Goal: Task Accomplishment & Management: Manage account settings

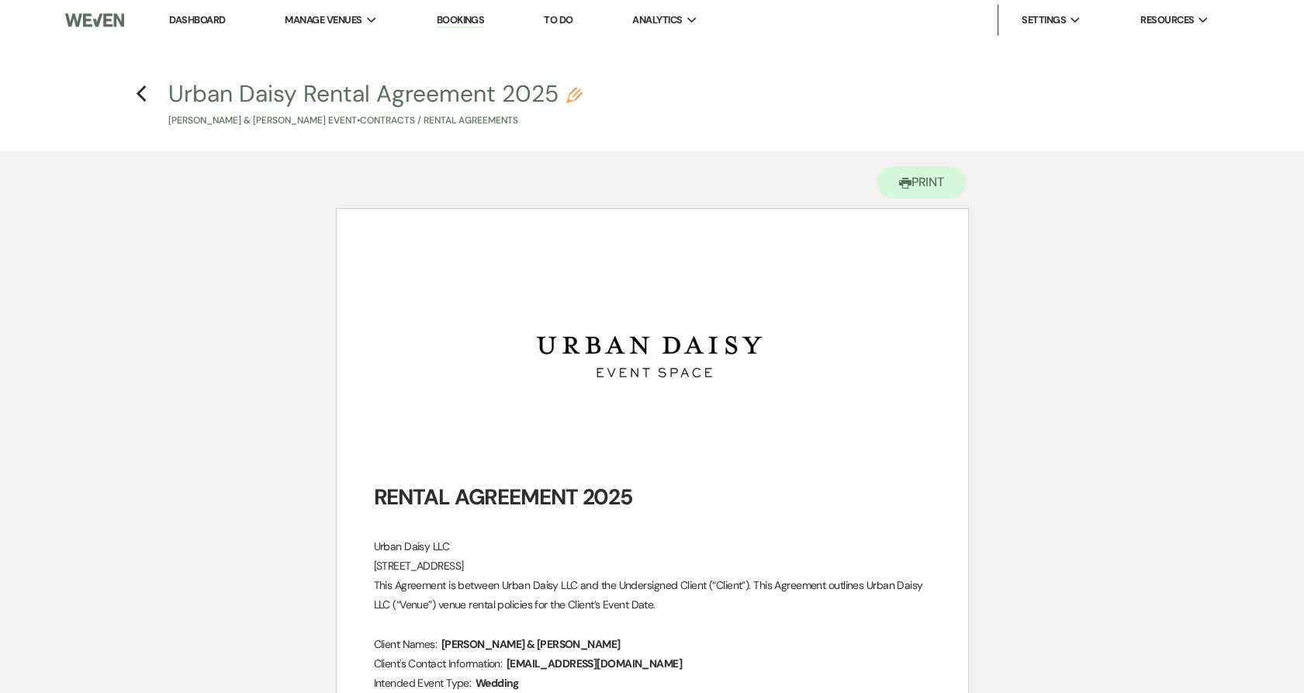
click at [0, 0] on li "Urban Daisy Events" at bounding box center [0, 0] width 0 height 0
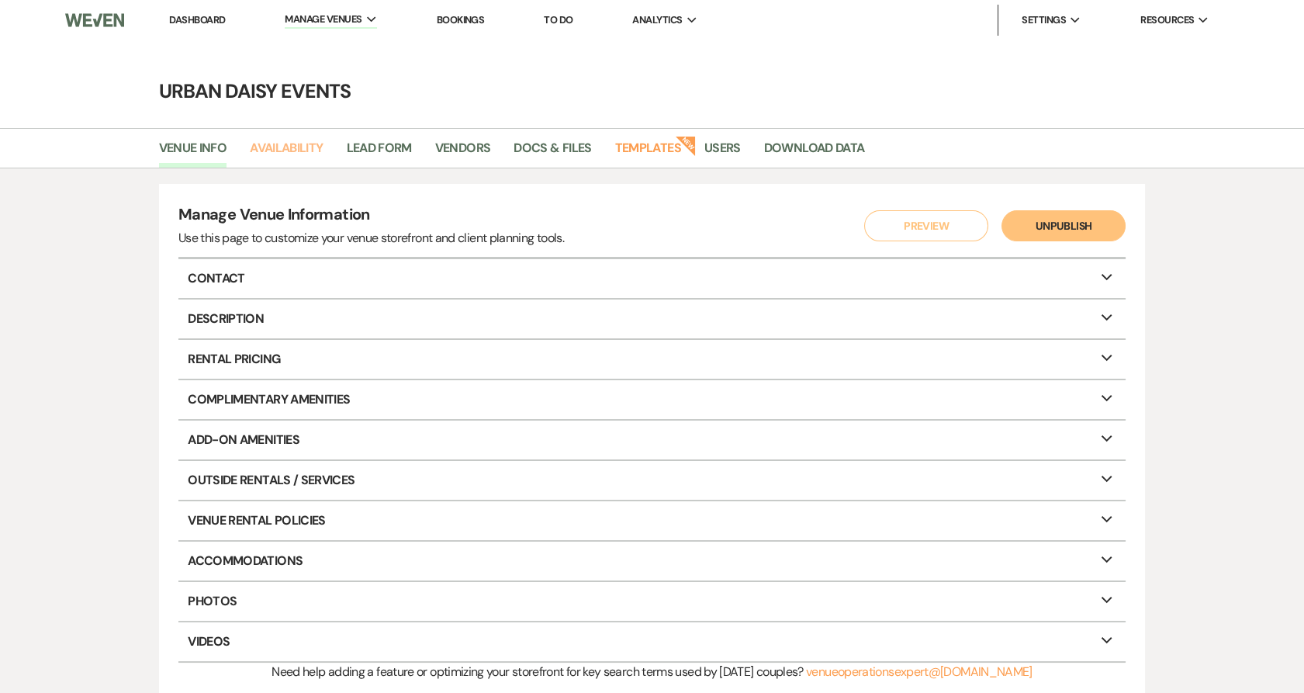
click at [319, 145] on link "Availability" at bounding box center [286, 152] width 73 height 29
select select "2"
select select "2026"
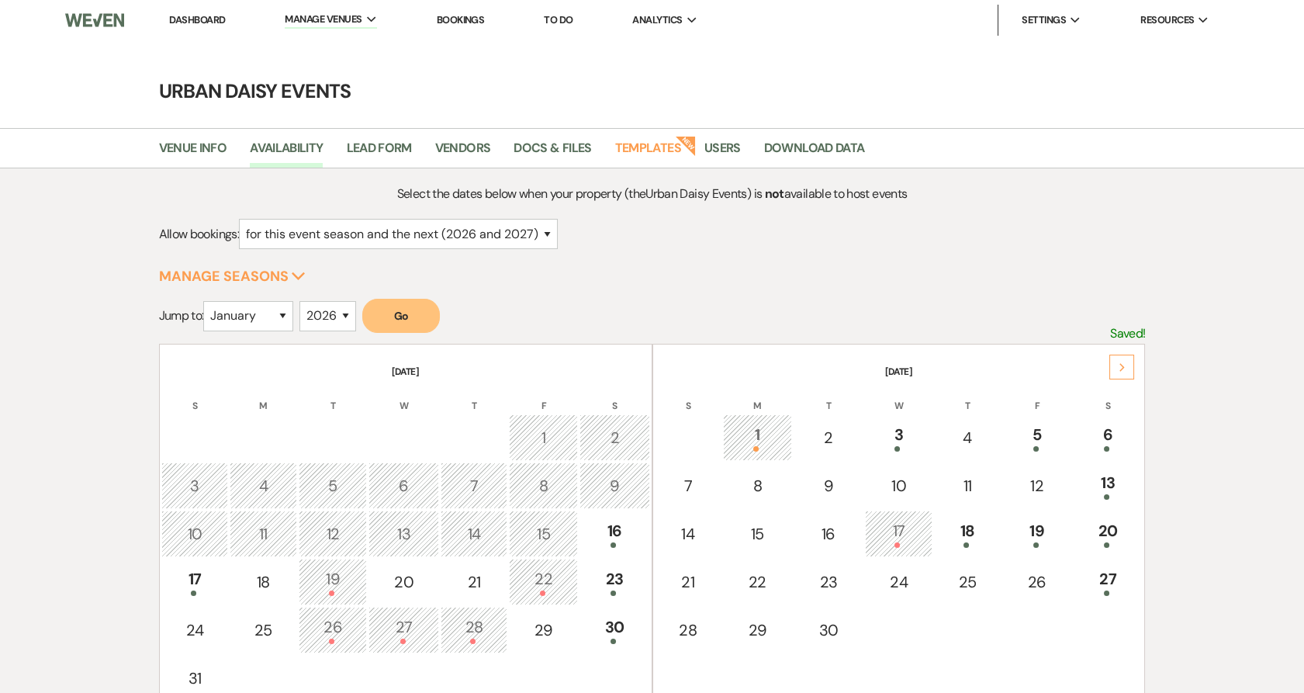
click at [1133, 346] on th "September 2025" at bounding box center [899, 362] width 489 height 33
click at [1131, 362] on div "Next" at bounding box center [1121, 367] width 25 height 25
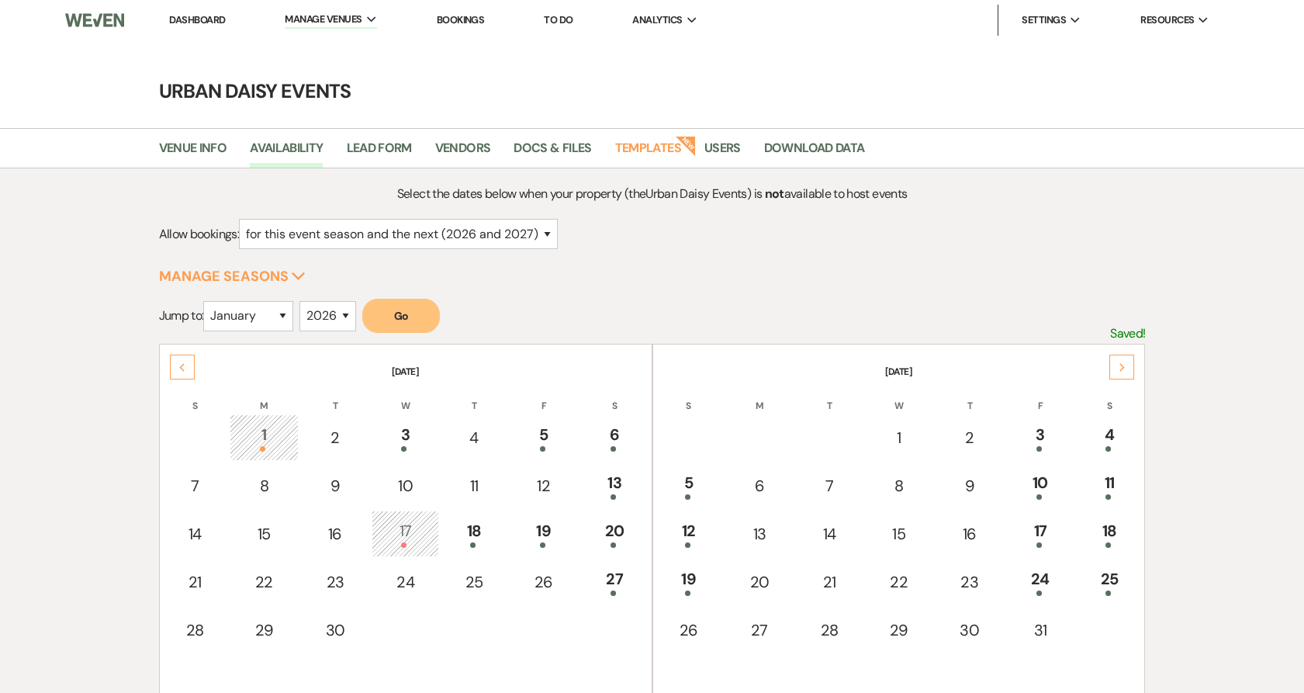
click at [1036, 538] on div "17" at bounding box center [1040, 533] width 51 height 29
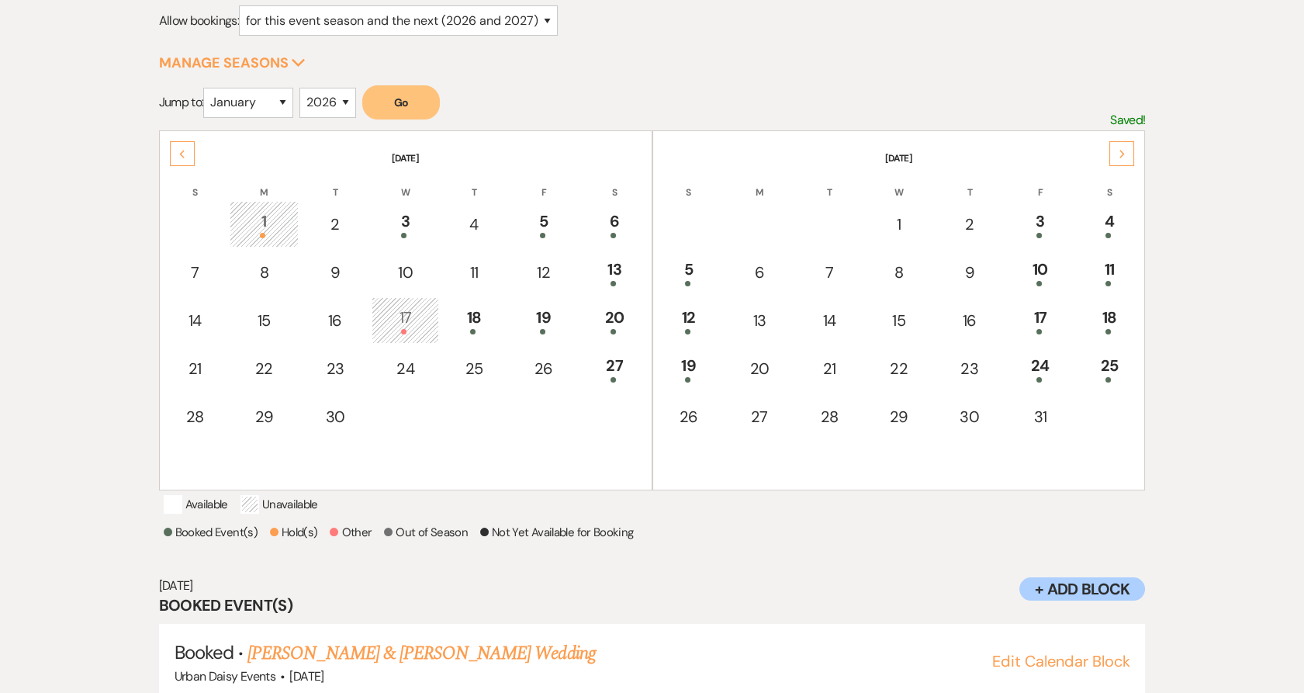
scroll to position [249, 0]
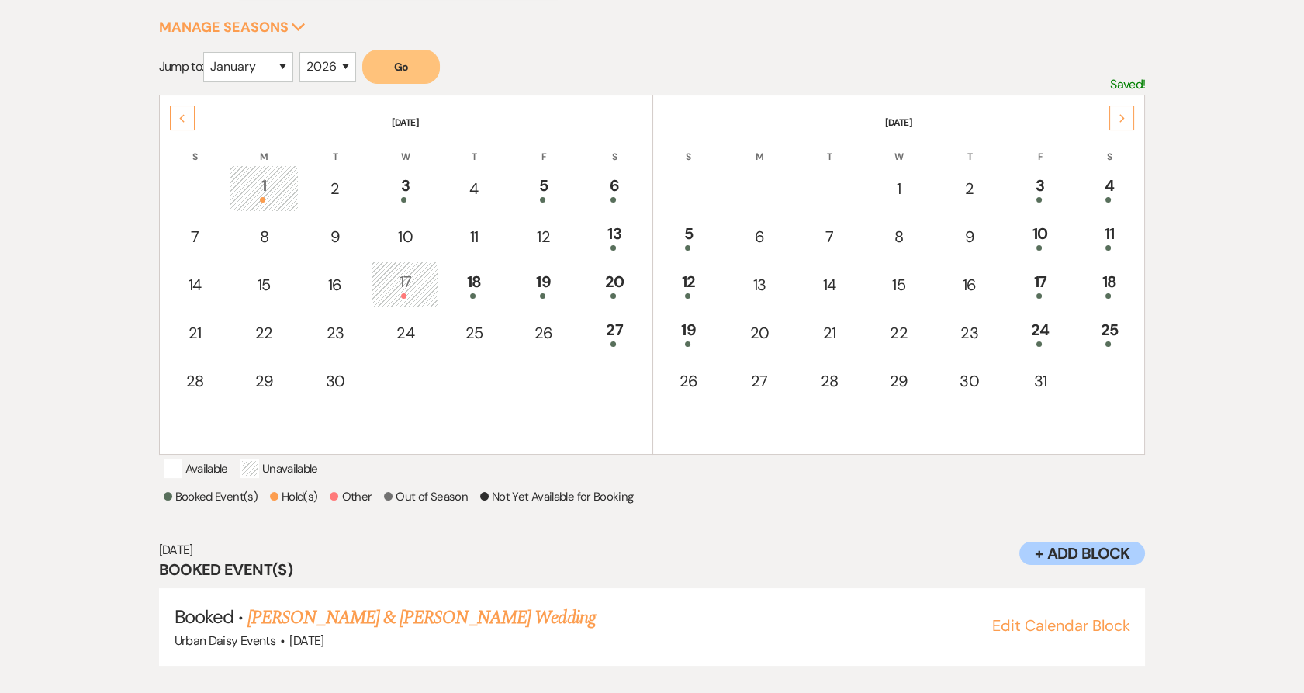
click at [1055, 348] on td "24" at bounding box center [1040, 333] width 68 height 47
click at [328, 611] on link "Mil & Cj's Wedding" at bounding box center [314, 618] width 135 height 28
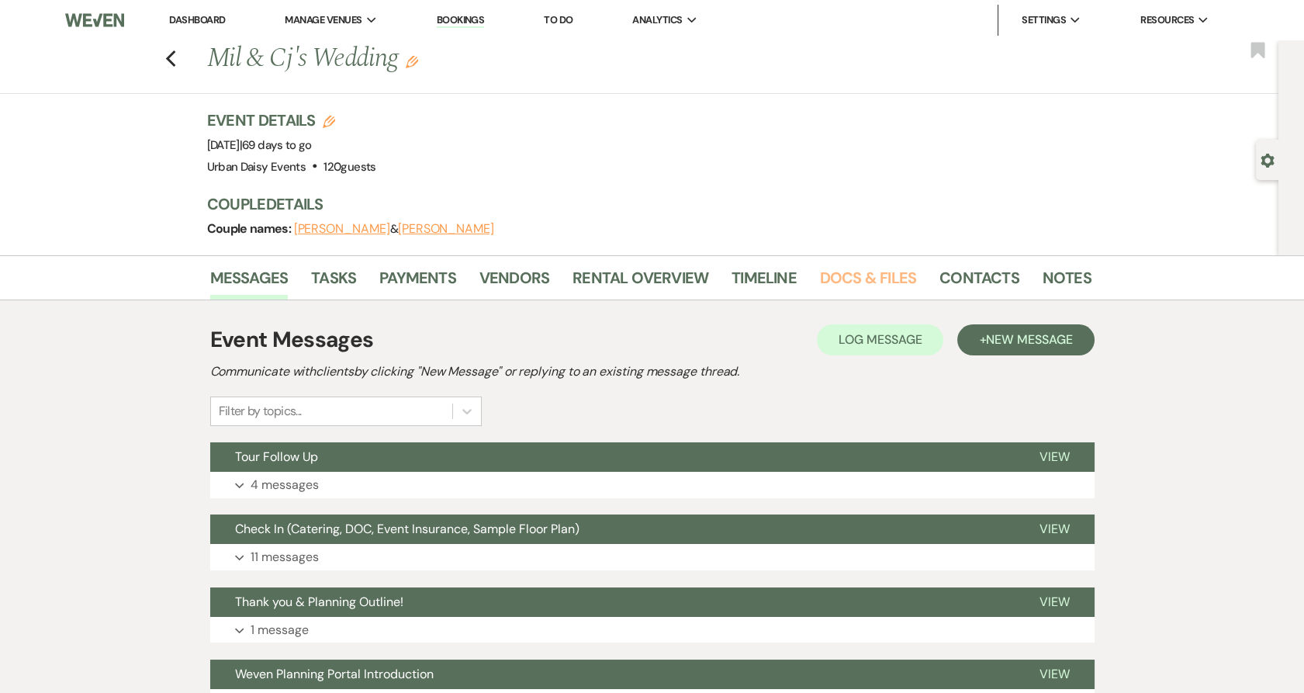
click at [875, 267] on link "Docs & Files" at bounding box center [868, 282] width 96 height 34
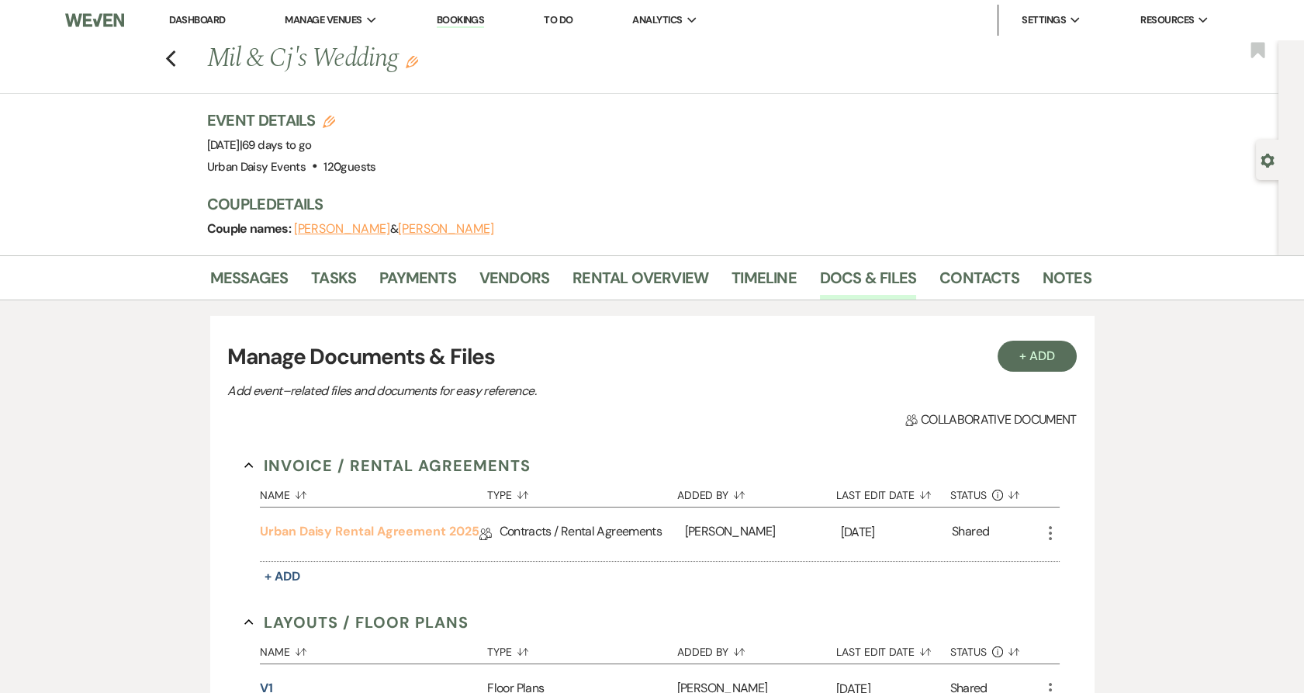
click at [388, 526] on link "Urban Daisy Rental Agreement 2025" at bounding box center [369, 534] width 219 height 24
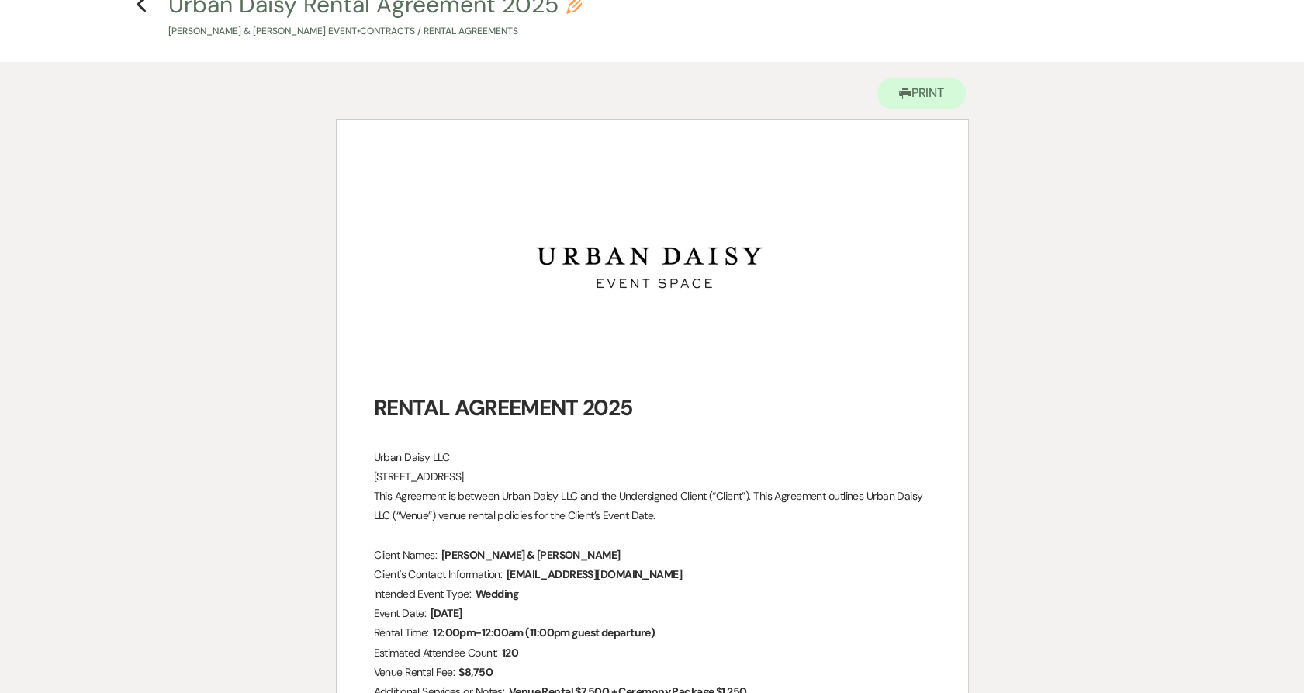
scroll to position [172, 0]
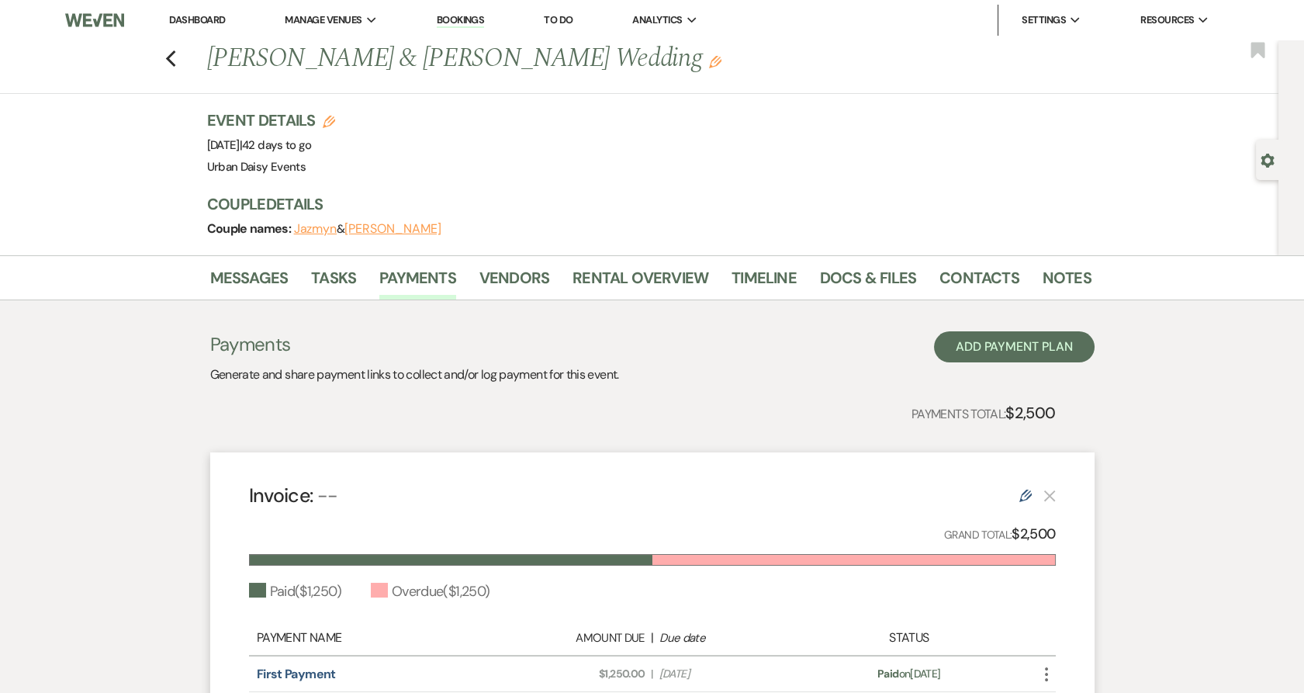
click at [0, 0] on li "Urban Daisy Events" at bounding box center [0, 0] width 0 height 0
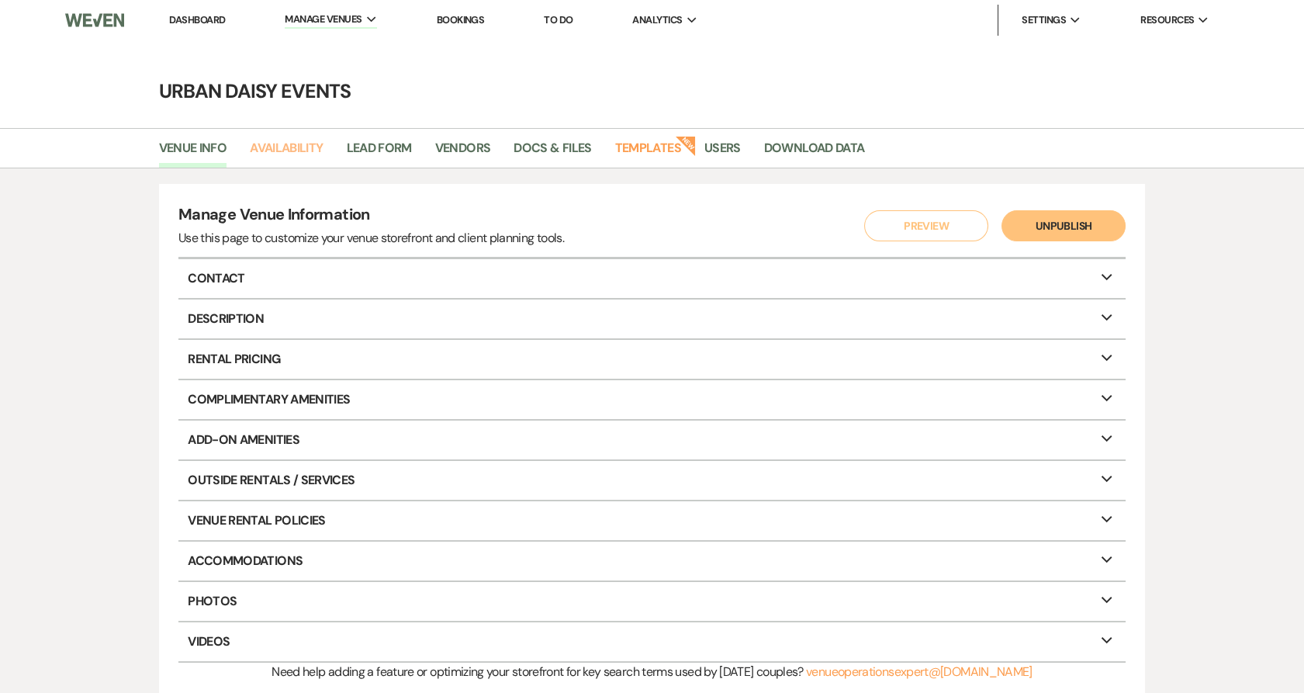
click at [300, 147] on link "Availability" at bounding box center [286, 152] width 73 height 29
select select "2"
select select "2026"
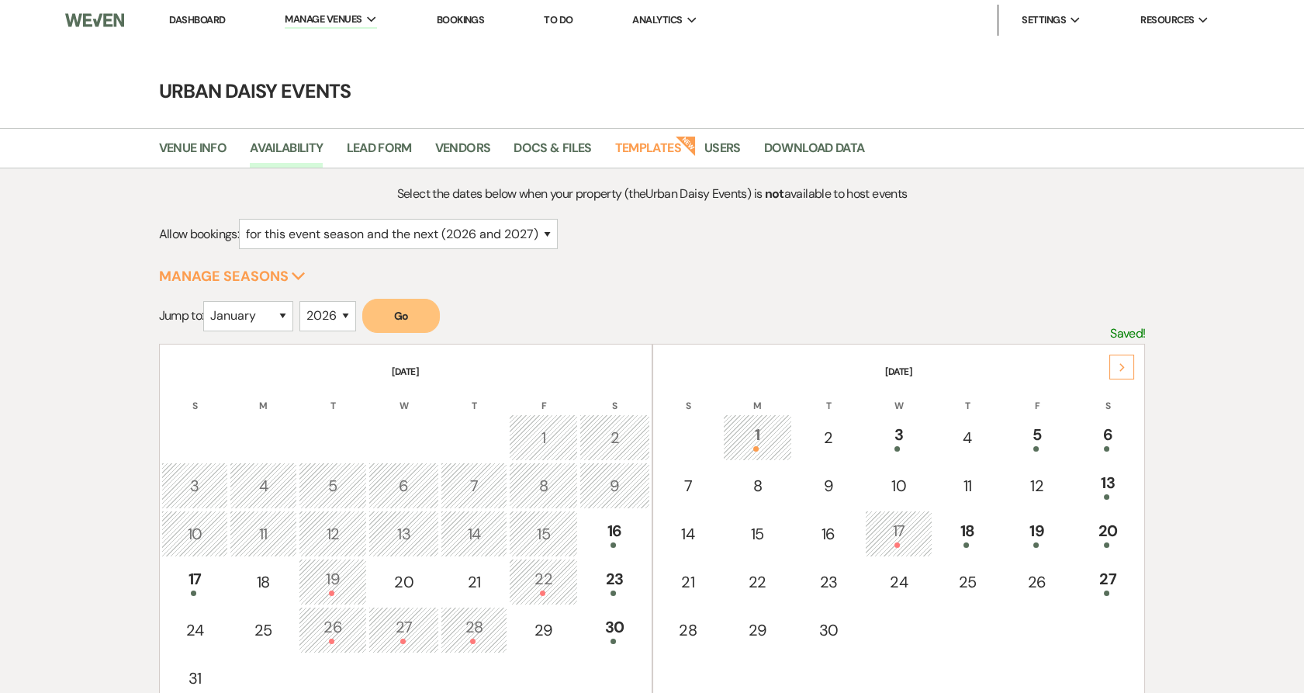
click at [1040, 528] on div "19" at bounding box center [1037, 533] width 52 height 29
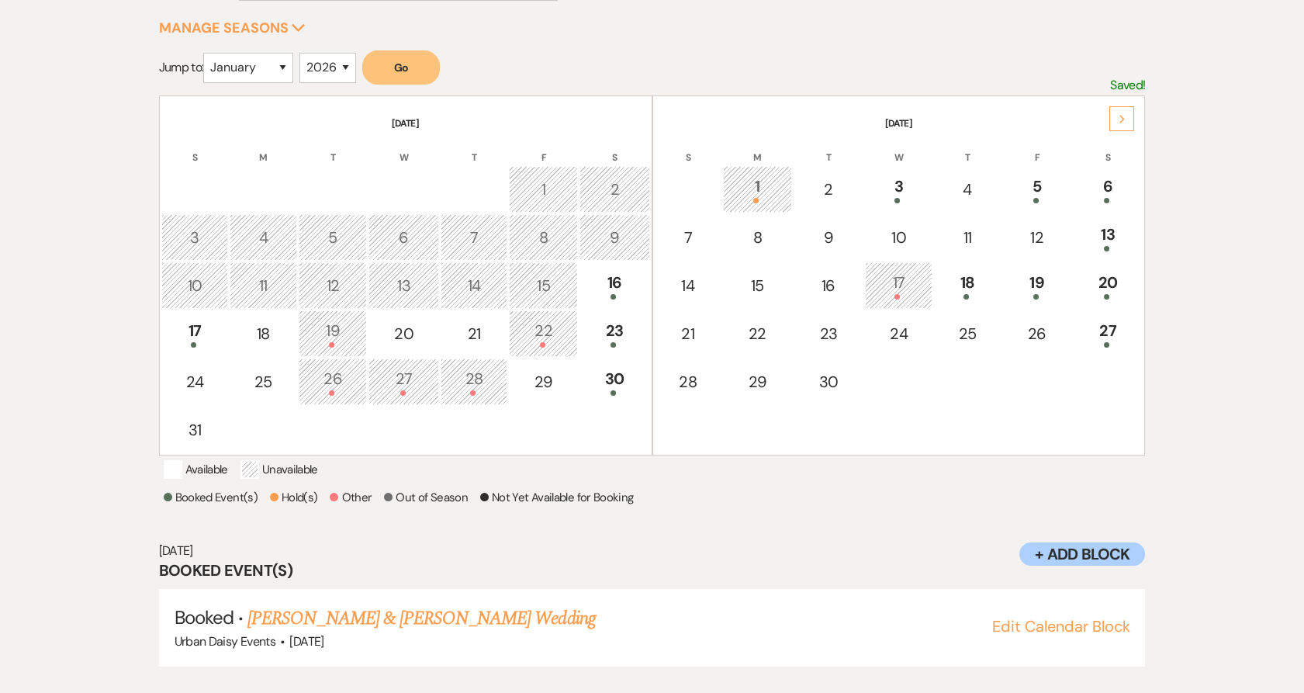
scroll to position [249, 0]
click at [448, 621] on link "[PERSON_NAME] & [PERSON_NAME] Wedding" at bounding box center [421, 618] width 348 height 28
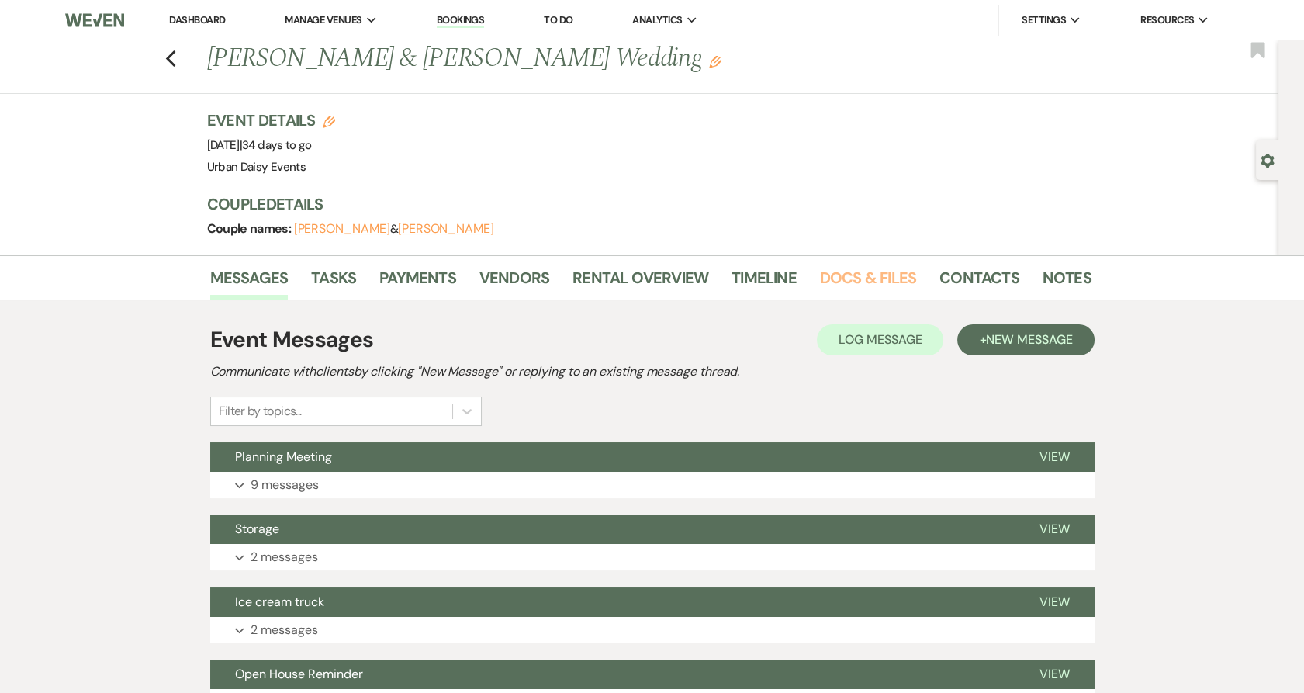
click at [871, 287] on link "Docs & Files" at bounding box center [868, 282] width 96 height 34
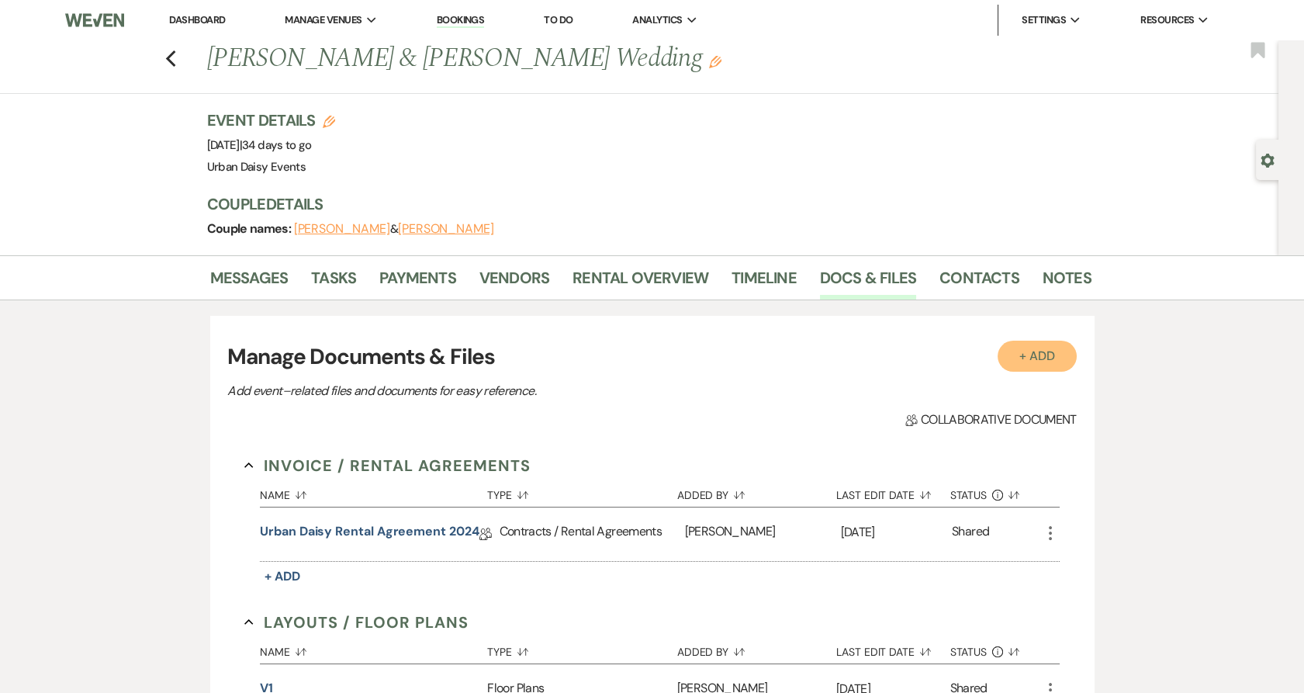
click at [1053, 361] on button "+ Add" at bounding box center [1037, 356] width 79 height 31
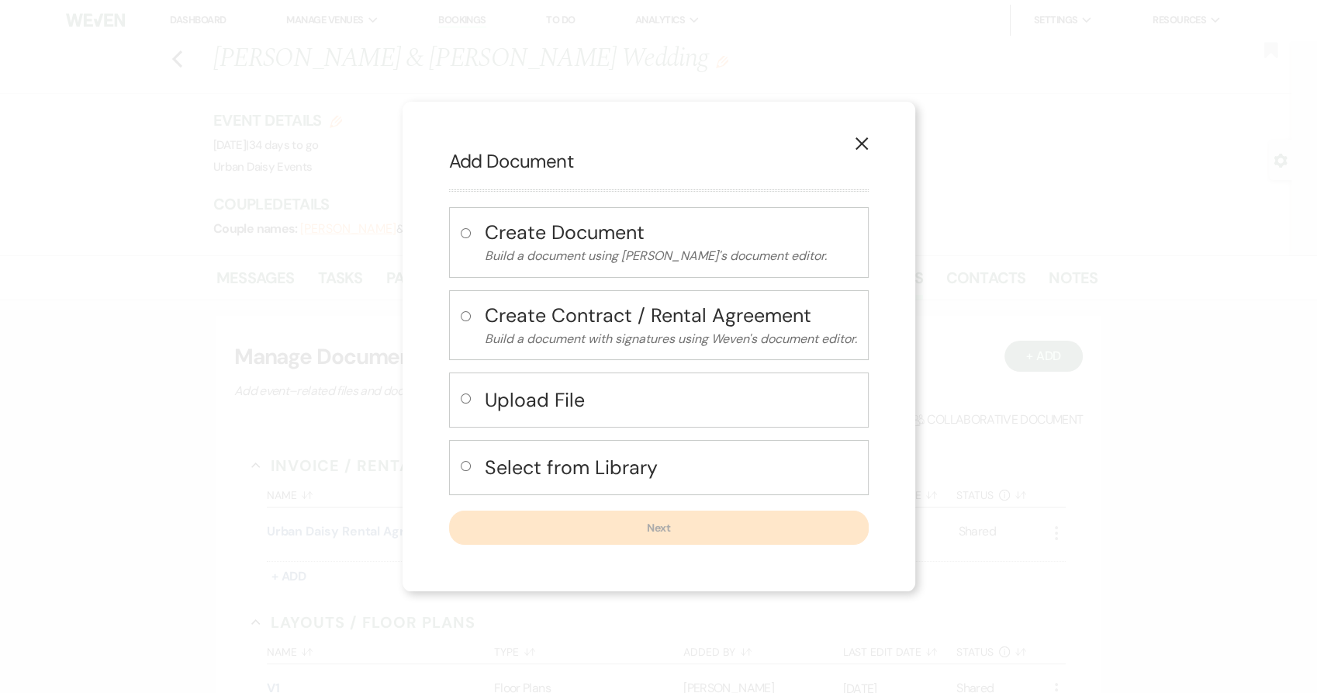
click at [499, 420] on div "Upload File" at bounding box center [659, 399] width 420 height 55
click at [490, 405] on h4 "Upload File" at bounding box center [671, 399] width 372 height 27
radio input "true"
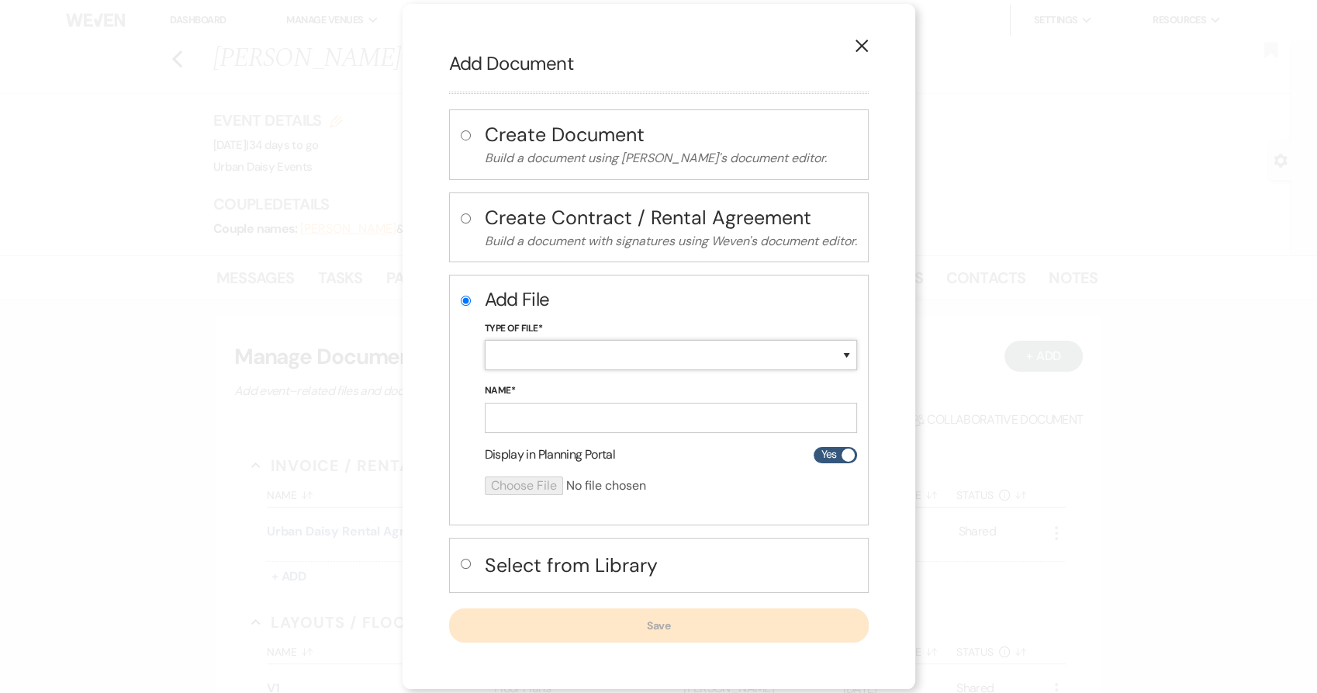
click at [507, 359] on select "Special Event Insurance Vendor Certificate of Insurance Contracts / Rental Agre…" at bounding box center [671, 355] width 372 height 30
select select "19"
click at [485, 340] on select "Special Event Insurance Vendor Certificate of Insurance Contracts / Rental Agre…" at bounding box center [671, 355] width 372 height 30
click at [512, 422] on input "Name*" at bounding box center [671, 418] width 372 height 30
type input "special event insurance"
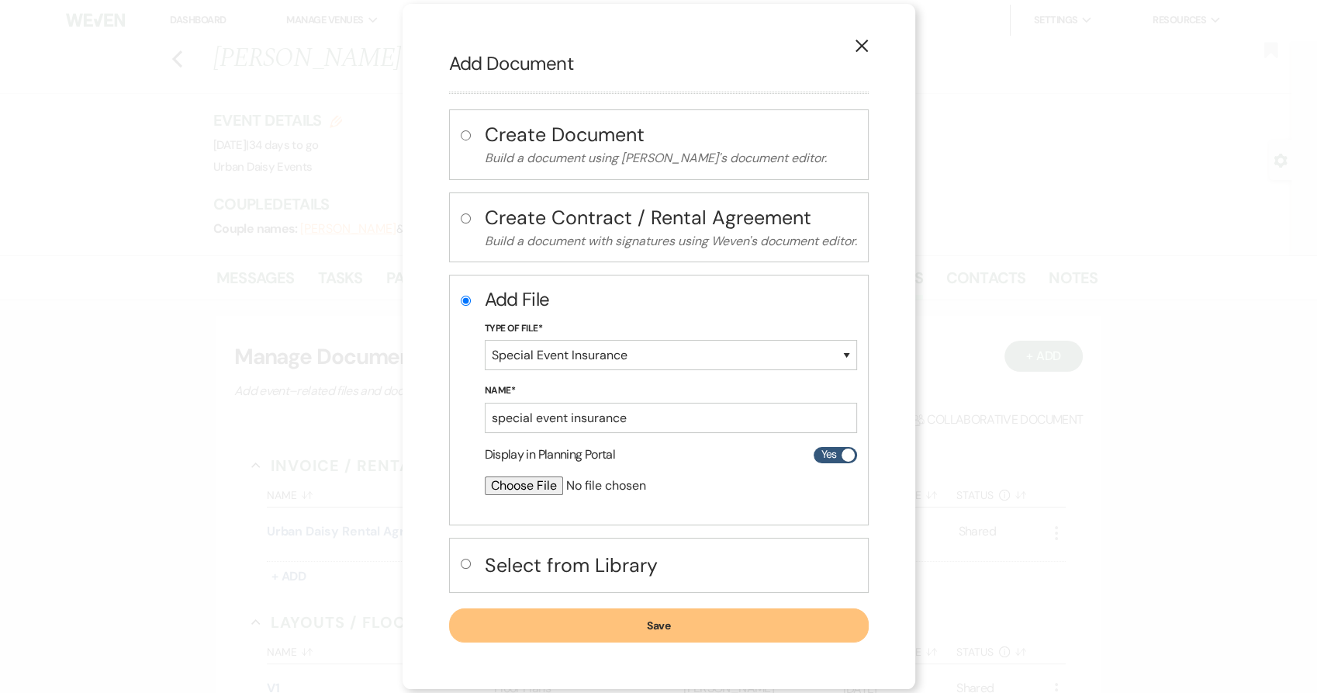
click at [505, 483] on input "file" at bounding box center [630, 485] width 290 height 19
type input "C:\fakepath\WS00918428Urban Daisy Events.pdf"
click at [517, 629] on button "Save" at bounding box center [659, 626] width 420 height 34
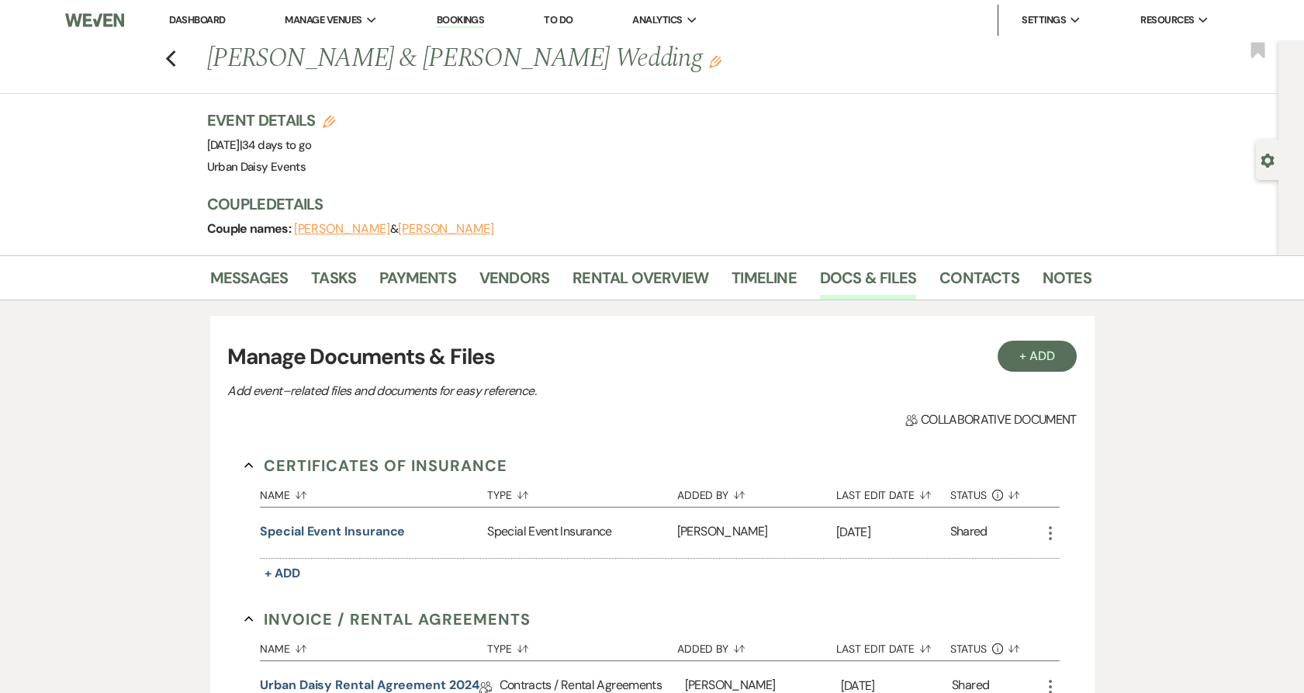
click at [0, 0] on link "Urban Daisy Events" at bounding box center [0, 0] width 0 height 0
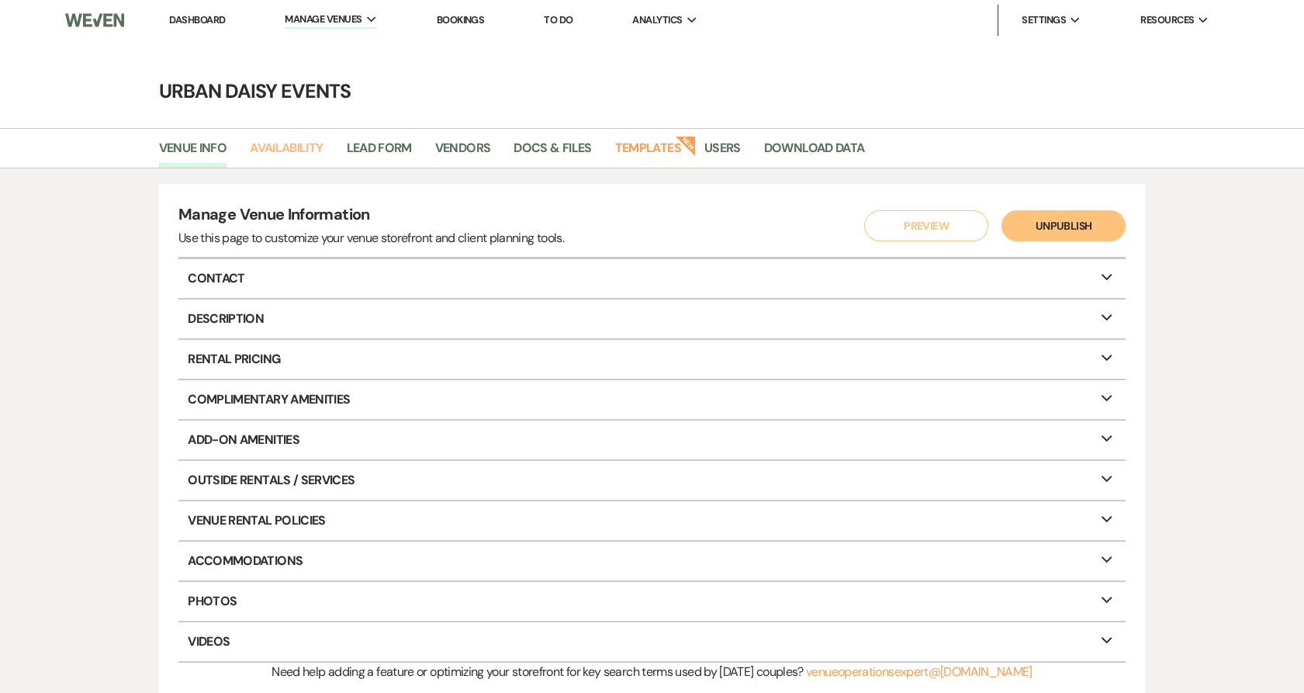
click at [285, 143] on link "Availability" at bounding box center [286, 152] width 73 height 29
select select "2"
select select "2026"
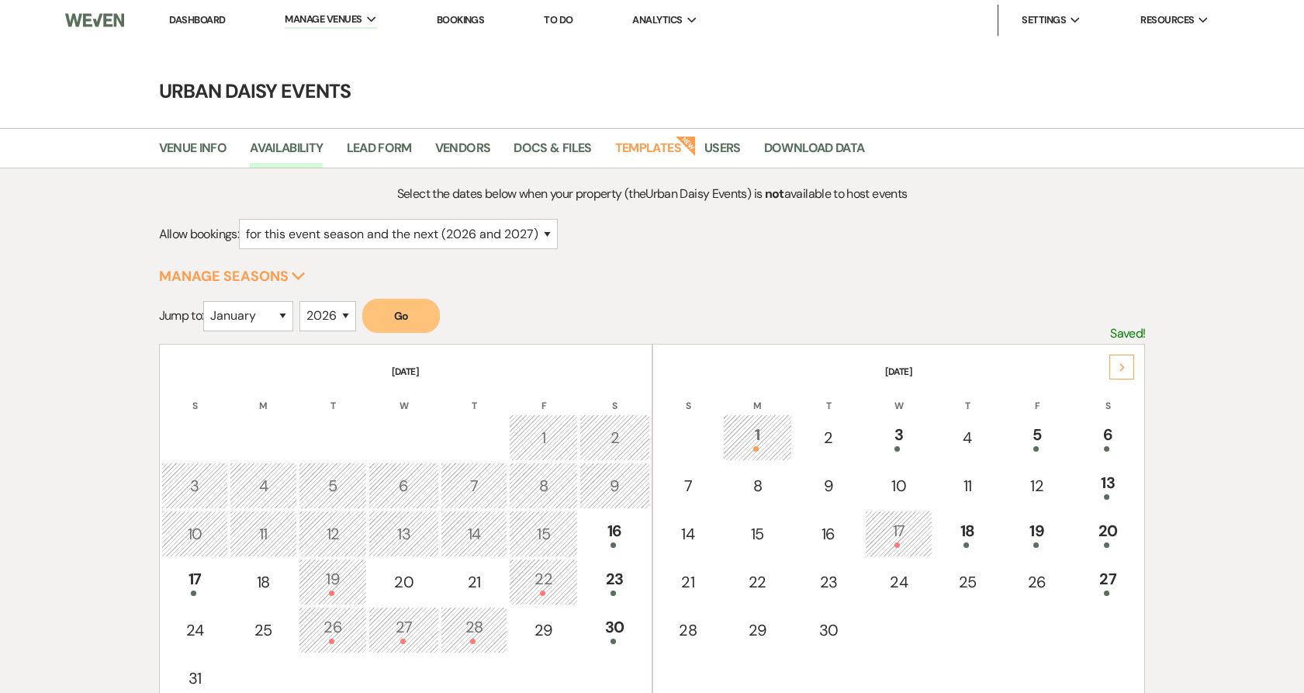
click at [1131, 368] on div "Next" at bounding box center [1121, 367] width 25 height 25
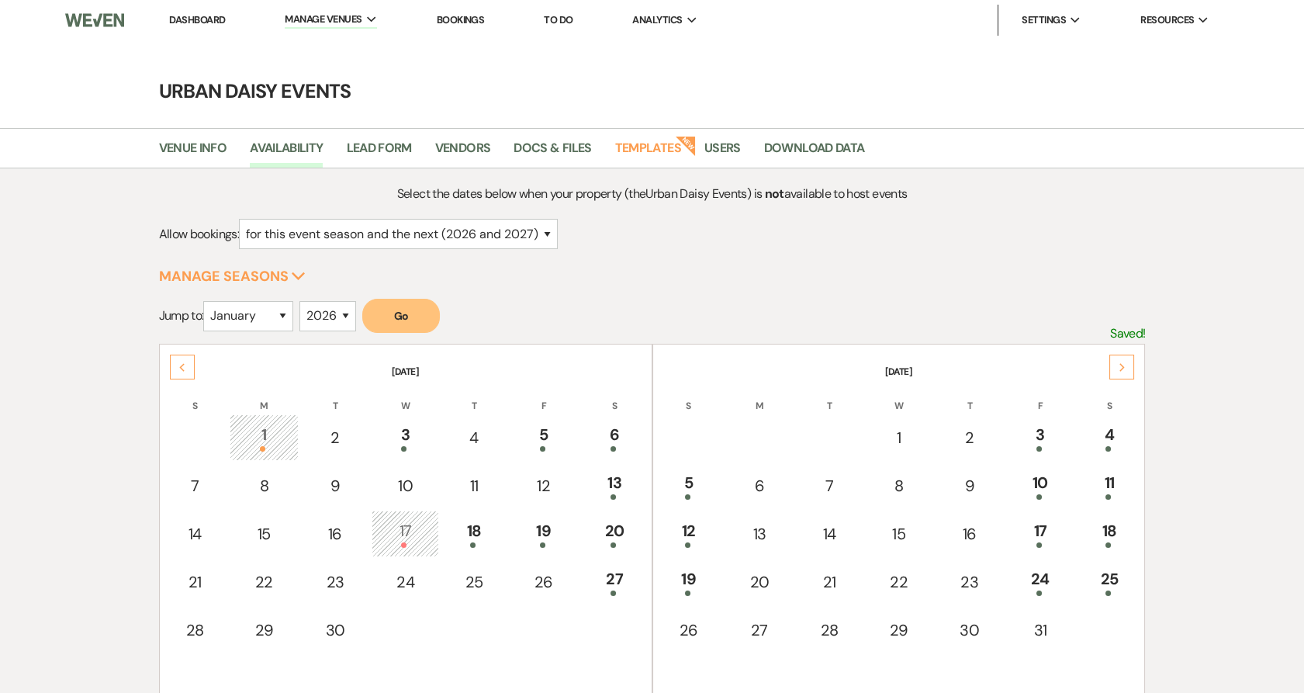
click at [1131, 368] on div "Next" at bounding box center [1121, 367] width 25 height 25
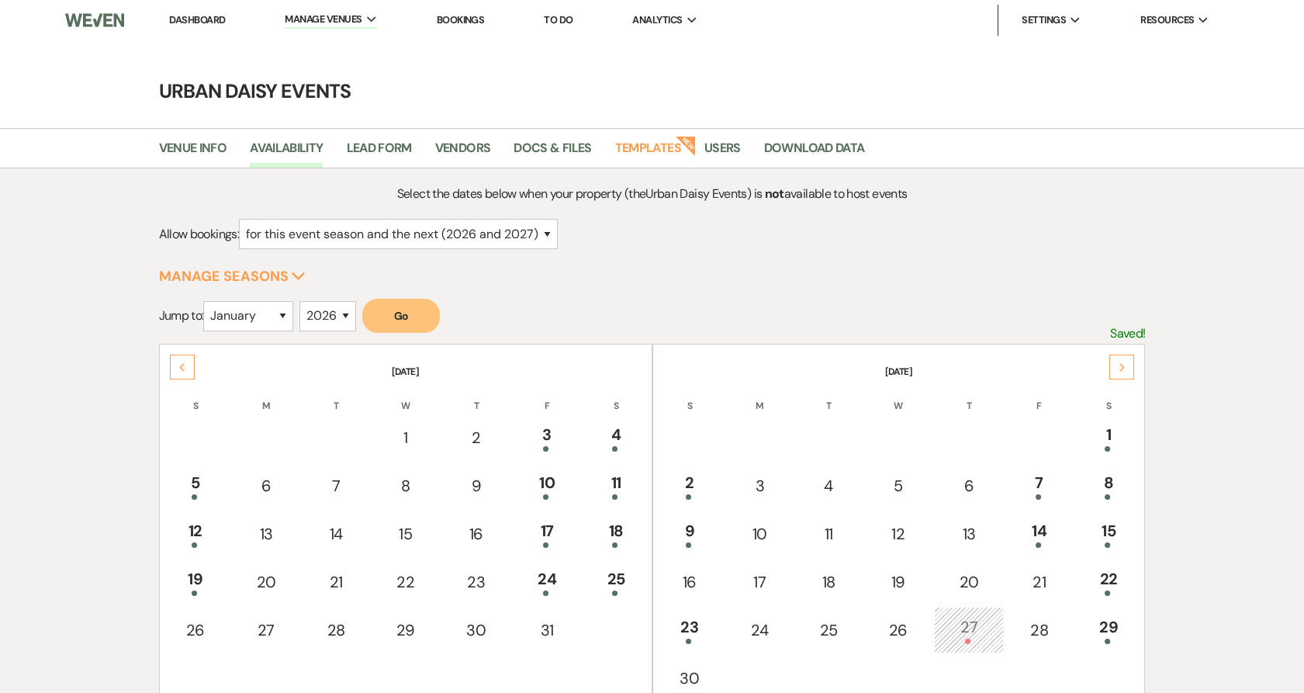
click at [171, 366] on div "Previous" at bounding box center [182, 367] width 25 height 25
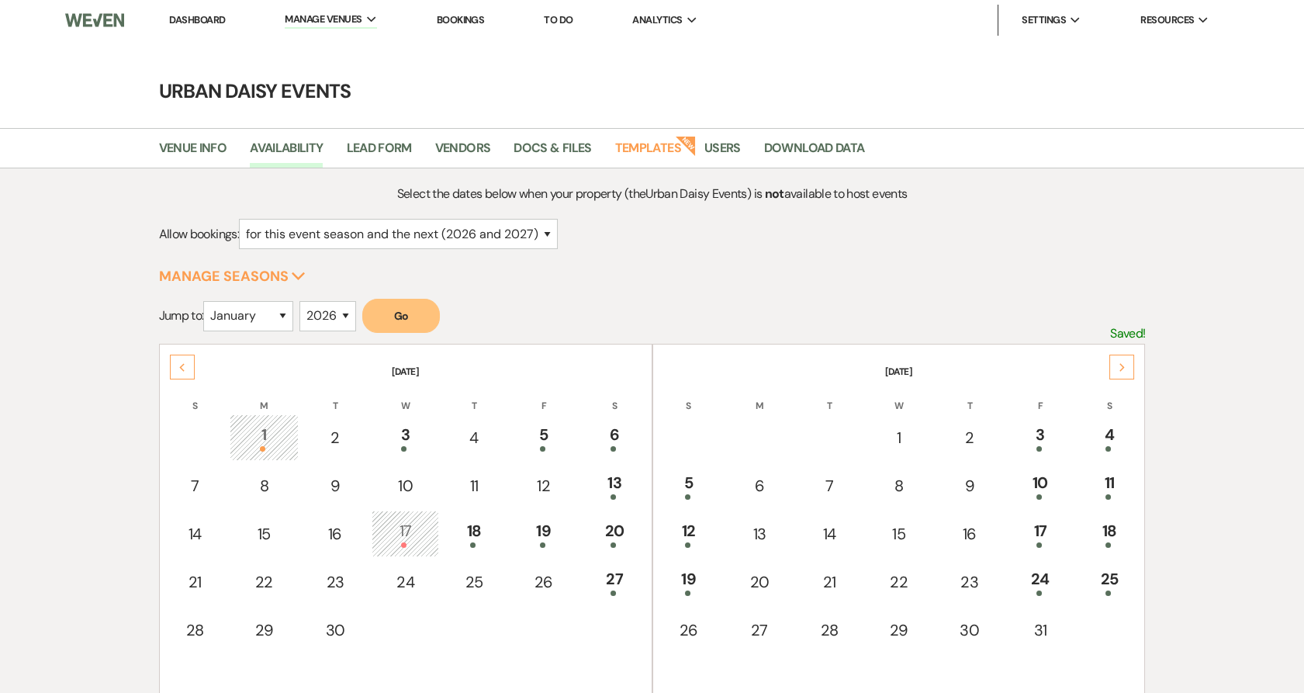
click at [171, 366] on div "Previous" at bounding box center [182, 367] width 25 height 25
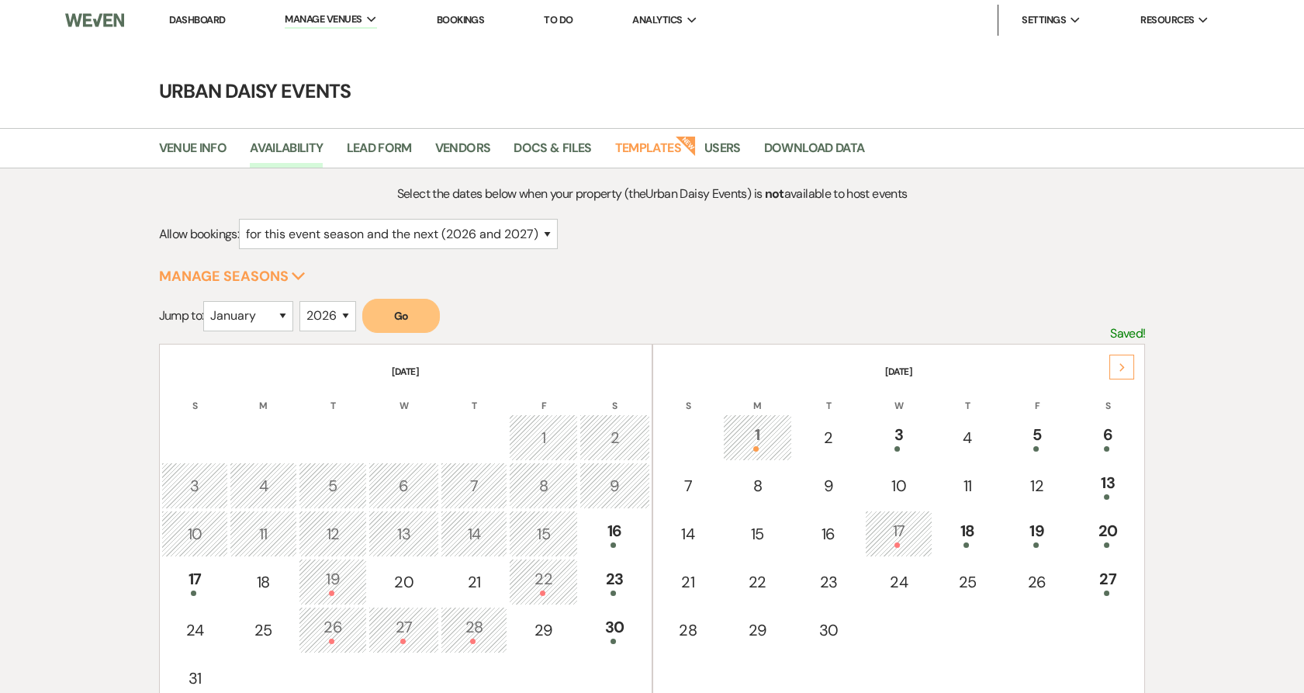
click at [171, 366] on th "August 2025" at bounding box center [405, 362] width 489 height 33
click at [1119, 363] on icon "Next" at bounding box center [1123, 367] width 8 height 9
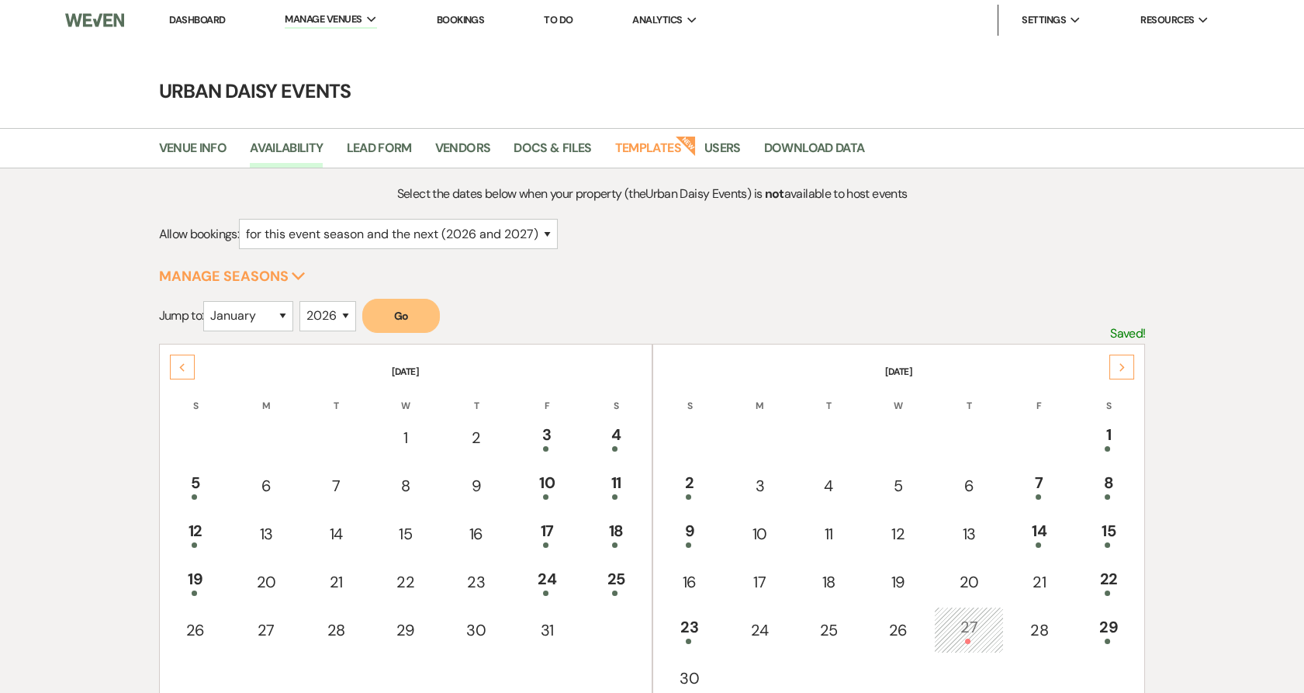
click at [1119, 363] on icon "Next" at bounding box center [1123, 367] width 8 height 9
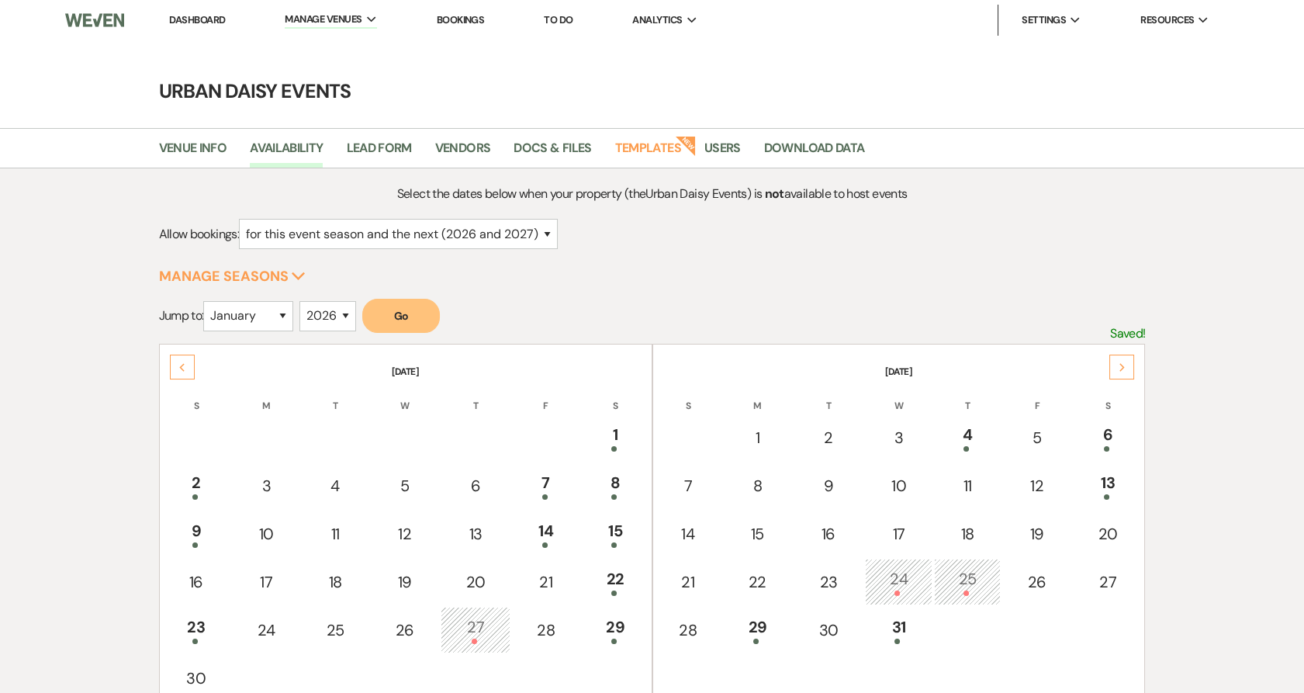
click at [1119, 363] on icon "Next" at bounding box center [1123, 367] width 8 height 9
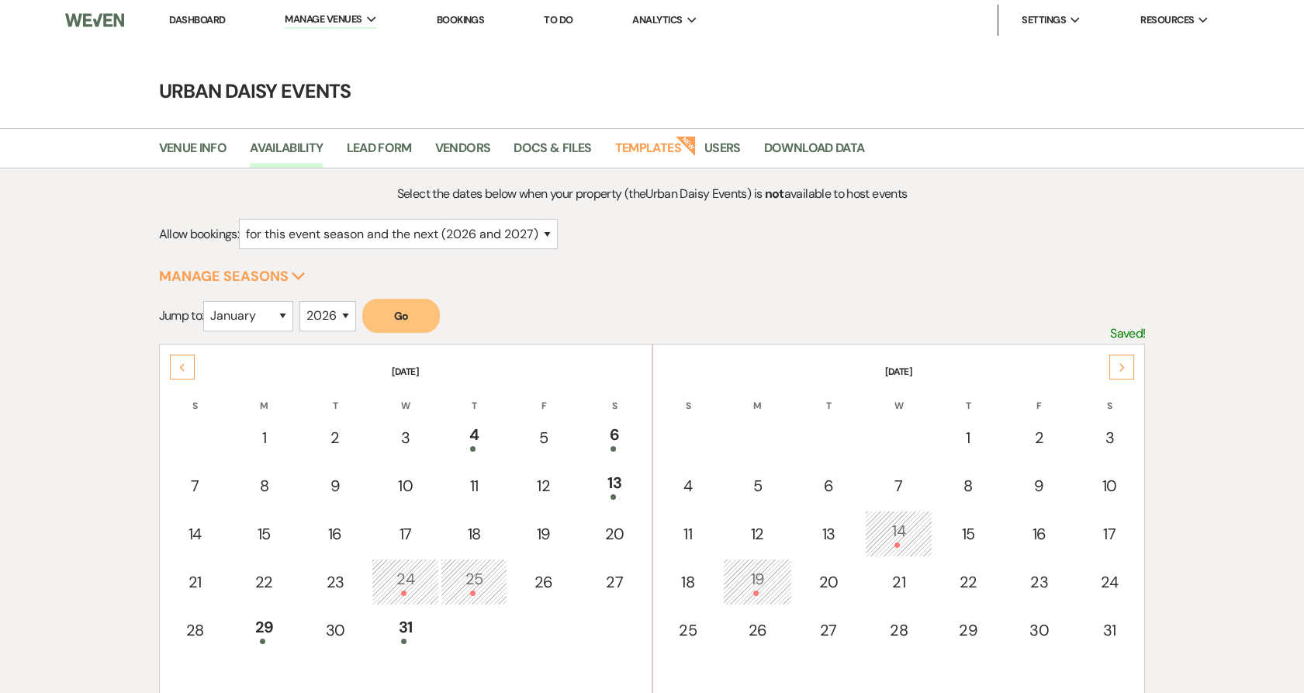
click at [1119, 363] on icon "Next" at bounding box center [1123, 367] width 8 height 9
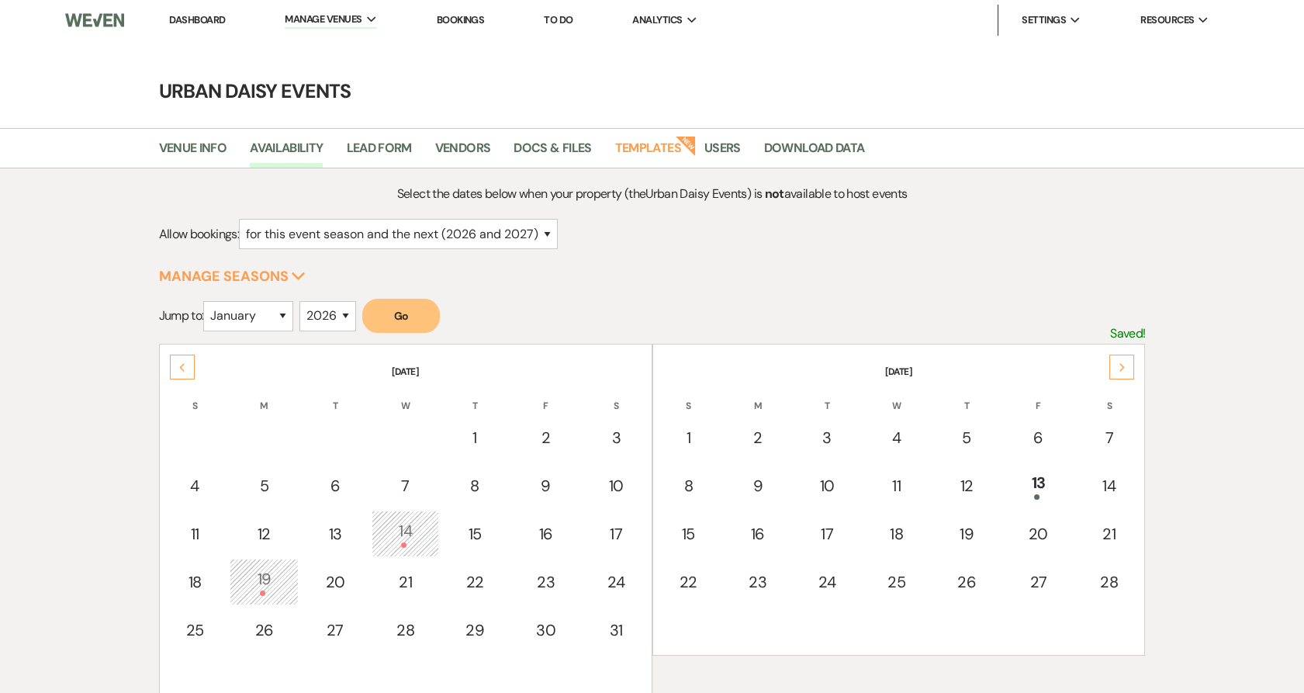
click at [1119, 363] on icon "Next" at bounding box center [1123, 367] width 8 height 9
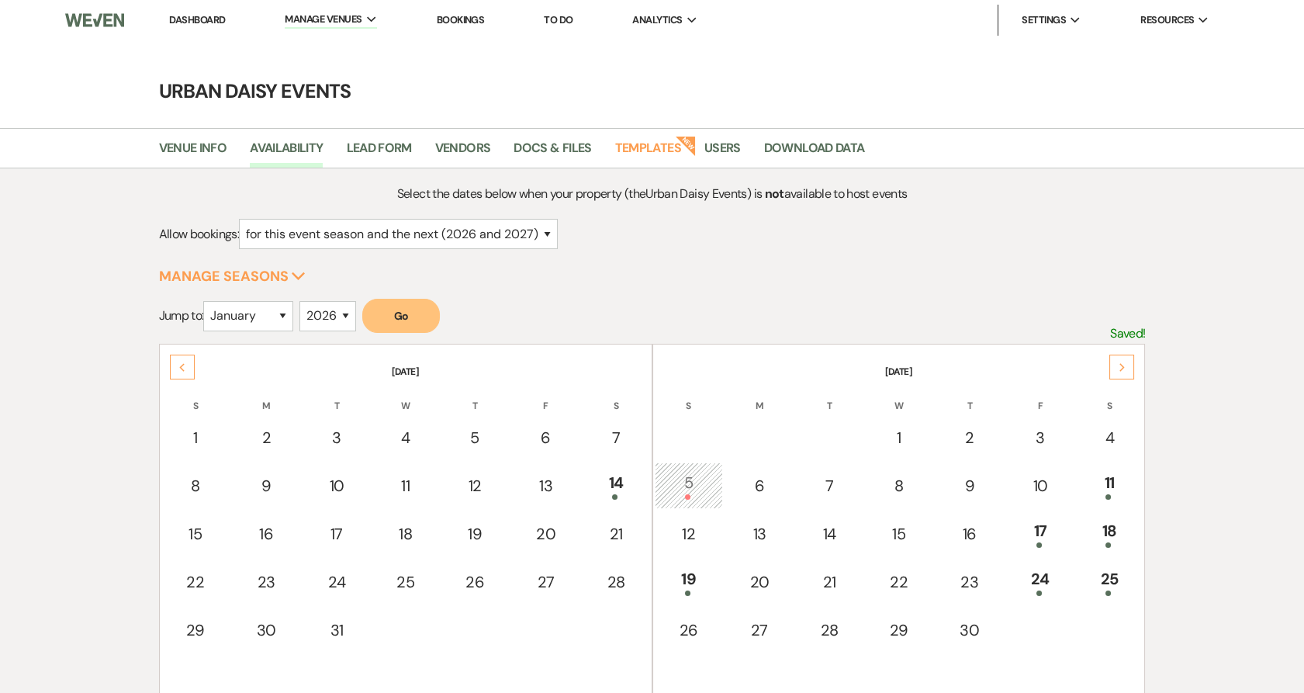
click at [1119, 363] on icon "Next" at bounding box center [1123, 367] width 8 height 9
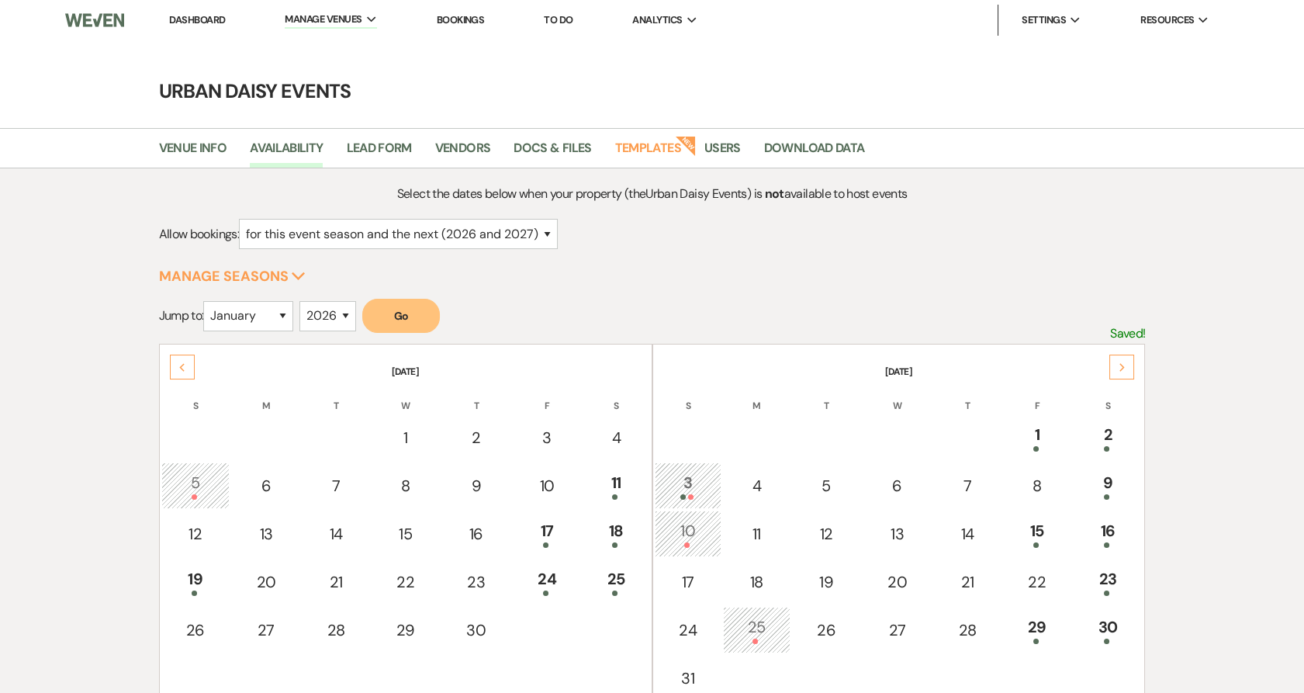
click at [1119, 363] on icon "Next" at bounding box center [1123, 367] width 8 height 9
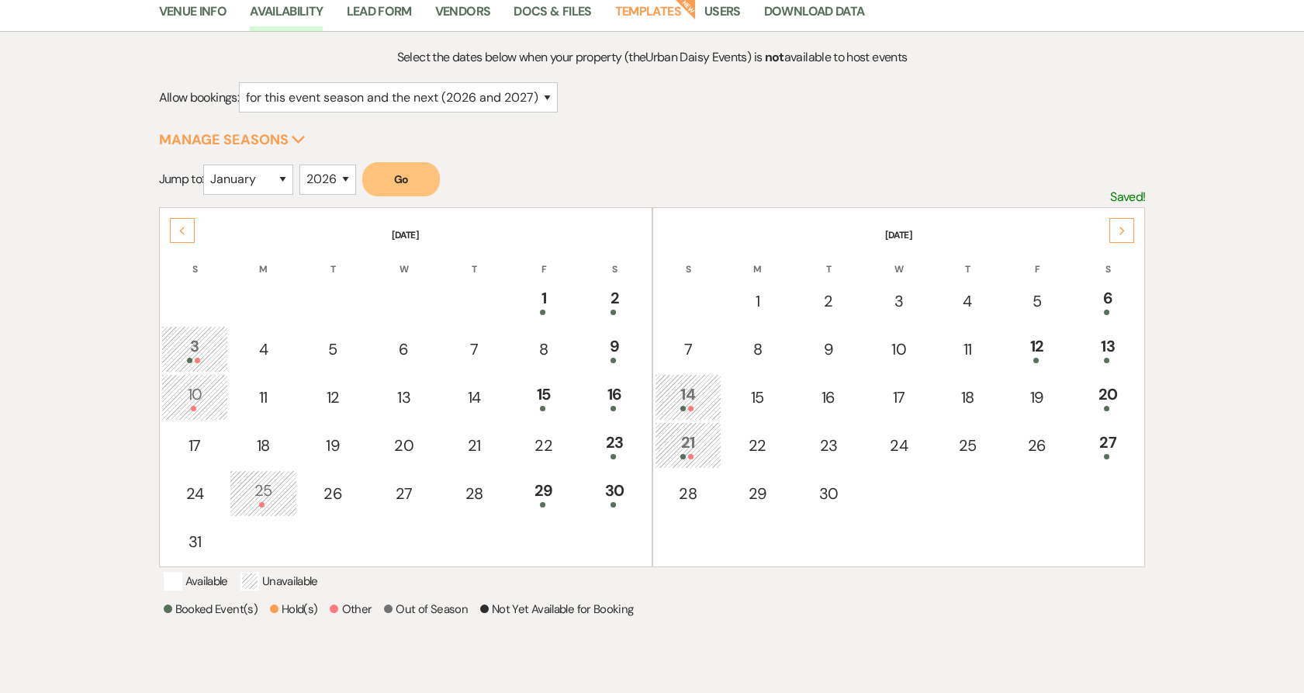
scroll to position [127, 0]
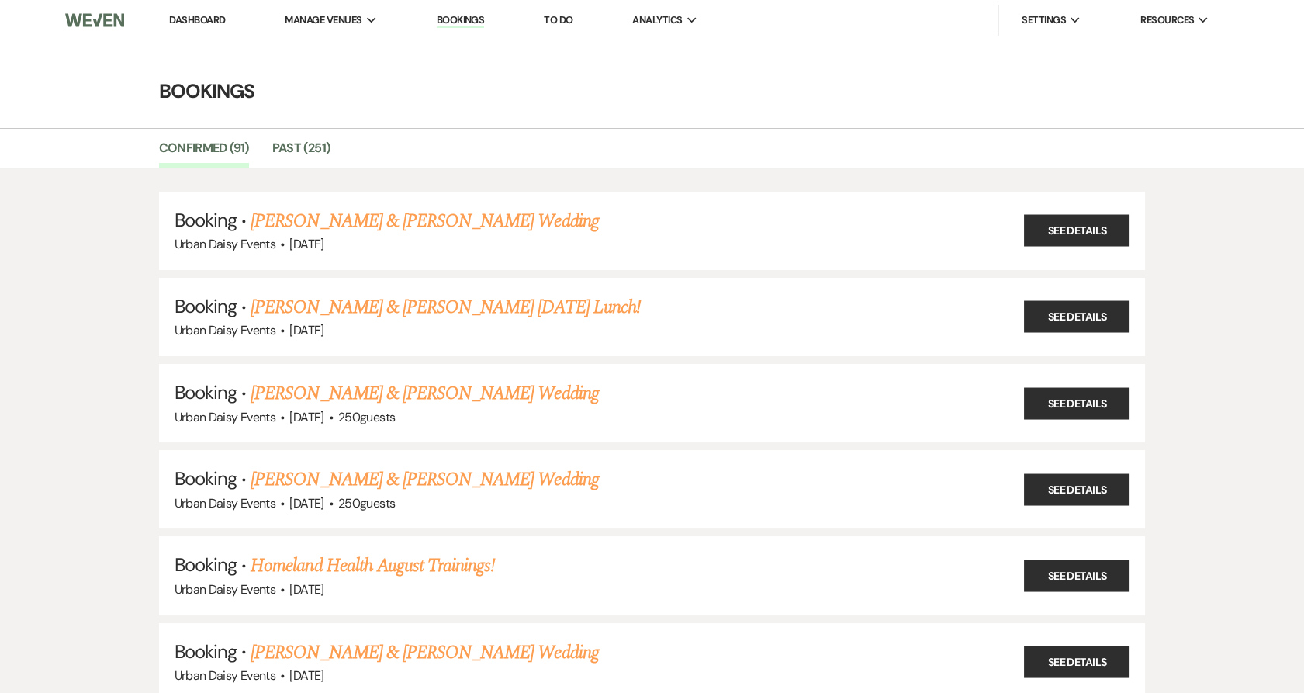
click at [0, 0] on li "Urban Daisy Events" at bounding box center [0, 0] width 0 height 0
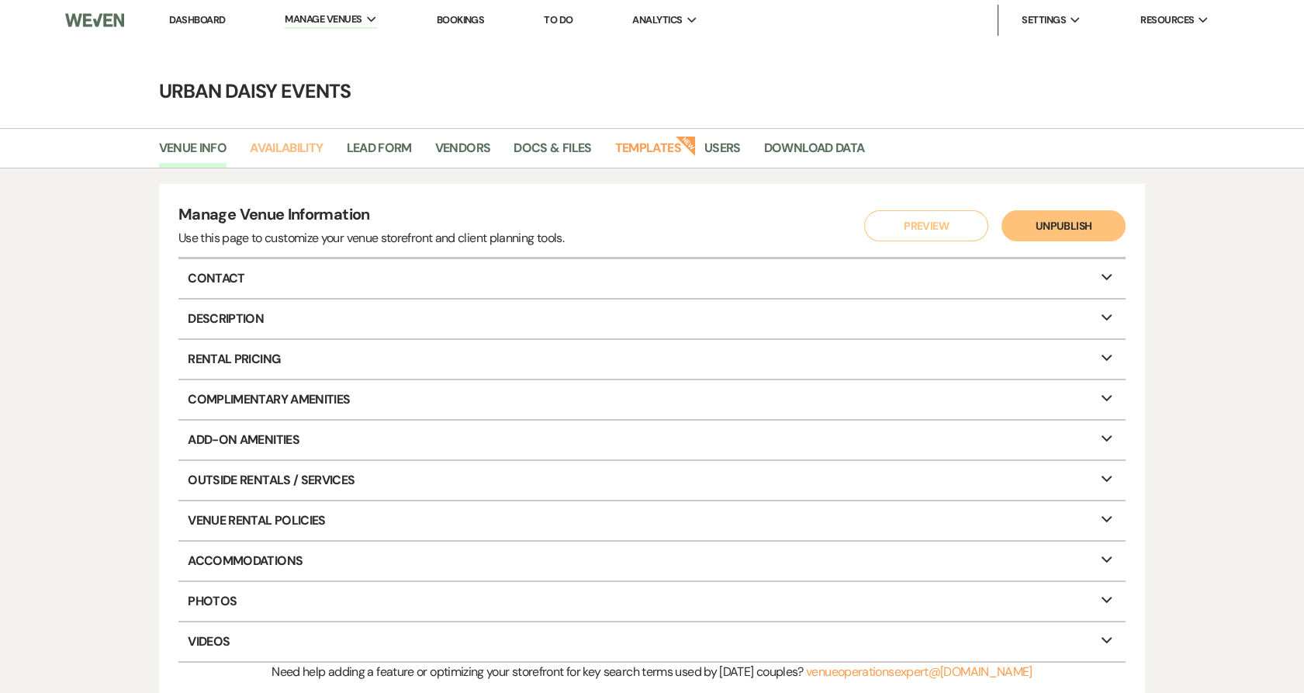
click at [291, 140] on link "Availability" at bounding box center [286, 152] width 73 height 29
select select "2"
select select "2026"
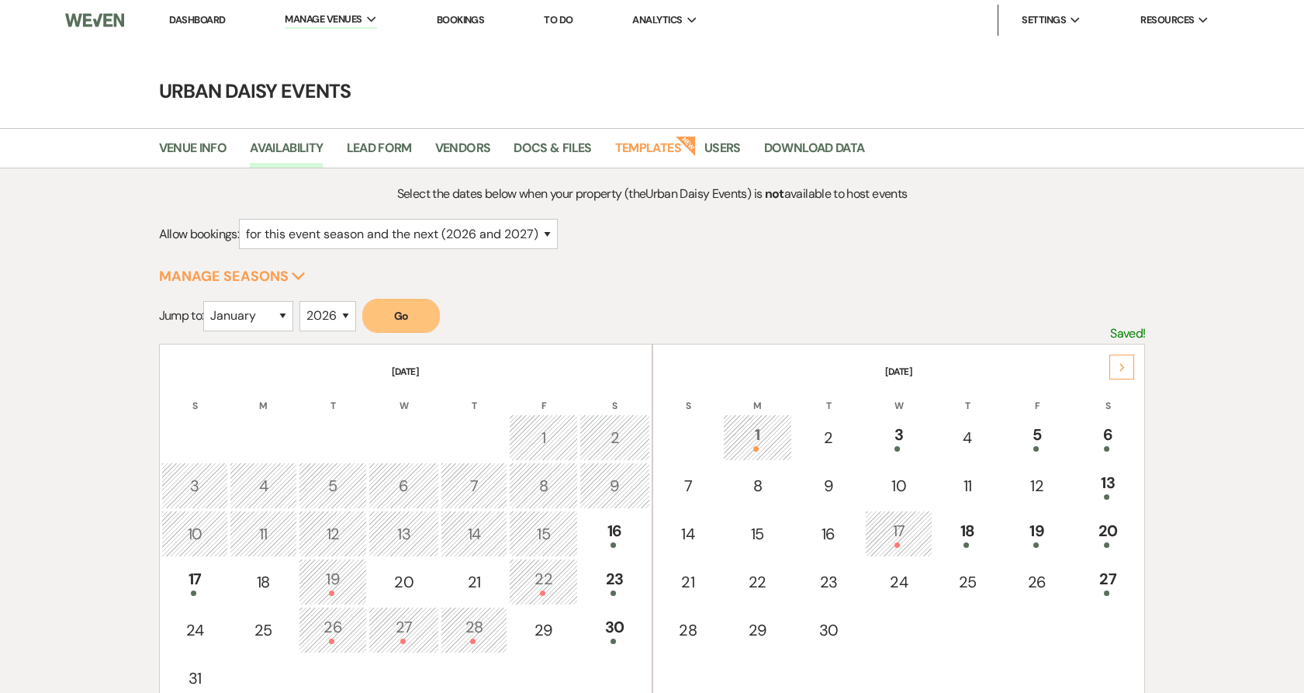
click at [1130, 351] on th "[DATE]" at bounding box center [899, 362] width 489 height 33
click at [1123, 369] on icon "Next" at bounding box center [1123, 367] width 8 height 9
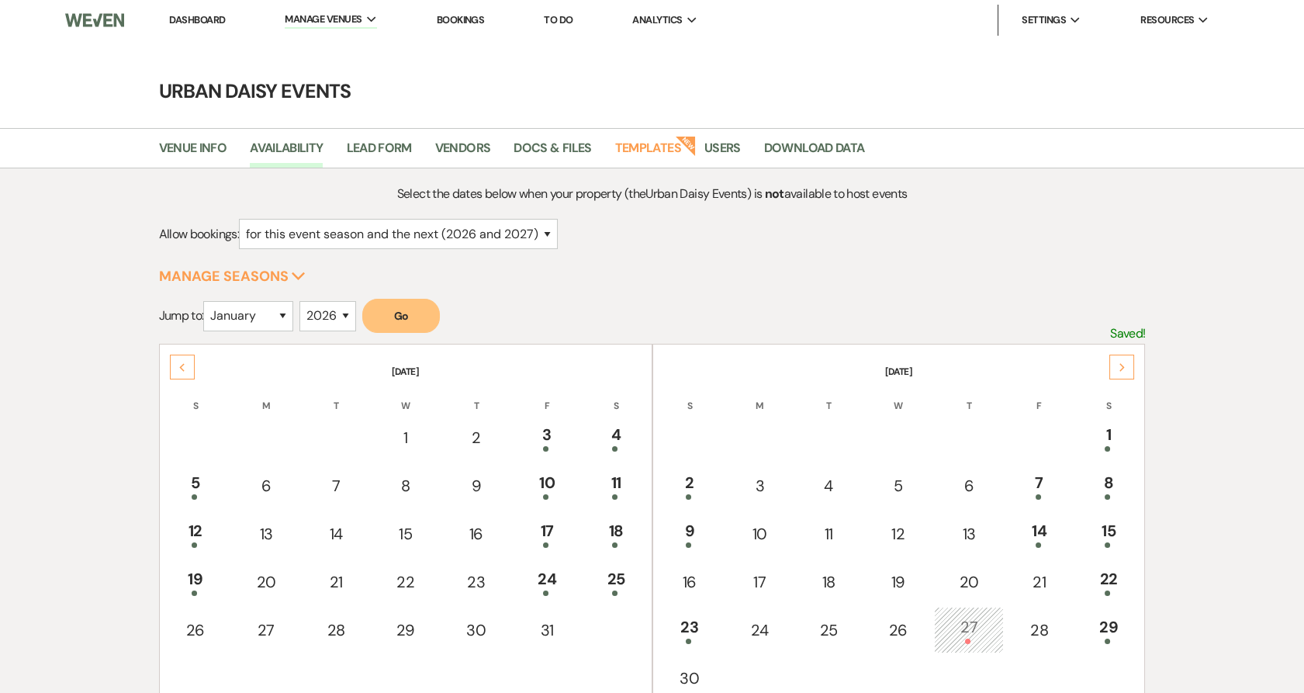
click at [1123, 369] on icon "Next" at bounding box center [1123, 367] width 8 height 9
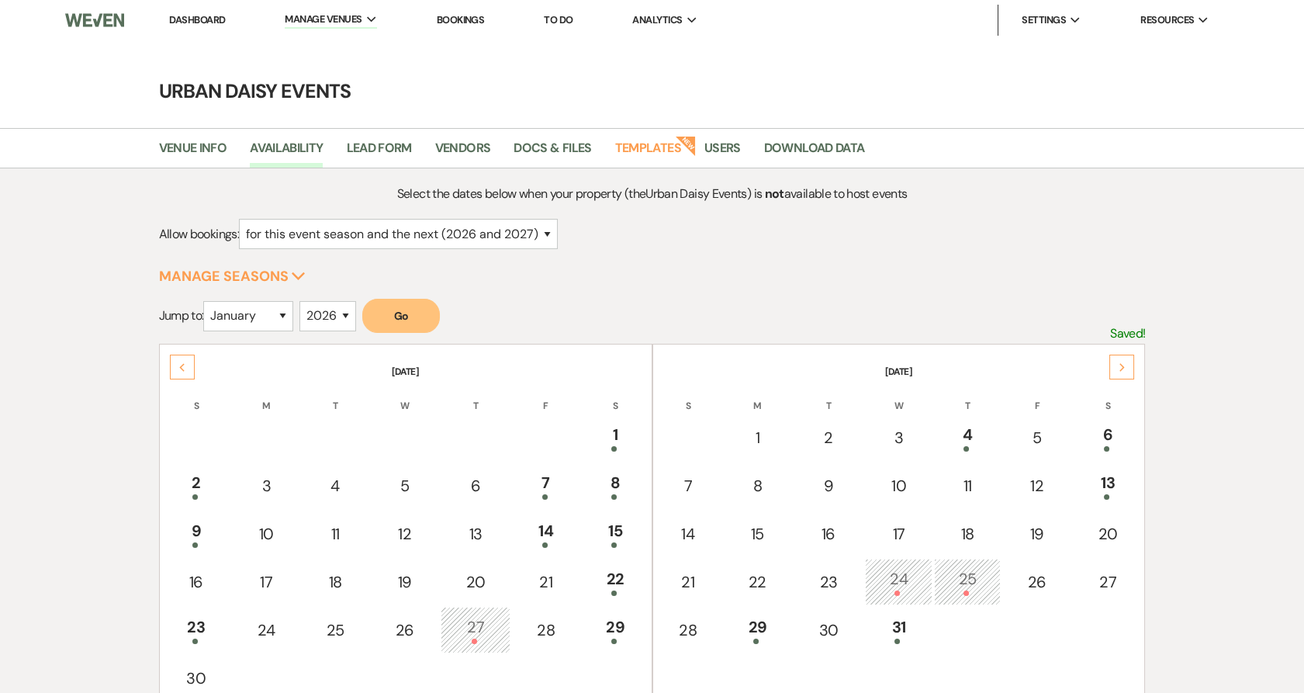
click at [1123, 369] on icon "Next" at bounding box center [1123, 367] width 8 height 9
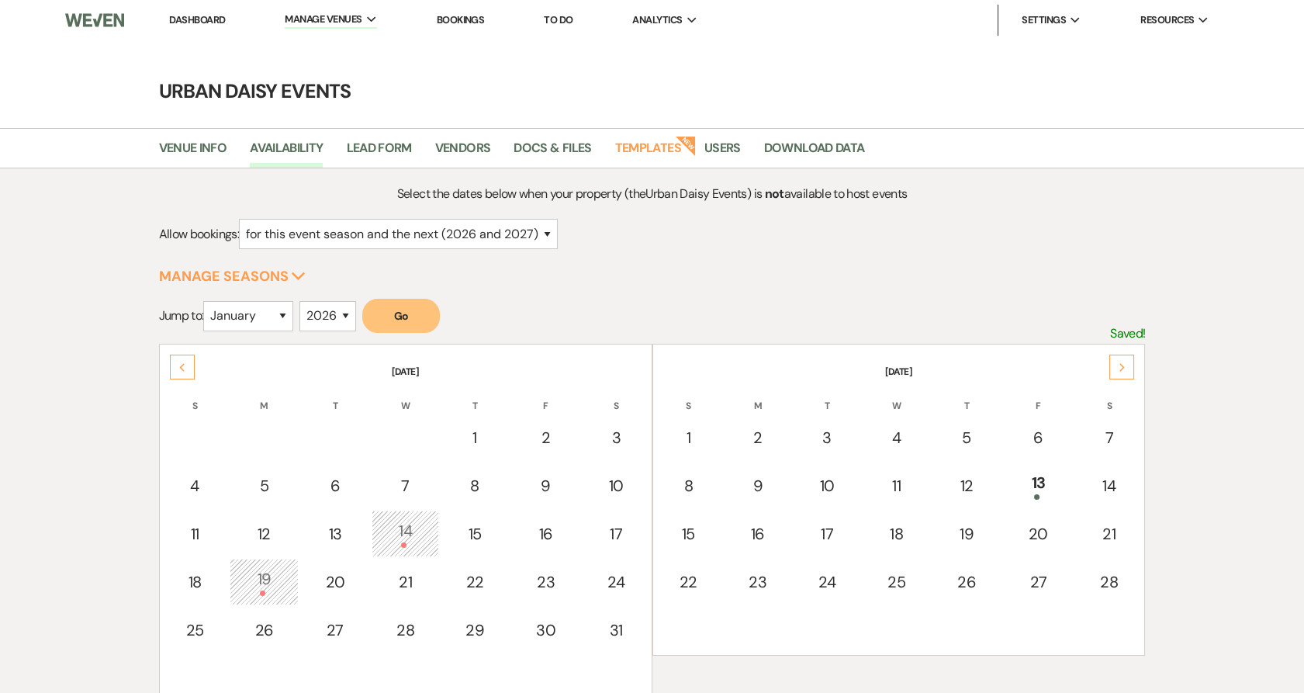
click at [1123, 369] on icon "Next" at bounding box center [1123, 367] width 8 height 9
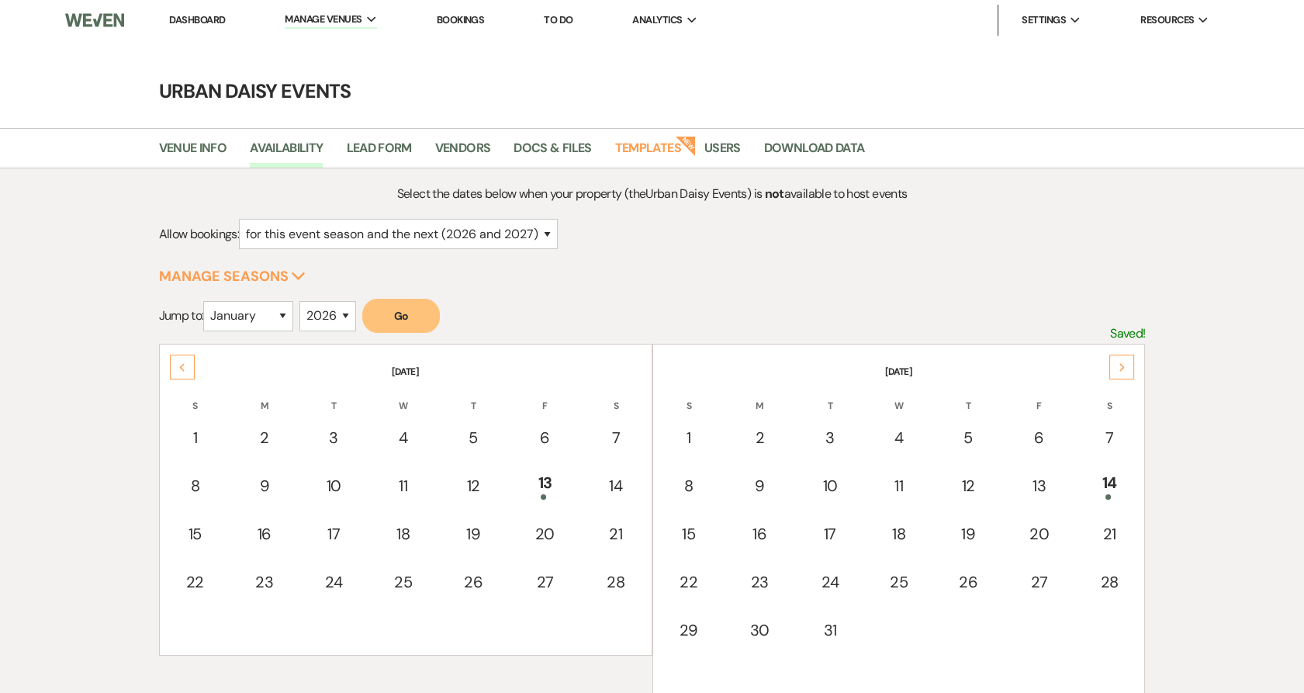
click at [1123, 369] on icon "Next" at bounding box center [1123, 367] width 8 height 9
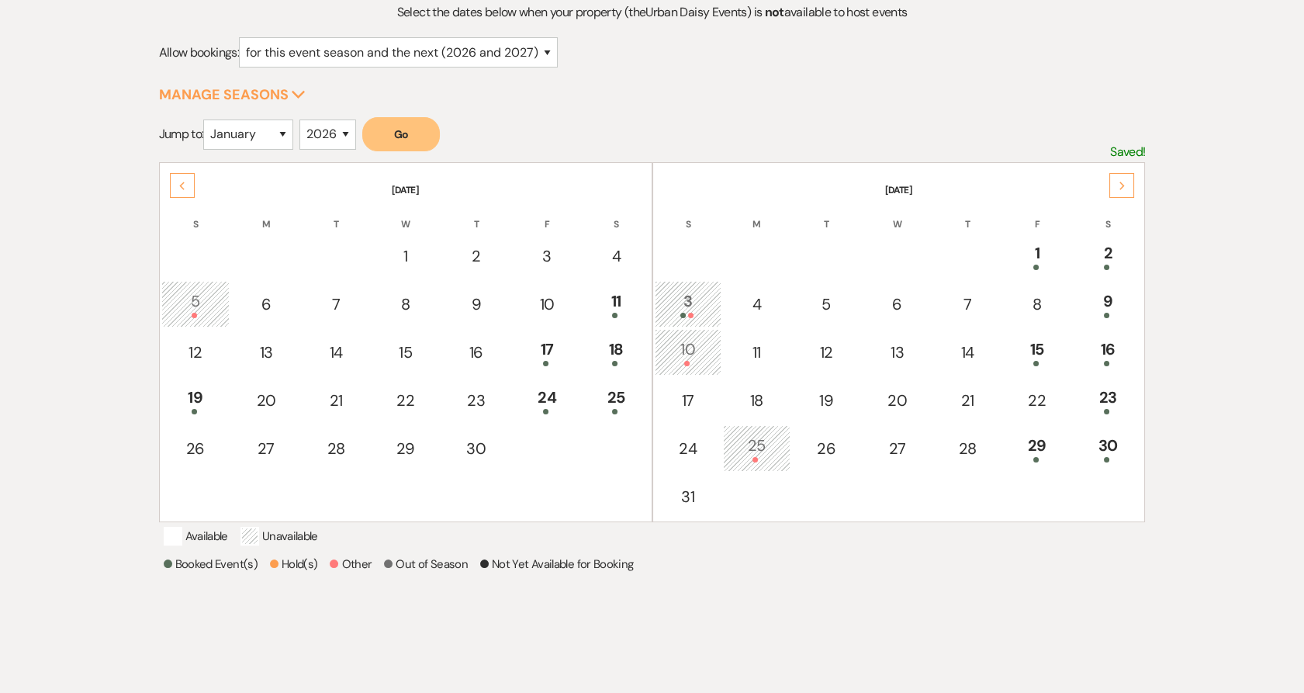
scroll to position [258, 0]
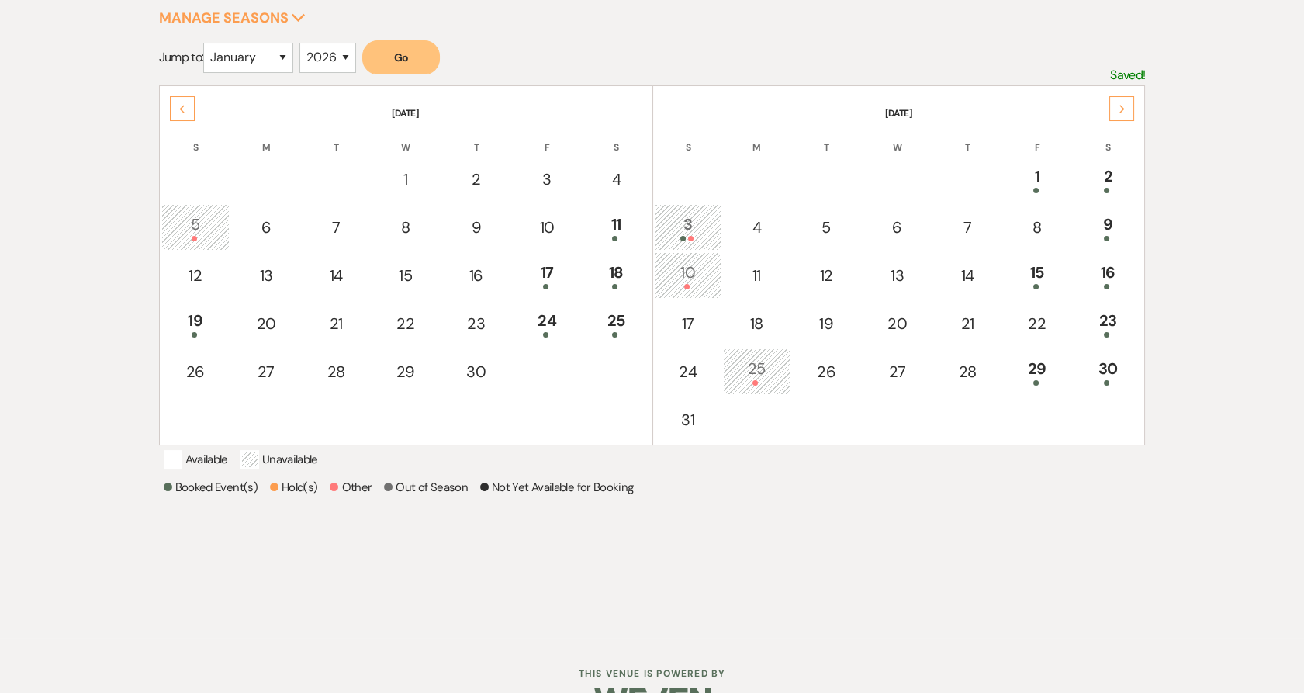
click at [764, 373] on div "25" at bounding box center [757, 371] width 50 height 29
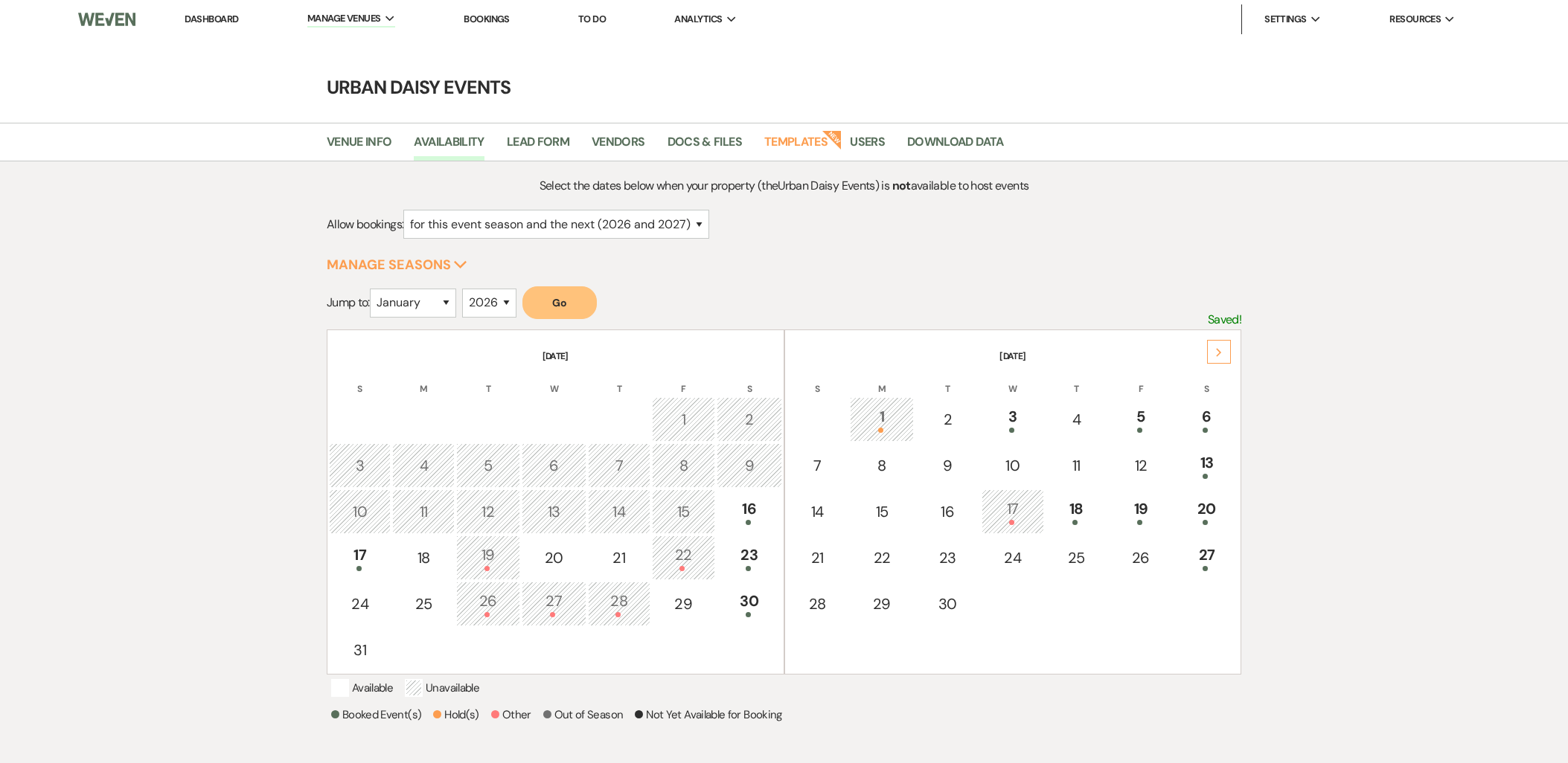
select select "2"
select select "2026"
click at [720, 150] on link "Docs & Files" at bounding box center [705, 146] width 75 height 28
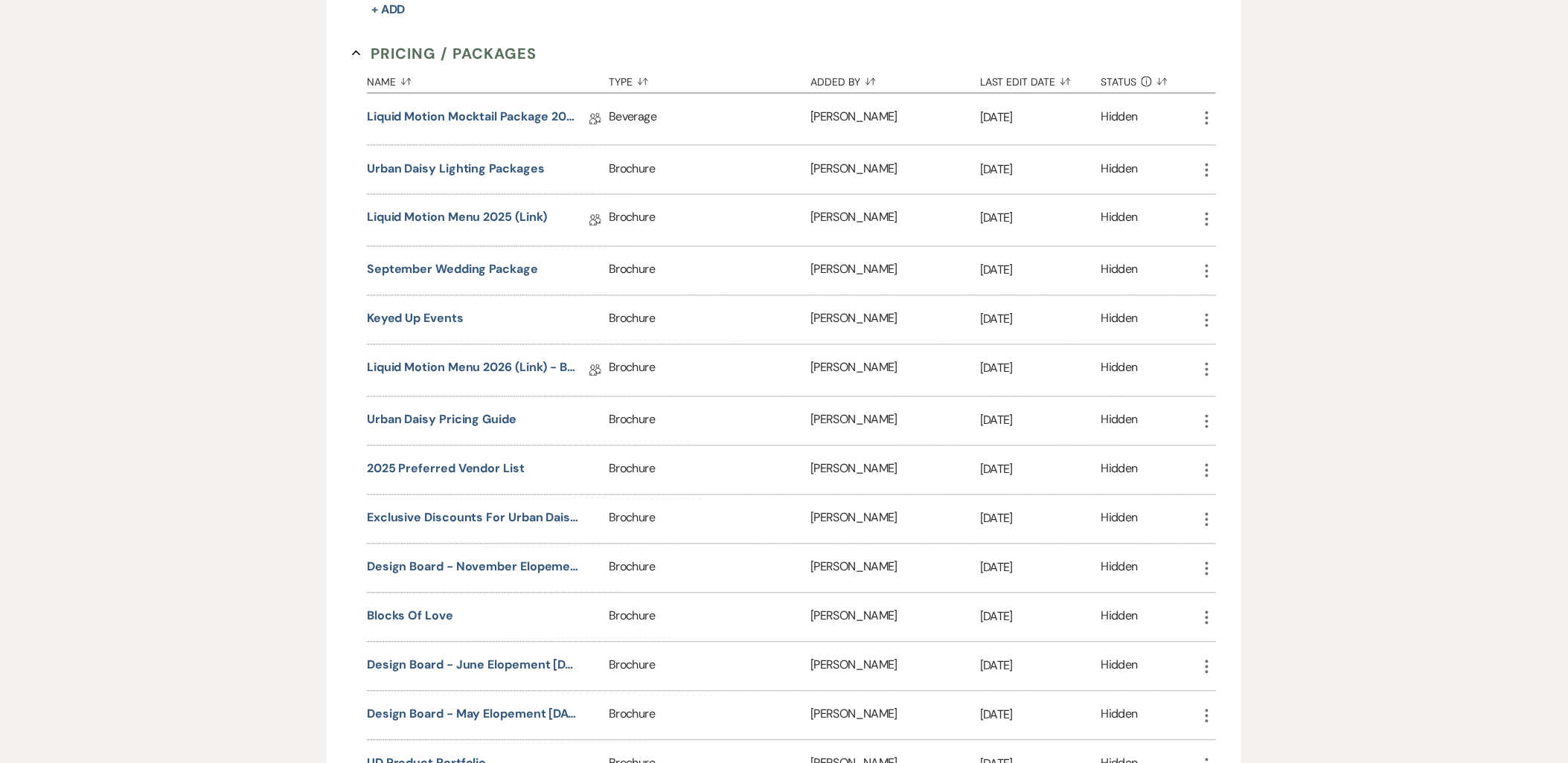
scroll to position [909, 0]
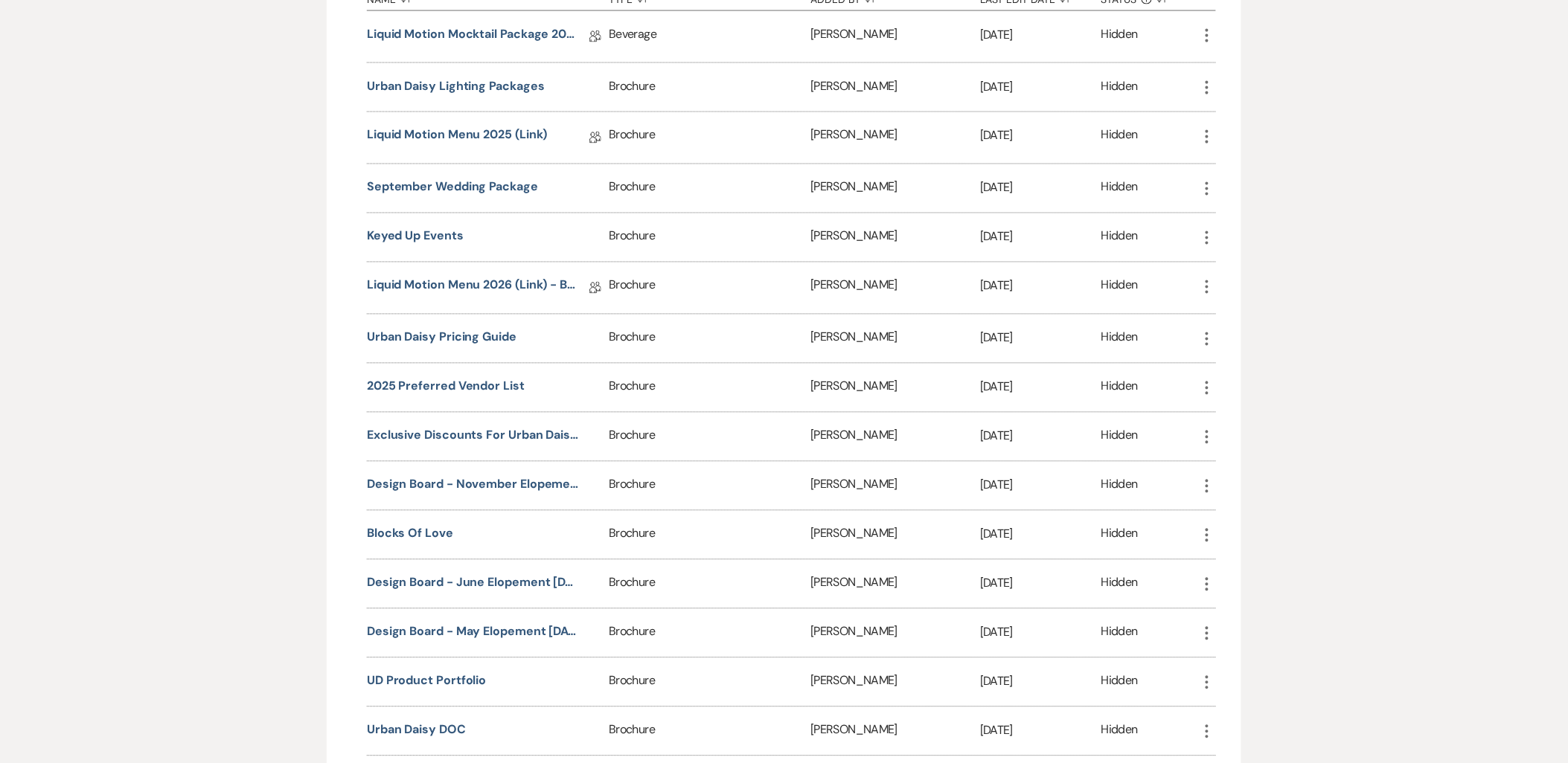
click at [494, 336] on button "Urban Daisy Pricing Guide" at bounding box center [441, 337] width 150 height 18
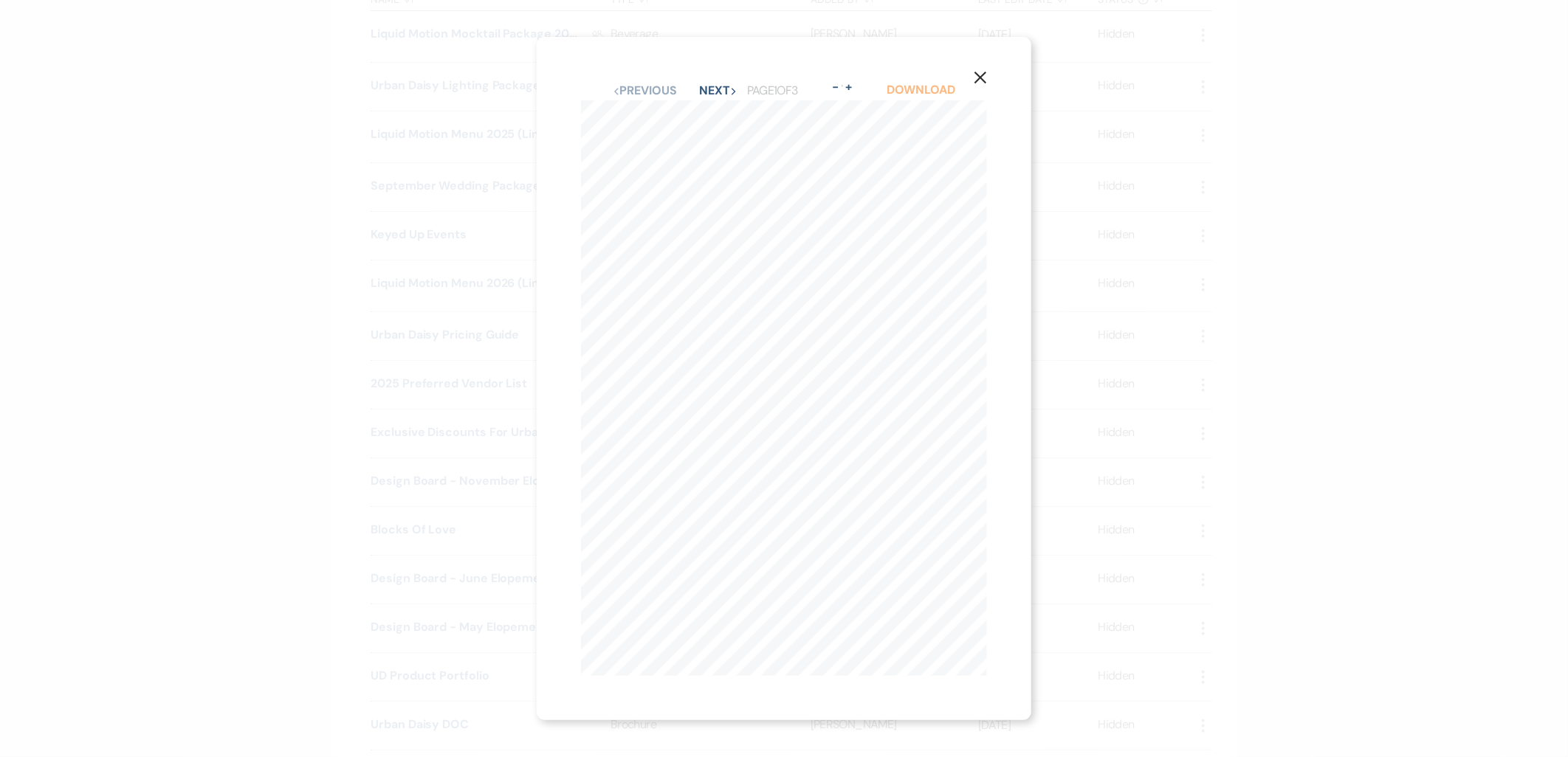
click at [933, 84] on link "Download" at bounding box center [921, 89] width 69 height 15
click at [723, 85] on button "Next Next" at bounding box center [718, 90] width 38 height 11
click at [856, 83] on button "+" at bounding box center [851, 87] width 11 height 11
click at [388, 395] on div "X Previous Previous Next Next Page 2 of 3 - Zoom + Download MAY- OCTOBER THURSD…" at bounding box center [784, 378] width 1568 height 757
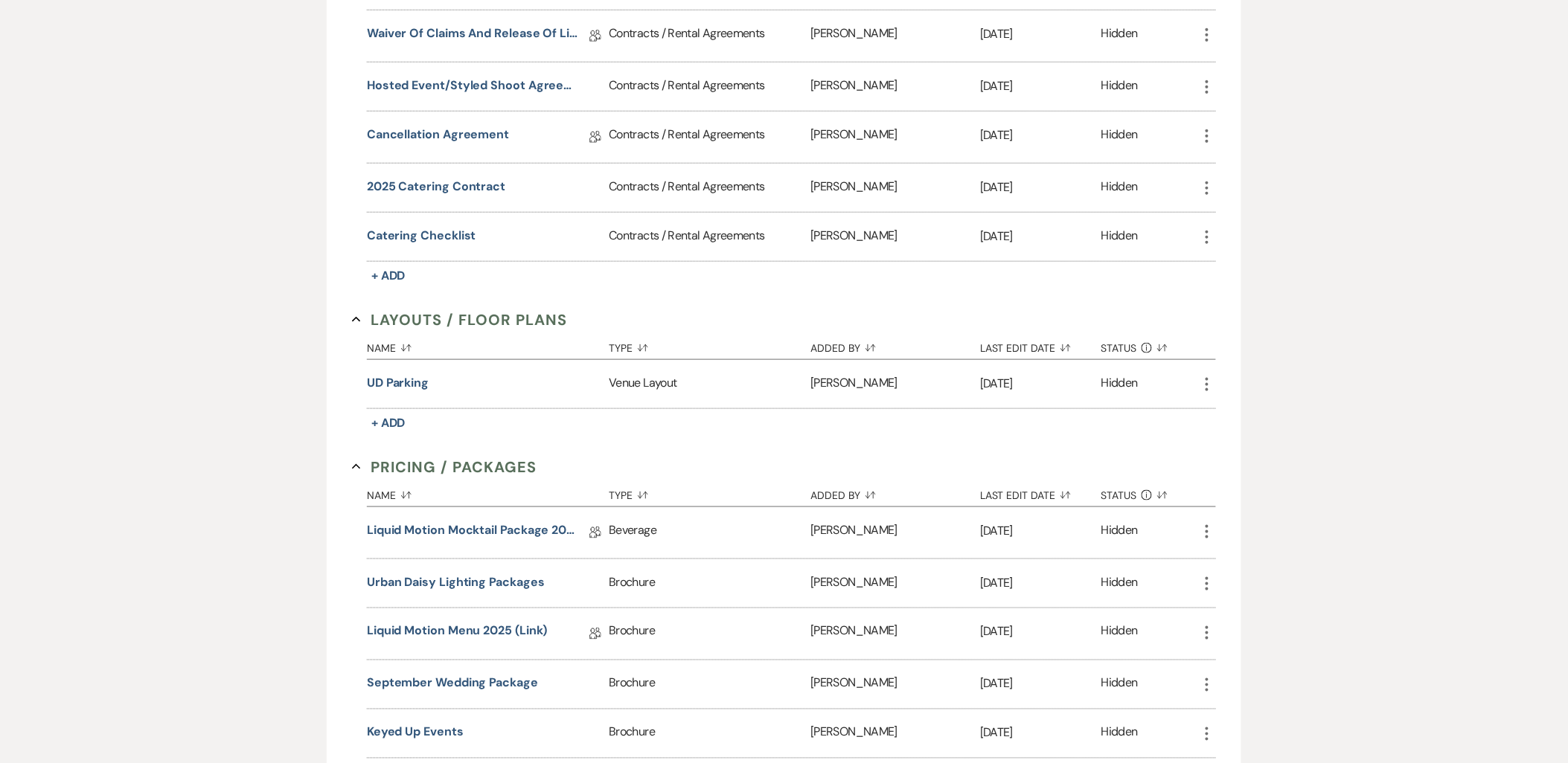
scroll to position [0, 0]
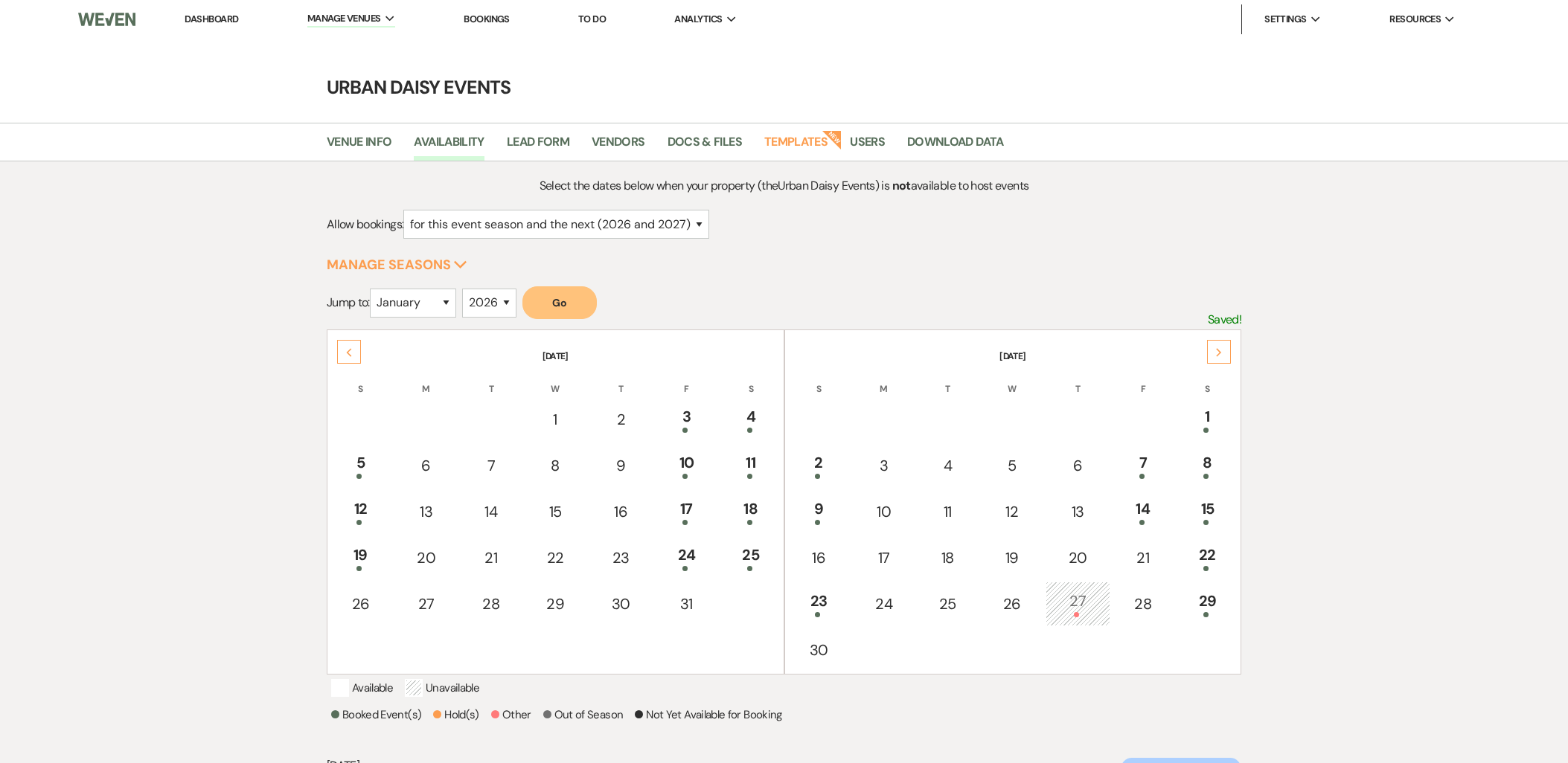
select select "2"
select select "2026"
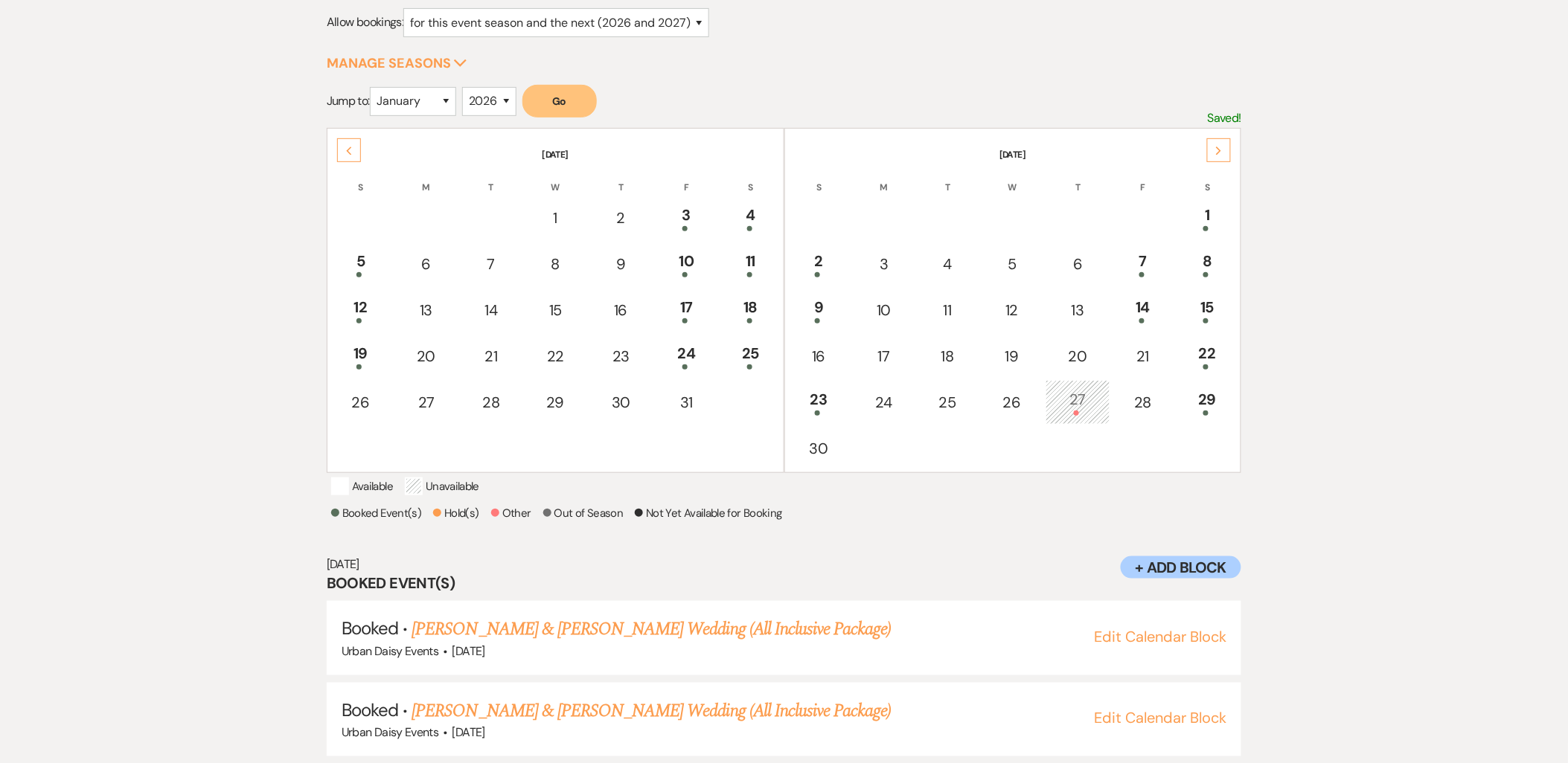
click at [1221, 142] on div "Next" at bounding box center [1218, 150] width 24 height 24
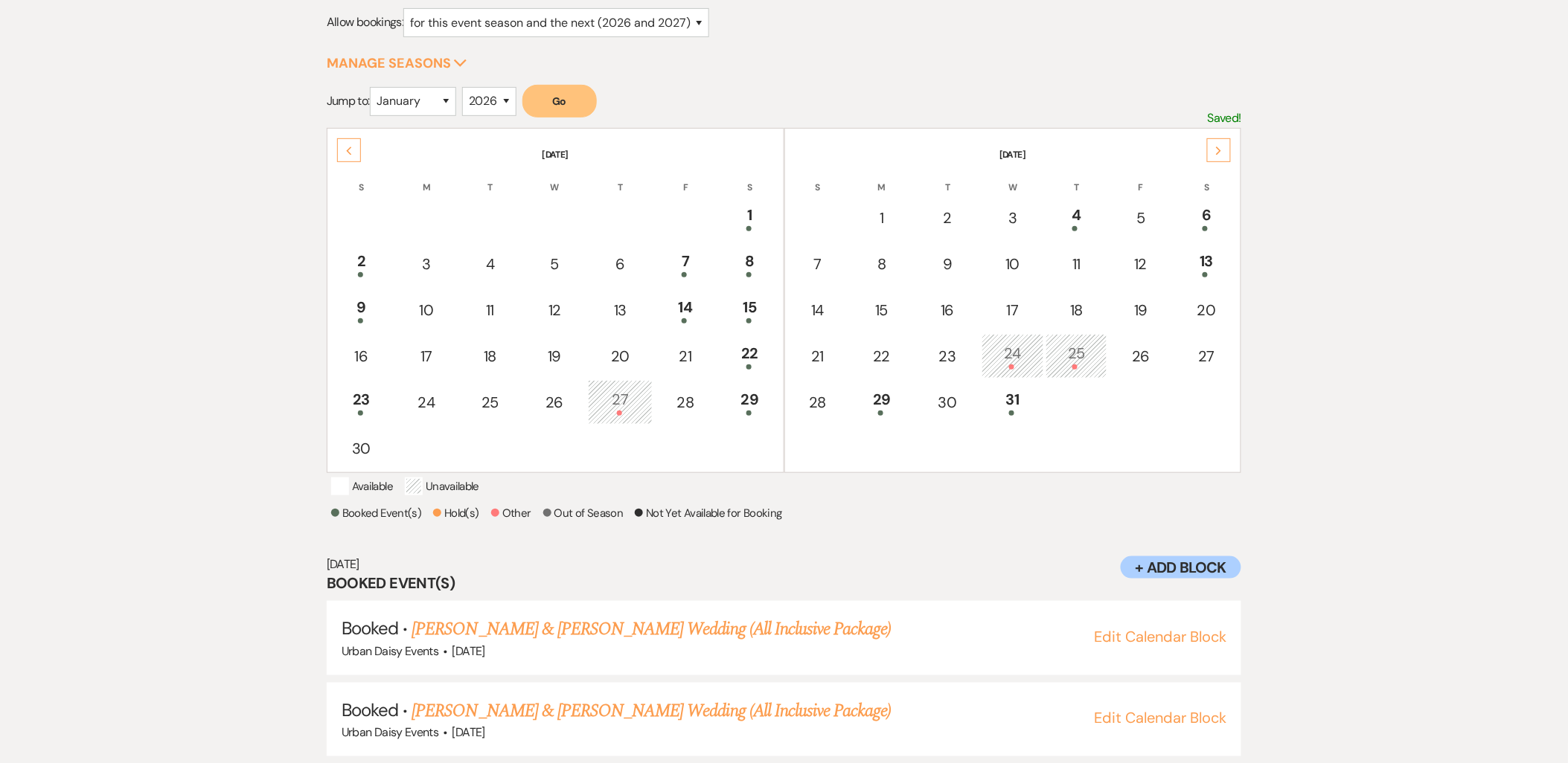
click at [354, 147] on div "Previous" at bounding box center [348, 150] width 24 height 24
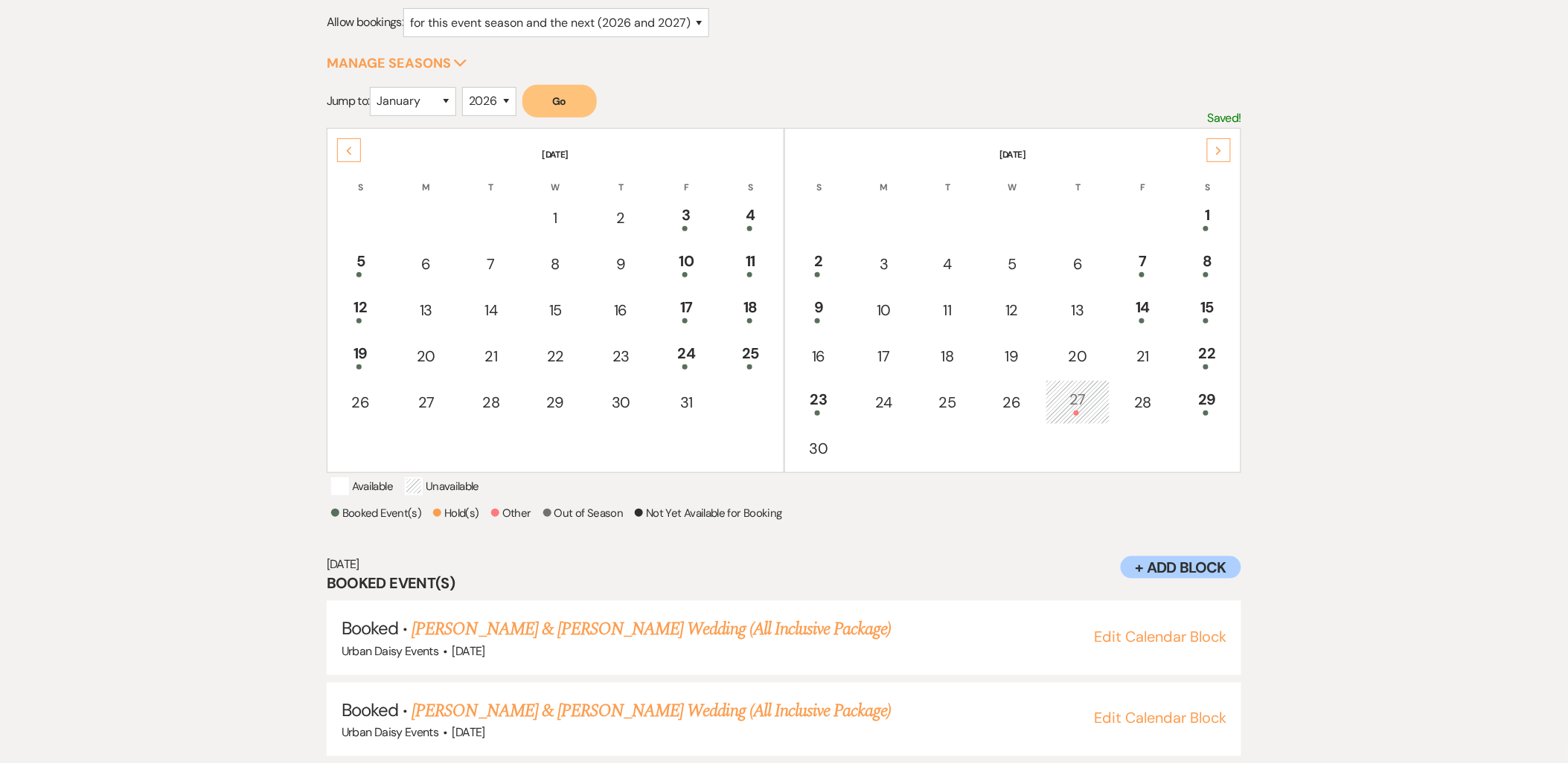
click at [354, 147] on div "Previous" at bounding box center [348, 150] width 24 height 24
click at [1223, 148] on icon "Next" at bounding box center [1219, 150] width 8 height 9
click at [1218, 141] on div "Next" at bounding box center [1218, 150] width 24 height 24
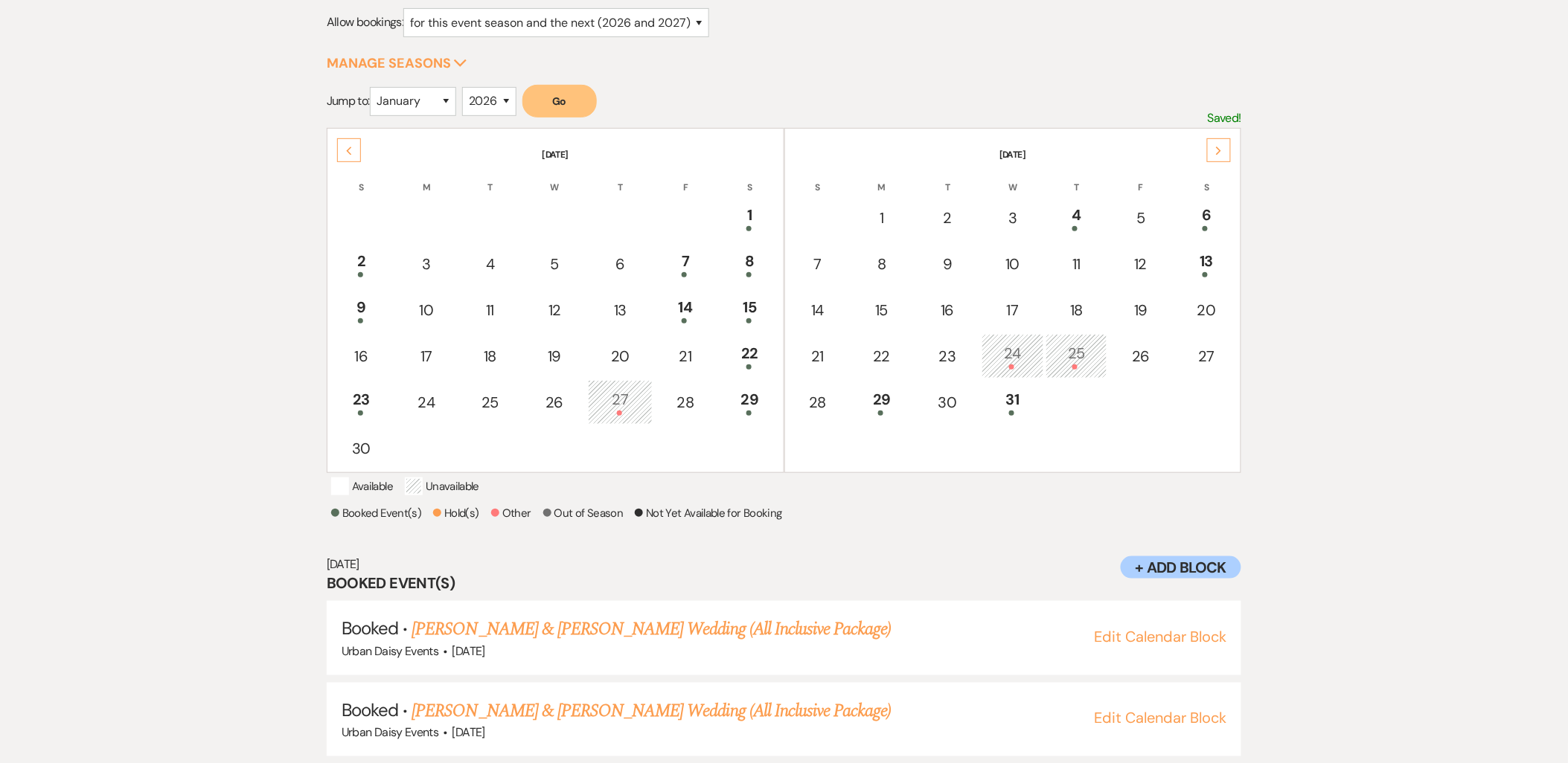
click at [221, 399] on div "Select the dates below when your property (the Urban Daisy Events ) is not avai…" at bounding box center [784, 373] width 1568 height 827
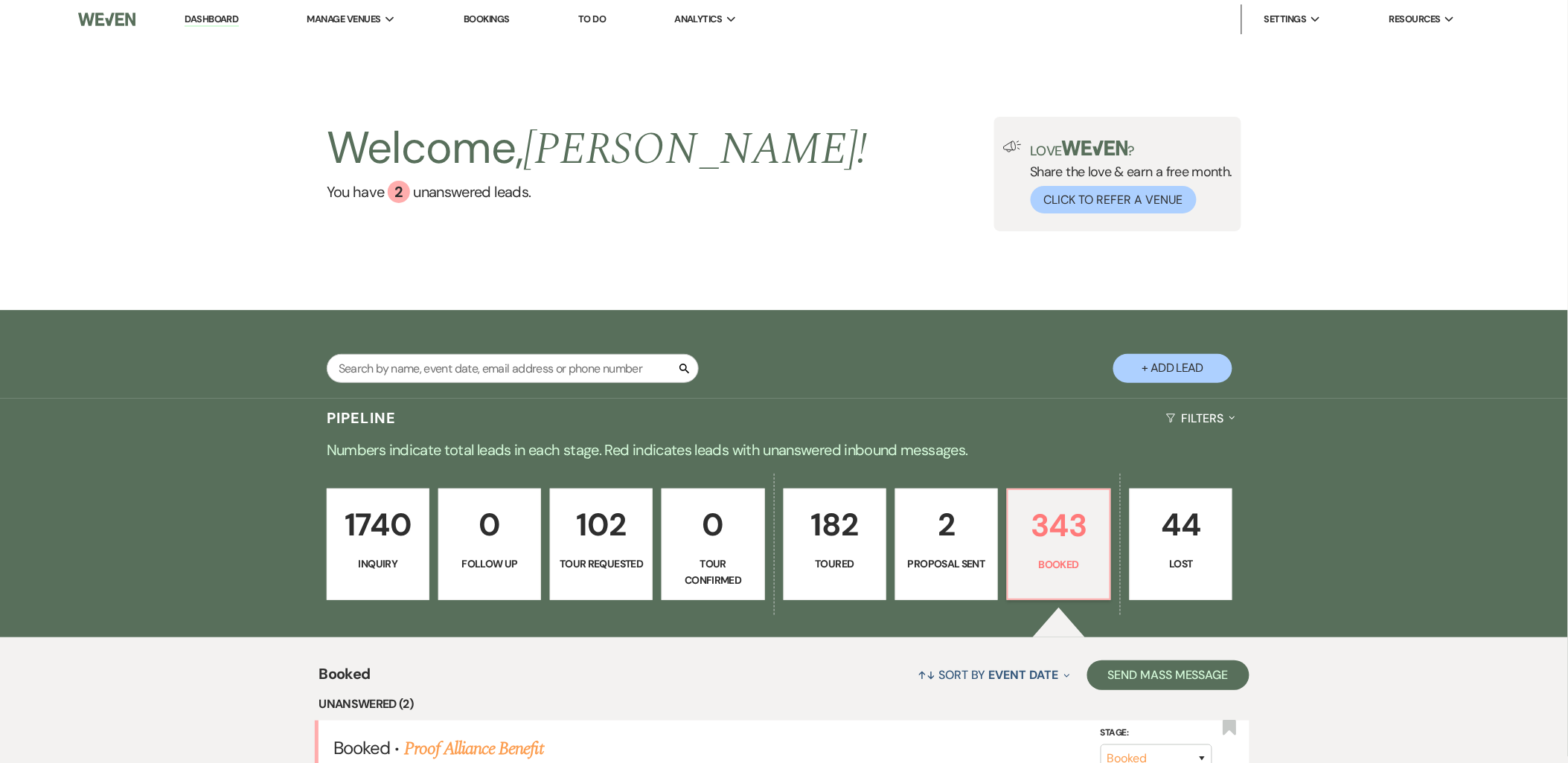
drag, startPoint x: 373, startPoint y: 37, endPoint x: 5, endPoint y: 175, distance: 393.0
click at [0, 0] on link "Urban Daisy Events" at bounding box center [0, 0] width 0 height 0
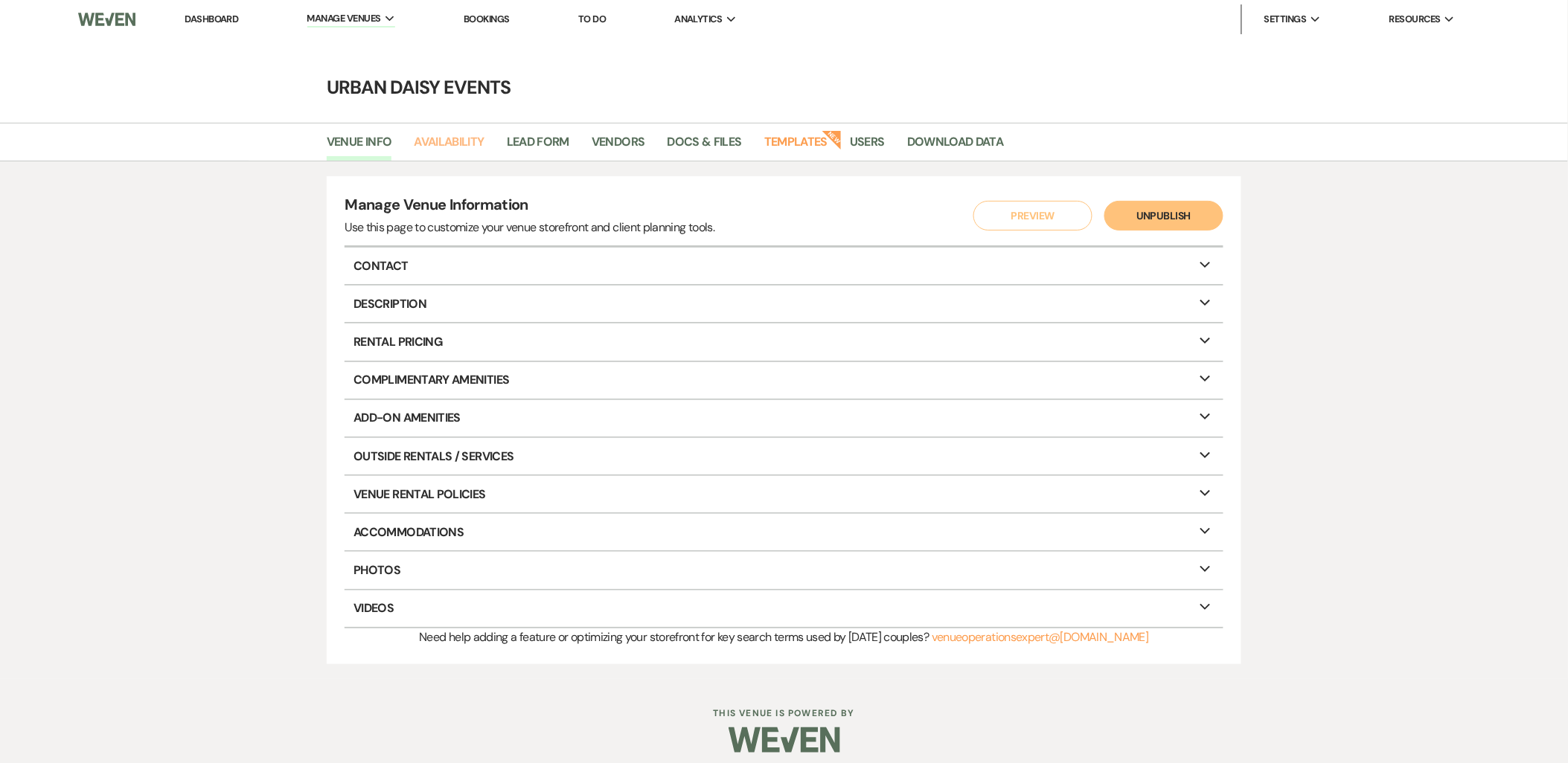
click at [458, 141] on link "Availability" at bounding box center [448, 146] width 70 height 28
select select "2"
select select "2026"
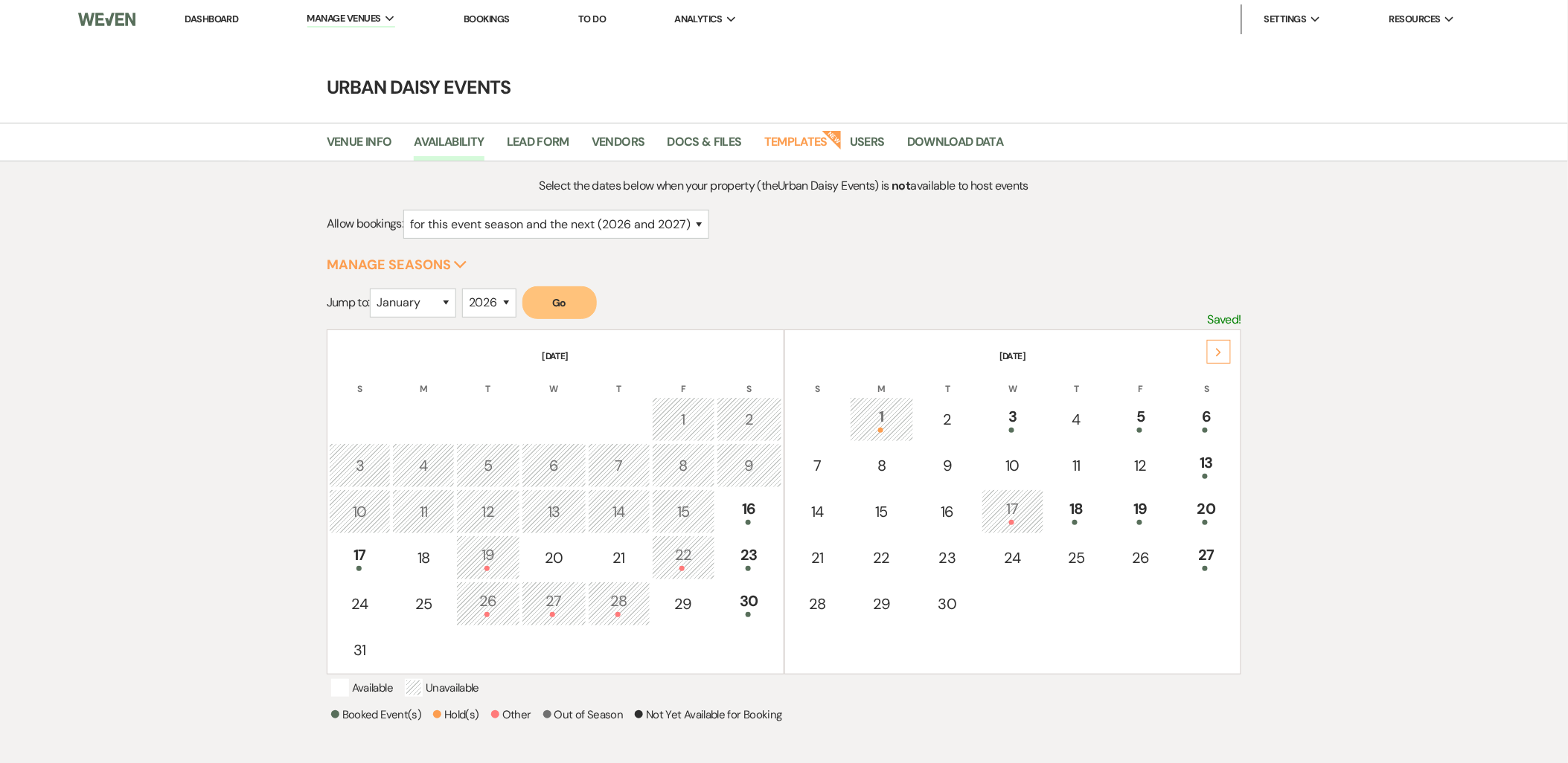
click at [1216, 348] on icon "Next" at bounding box center [1219, 352] width 8 height 9
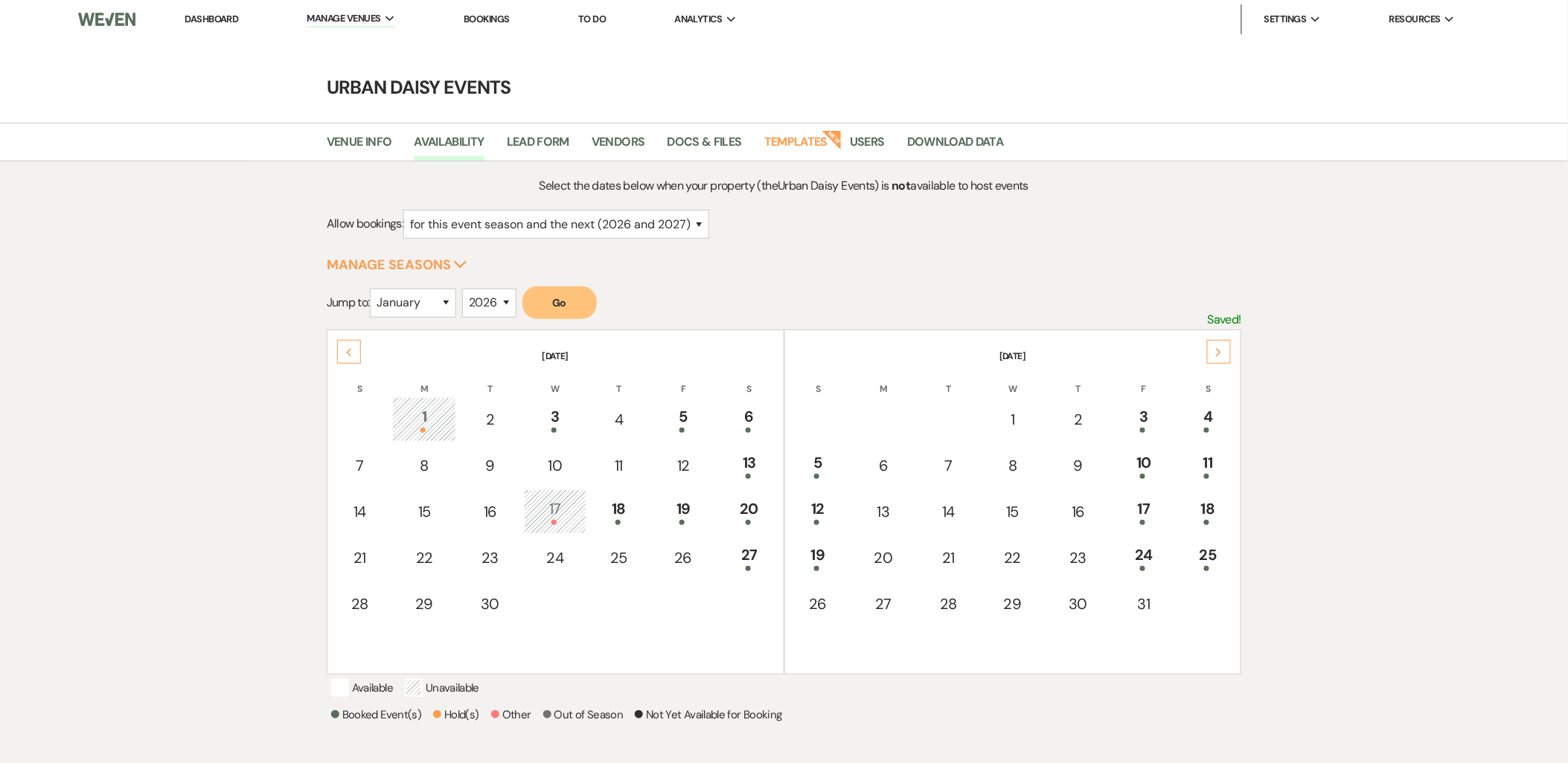
click at [1216, 348] on icon "Next" at bounding box center [1219, 352] width 8 height 9
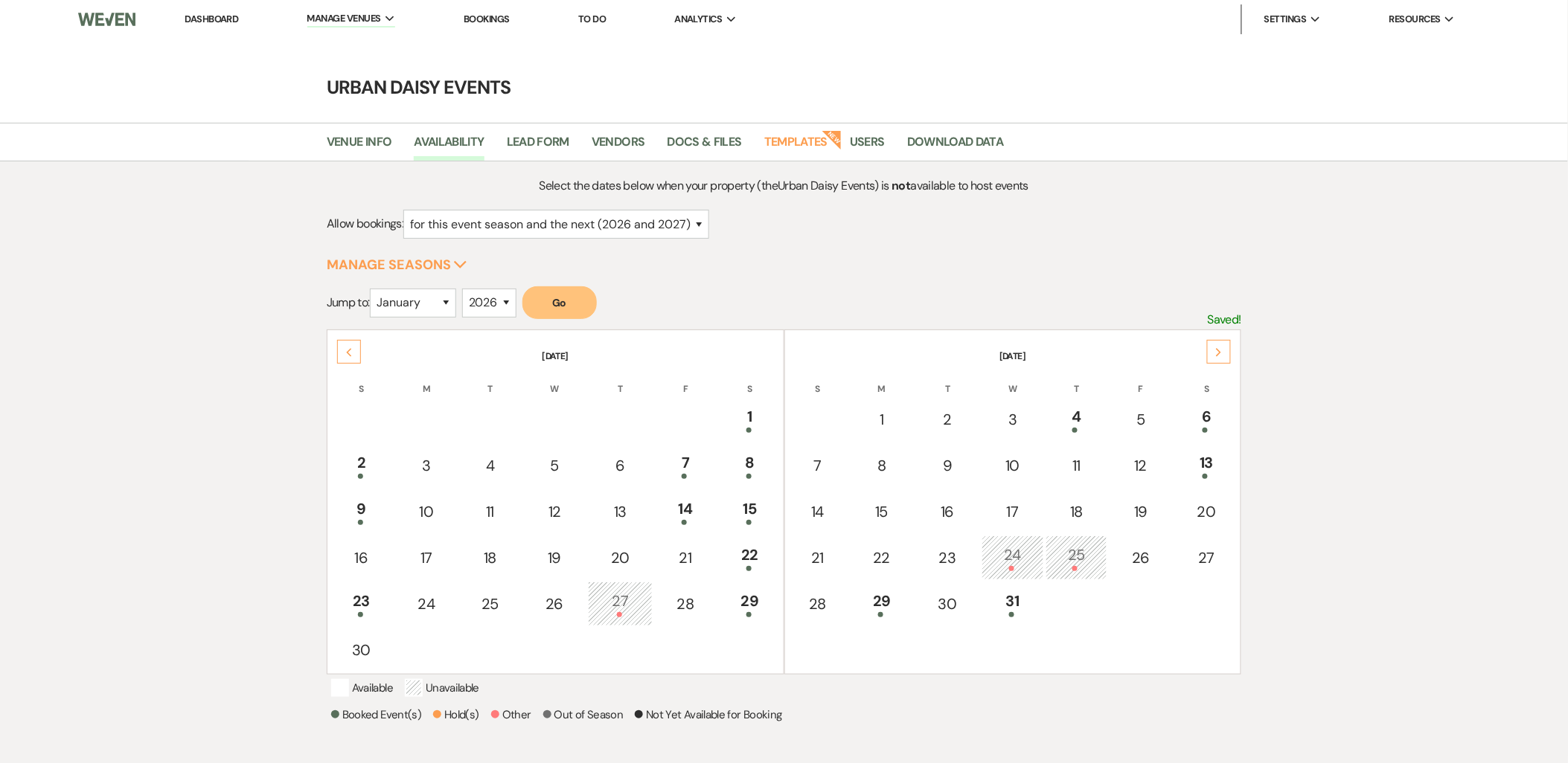
click at [1216, 348] on icon "Next" at bounding box center [1219, 352] width 8 height 9
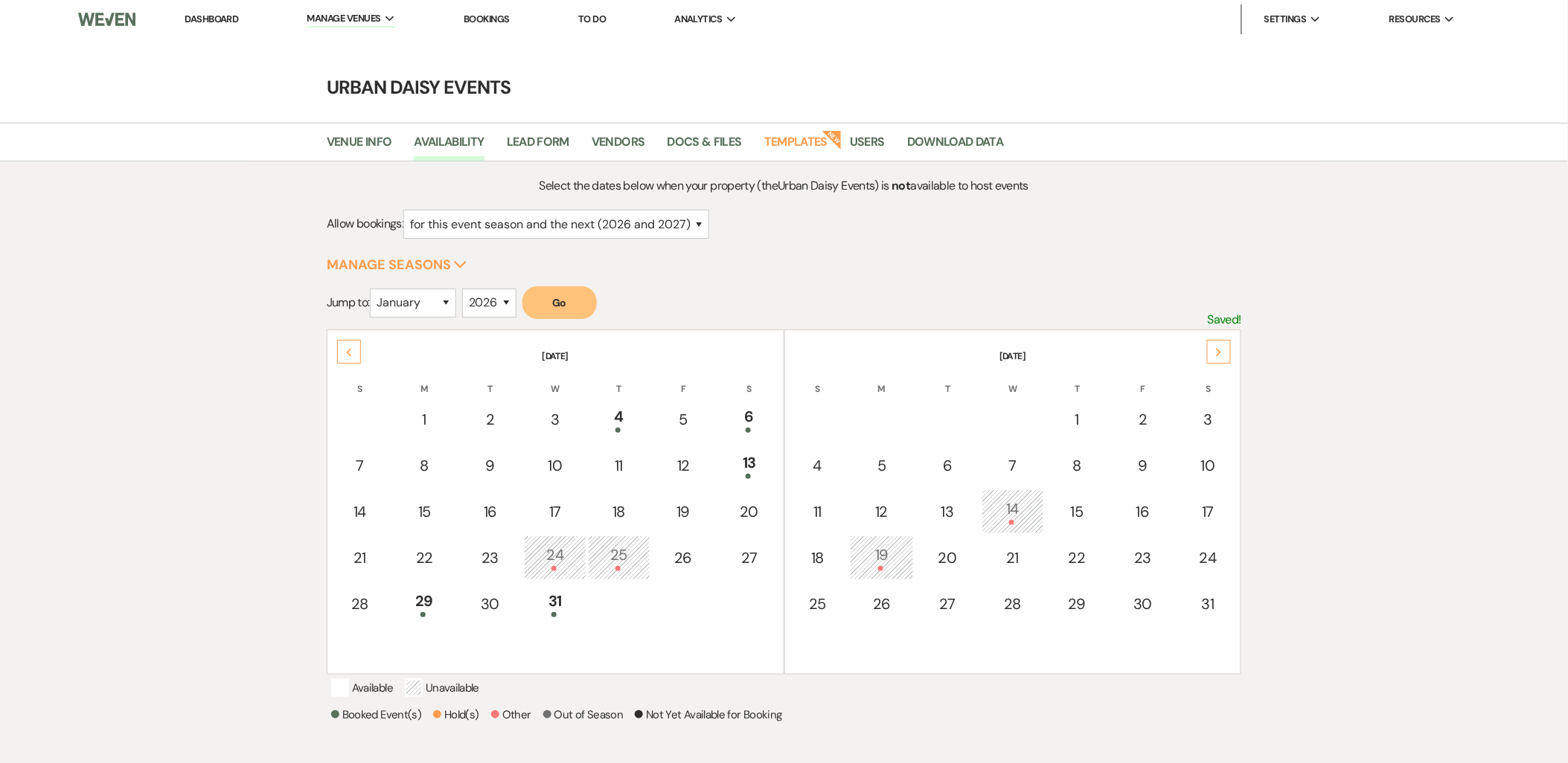
click at [1216, 348] on icon "Next" at bounding box center [1219, 352] width 8 height 9
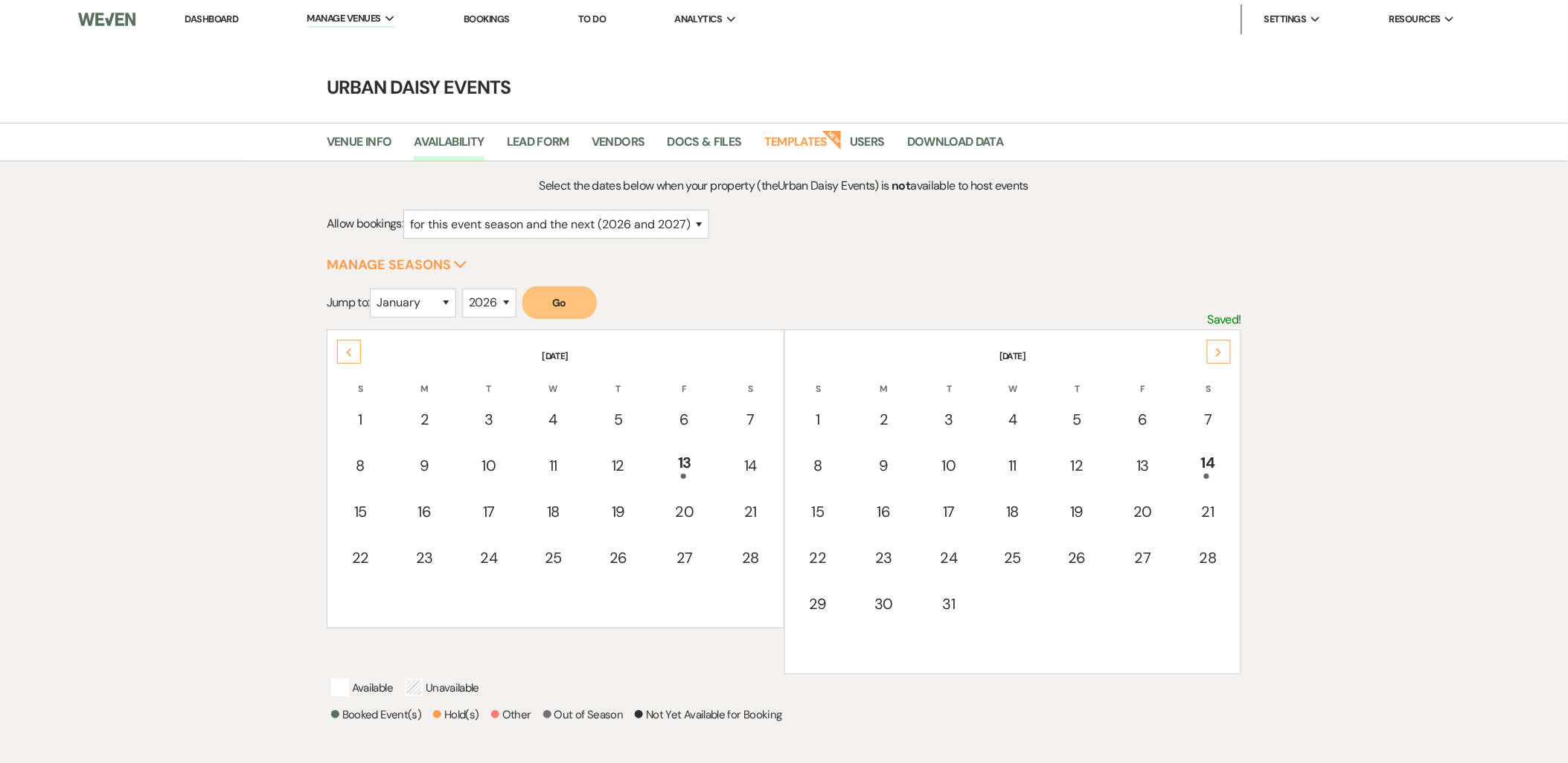
click at [1216, 348] on icon "Next" at bounding box center [1219, 352] width 8 height 9
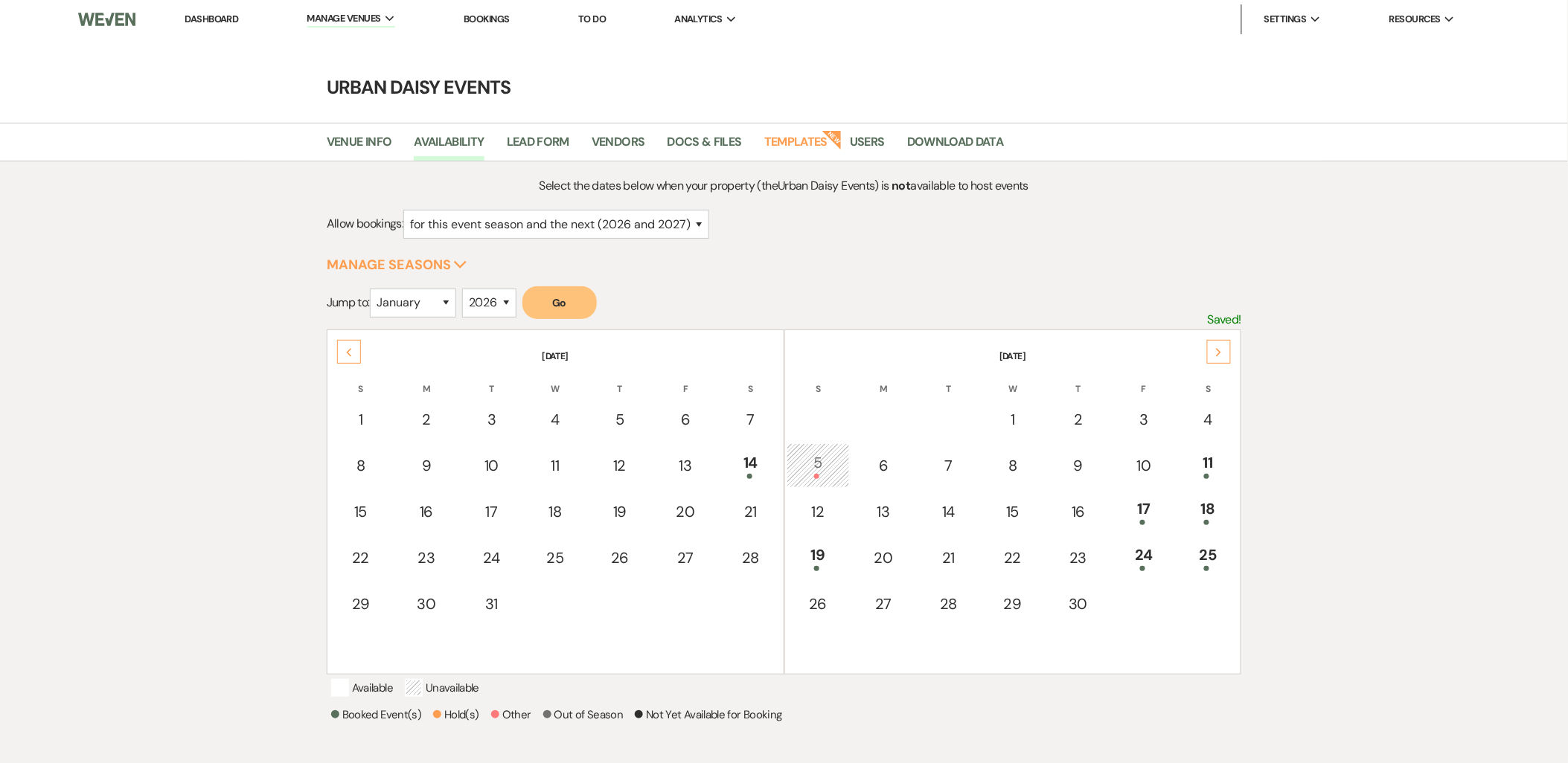
click at [1216, 348] on icon "Next" at bounding box center [1219, 352] width 8 height 9
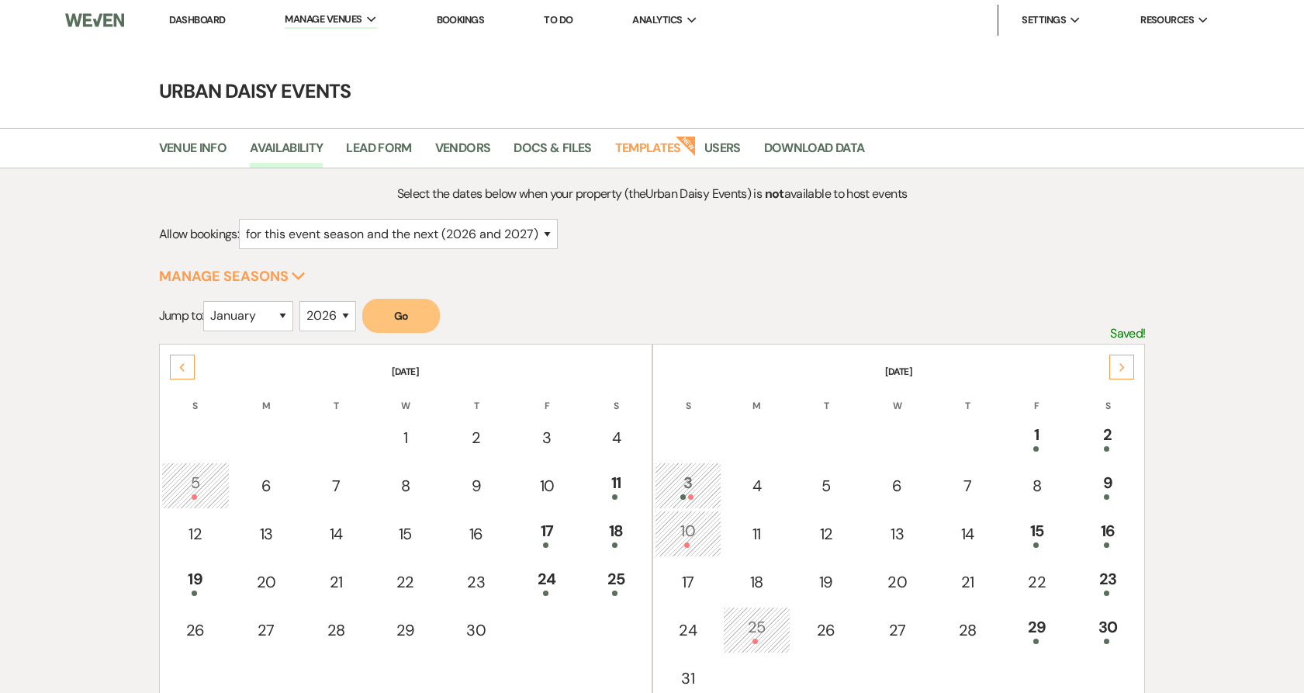
select select "2"
select select "2026"
click at [172, 25] on link "Dashboard" at bounding box center [197, 19] width 56 height 13
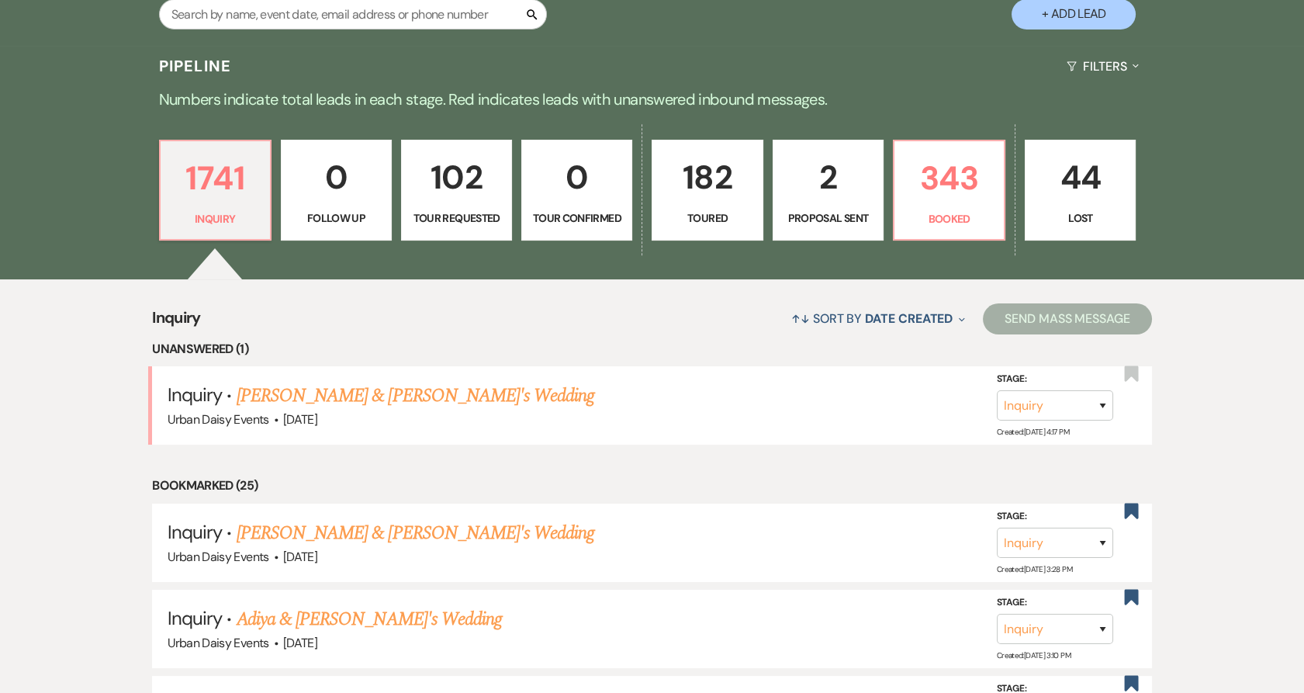
scroll to position [344, 0]
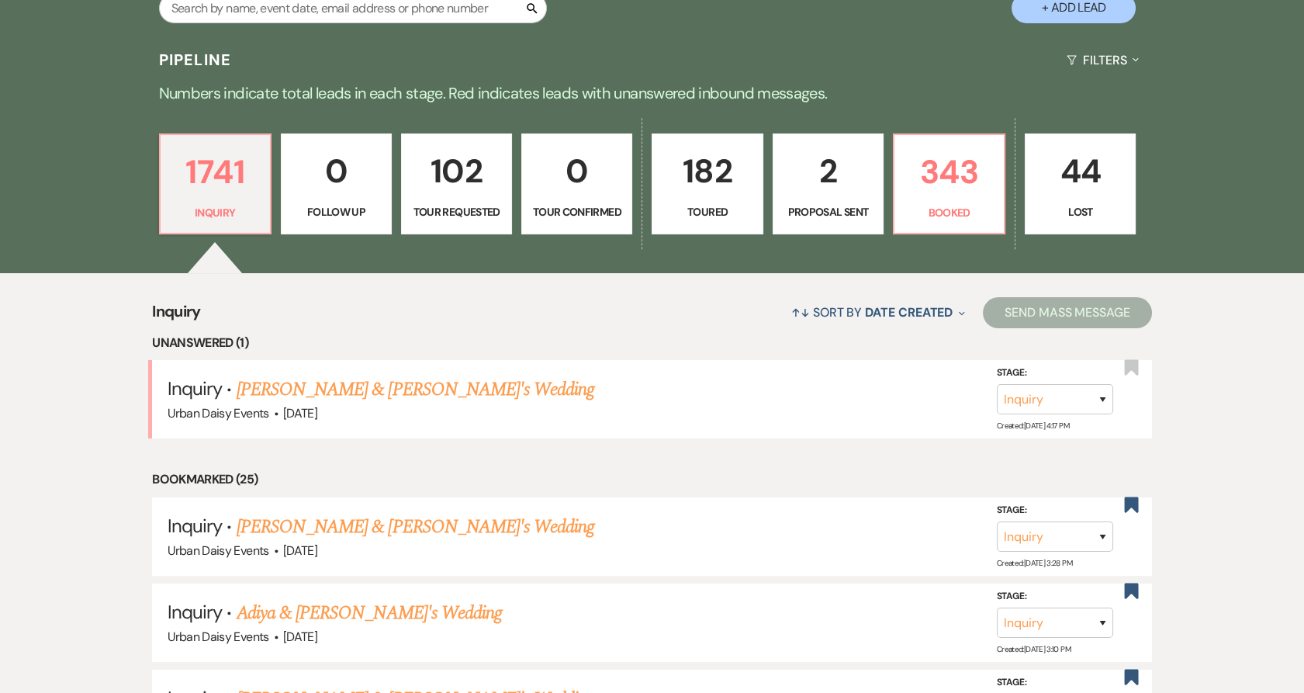
click at [371, 385] on link "Megan Somercik & Fiance's Wedding" at bounding box center [416, 389] width 358 height 28
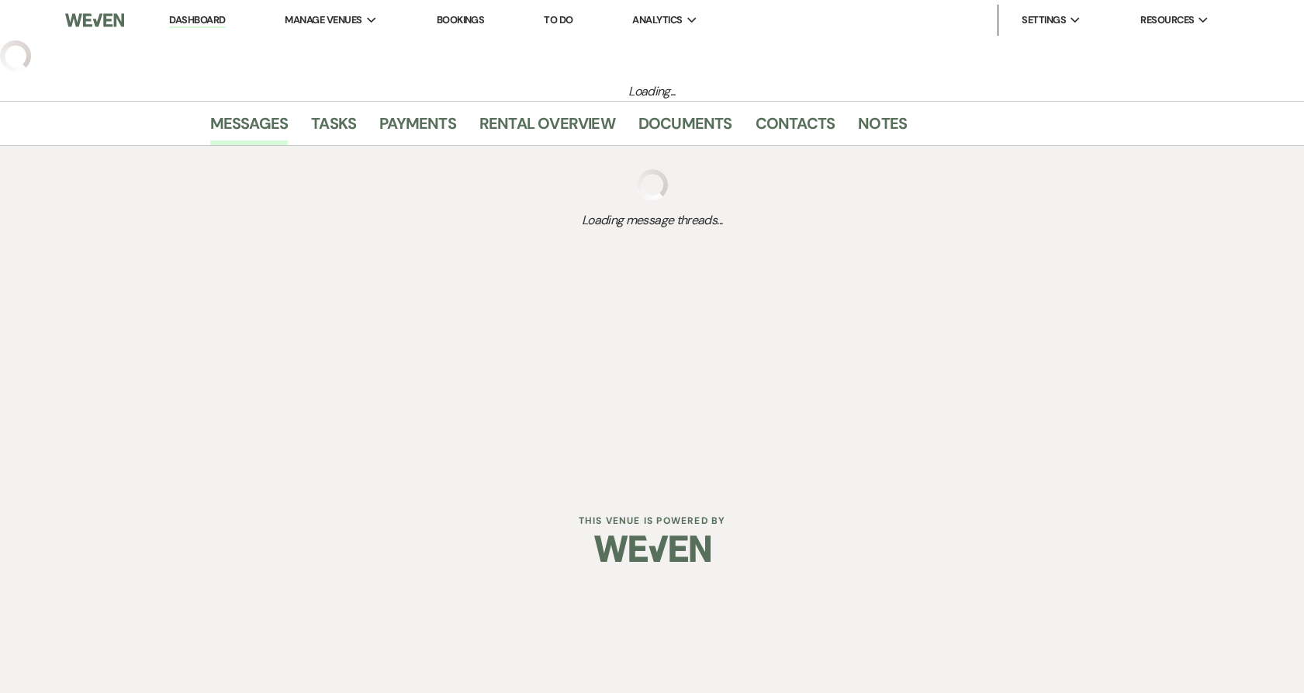
select select "5"
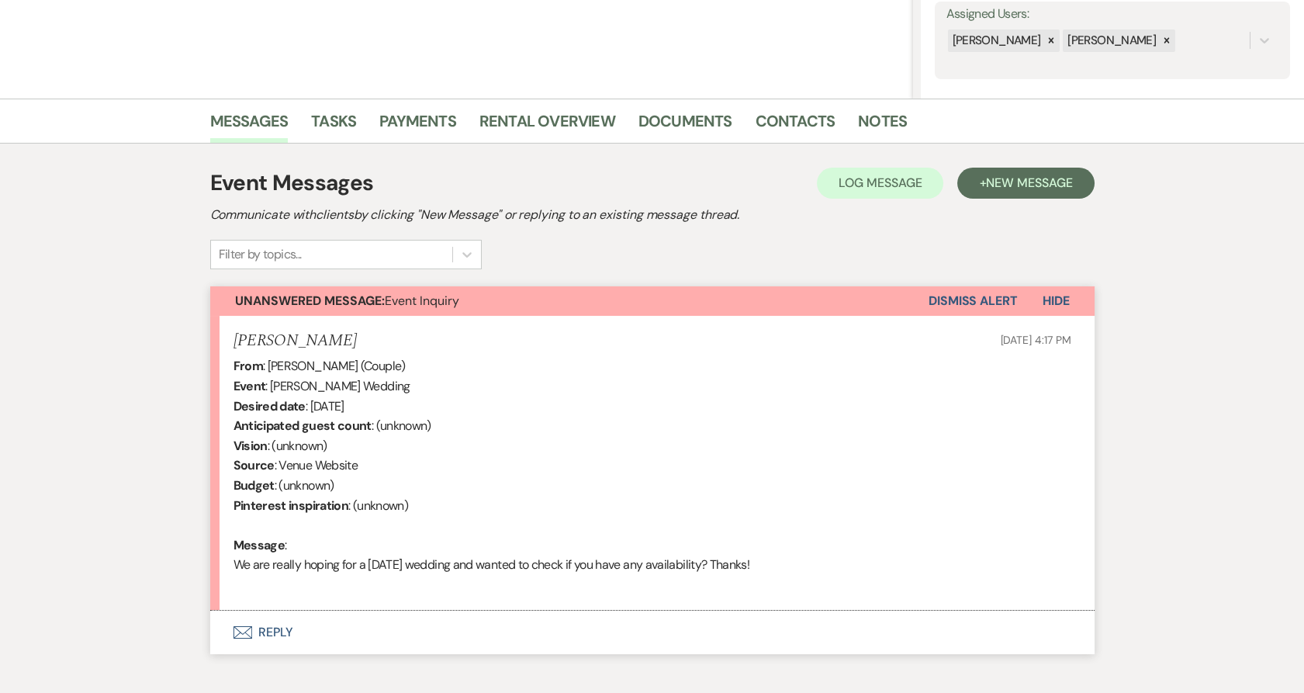
scroll to position [374, 0]
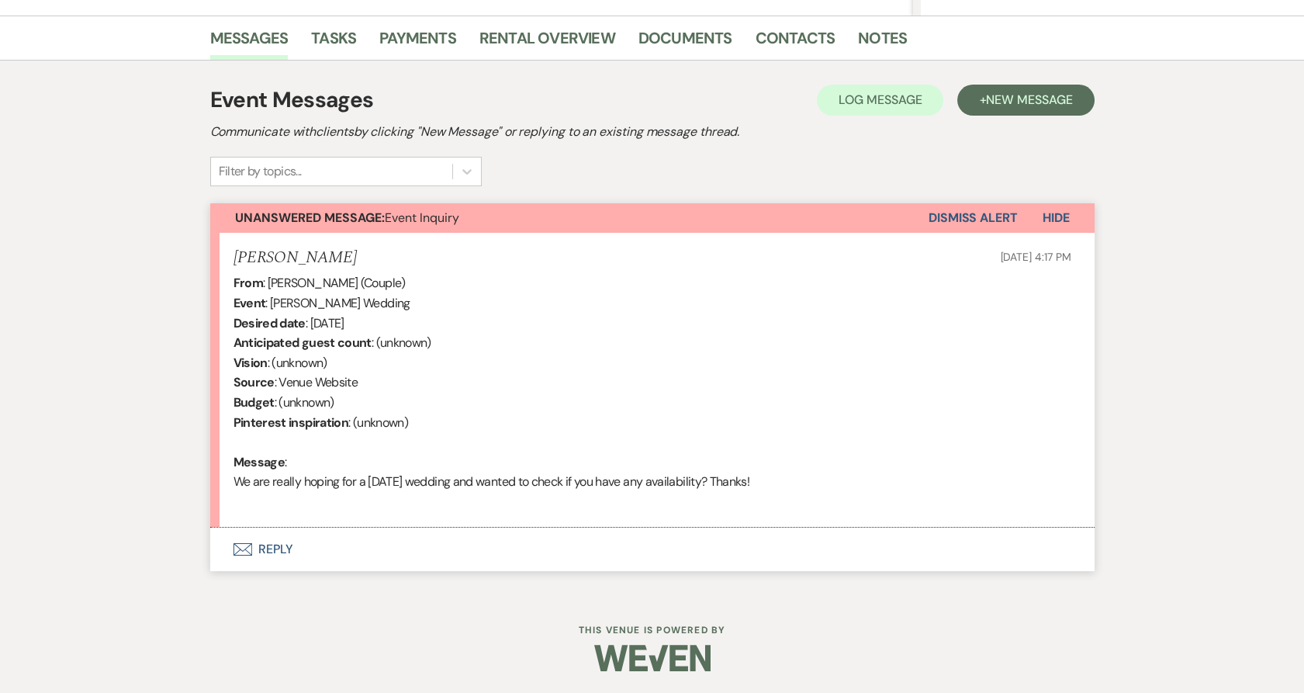
click at [286, 556] on button "Envelope Reply" at bounding box center [652, 549] width 884 height 43
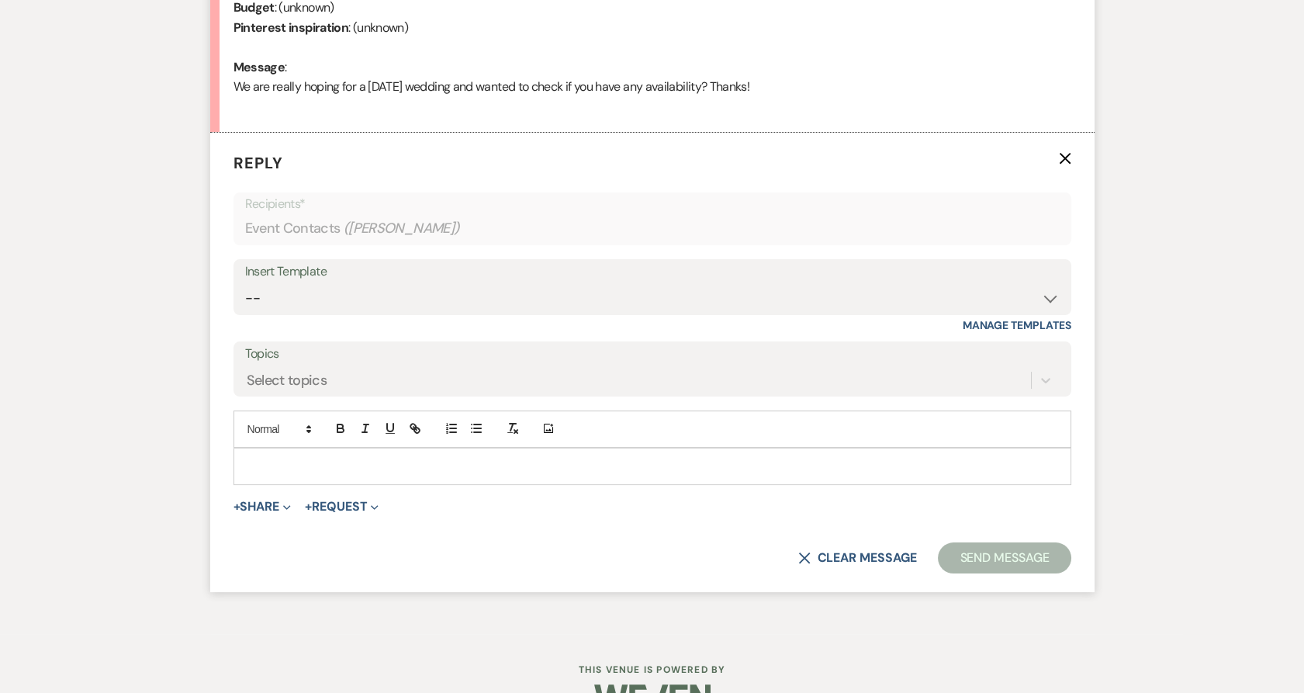
scroll to position [784, 0]
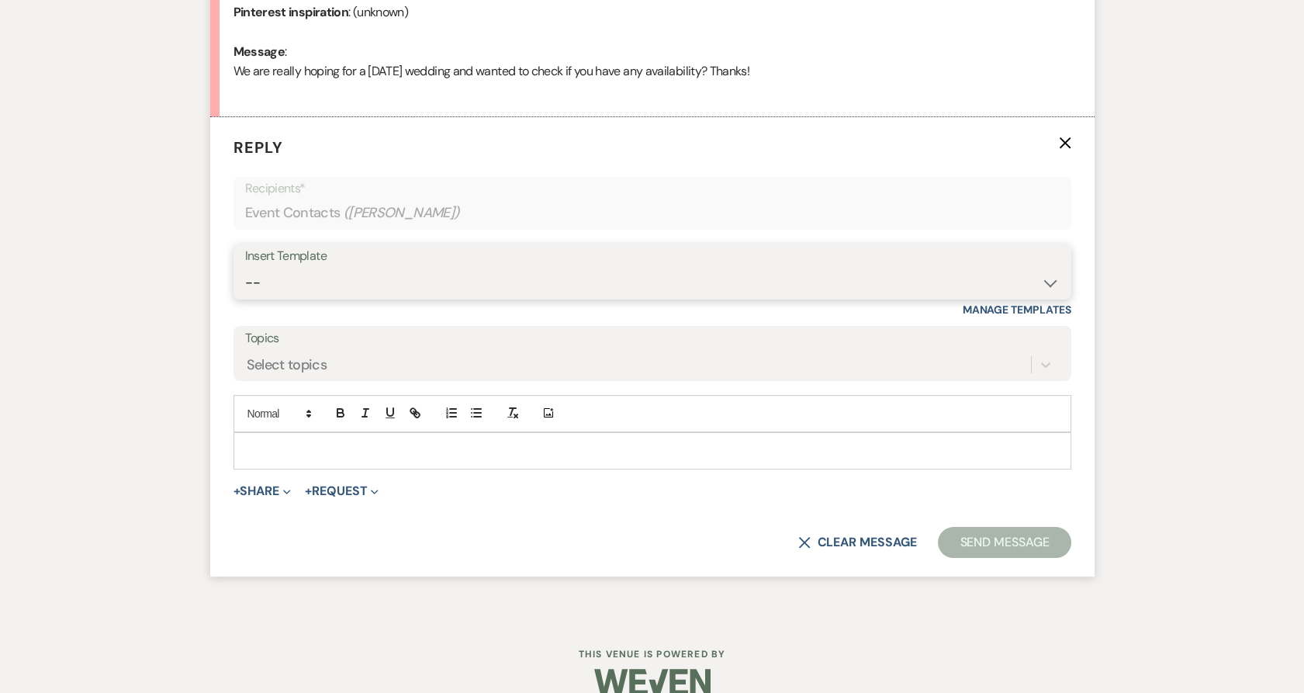
click at [363, 287] on select "-- Payment Past Due Rental Agreement and First Payment Urban Daisy Initial Resp…" at bounding box center [652, 283] width 815 height 30
select select "1243"
click at [245, 268] on select "-- Payment Past Due Rental Agreement and First Payment Urban Daisy Initial Resp…" at bounding box center [652, 283] width 815 height 30
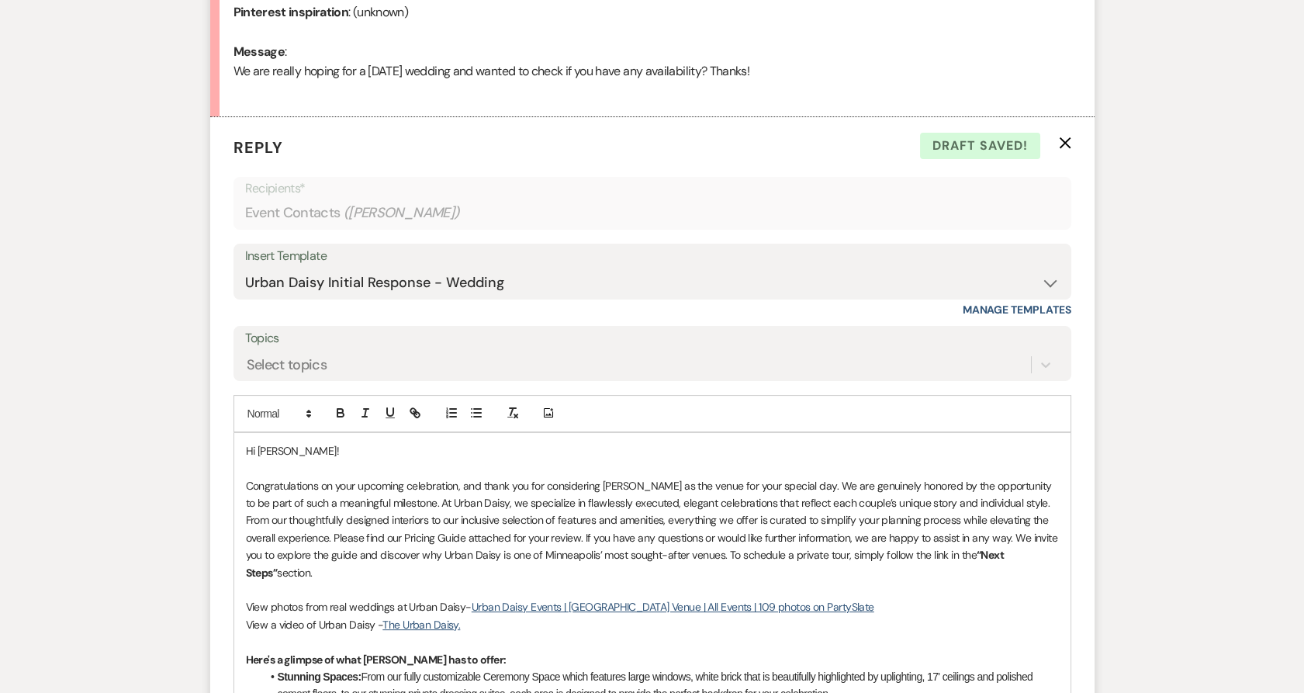
click at [1056, 581] on p at bounding box center [652, 589] width 813 height 17
click at [1050, 555] on p "Congratulations on your upcoming celebration, and thank you for considering Urb…" at bounding box center [652, 529] width 813 height 104
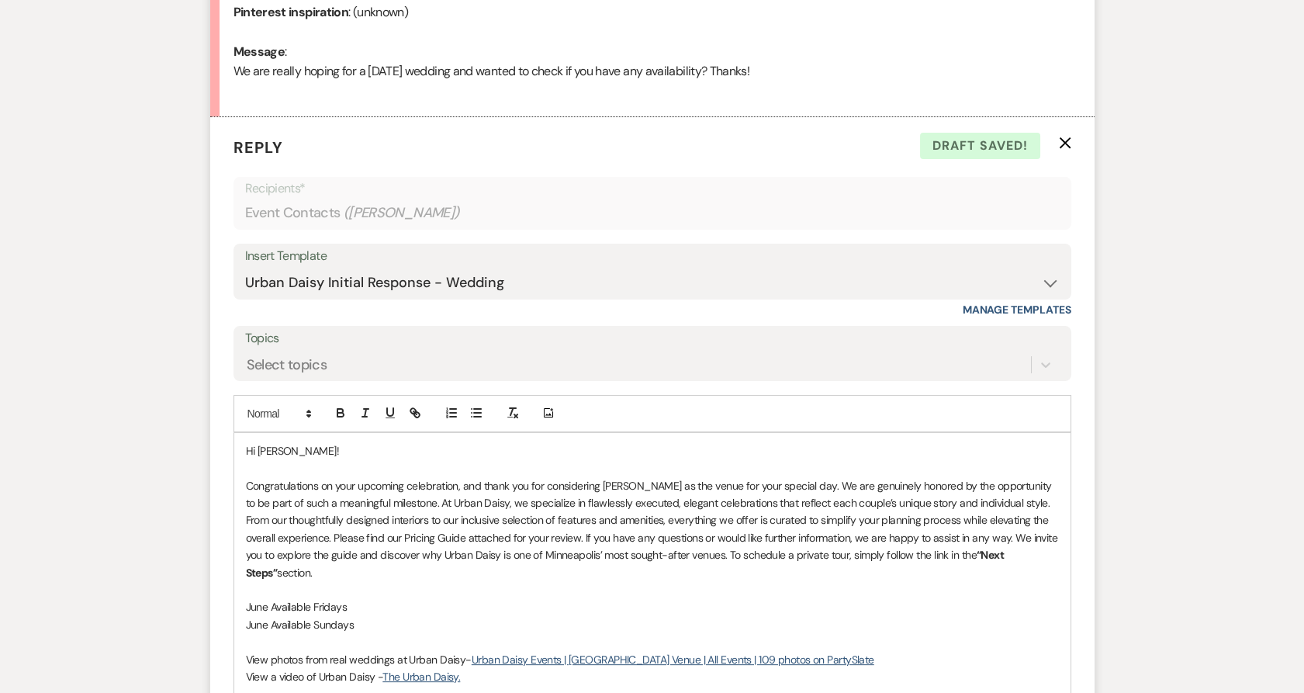
click at [396, 598] on p "June Available Fridays" at bounding box center [652, 606] width 813 height 17
click at [379, 616] on p "June Available Sundays" at bounding box center [652, 624] width 813 height 17
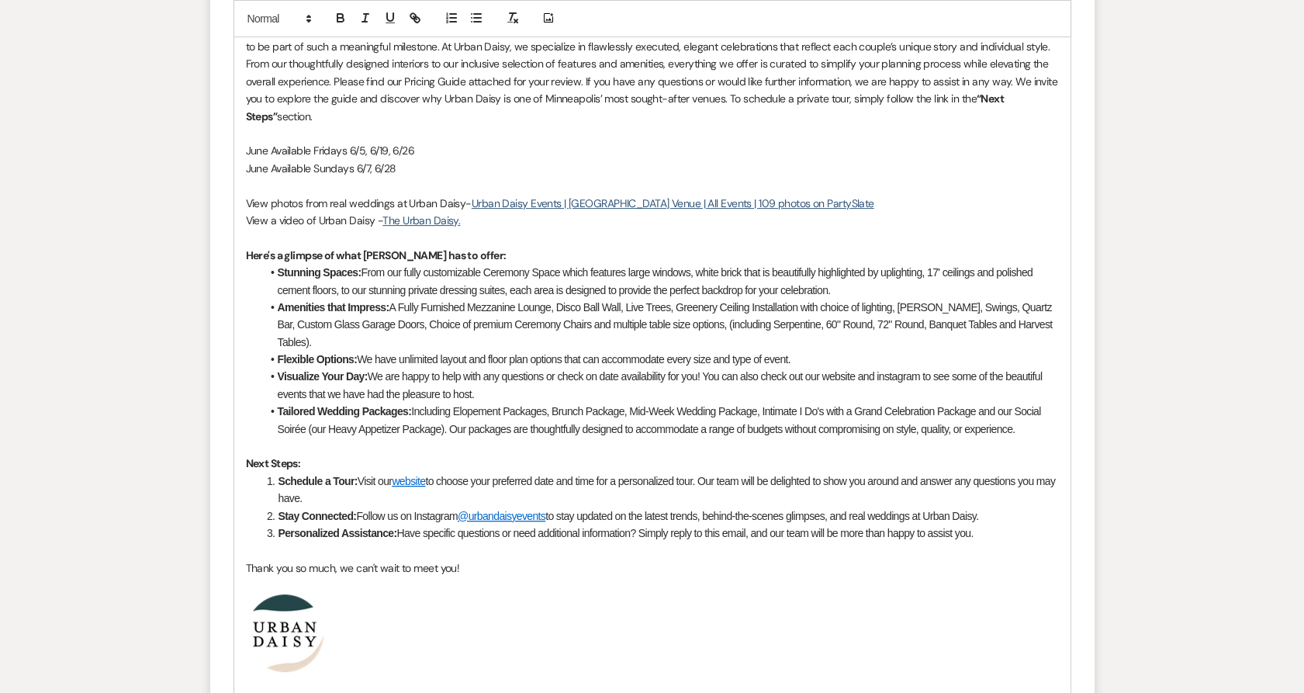
scroll to position [1560, 0]
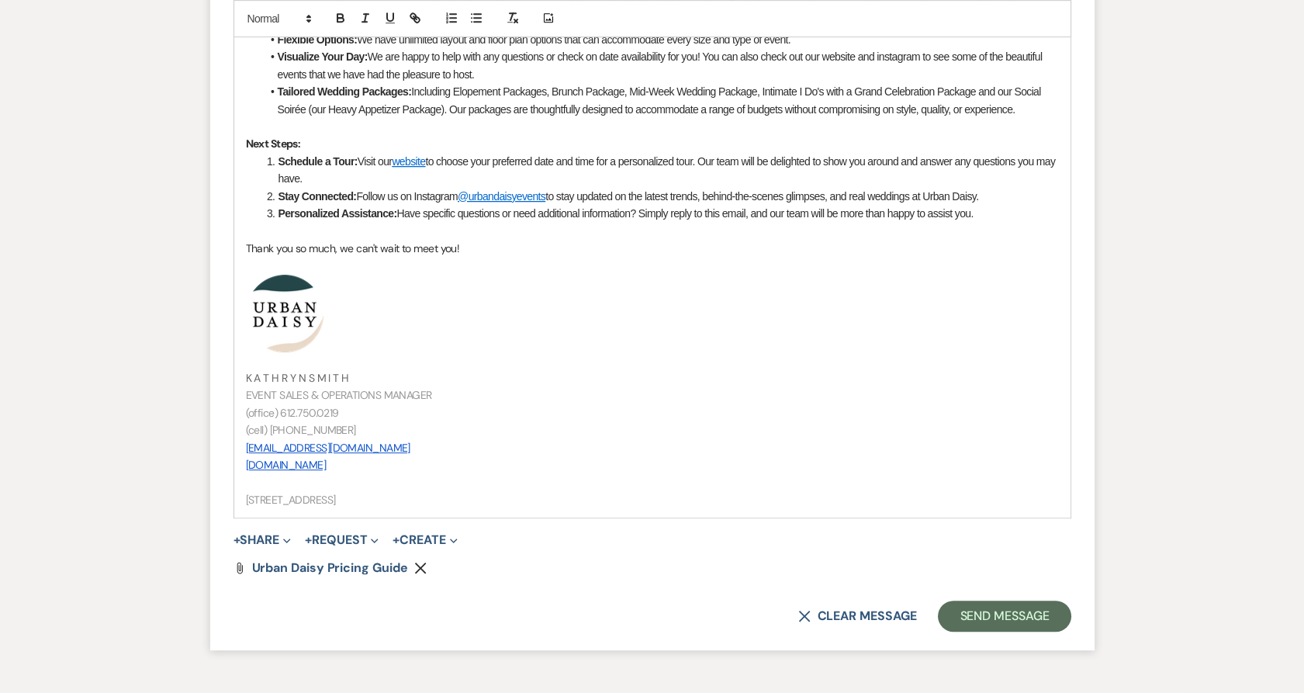
click at [939, 611] on div "X Clear message Send Message" at bounding box center [653, 615] width 838 height 31
click at [955, 601] on button "Send Message" at bounding box center [1004, 615] width 133 height 31
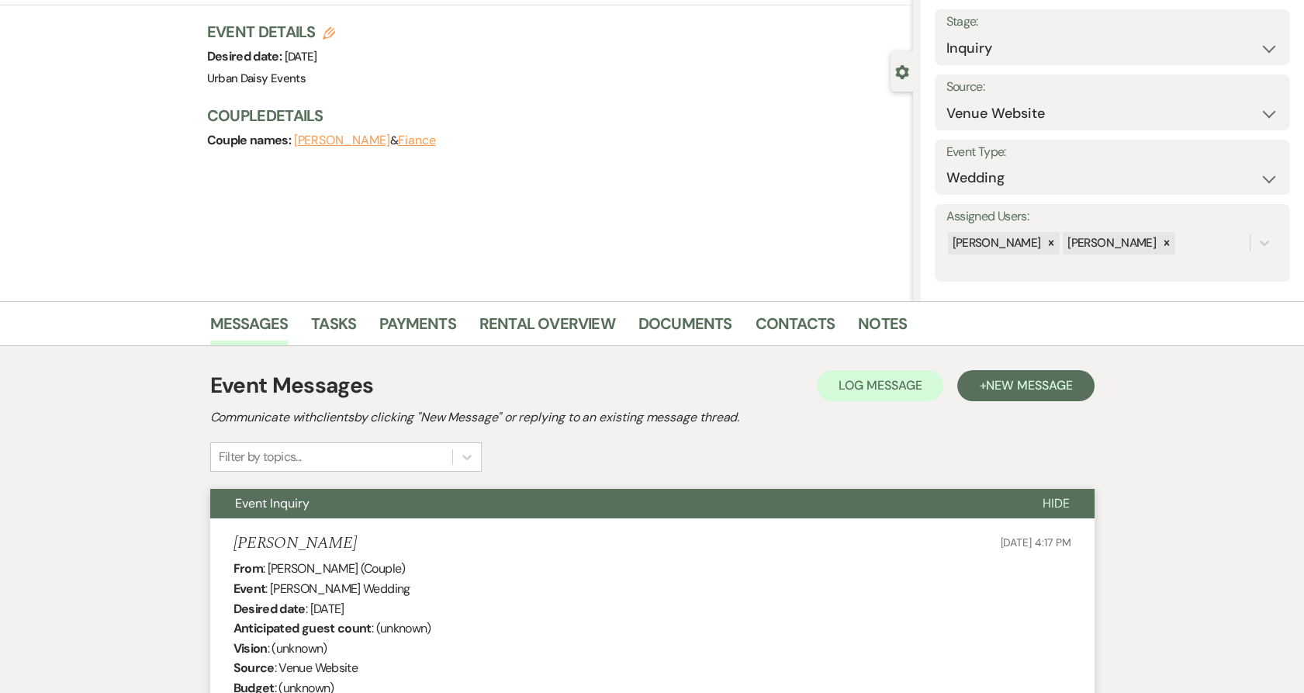
scroll to position [0, 0]
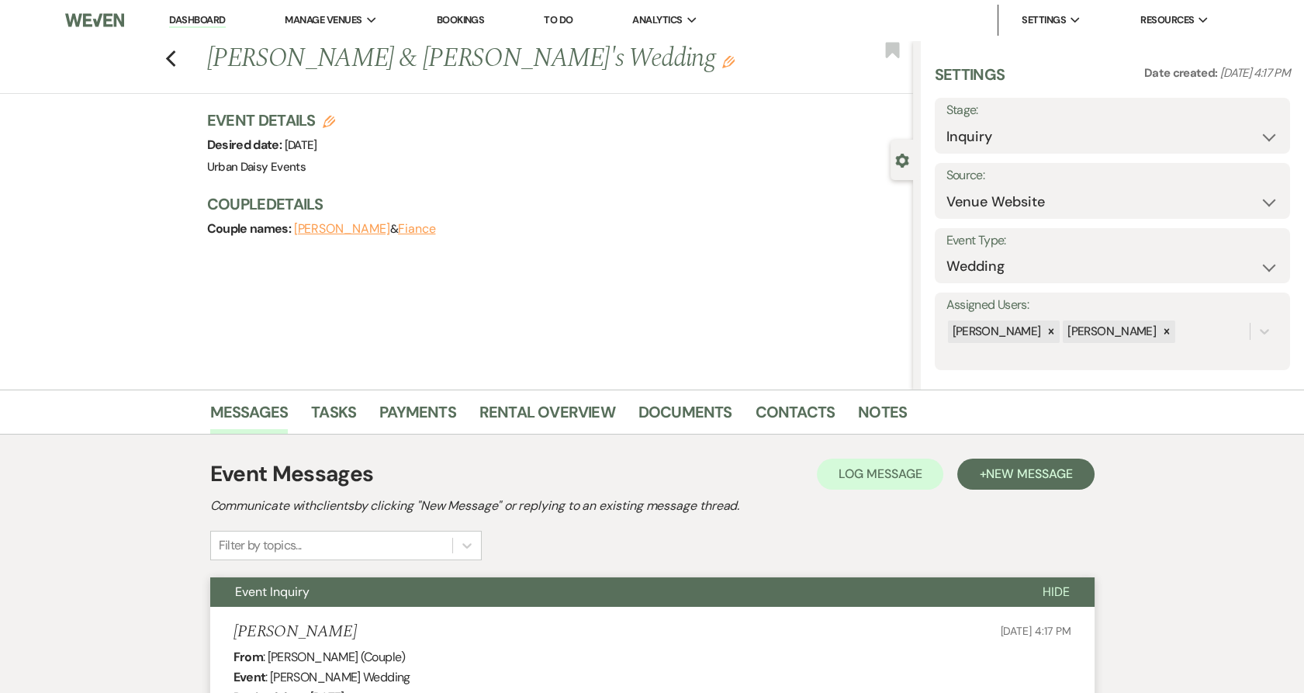
click at [192, 20] on link "Dashboard" at bounding box center [197, 20] width 56 height 15
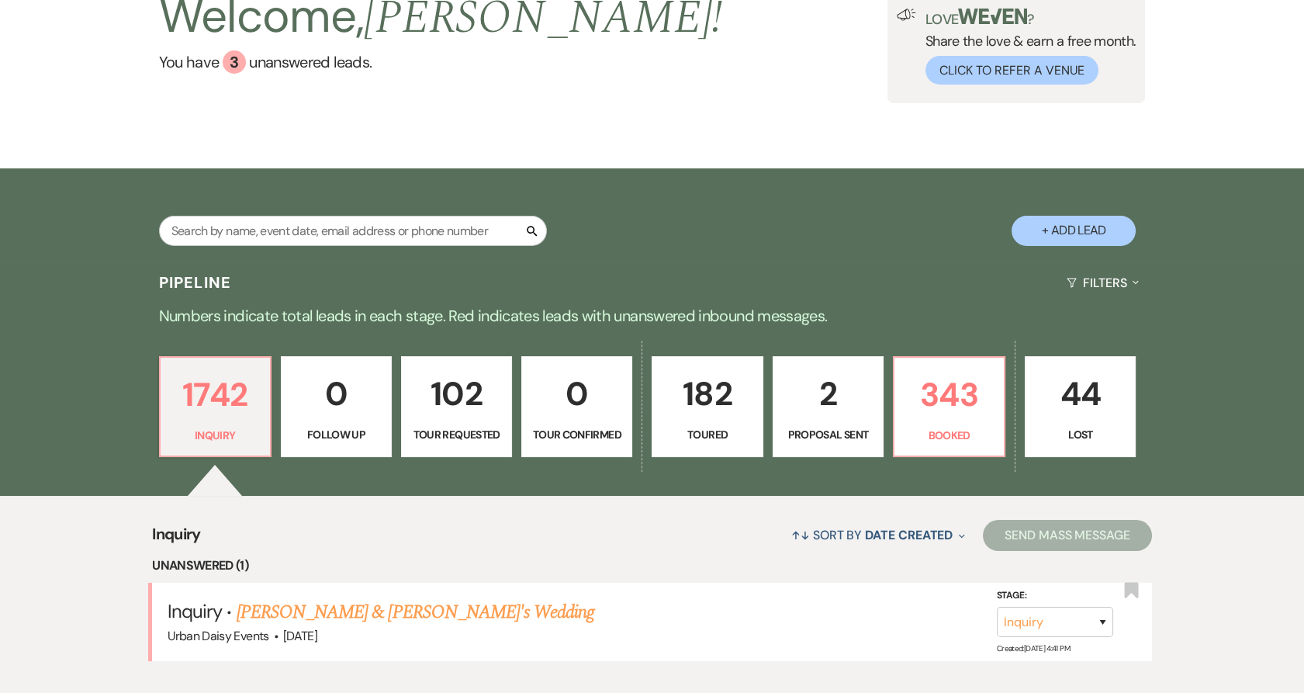
scroll to position [431, 0]
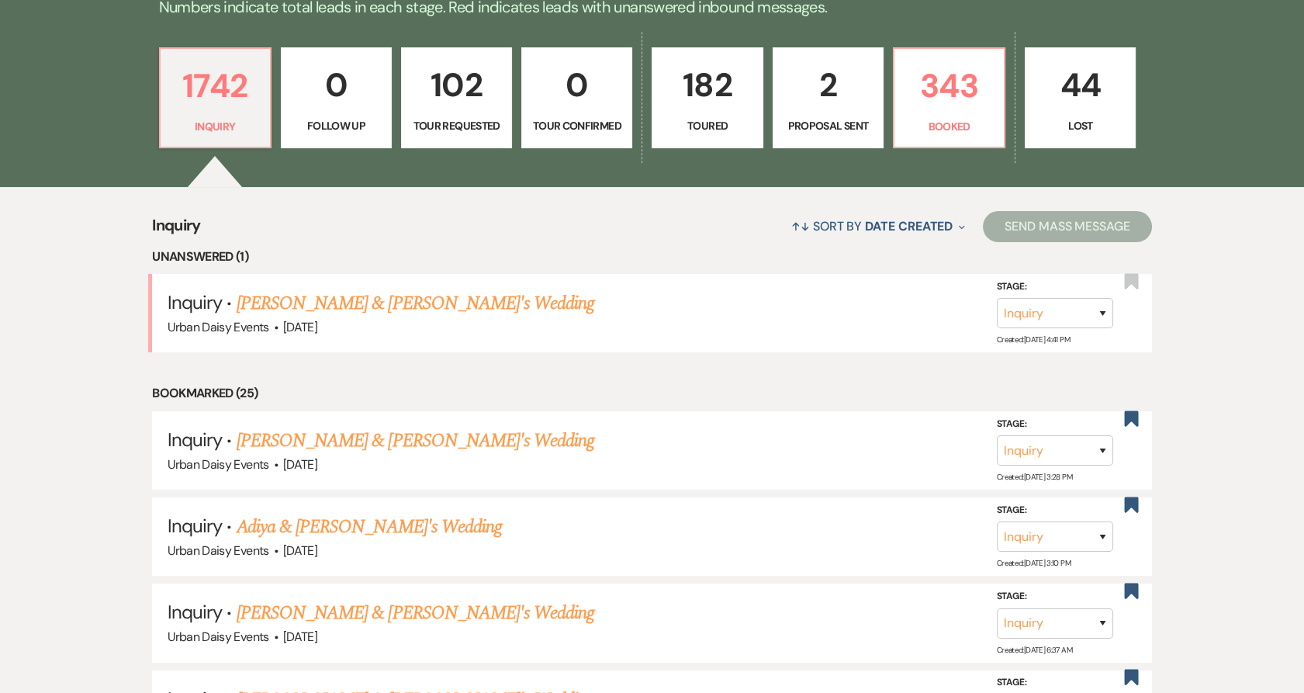
click at [321, 289] on link "Karina Gunderson & Fiance's Wedding" at bounding box center [416, 303] width 358 height 28
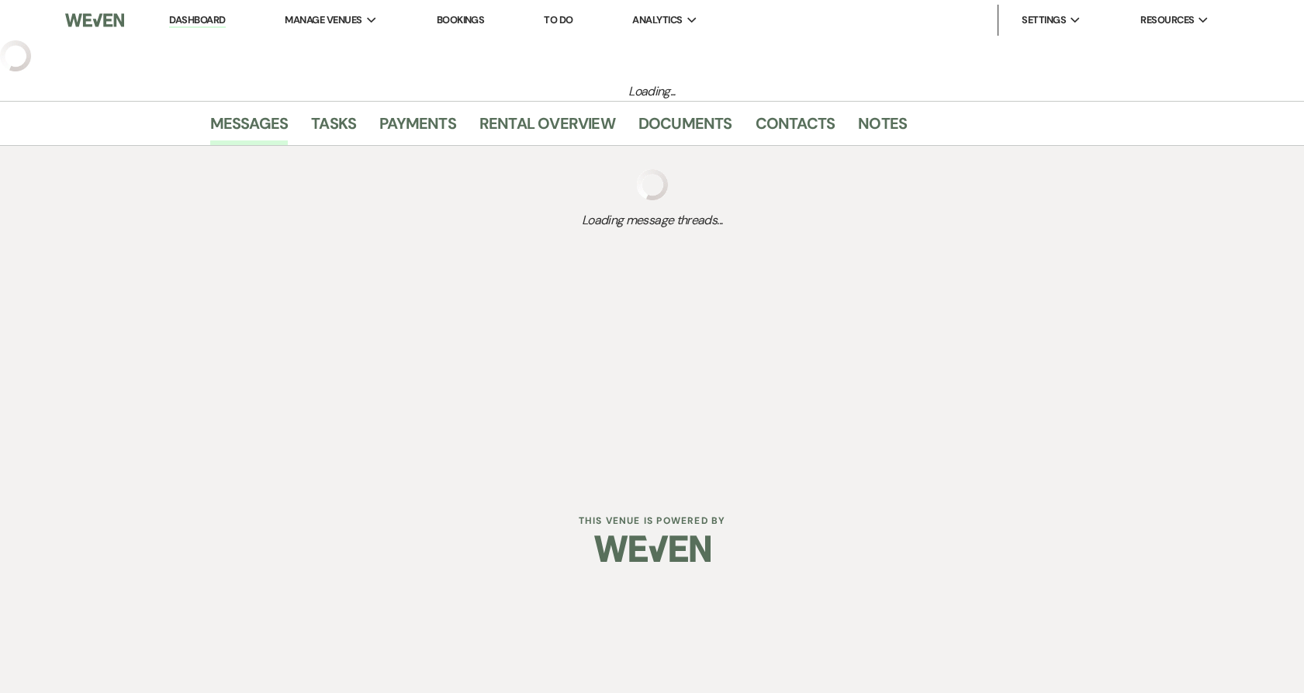
select select "5"
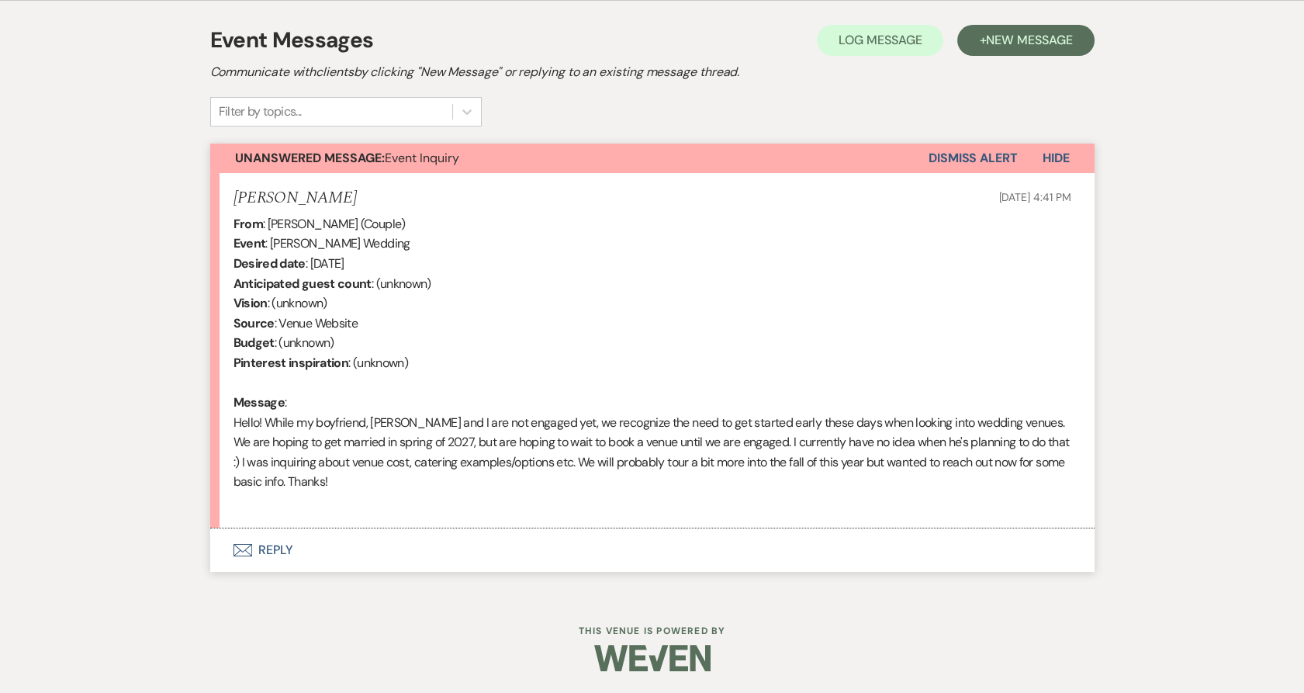
scroll to position [434, 0]
click at [242, 555] on button "Envelope Reply" at bounding box center [652, 548] width 884 height 43
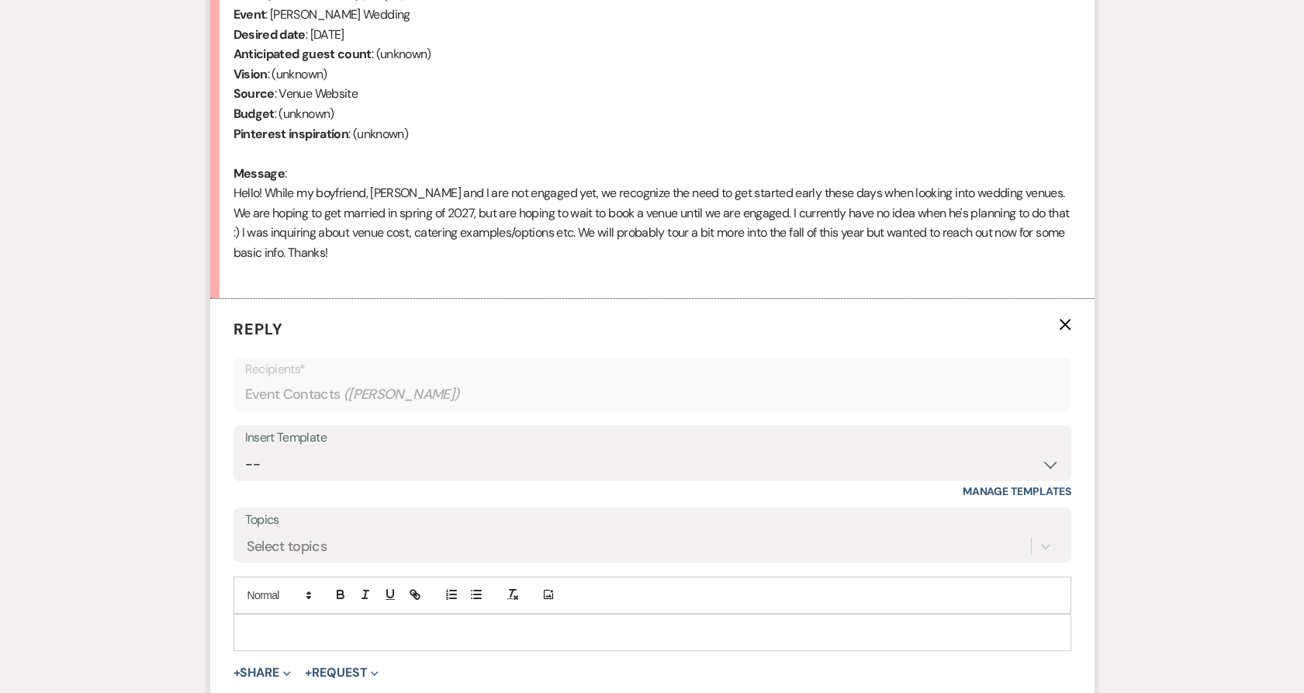
scroll to position [844, 0]
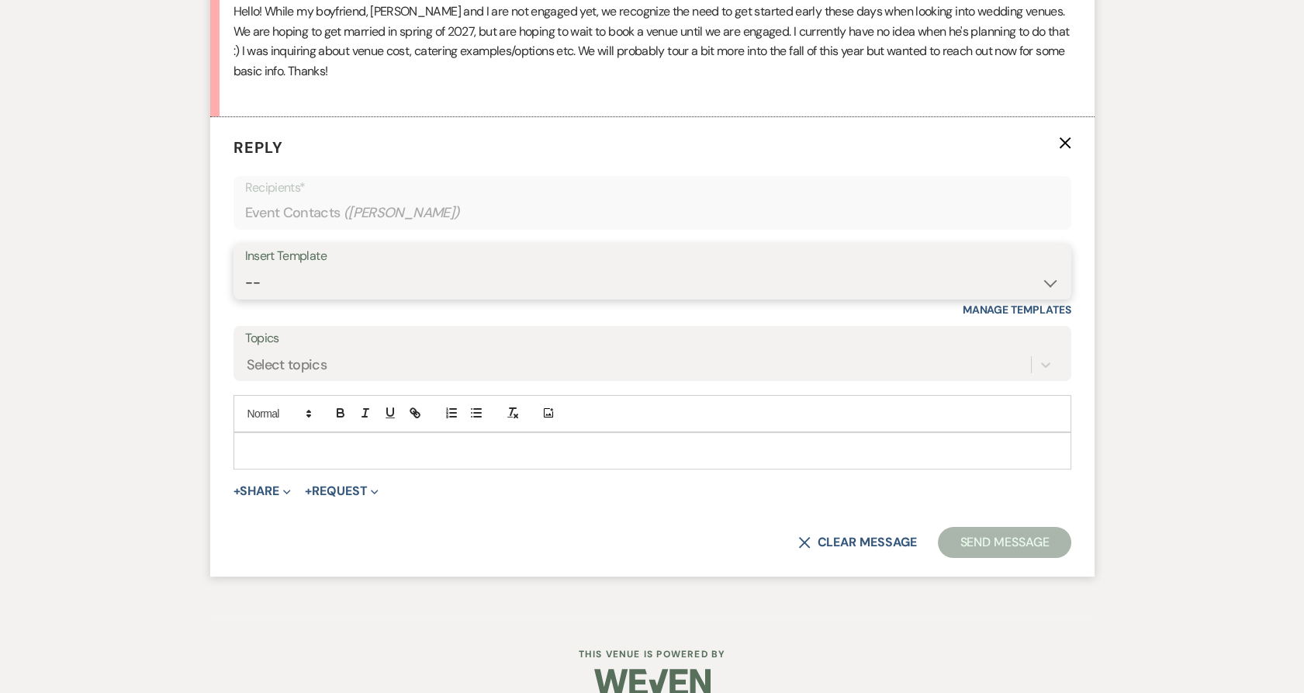
click at [427, 285] on select "-- Payment Past Due Rental Agreement and First Payment Urban Daisy Initial Resp…" at bounding box center [652, 283] width 815 height 30
select select "1243"
click at [245, 268] on select "-- Payment Past Due Rental Agreement and First Payment Urban Daisy Initial Resp…" at bounding box center [652, 283] width 815 height 30
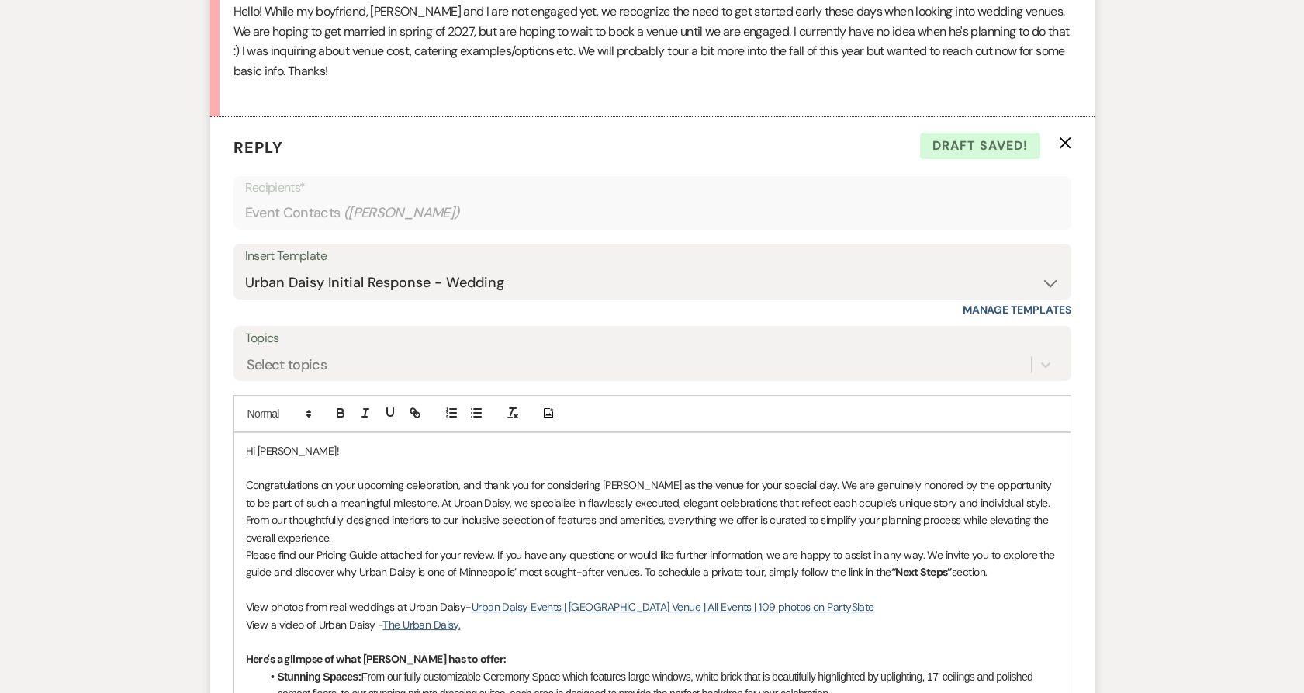
click at [459, 484] on p "Congratulations on your upcoming celebration, and thank you for considering Urb…" at bounding box center [652, 511] width 813 height 70
click at [573, 514] on p "Congratulations on your upcoming celebration and soon to be engagment, and than…" at bounding box center [652, 511] width 813 height 70
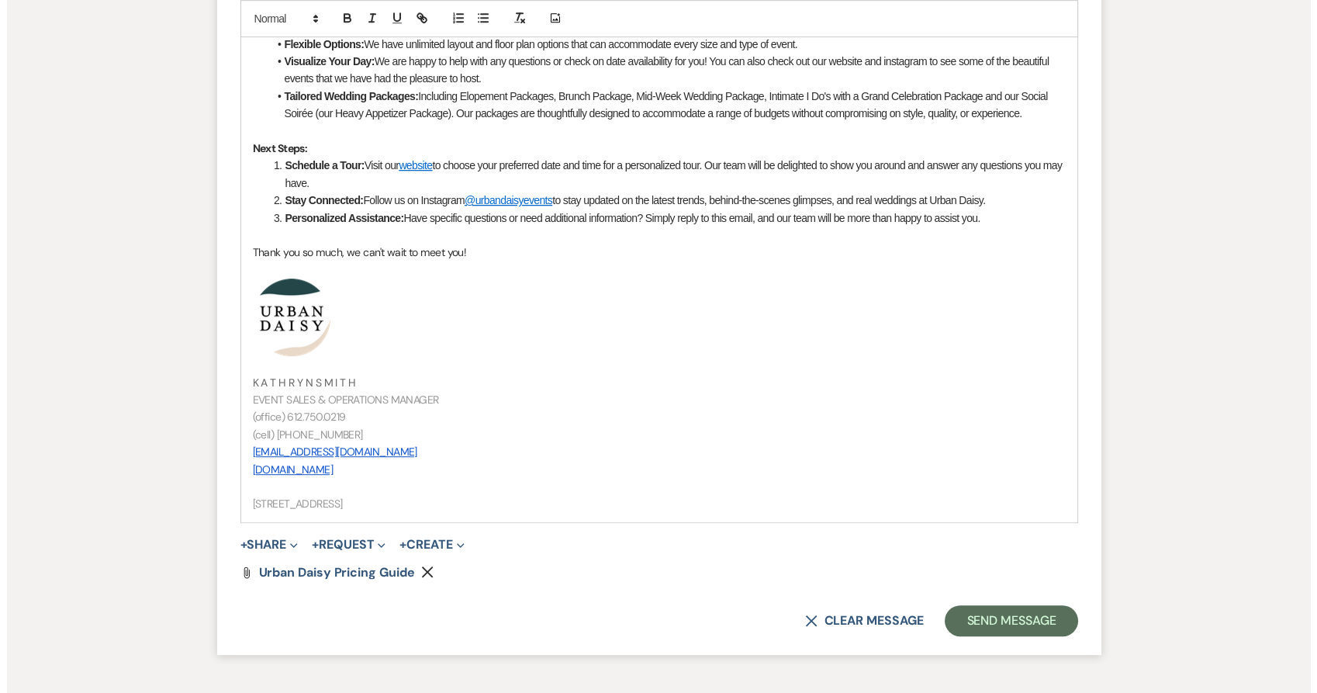
scroll to position [1666, 0]
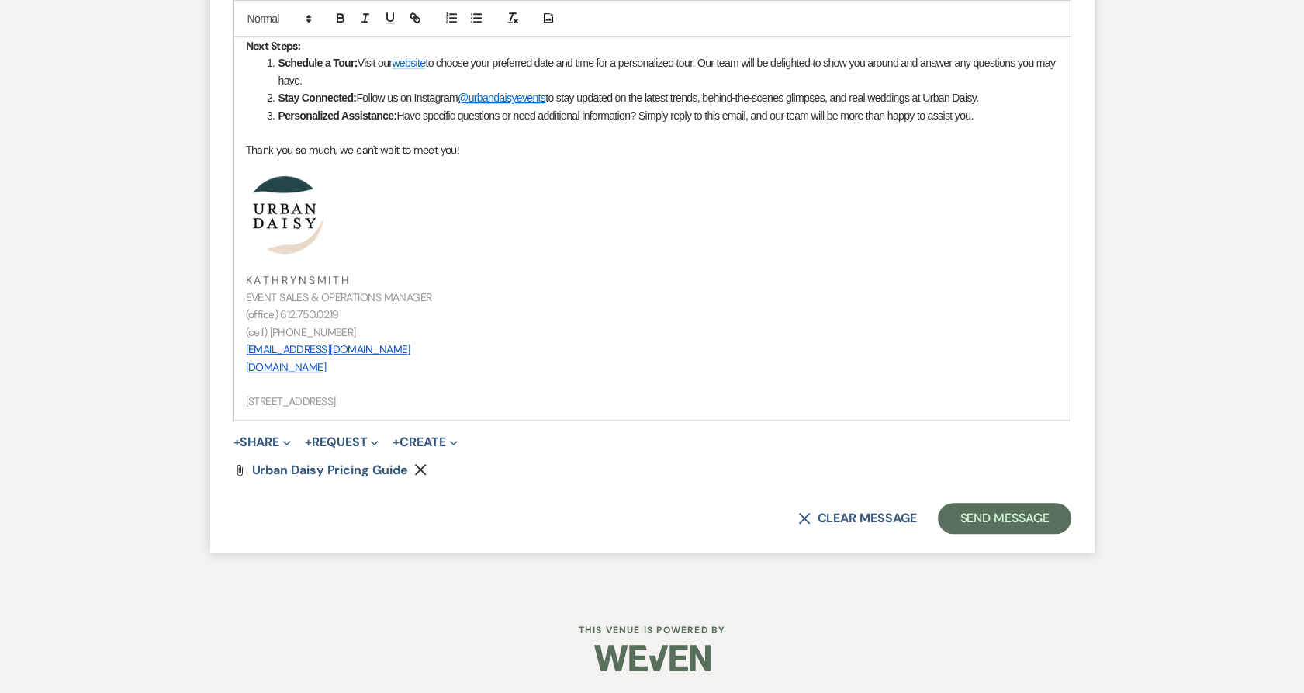
click at [266, 446] on button "+ Share Expand" at bounding box center [263, 442] width 58 height 12
click at [265, 476] on icon "Doc Upload" at bounding box center [257, 473] width 16 height 12
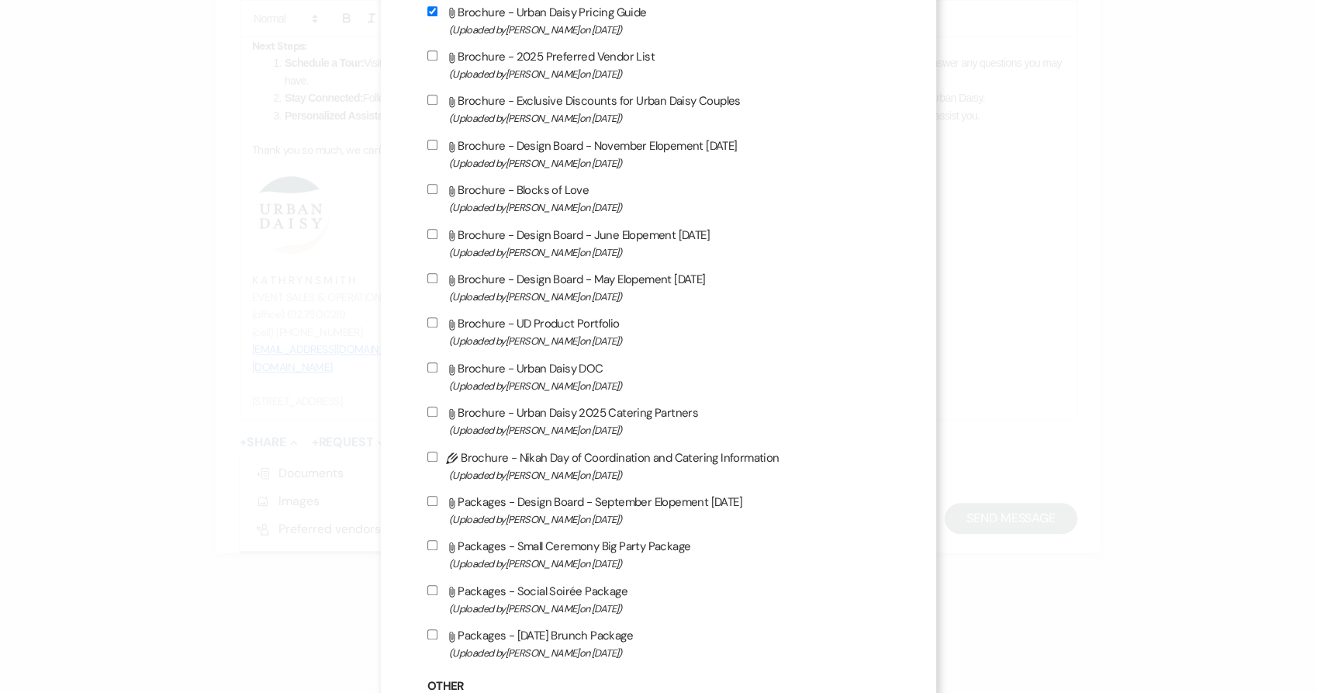
scroll to position [1034, 0]
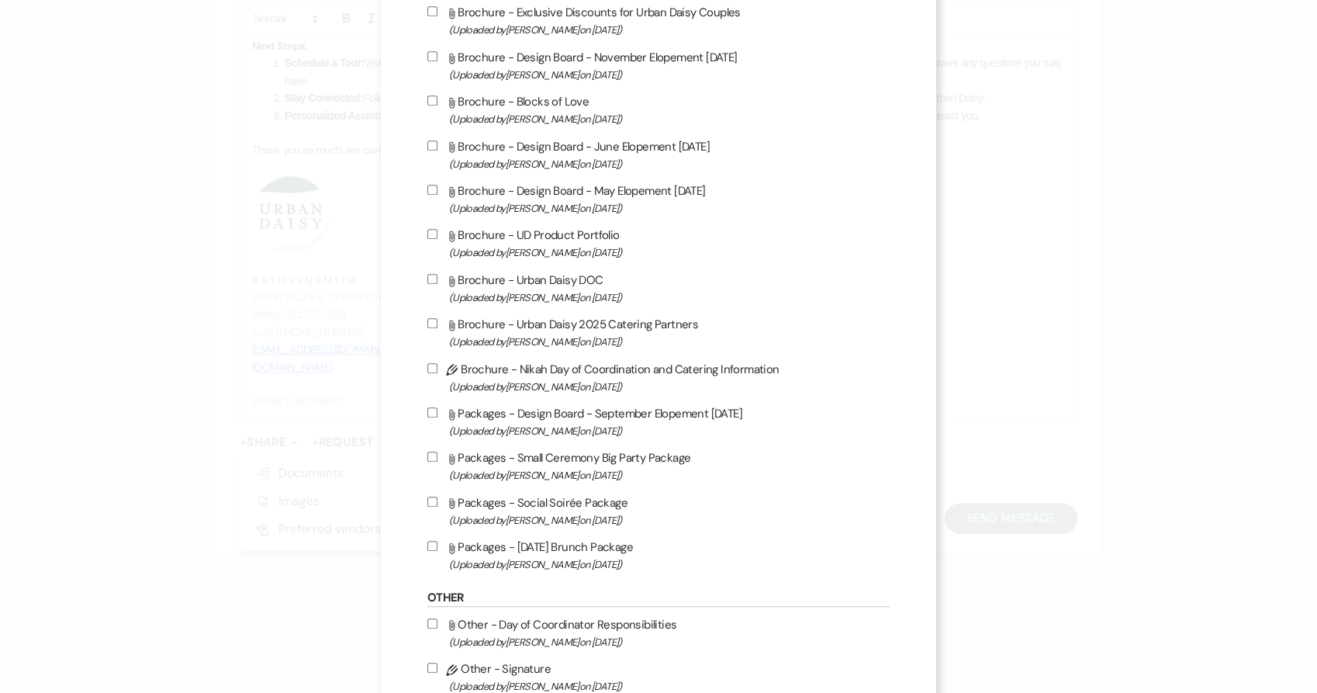
click at [613, 345] on span "(Uploaded by Amy Knight on Jul 21st, 2025 )" at bounding box center [669, 342] width 441 height 18
click at [438, 328] on input "Attach File Brochure - Urban Daisy 2025 Catering Partners (Uploaded by Amy Knig…" at bounding box center [432, 323] width 10 height 10
checkbox input "true"
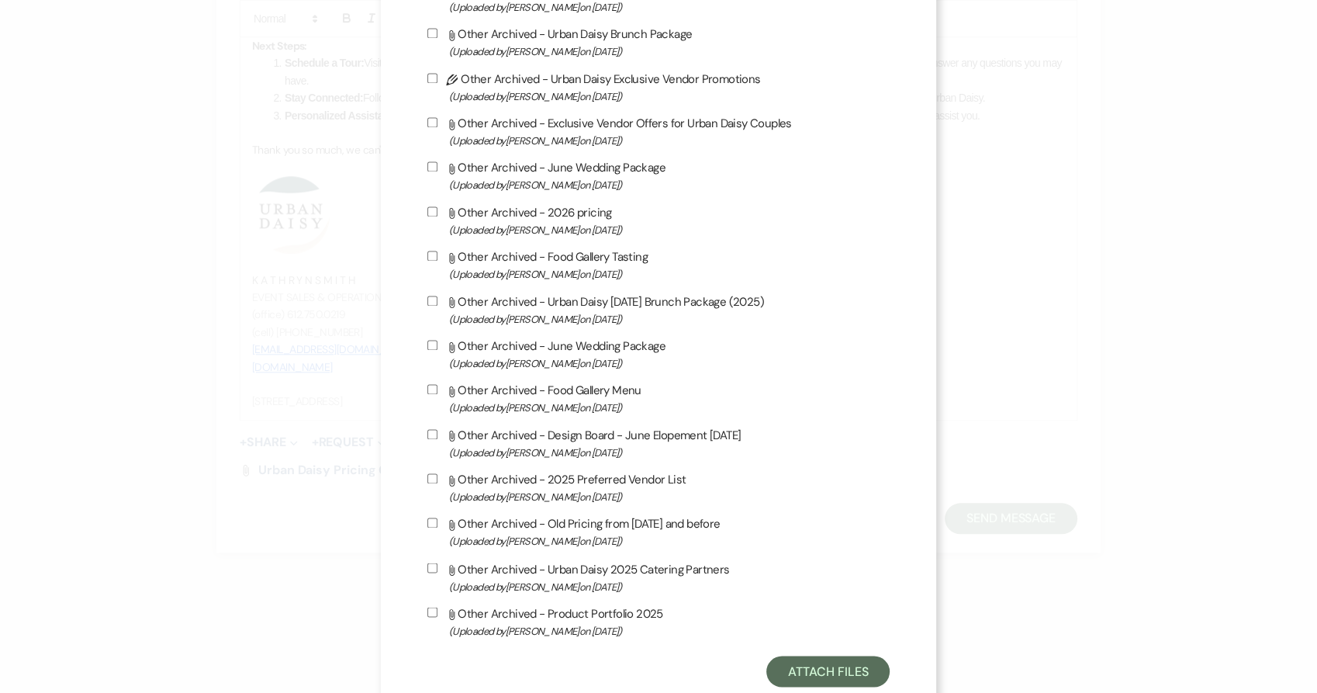
scroll to position [2483, 0]
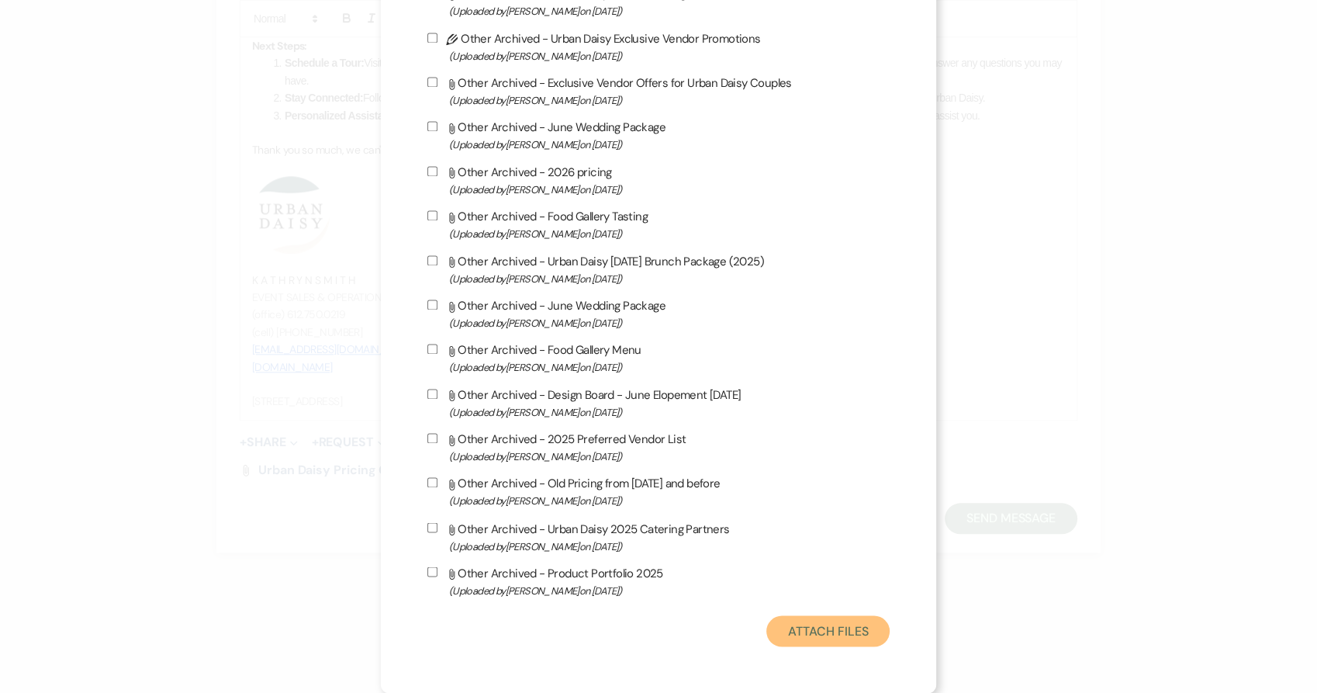
click at [791, 627] on button "Attach Files" at bounding box center [828, 630] width 123 height 31
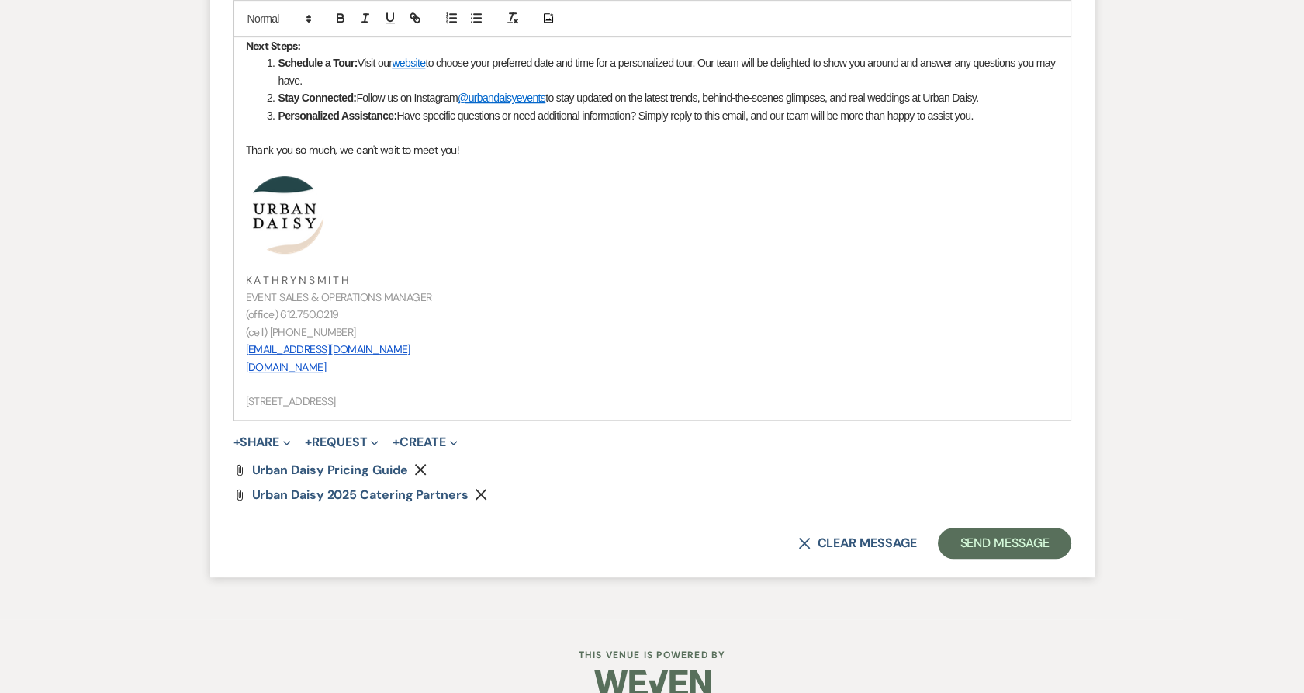
click at [258, 445] on button "+ Share Expand" at bounding box center [263, 442] width 58 height 12
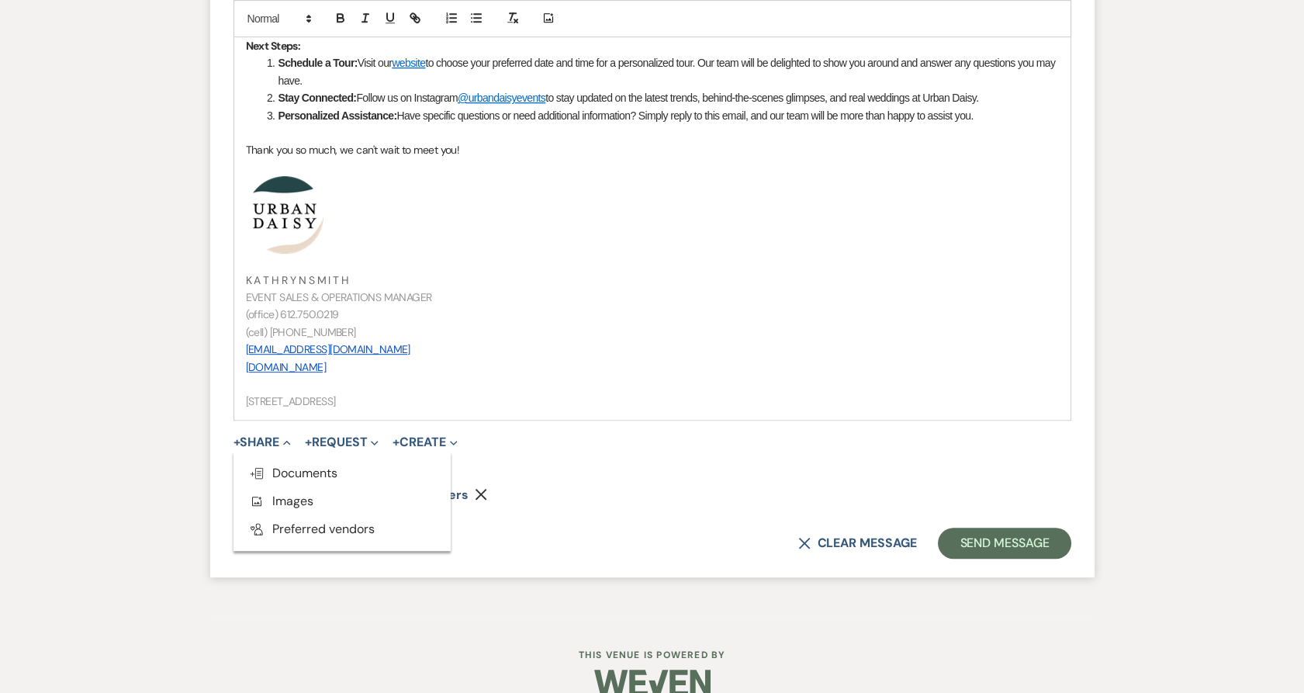
click at [263, 468] on use "button" at bounding box center [257, 473] width 12 height 11
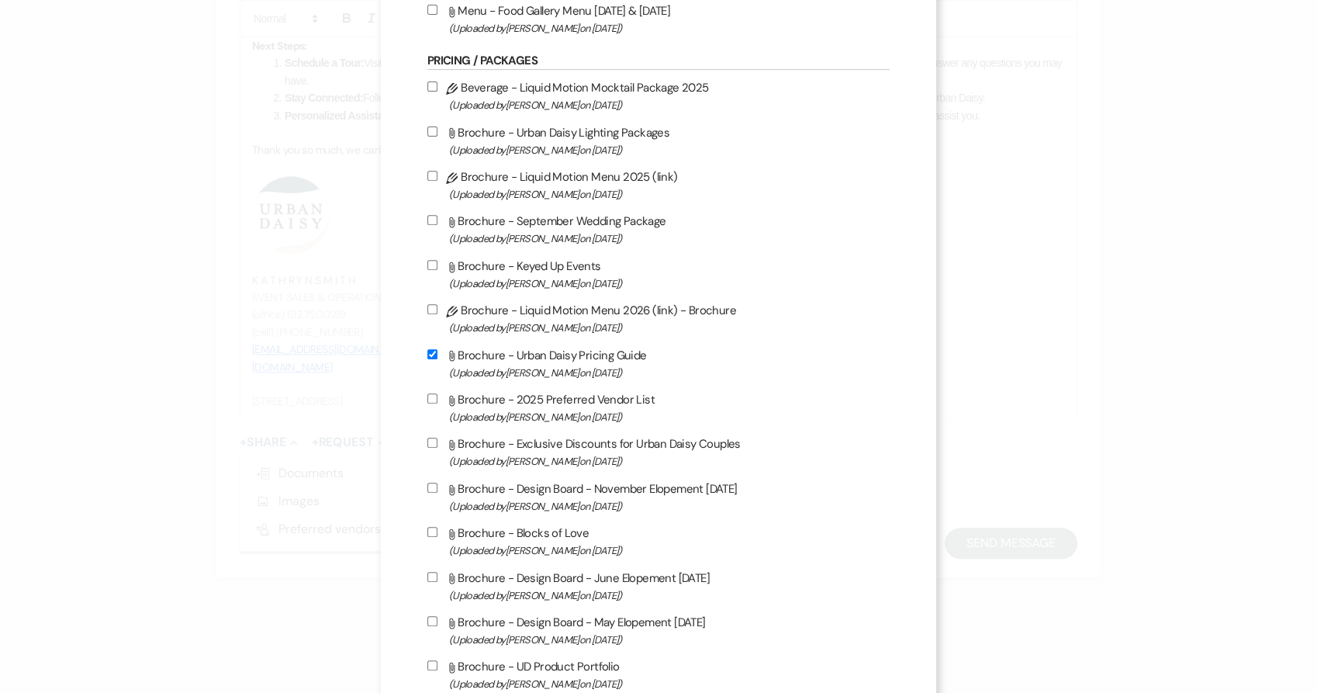
scroll to position [948, 0]
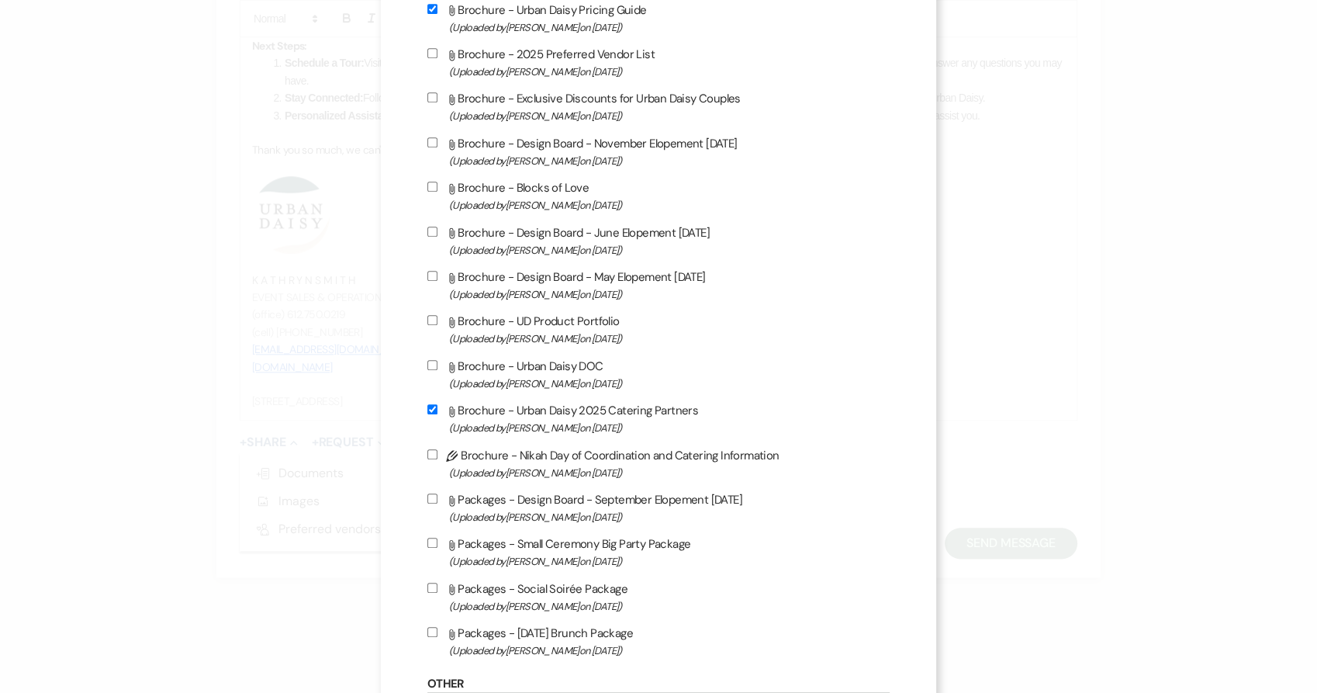
click at [515, 341] on span "(Uploaded by Kathryn Beckett on Jul 9th, 2025 )" at bounding box center [669, 339] width 441 height 18
click at [438, 325] on input "Attach File Brochure - UD Product Portfolio (Uploaded by Kathryn Beckett on Jul…" at bounding box center [432, 320] width 10 height 10
checkbox input "true"
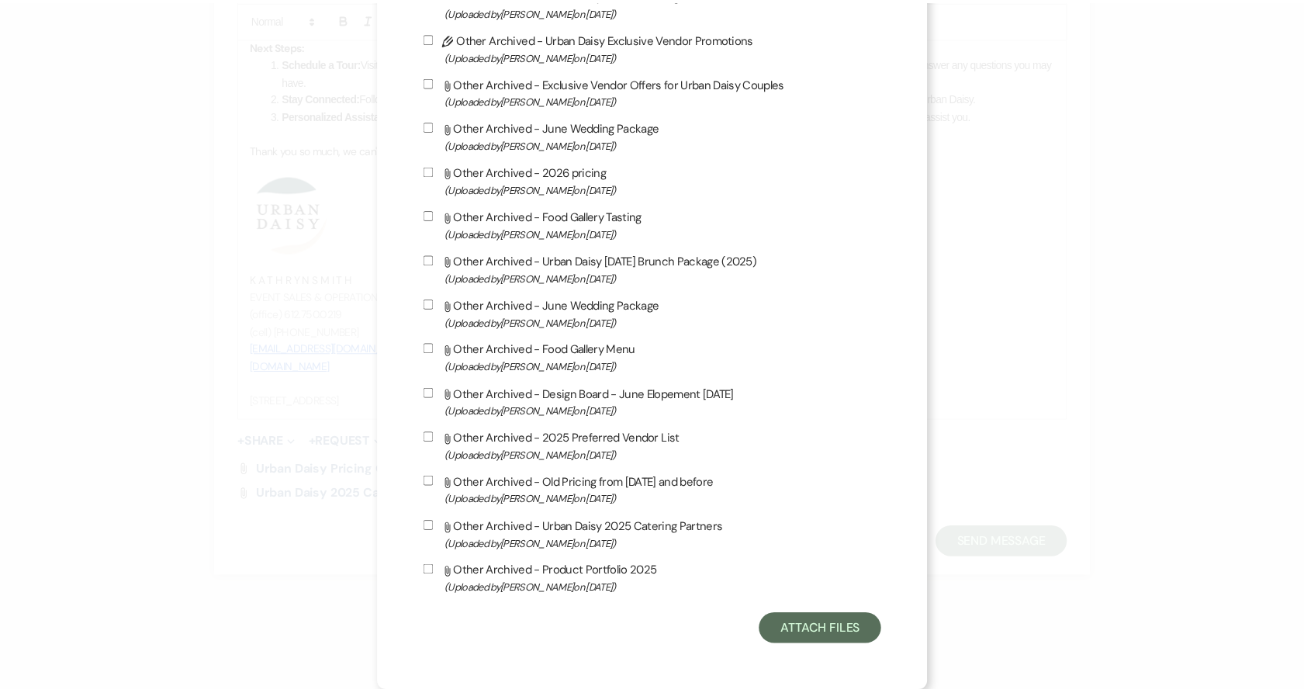
scroll to position [2483, 0]
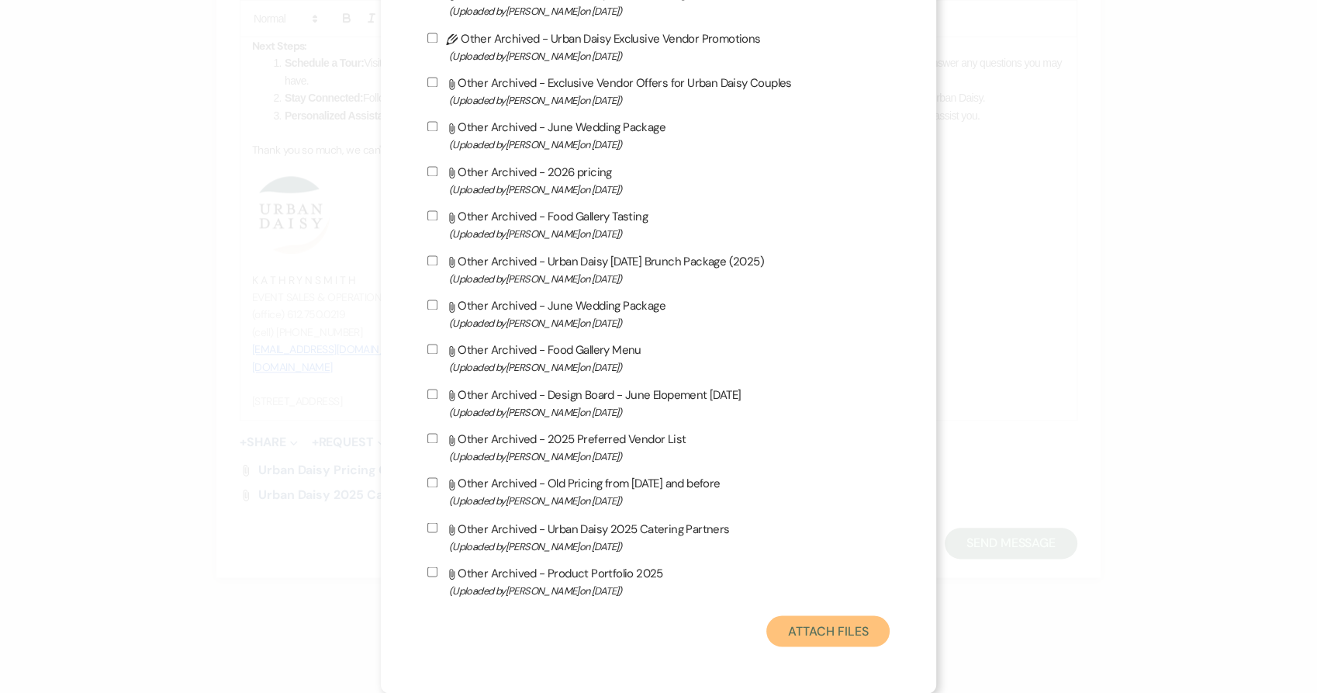
click at [780, 625] on button "Attach Files" at bounding box center [828, 630] width 123 height 31
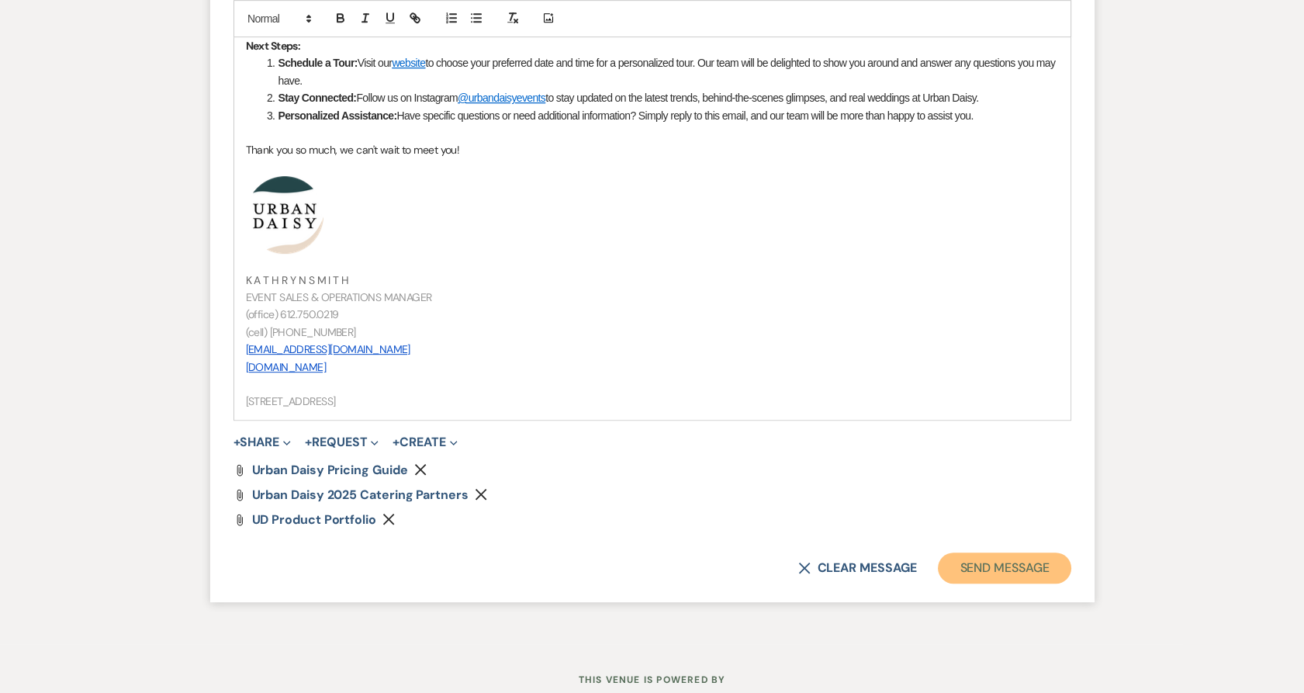
click at [987, 566] on button "Send Message" at bounding box center [1004, 567] width 133 height 31
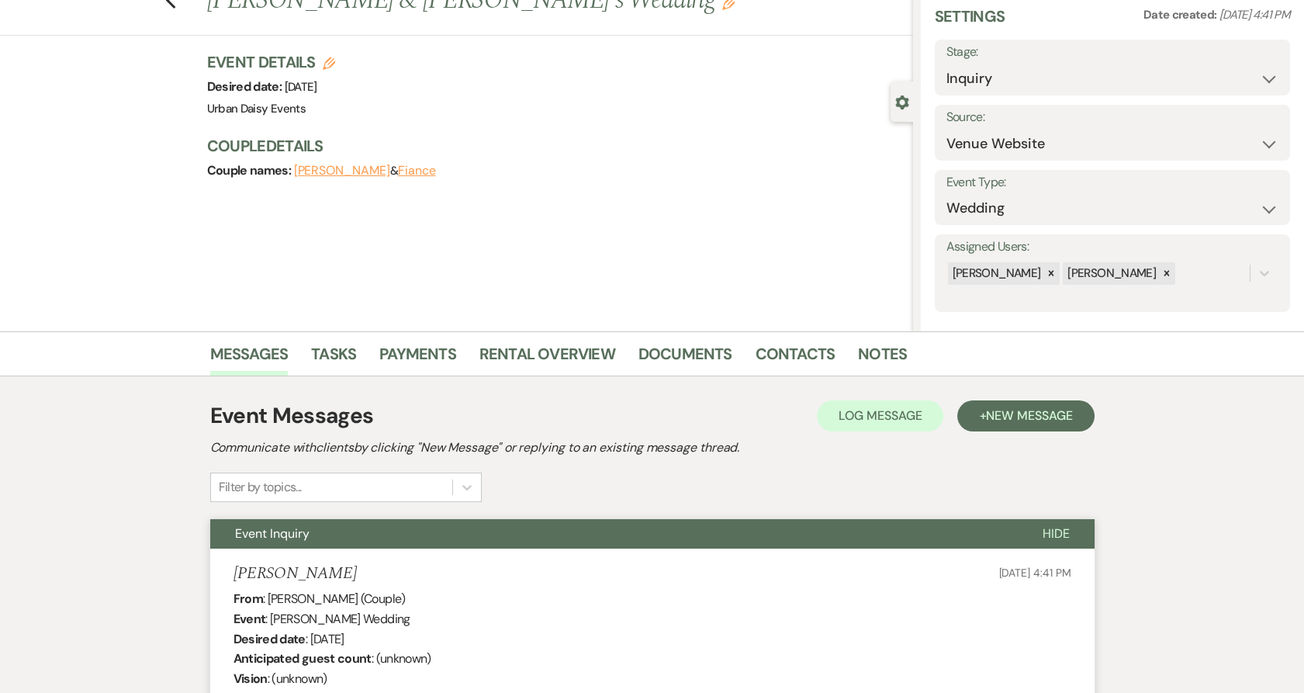
scroll to position [0, 0]
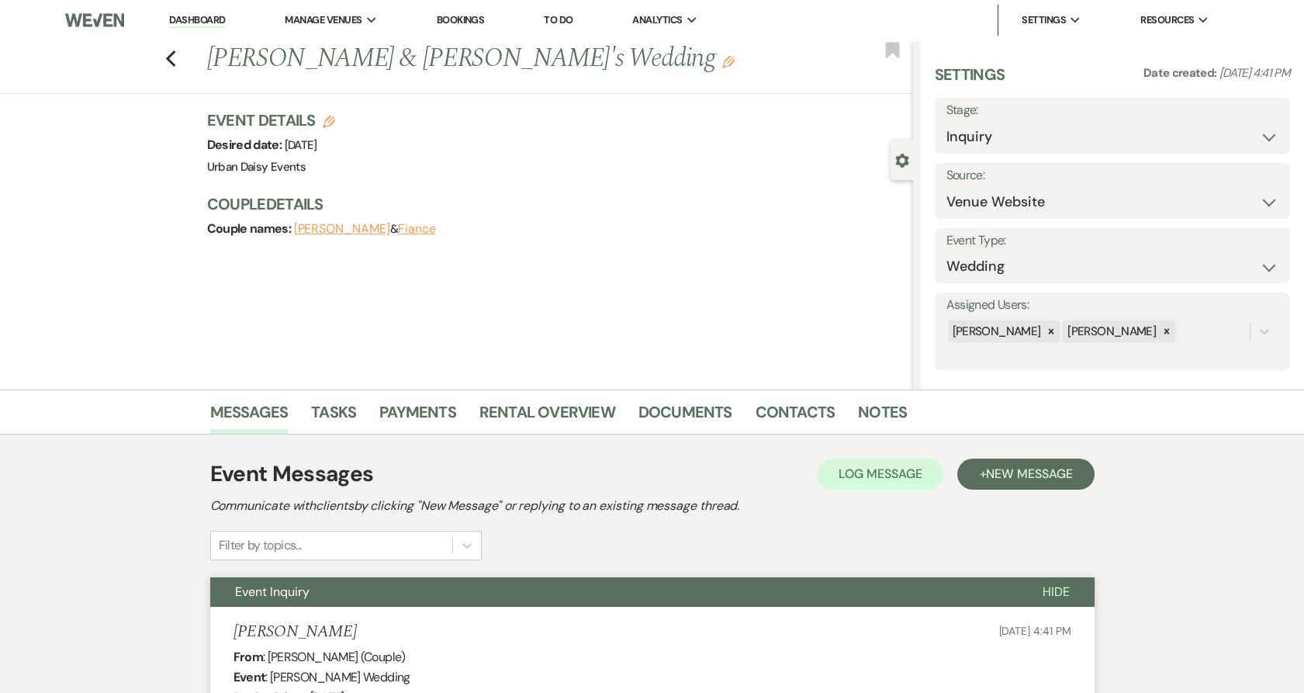
click at [209, 17] on link "Dashboard" at bounding box center [197, 20] width 56 height 15
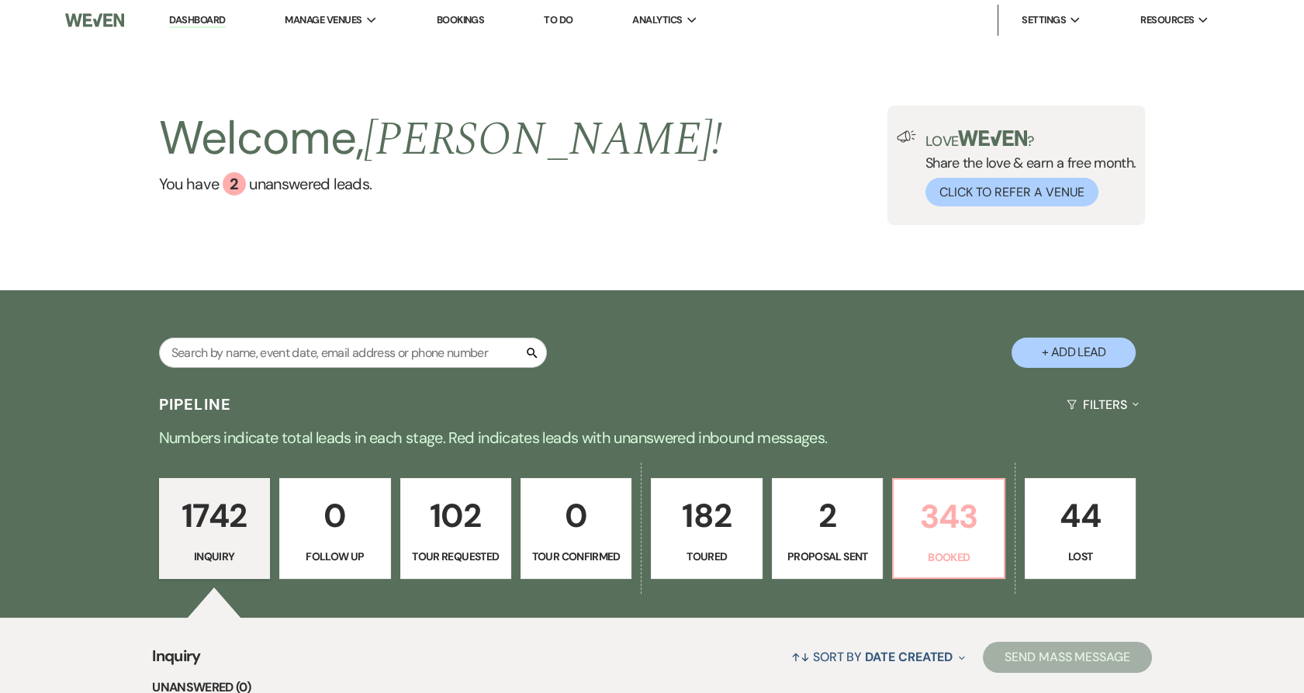
click at [971, 528] on p "343" at bounding box center [948, 516] width 91 height 52
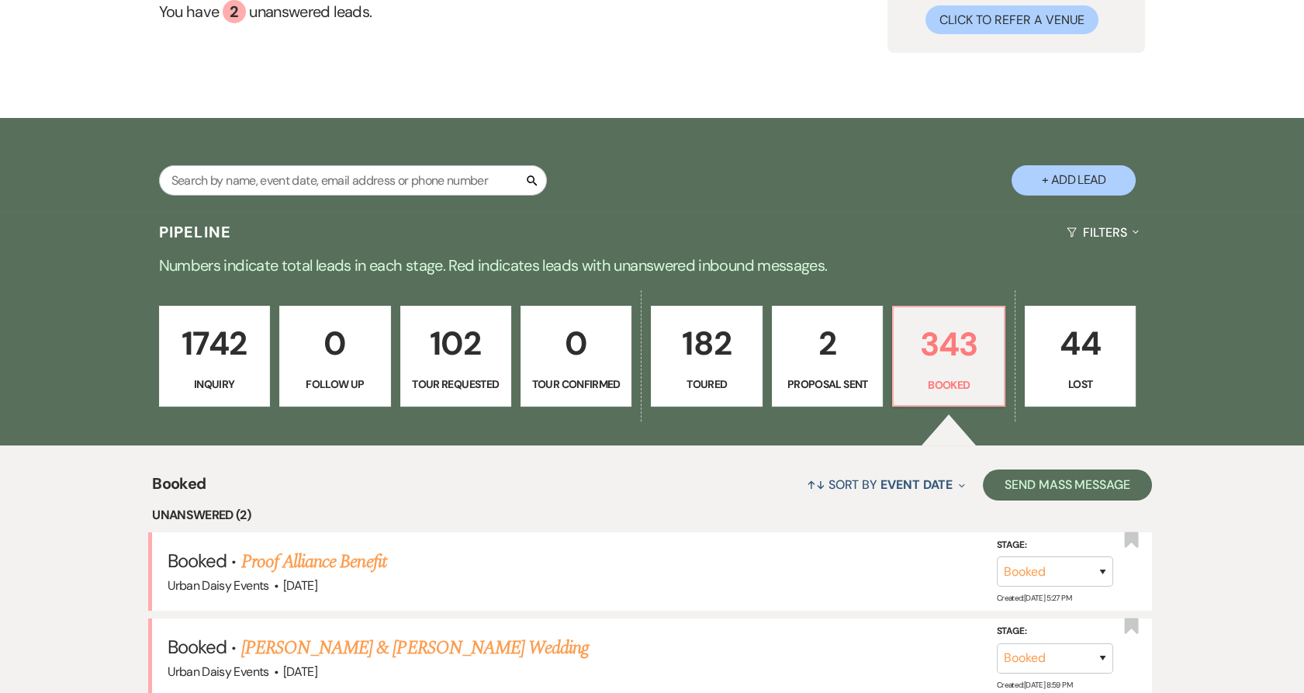
scroll to position [431, 0]
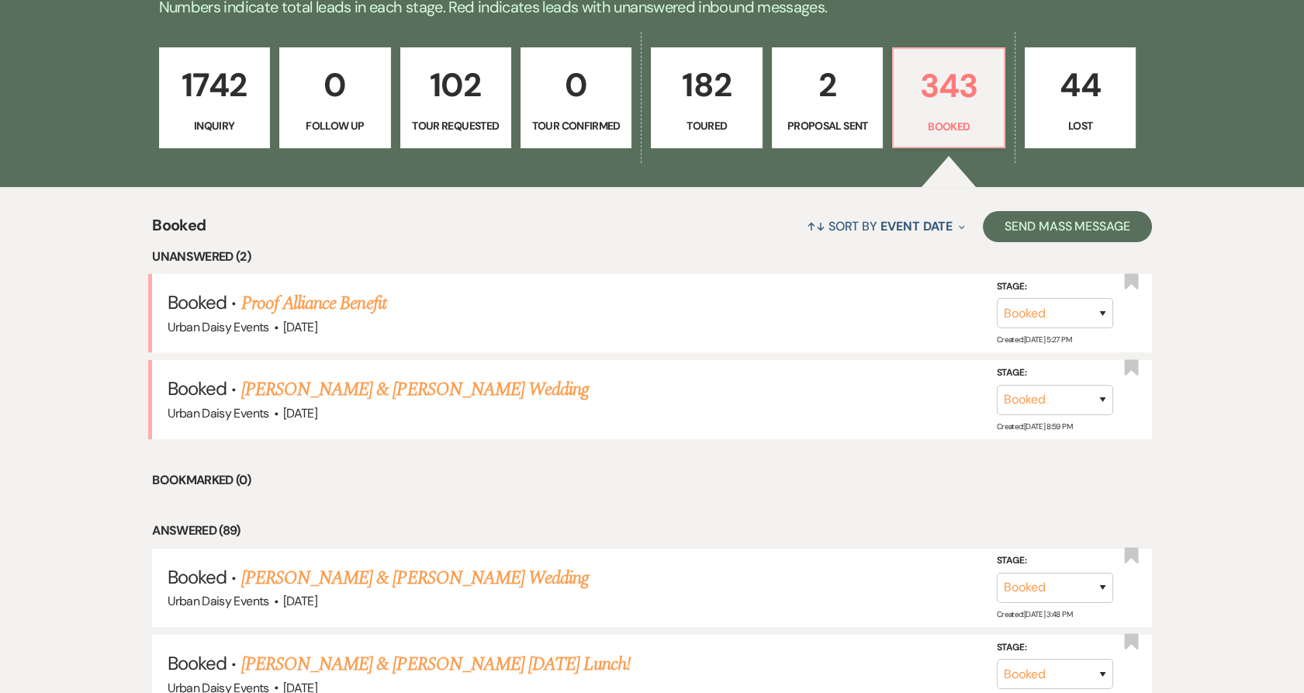
click at [299, 299] on link "Proof Alliance Benefit" at bounding box center [313, 303] width 145 height 28
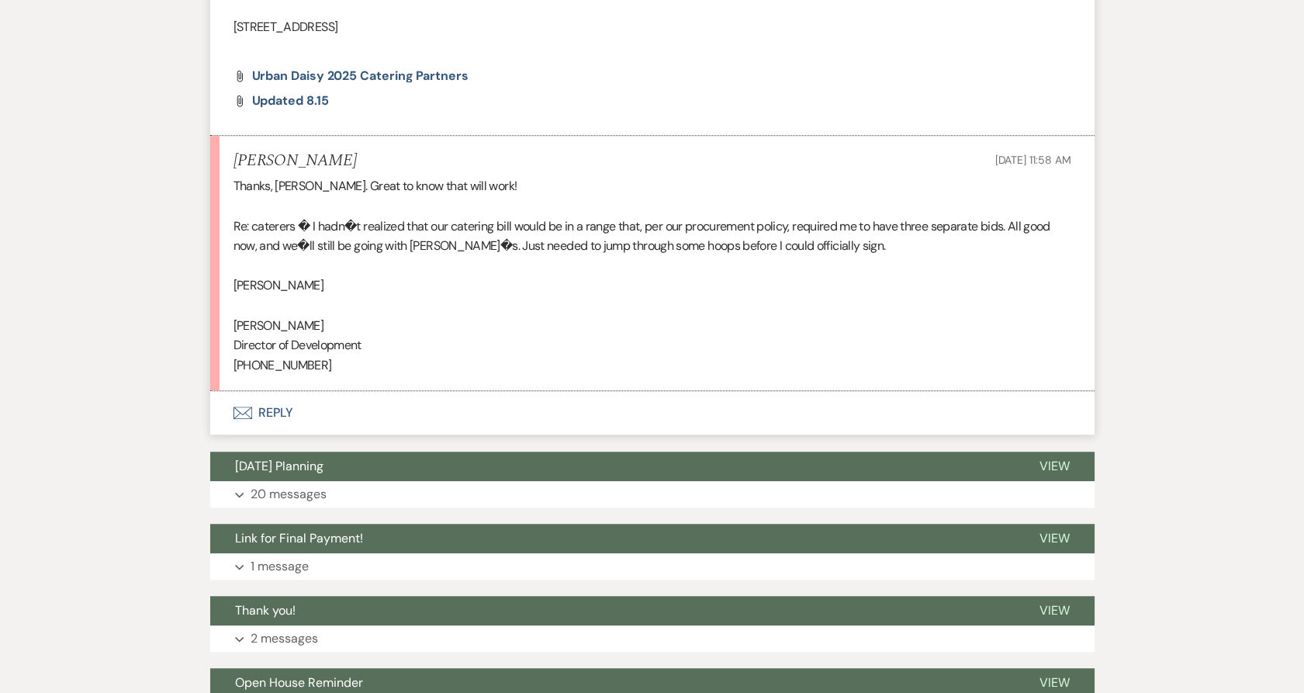
scroll to position [2414, 0]
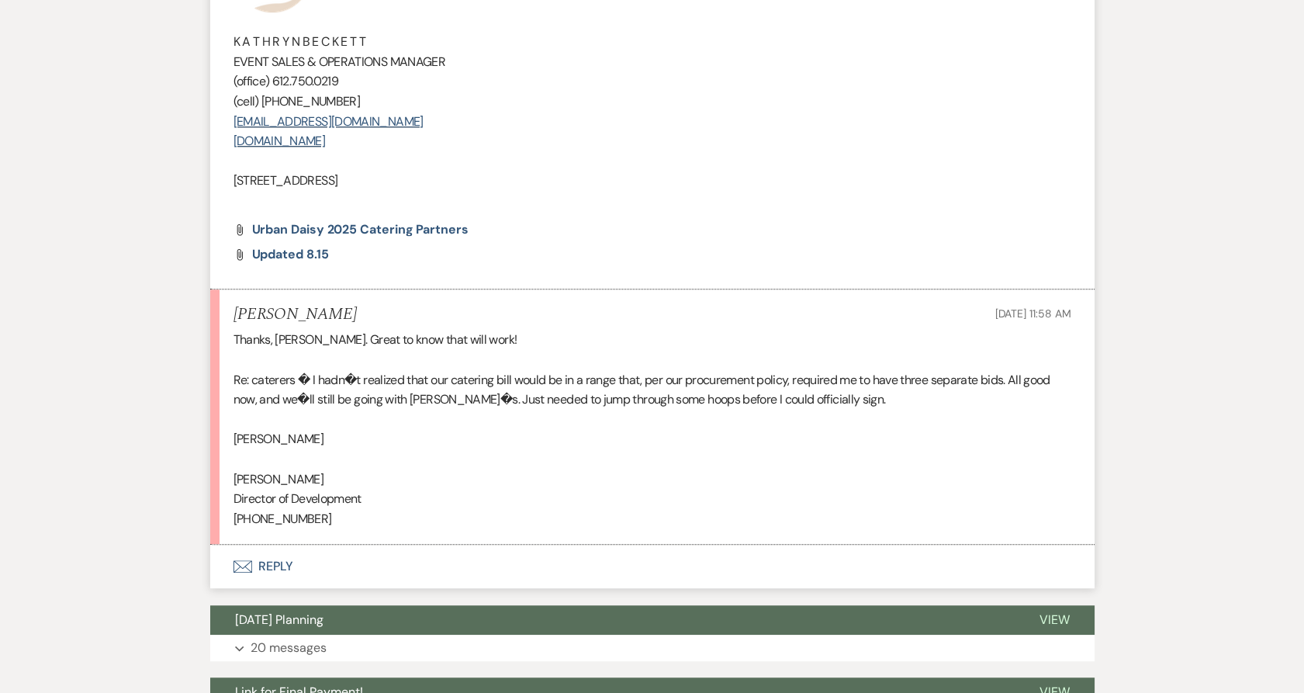
click at [251, 545] on button "Envelope Reply" at bounding box center [652, 566] width 884 height 43
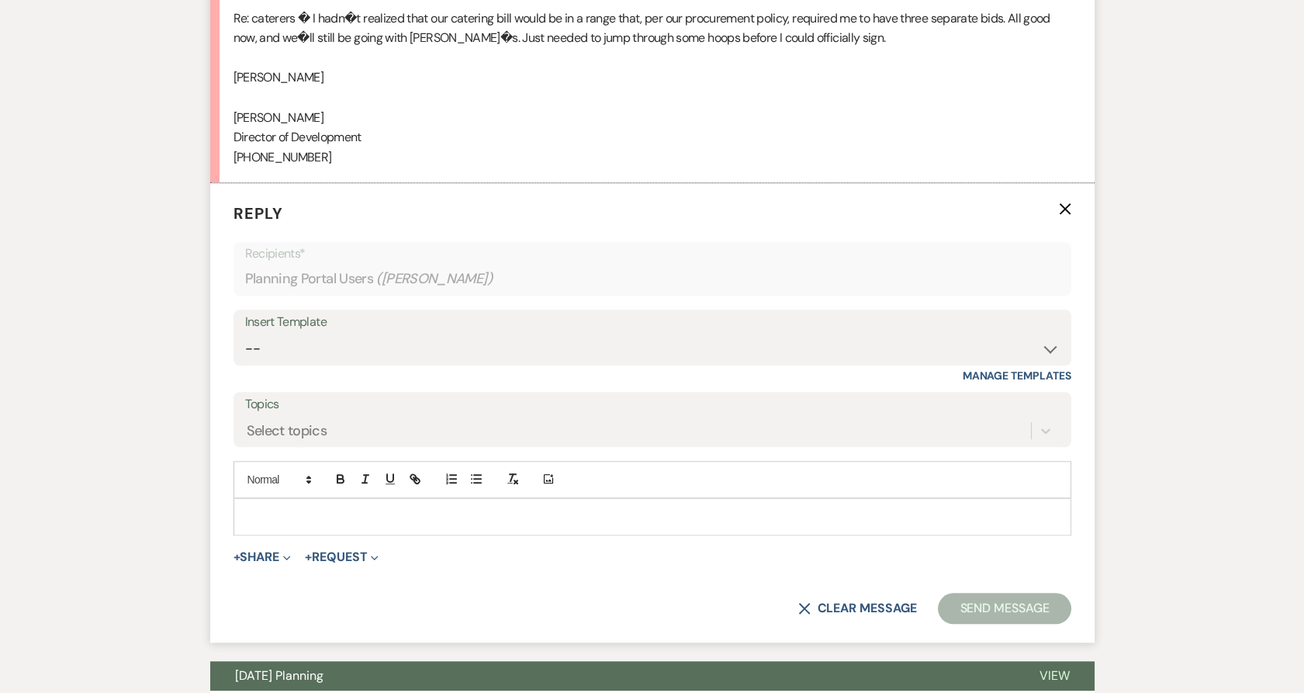
scroll to position [2781, 0]
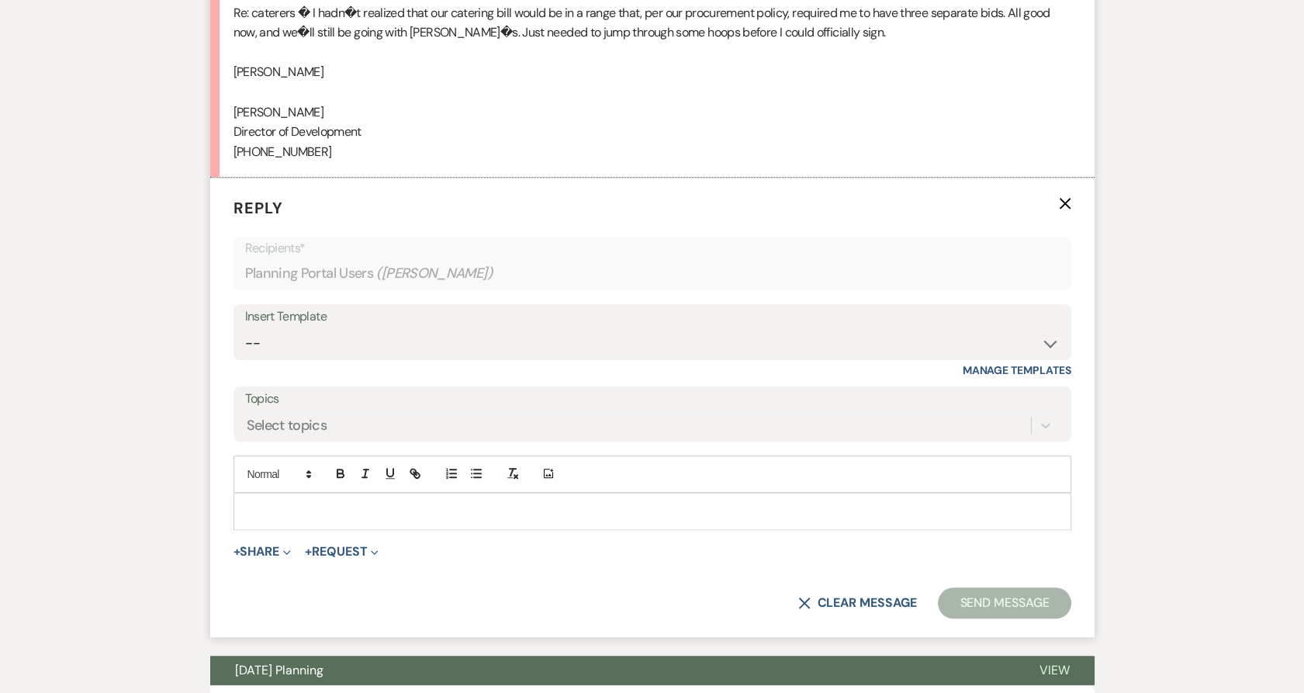
click at [292, 493] on div at bounding box center [652, 511] width 836 height 36
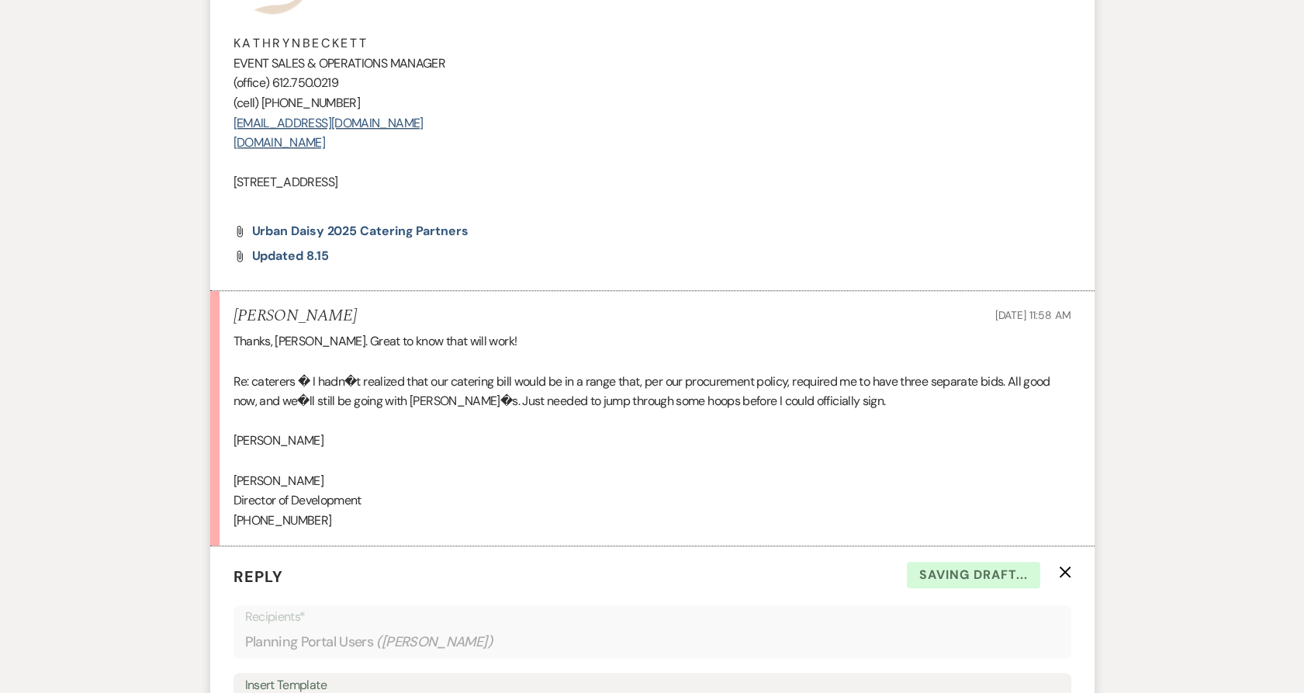
scroll to position [2265, 0]
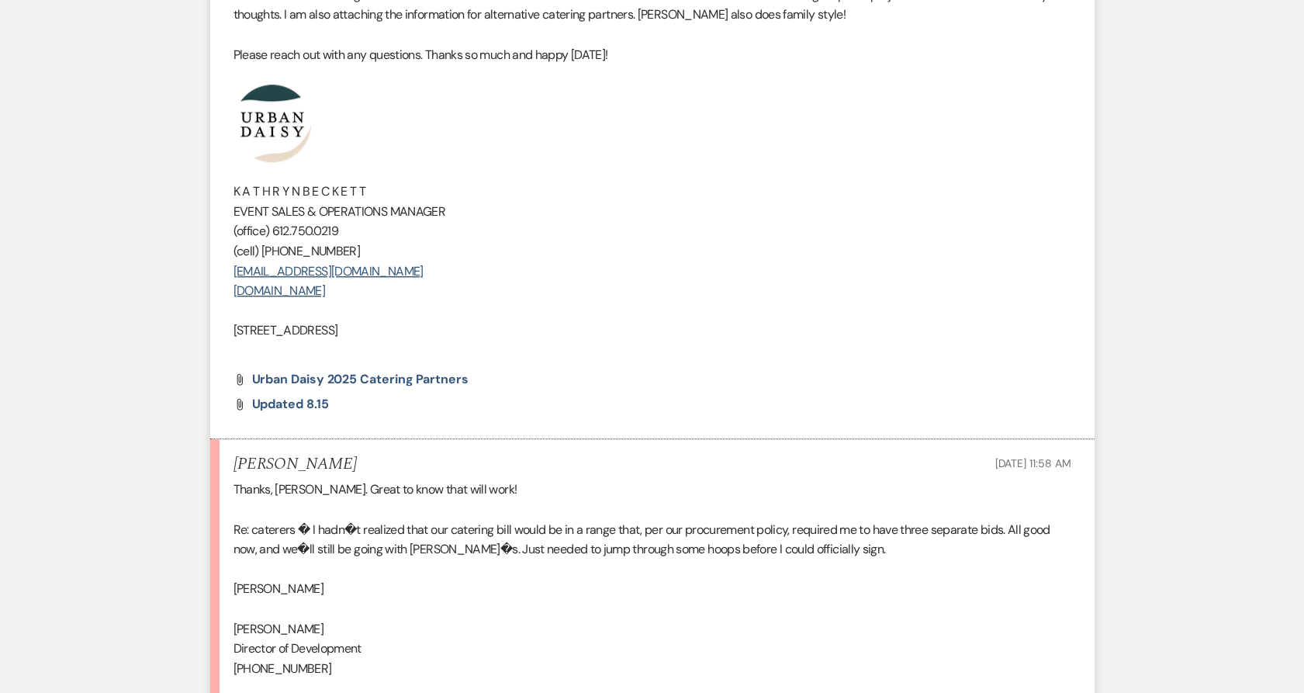
drag, startPoint x: 521, startPoint y: 269, endPoint x: 191, endPoint y: 93, distance: 373.8
copy div "K A T H R Y N B E C K E T T EVENT SALES & OPERATIONS MANAGER (office) 612.750.0…"
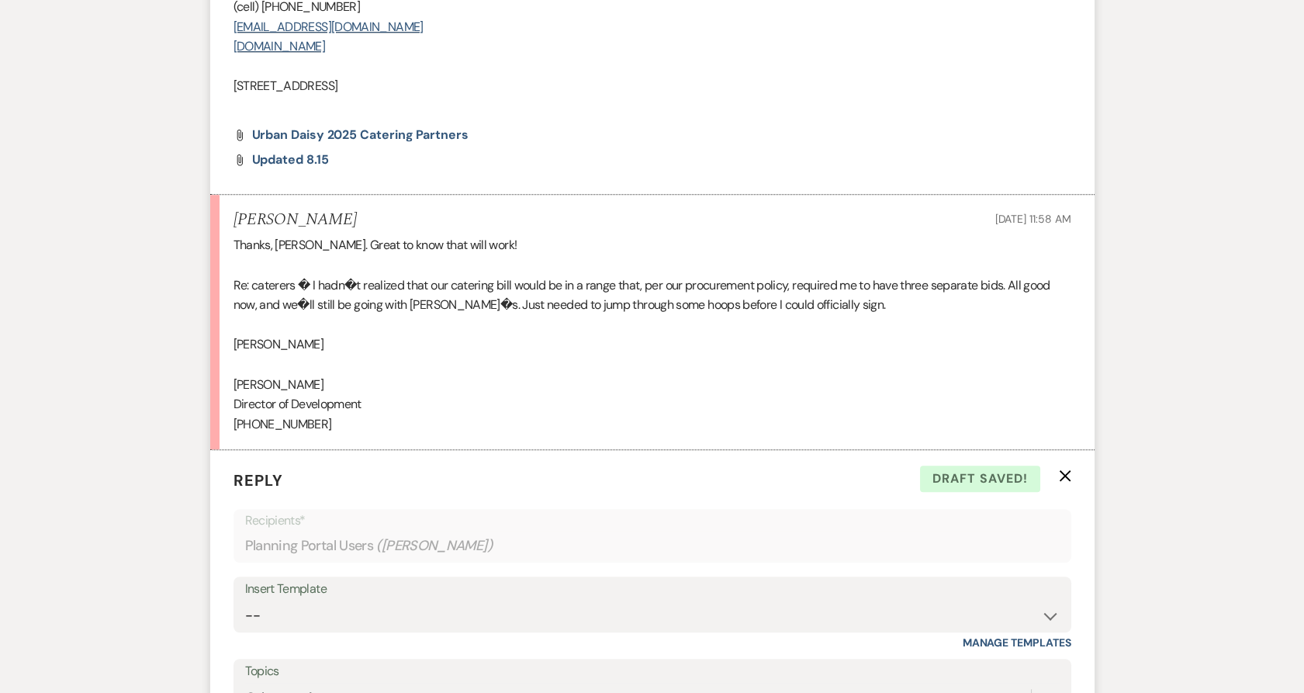
scroll to position [2695, 0]
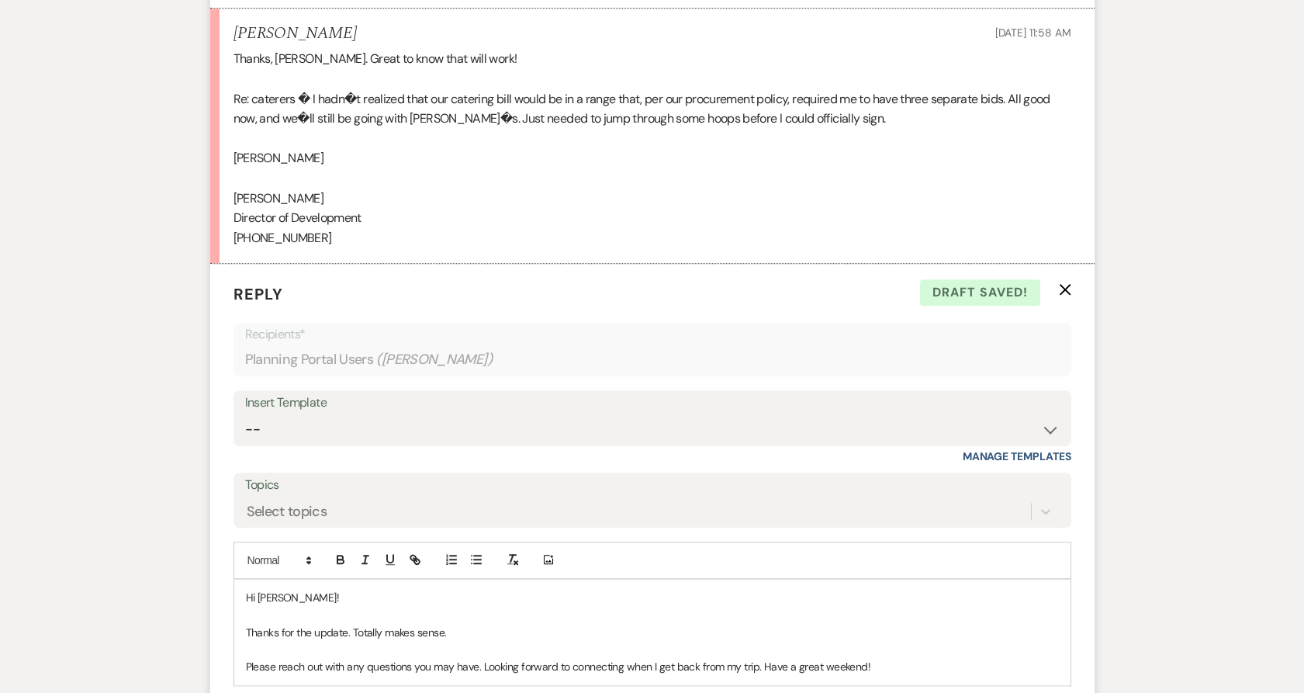
click at [901, 618] on div "Hi Greg! Thanks for the update. Totally makes sense. Please reach out with any …" at bounding box center [652, 633] width 836 height 106
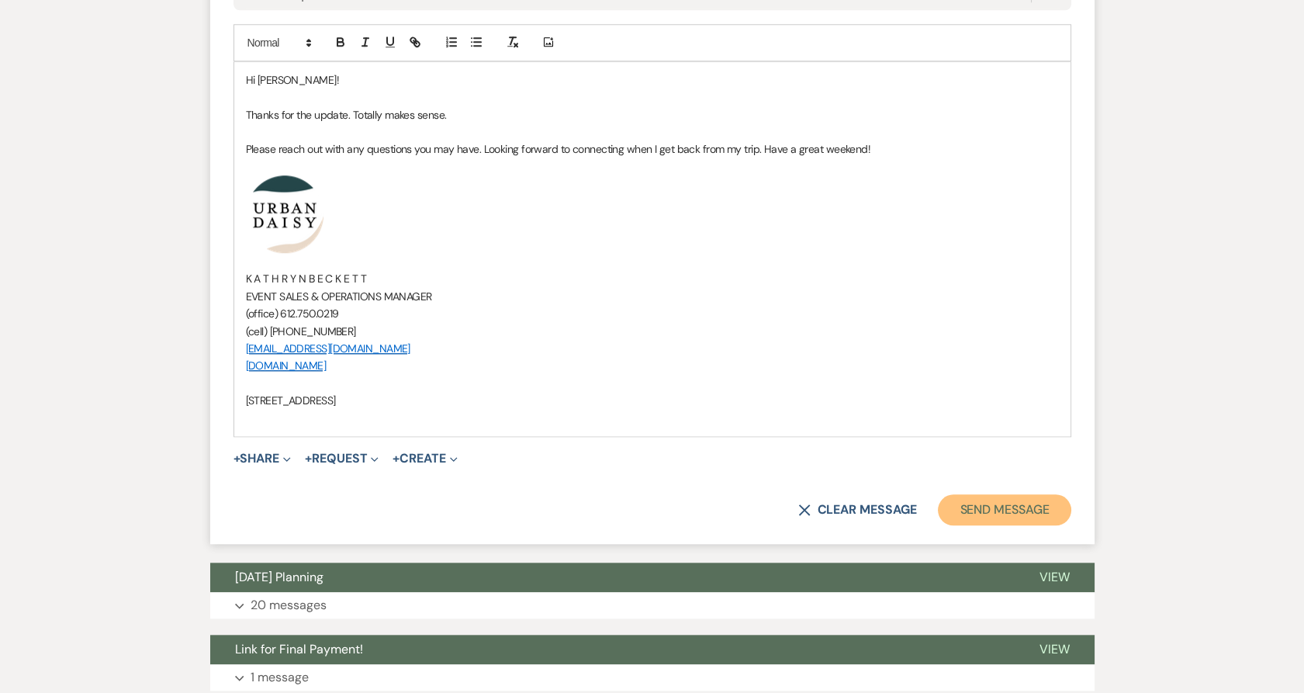
click at [999, 494] on button "Send Message" at bounding box center [1004, 509] width 133 height 31
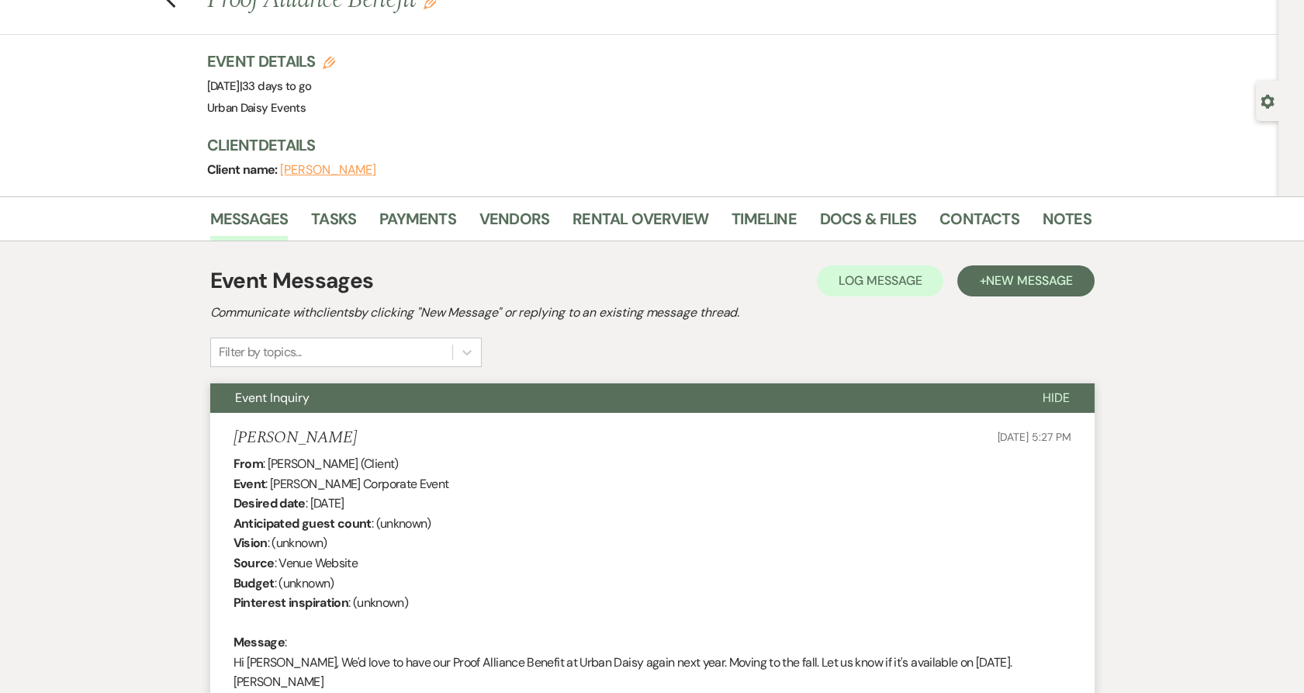
scroll to position [0, 0]
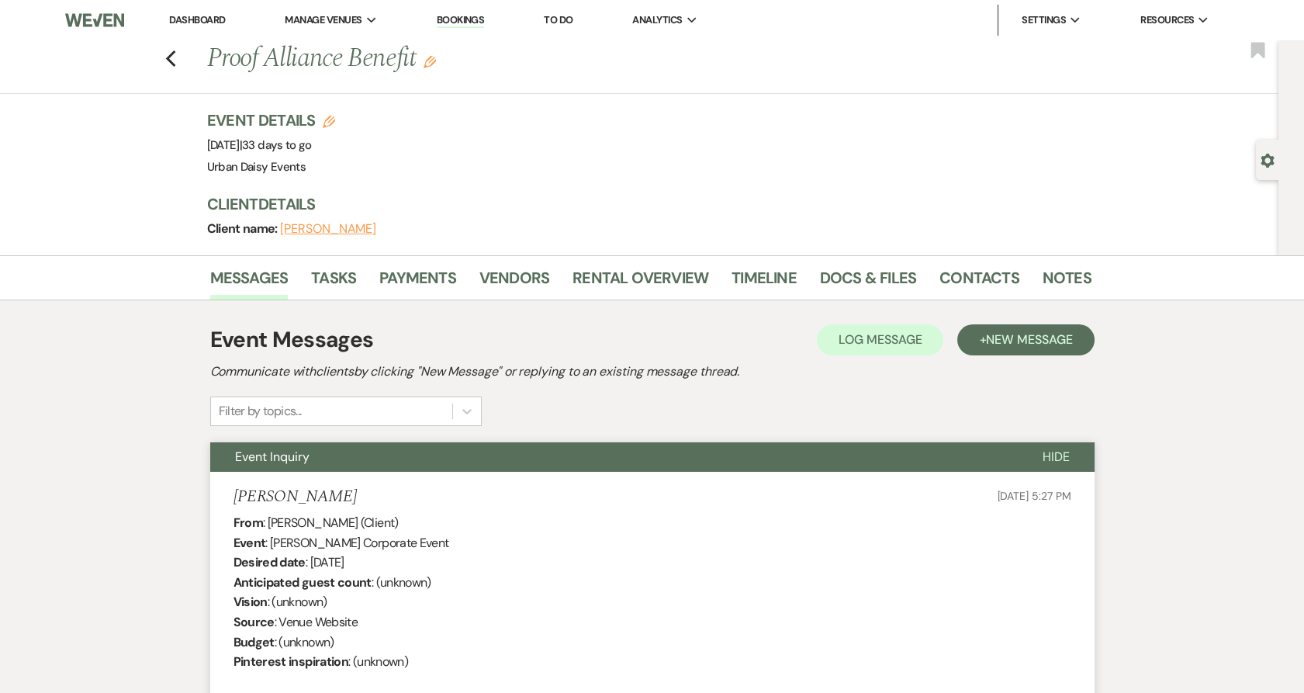
click at [206, 12] on li "Dashboard" at bounding box center [196, 20] width 71 height 31
click at [204, 23] on link "Dashboard" at bounding box center [197, 19] width 56 height 13
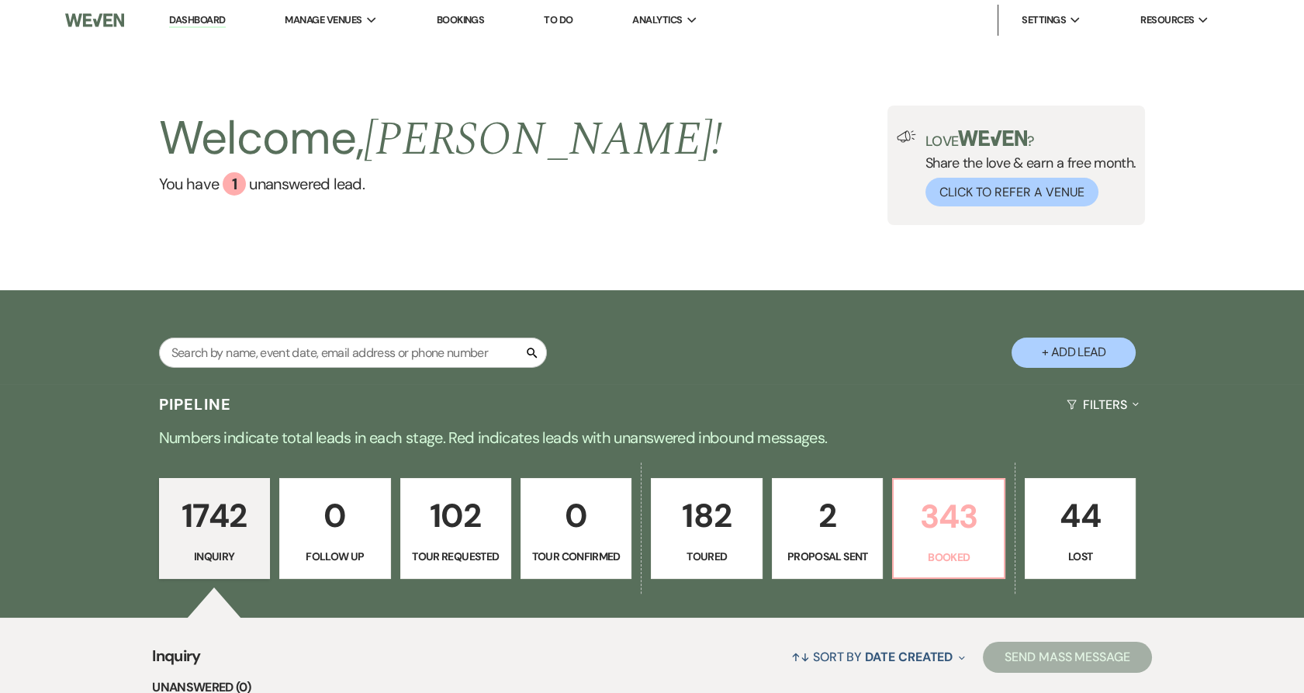
click at [939, 536] on p "343" at bounding box center [948, 516] width 91 height 52
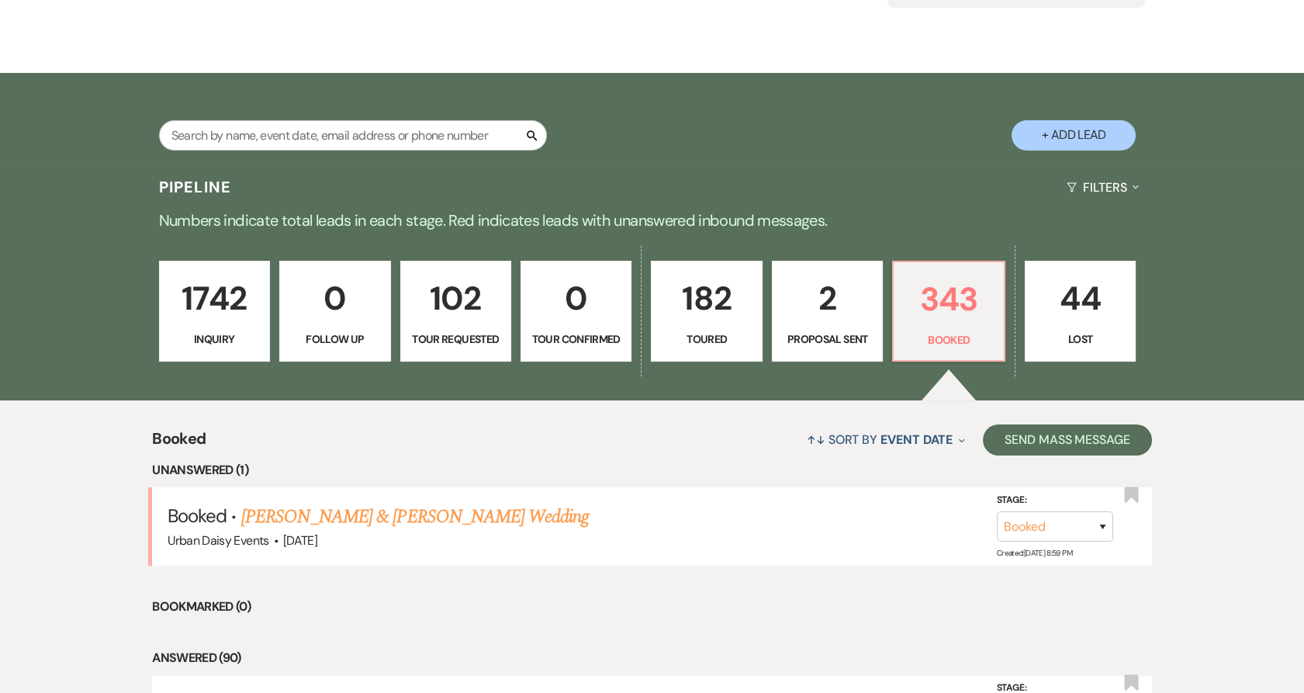
scroll to position [344, 0]
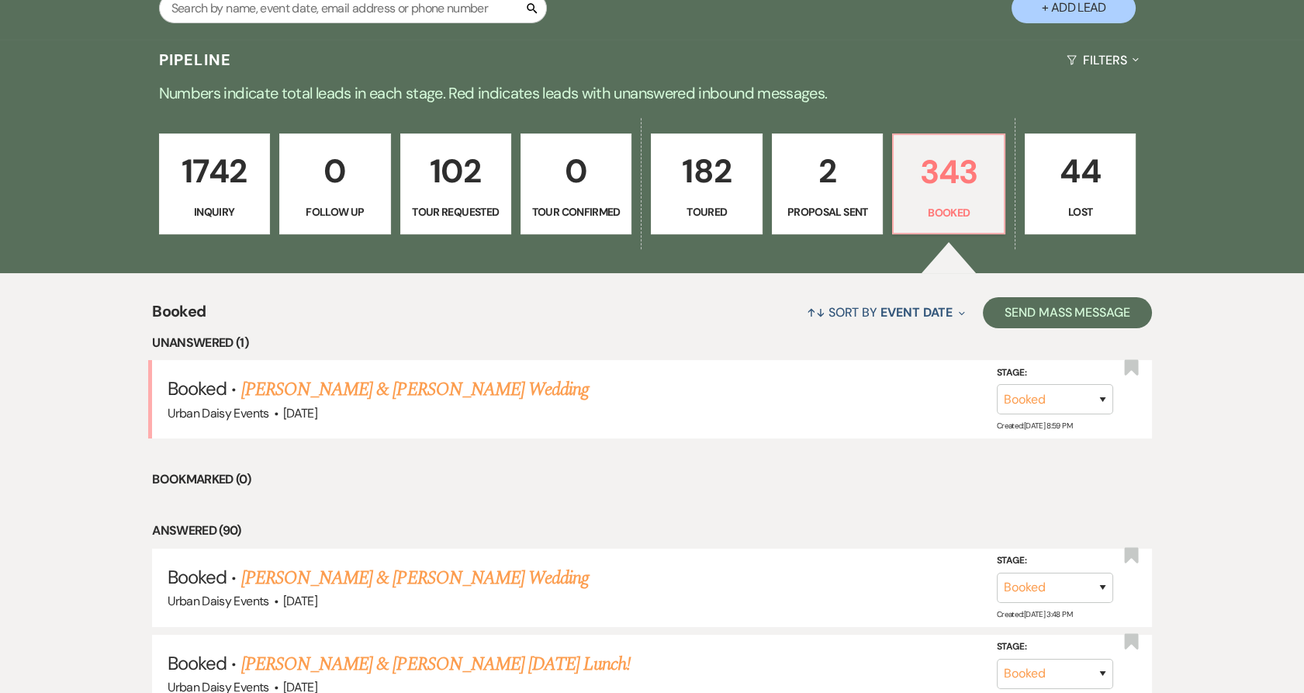
click at [356, 384] on link "Abdiaziz Mohamoud & Manazil Aden's Wedding" at bounding box center [415, 389] width 348 height 28
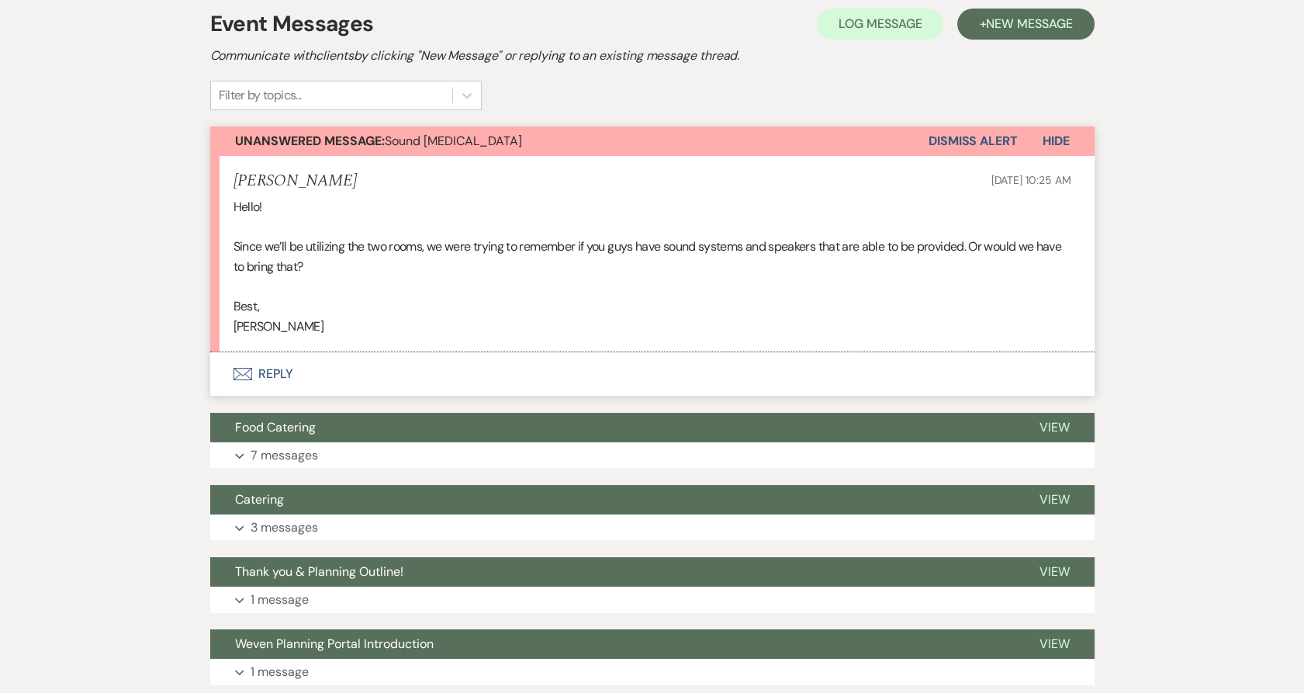
click at [287, 360] on button "Envelope Reply" at bounding box center [652, 373] width 884 height 43
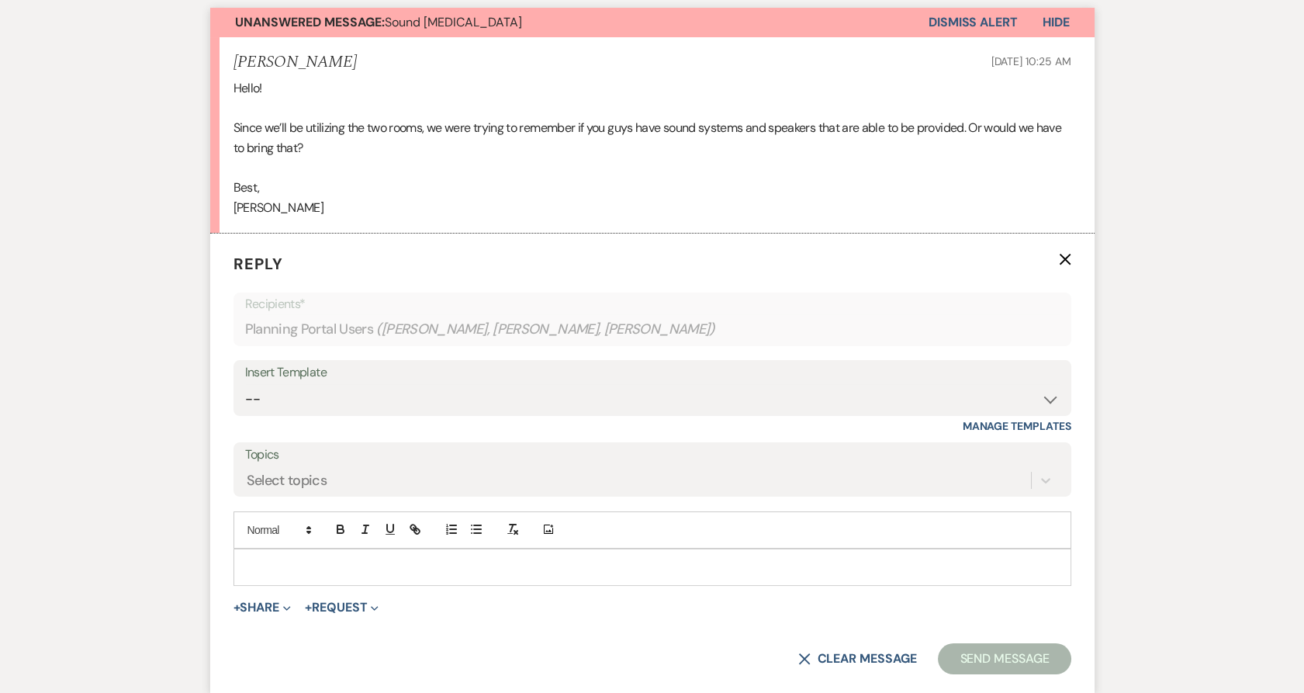
scroll to position [292, 0]
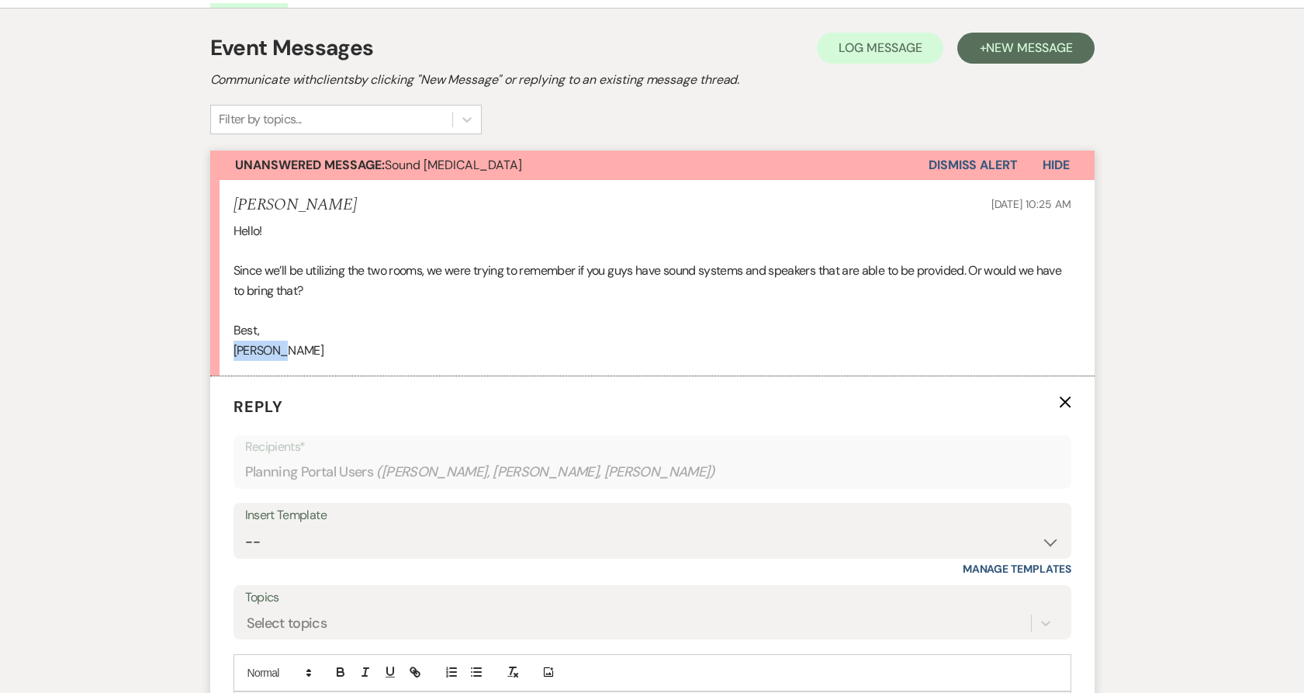
drag, startPoint x: 296, startPoint y: 360, endPoint x: 223, endPoint y: 359, distance: 73.7
click at [223, 359] on li "Abdiaziz Mohamoud Aug 15, 2025, 10:25 AM Hello! Since we’ll be utilizing the tw…" at bounding box center [652, 278] width 884 height 196
copy p "Abdiaziz"
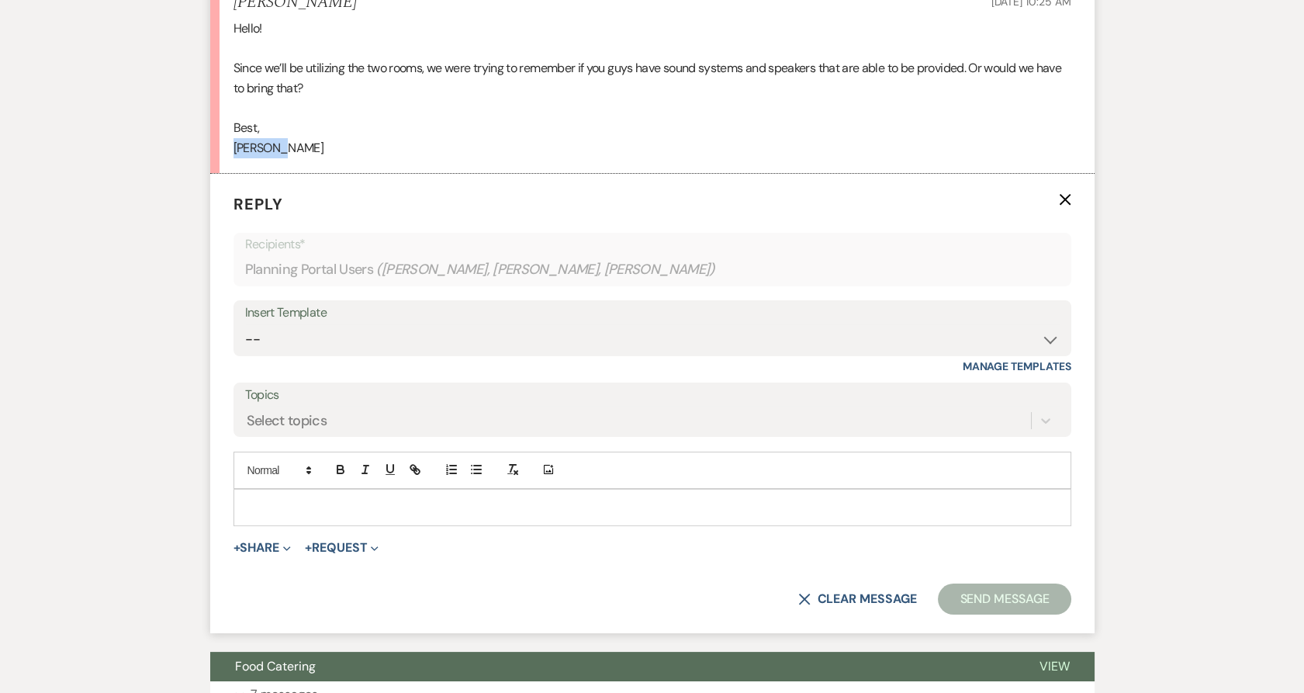
scroll to position [637, 0]
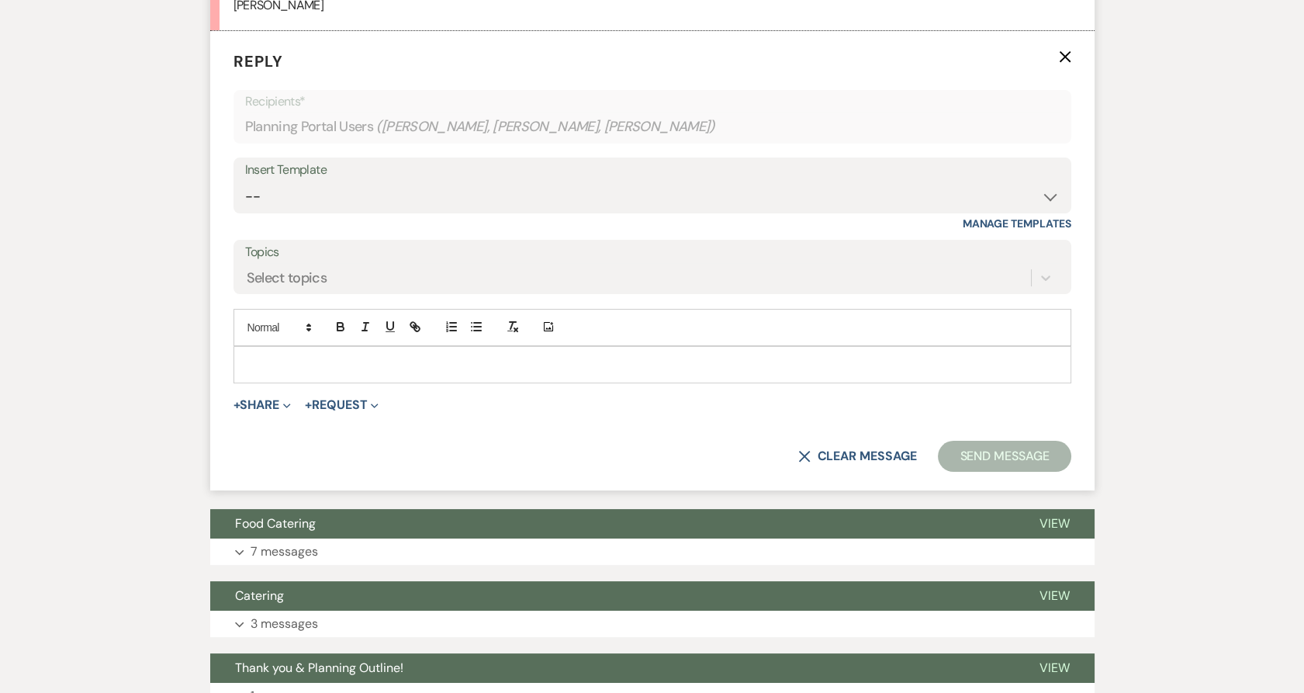
drag, startPoint x: 268, startPoint y: 374, endPoint x: 277, endPoint y: 369, distance: 10.8
click at [268, 374] on div at bounding box center [652, 365] width 836 height 36
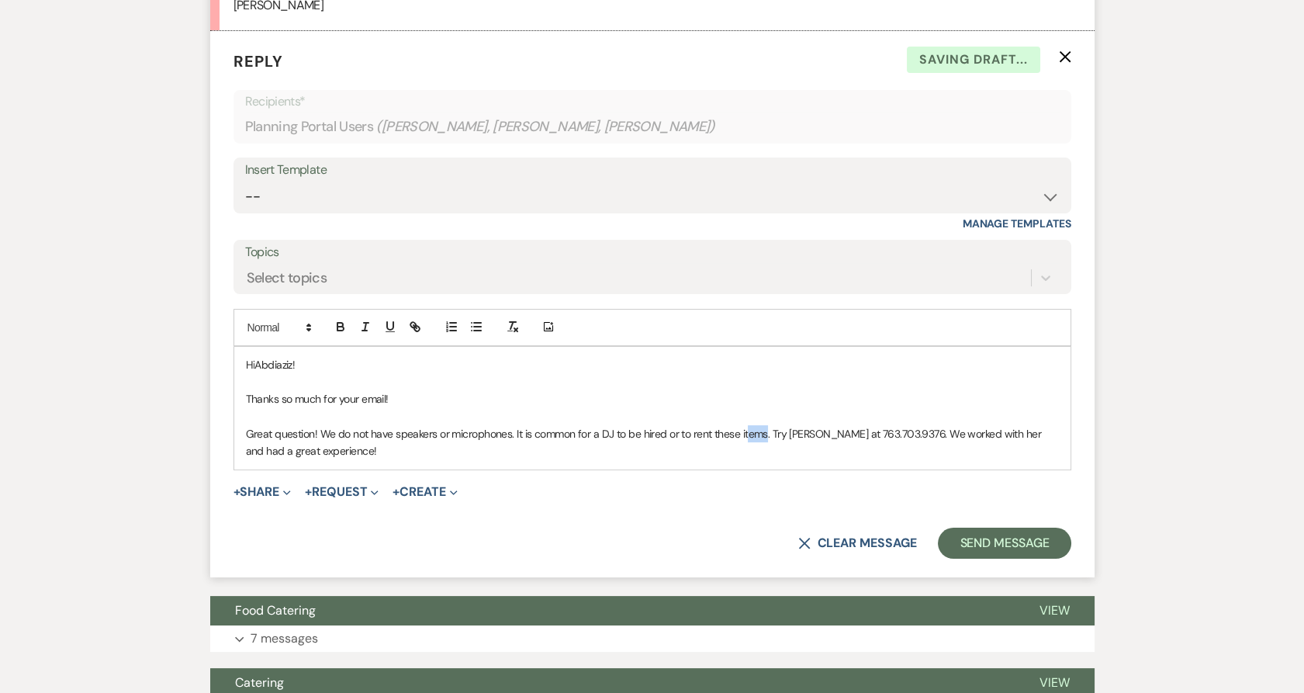
drag, startPoint x: 767, startPoint y: 432, endPoint x: 749, endPoint y: 432, distance: 18.6
click at [749, 432] on span "Great question! We do not have speakers or microphones. It is common for a DJ t…" at bounding box center [645, 442] width 798 height 31
click at [649, 445] on p "Great question! We do not have speakers or microphones. It is common for a DJ t…" at bounding box center [652, 442] width 813 height 35
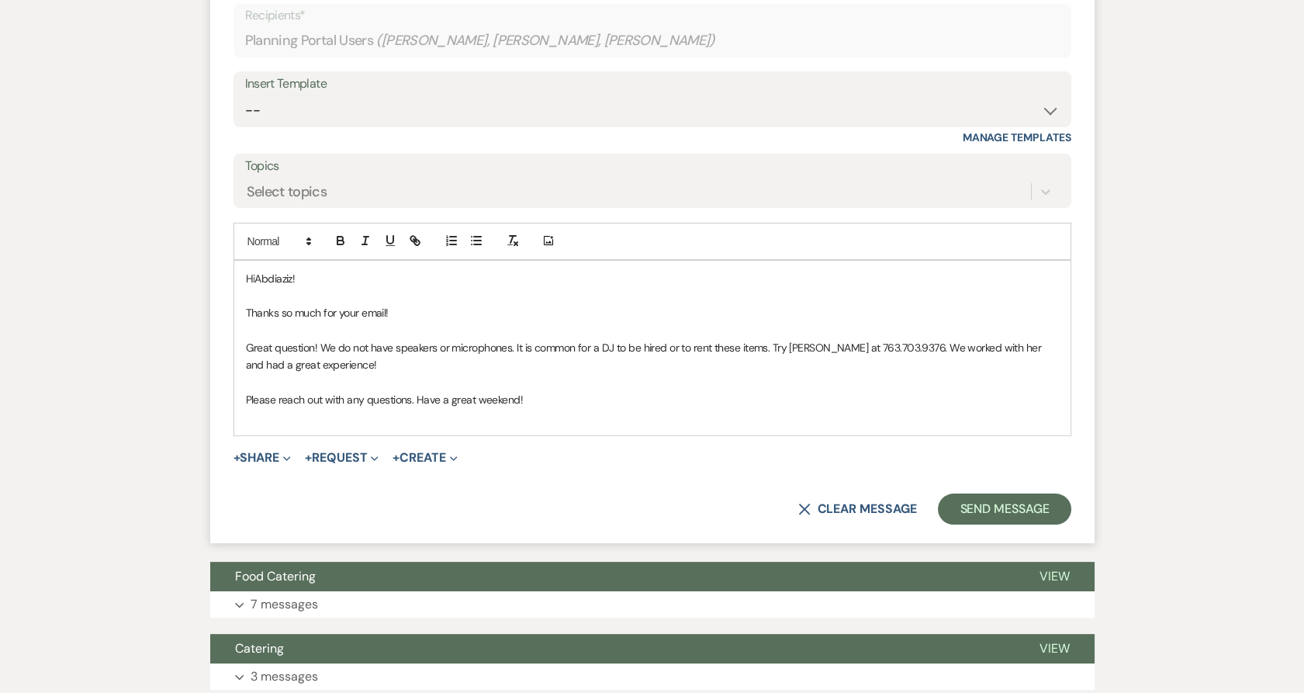
click at [320, 591] on button "Expand 7 messages" at bounding box center [652, 604] width 884 height 26
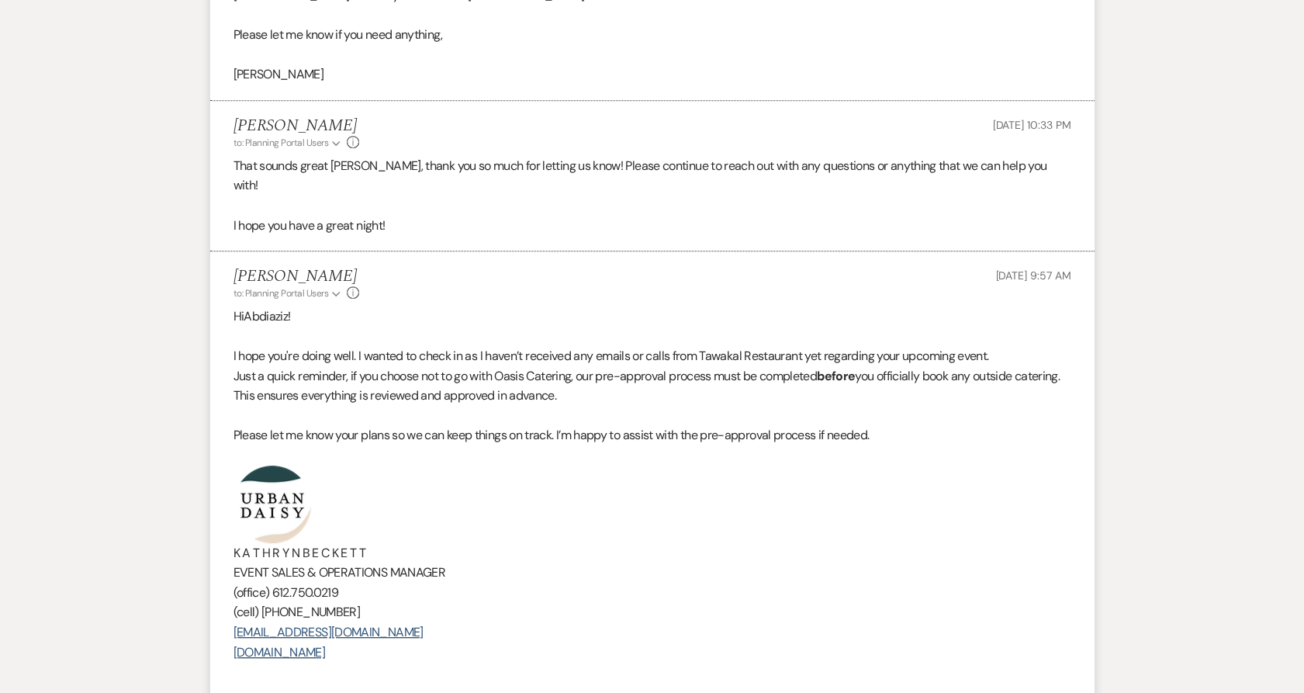
scroll to position [1585, 0]
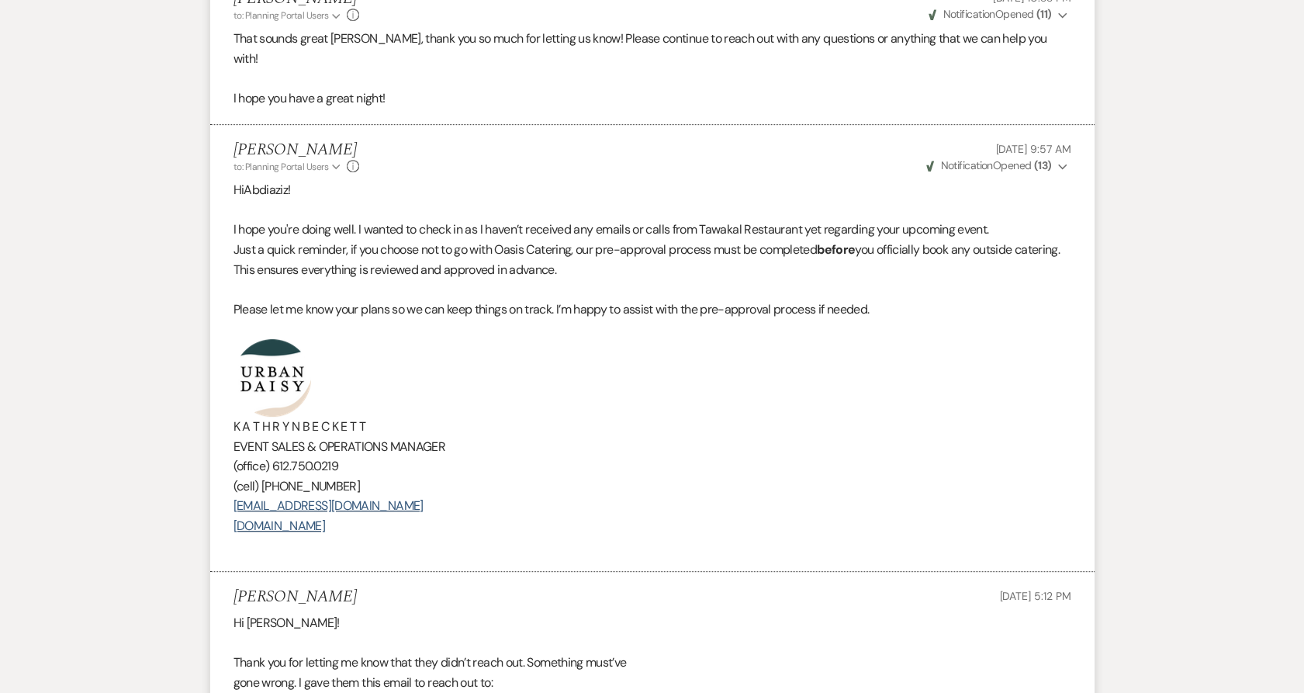
drag, startPoint x: 422, startPoint y: 509, endPoint x: 182, endPoint y: 358, distance: 283.7
click at [182, 358] on div "Messages Tasks Payments Vendors Rental Overview Timeline Docs & Files Contacts …" at bounding box center [652, 401] width 1304 height 3462
copy div "K A T H R Y N B E C K E T T EVENT SALES & OPERATIONS MANAGER (office) 612.750.0…"
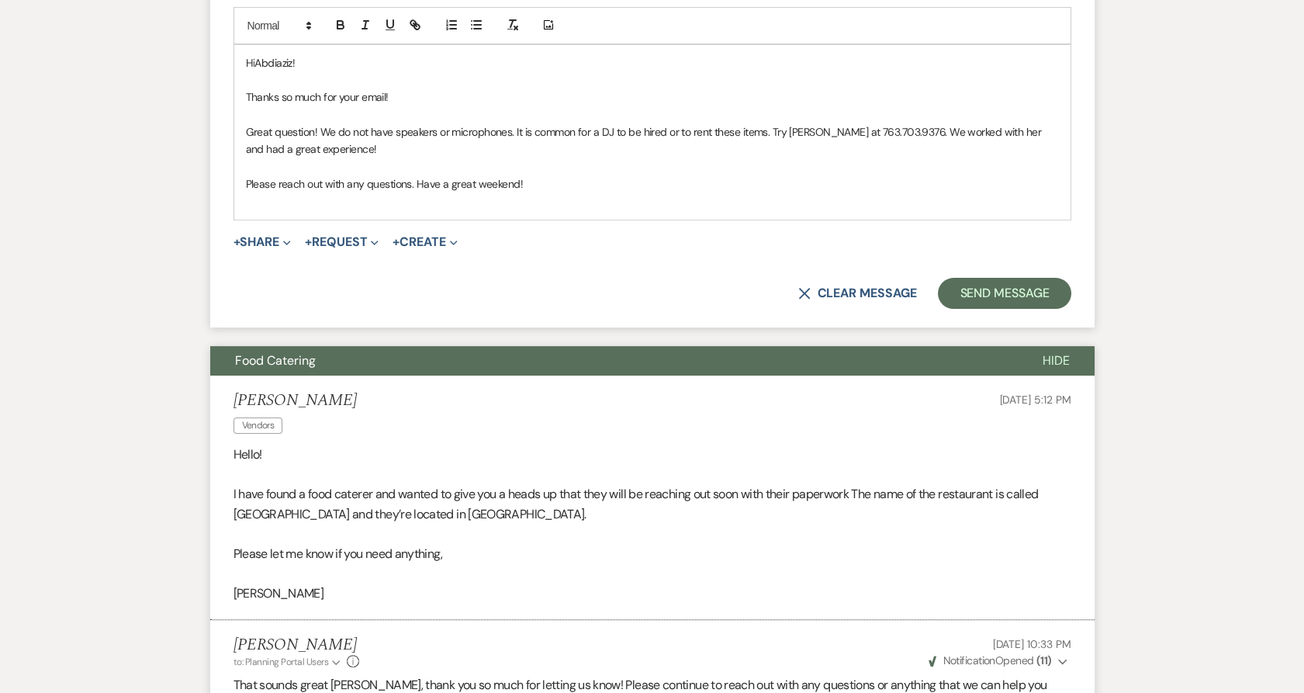
scroll to position [809, 0]
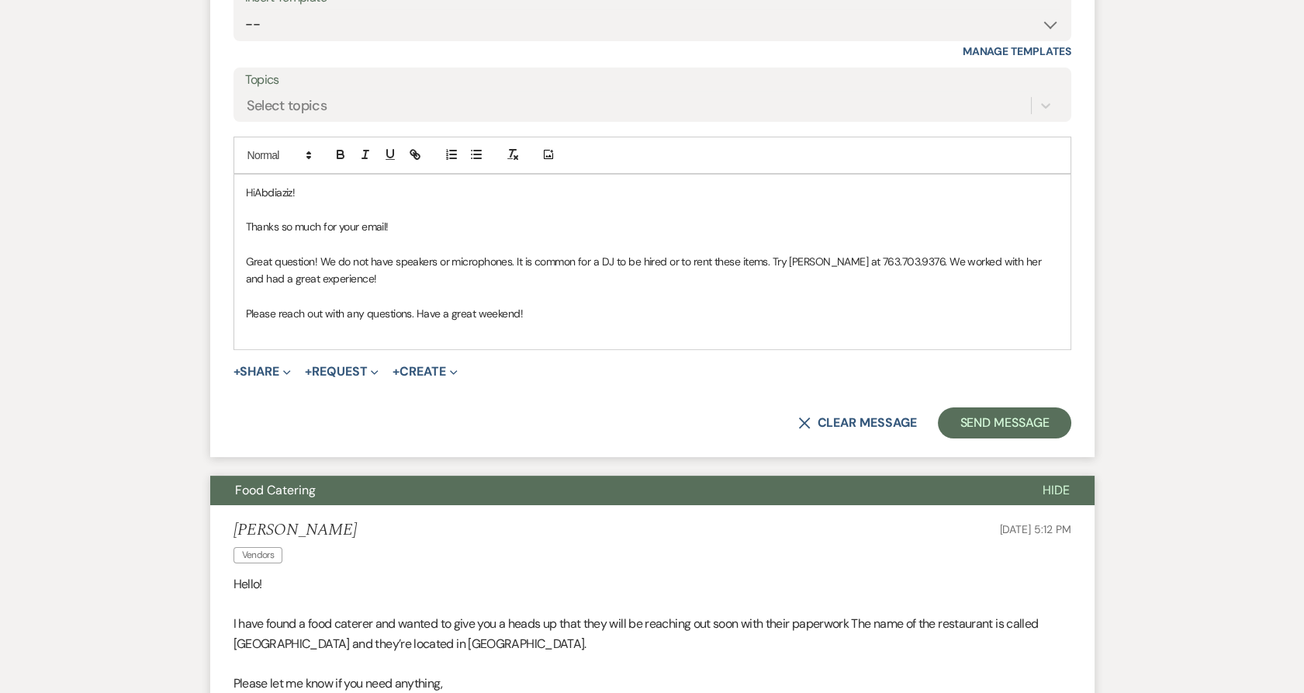
click at [261, 337] on p at bounding box center [652, 331] width 813 height 17
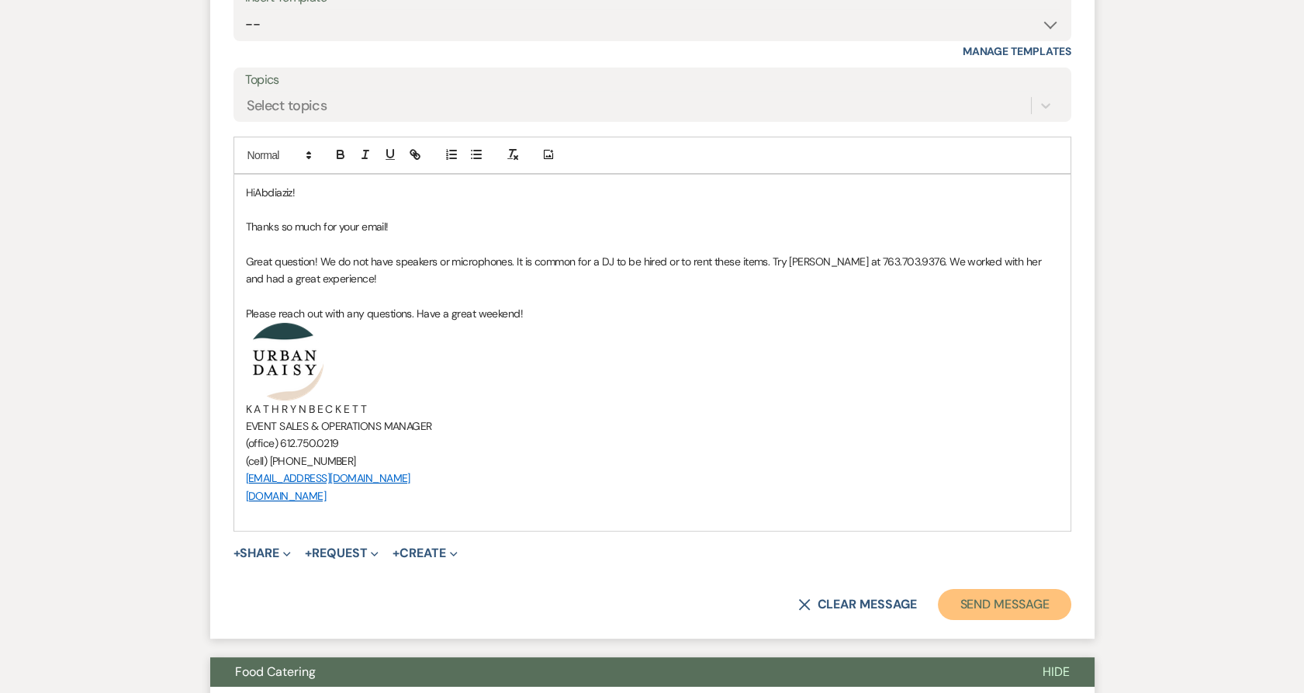
click at [991, 593] on button "Send Message" at bounding box center [1004, 604] width 133 height 31
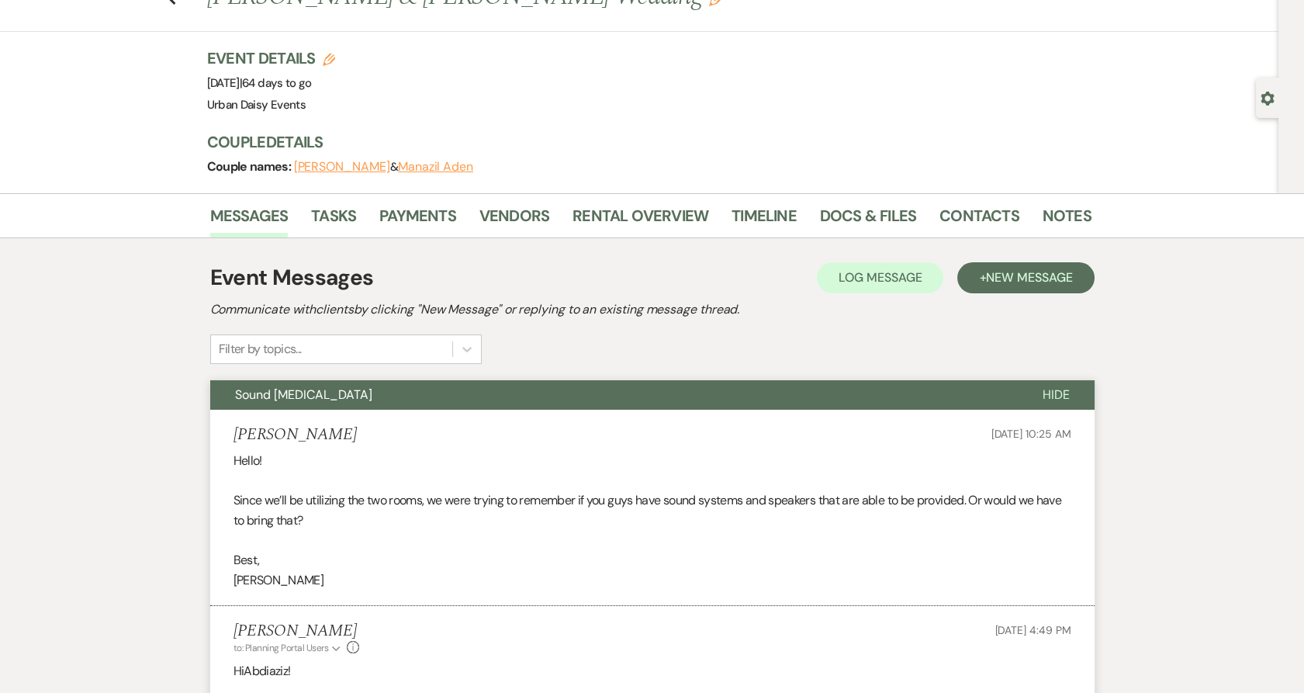
scroll to position [0, 0]
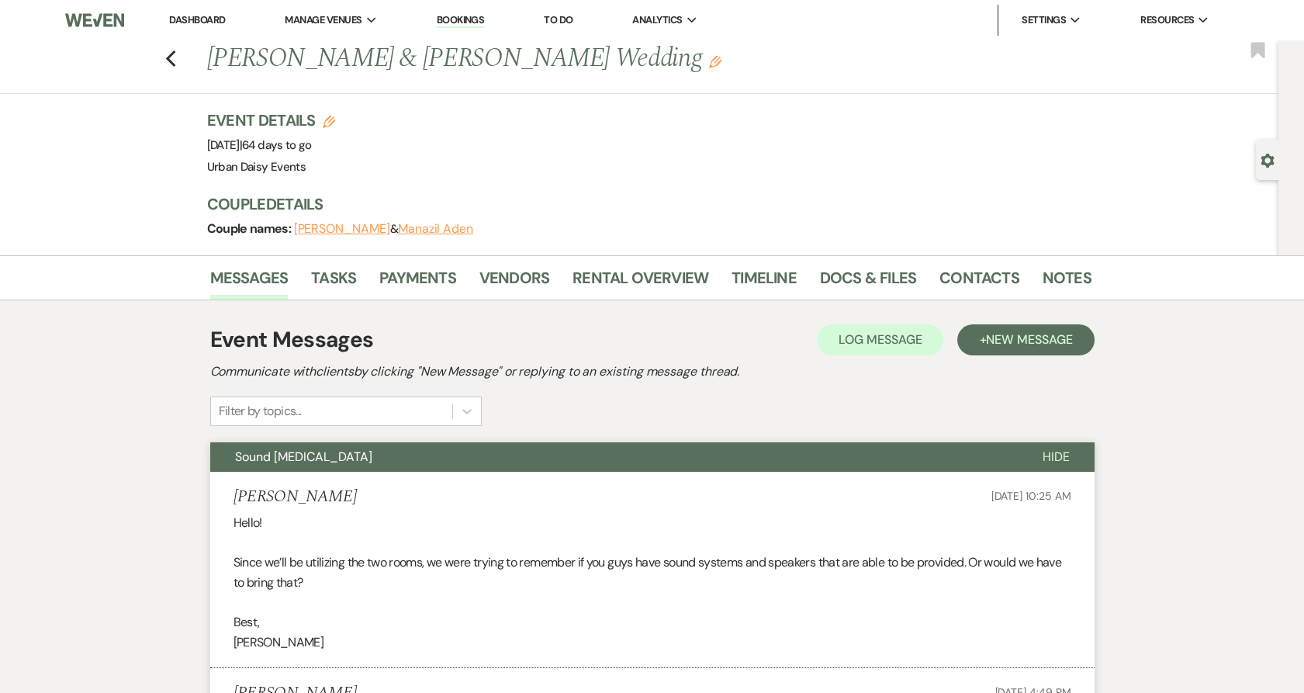
click at [216, 13] on link "Dashboard" at bounding box center [197, 19] width 56 height 13
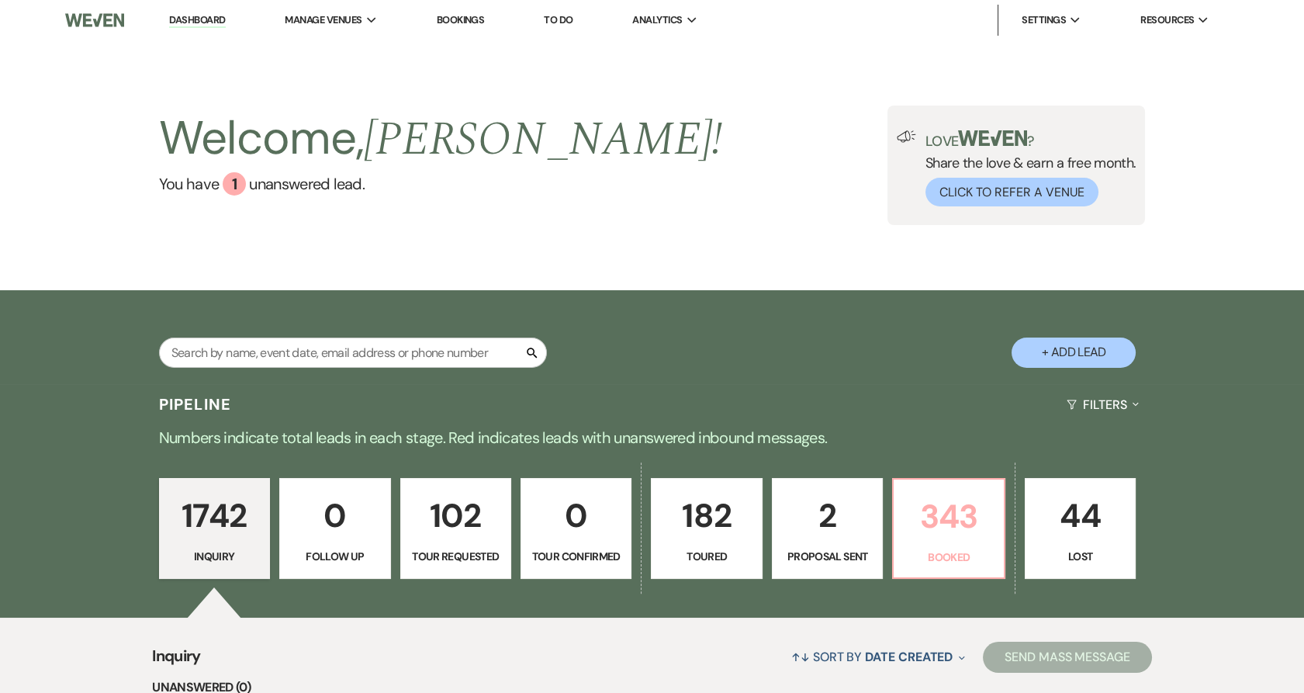
click at [930, 500] on p "343" at bounding box center [948, 516] width 91 height 52
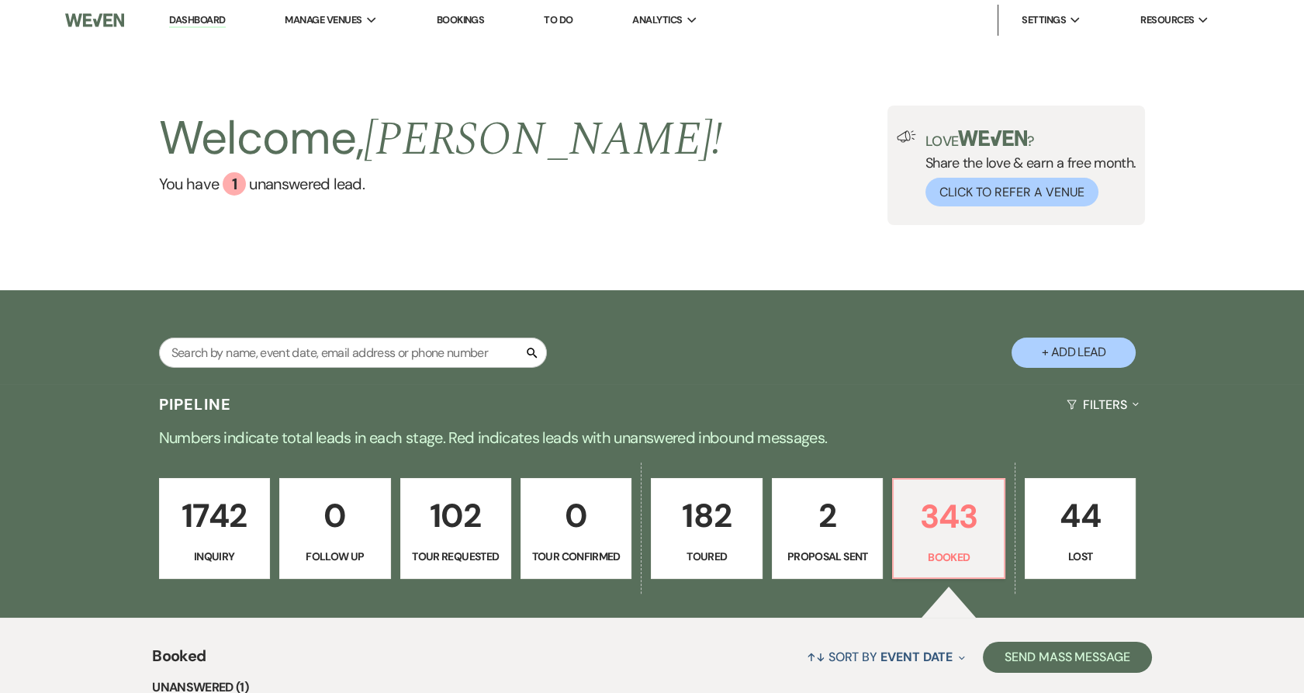
scroll to position [172, 0]
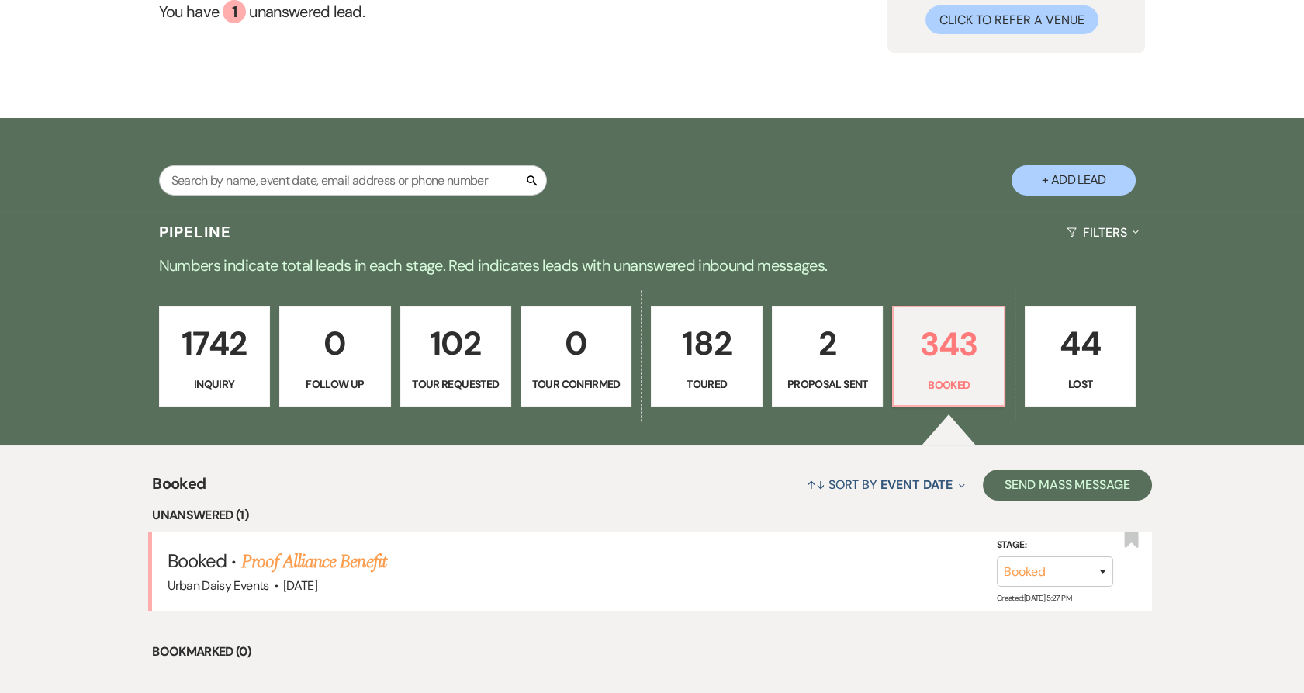
click at [313, 561] on link "Proof Alliance Benefit" at bounding box center [313, 562] width 145 height 28
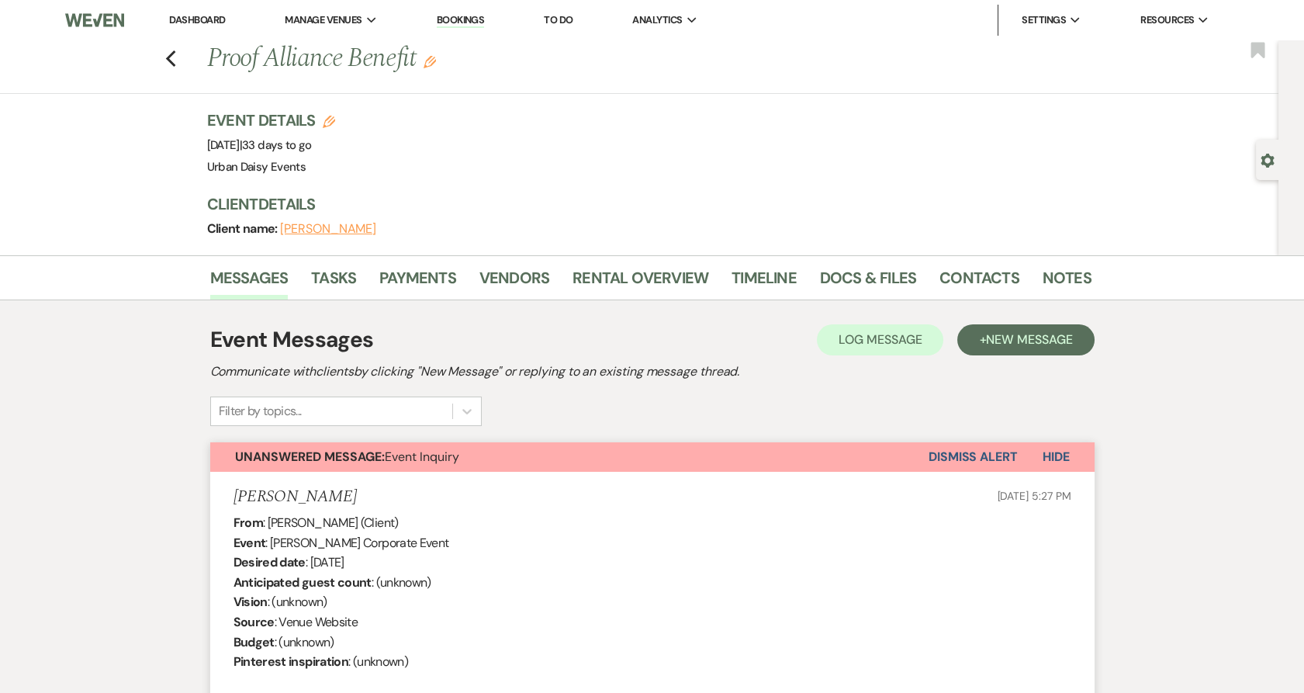
click at [962, 449] on button "Dismiss Alert" at bounding box center [973, 456] width 89 height 29
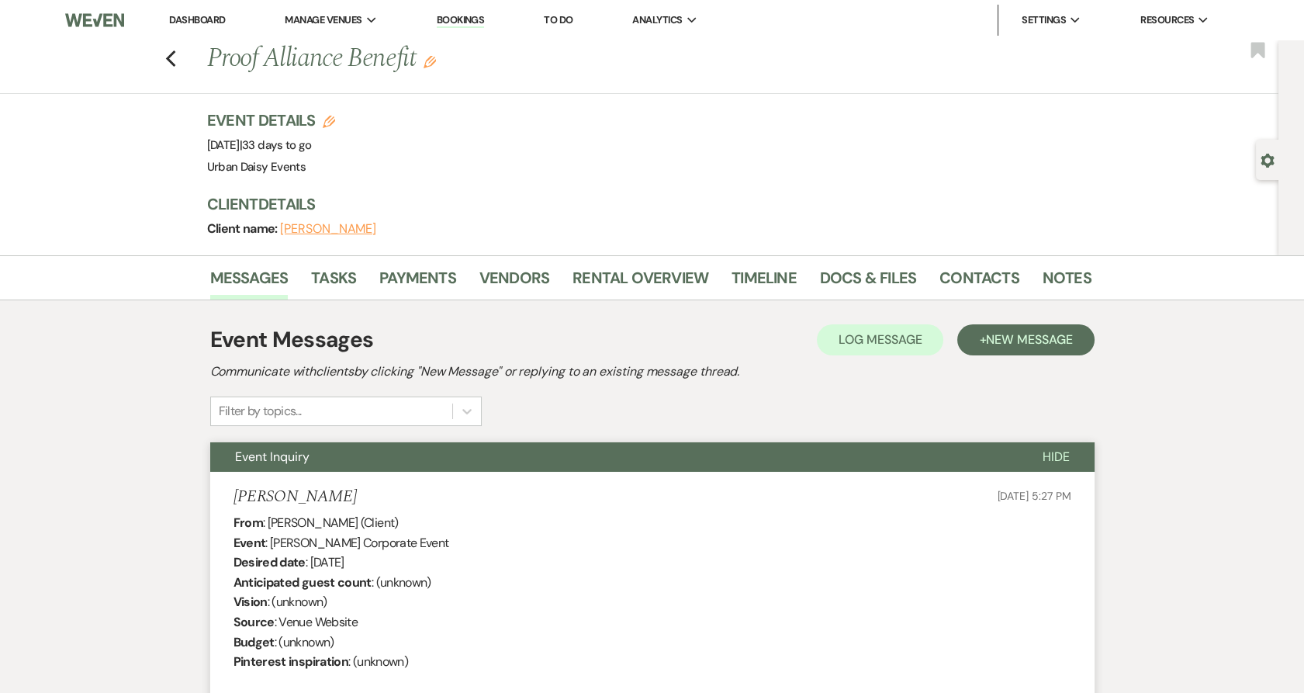
click at [202, 20] on link "Dashboard" at bounding box center [197, 19] width 56 height 13
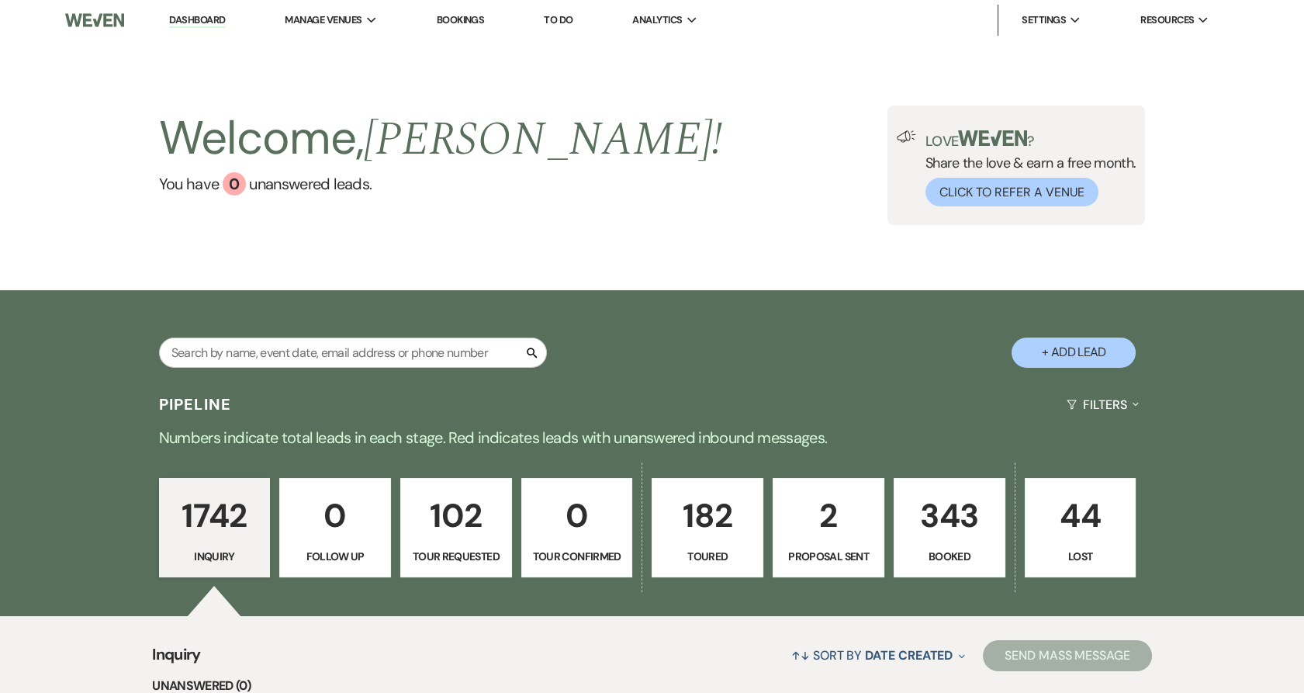
click at [874, 500] on link "2 Proposal Sent" at bounding box center [829, 527] width 112 height 99
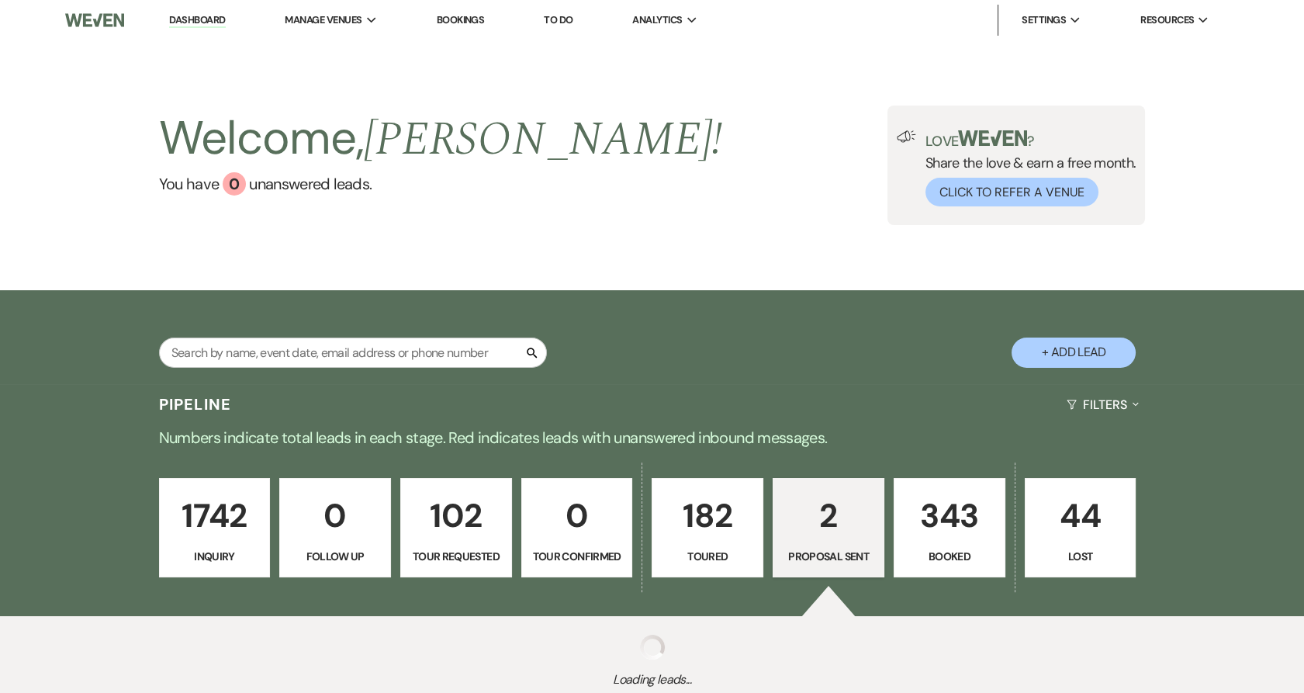
select select "6"
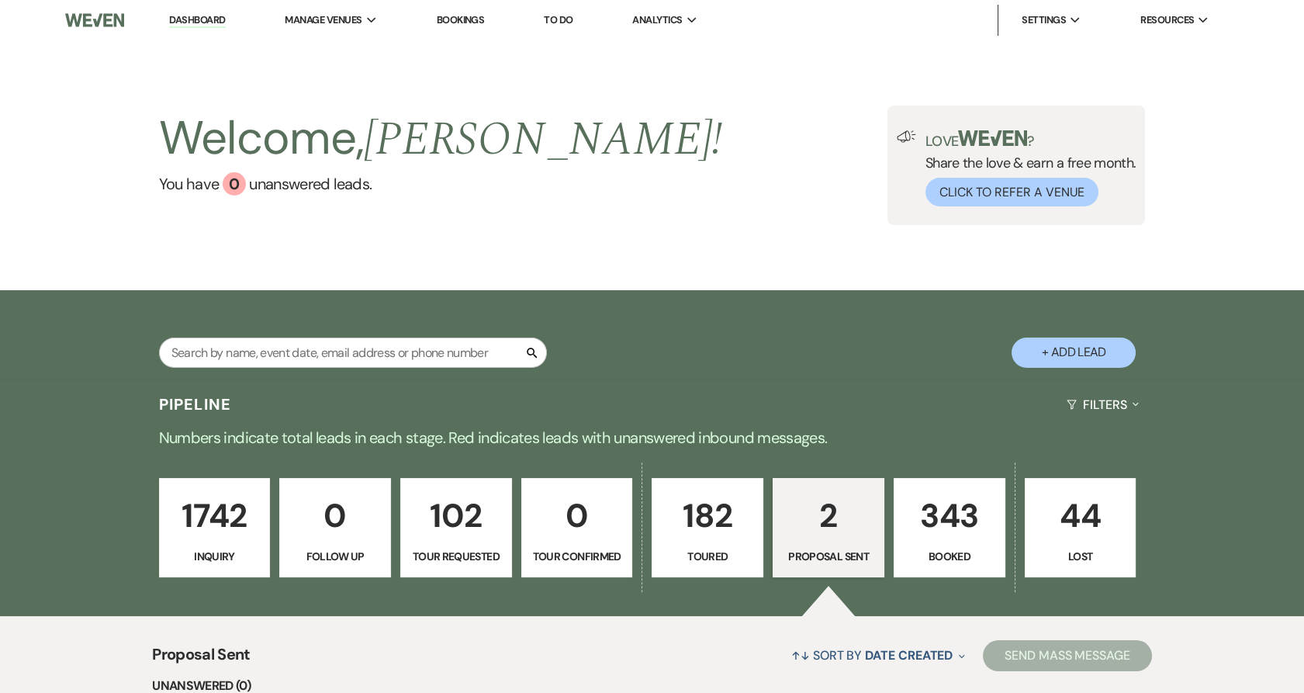
scroll to position [344, 0]
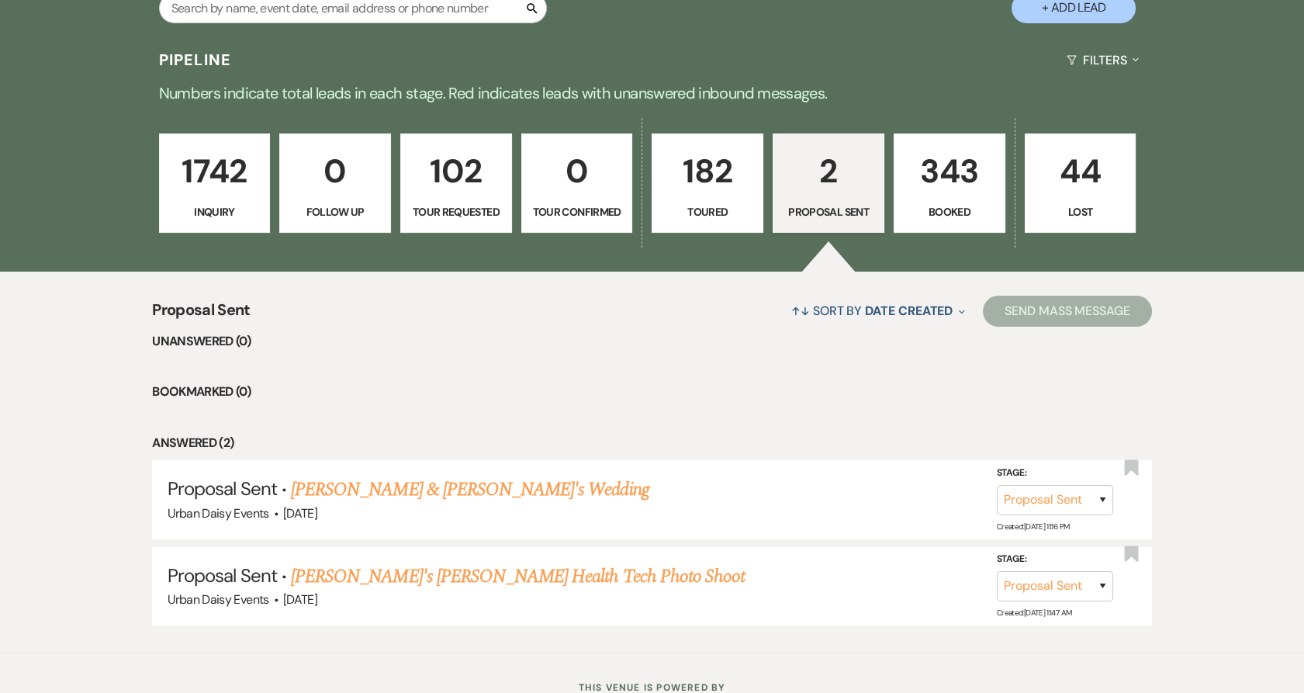
click at [418, 493] on link "Taylor Clarke & Fiance's Wedding" at bounding box center [470, 490] width 358 height 28
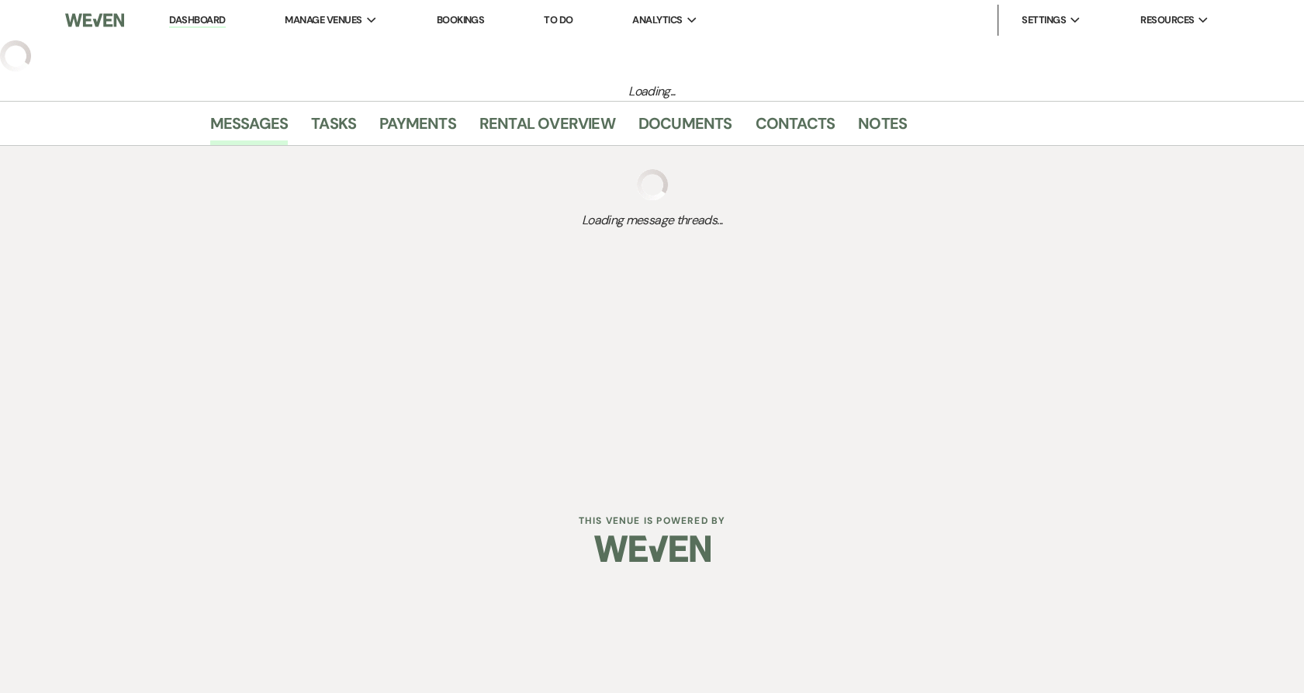
select select "6"
select select "19"
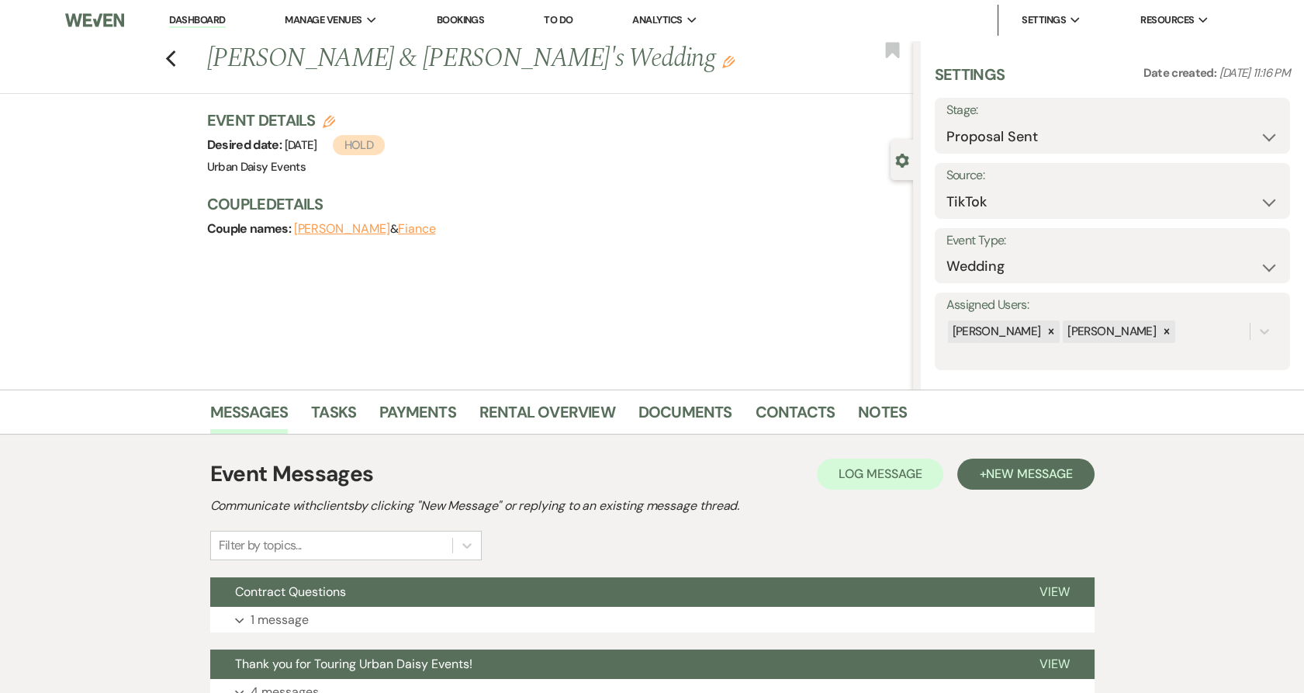
scroll to position [134, 0]
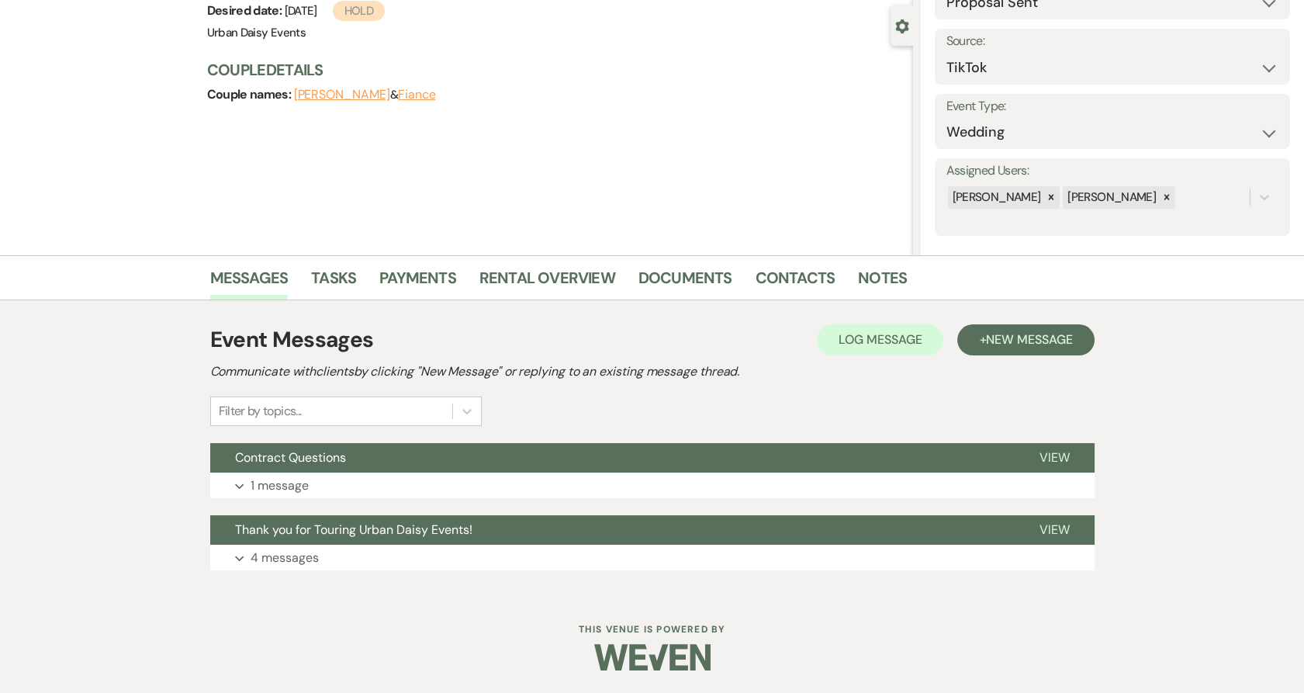
click at [393, 456] on button "Contract Questions" at bounding box center [612, 457] width 805 height 29
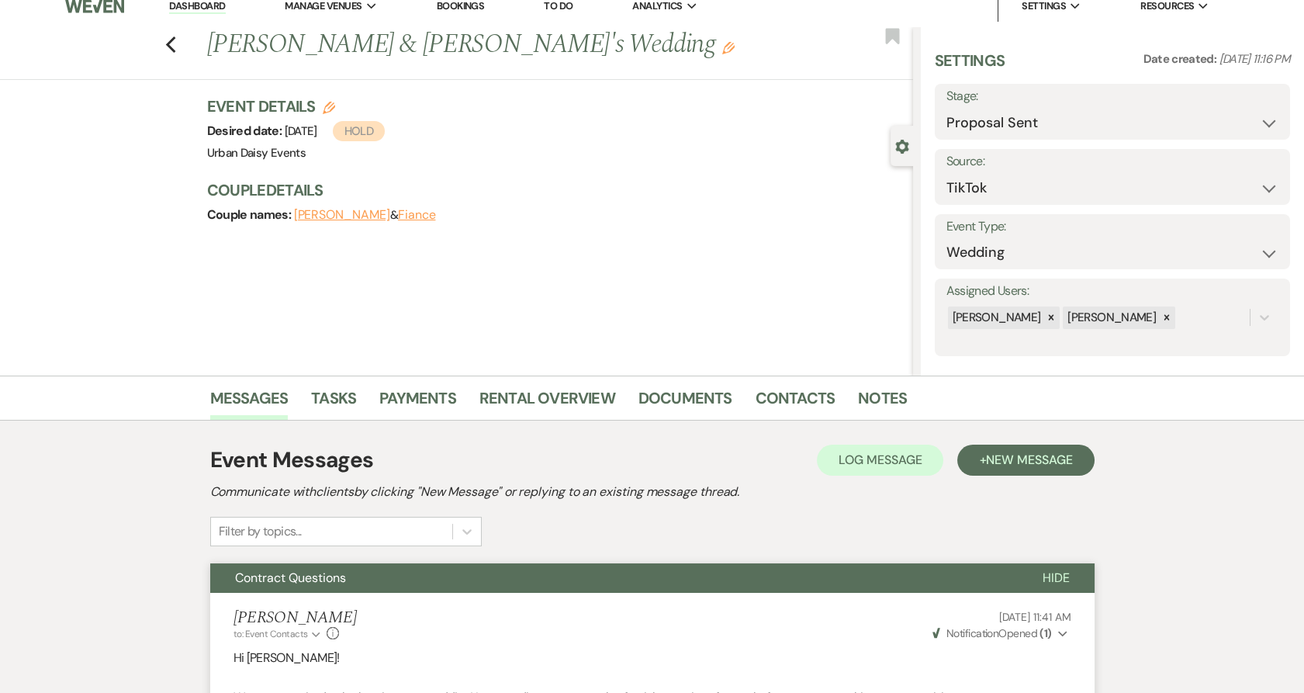
scroll to position [0, 0]
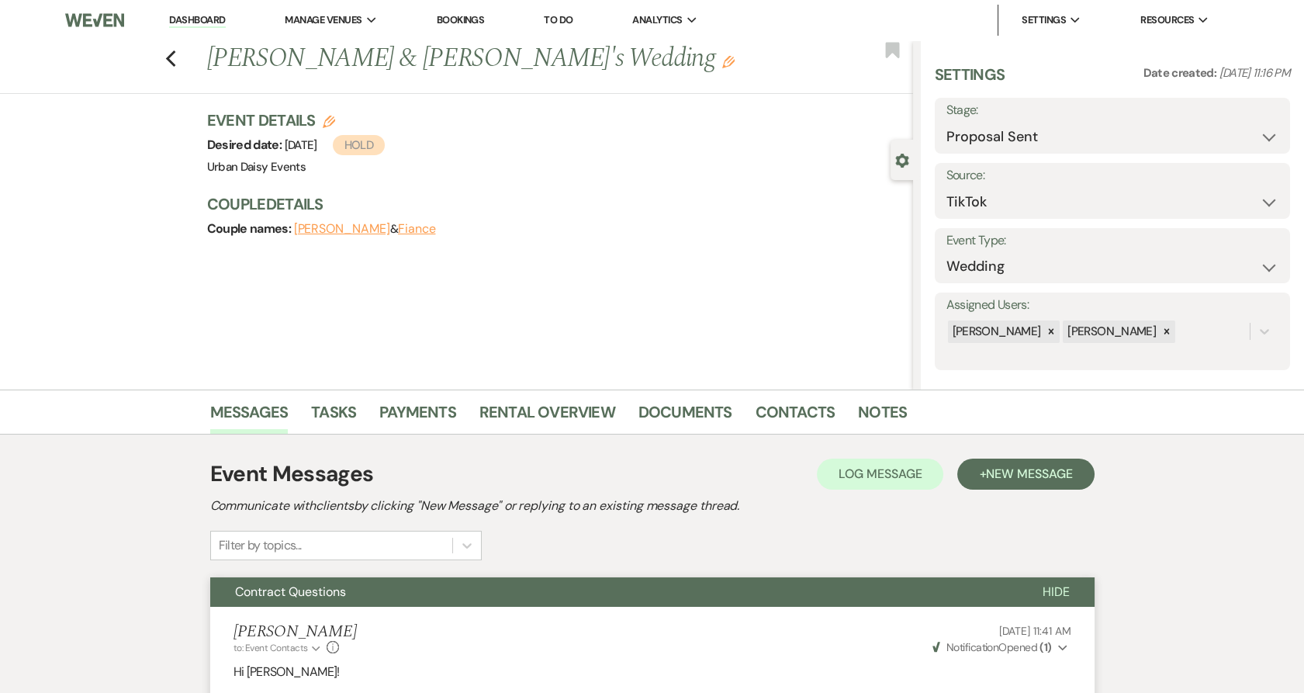
click at [217, 19] on link "Dashboard" at bounding box center [197, 20] width 56 height 15
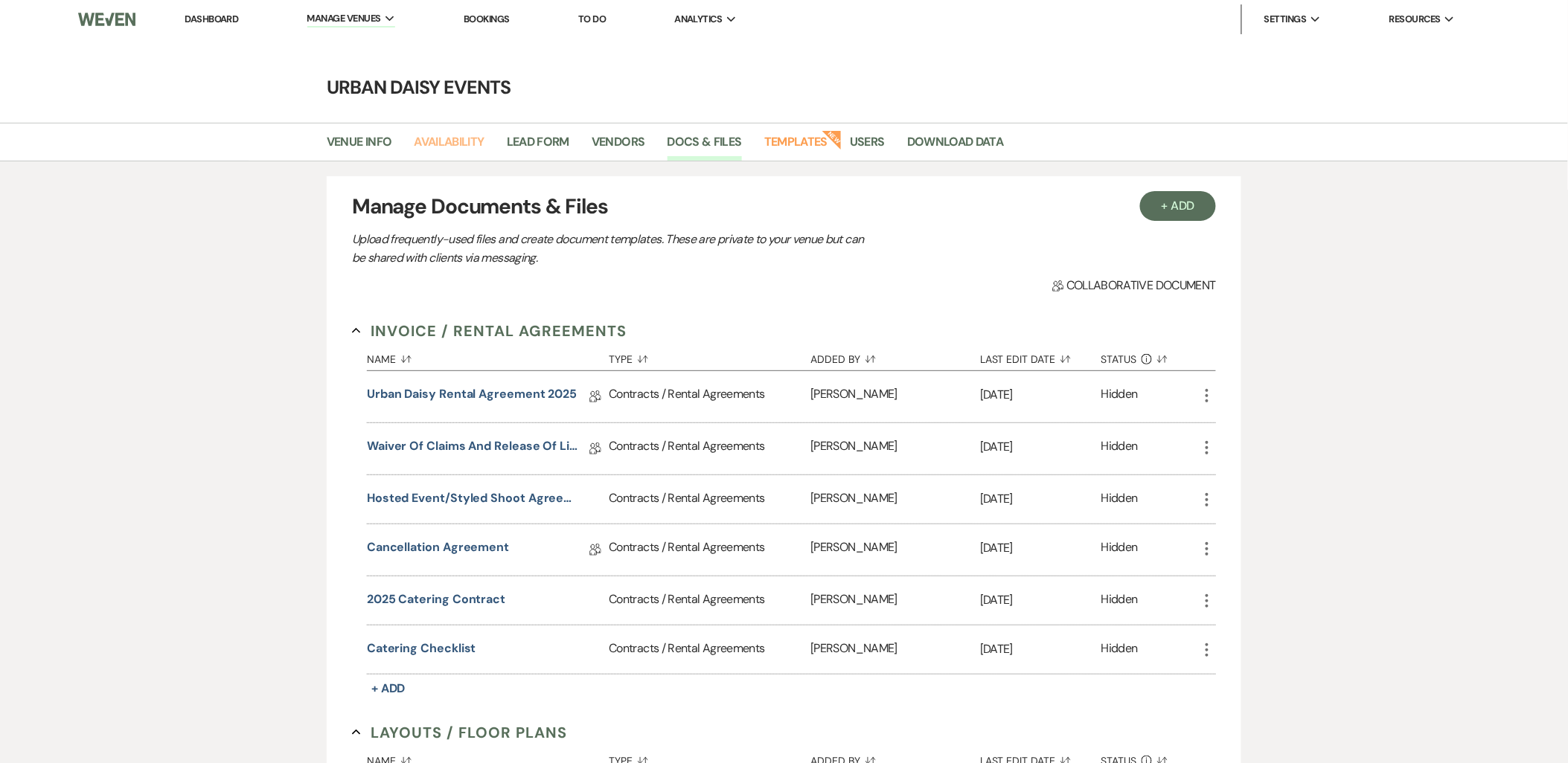
click at [437, 154] on link "Availability" at bounding box center [448, 146] width 70 height 28
select select "2"
select select "2026"
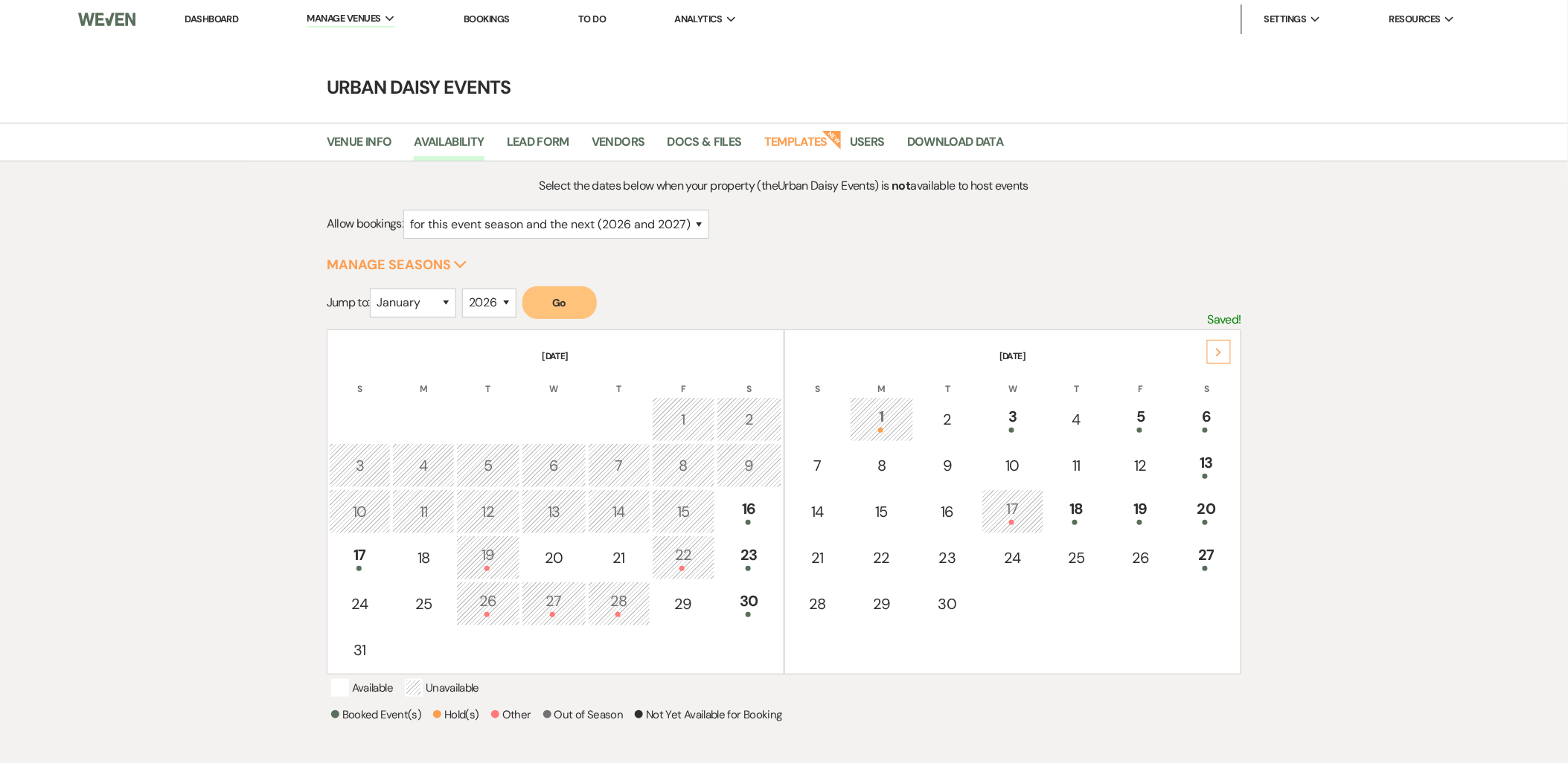
click at [1221, 351] on icon "Next" at bounding box center [1219, 352] width 8 height 9
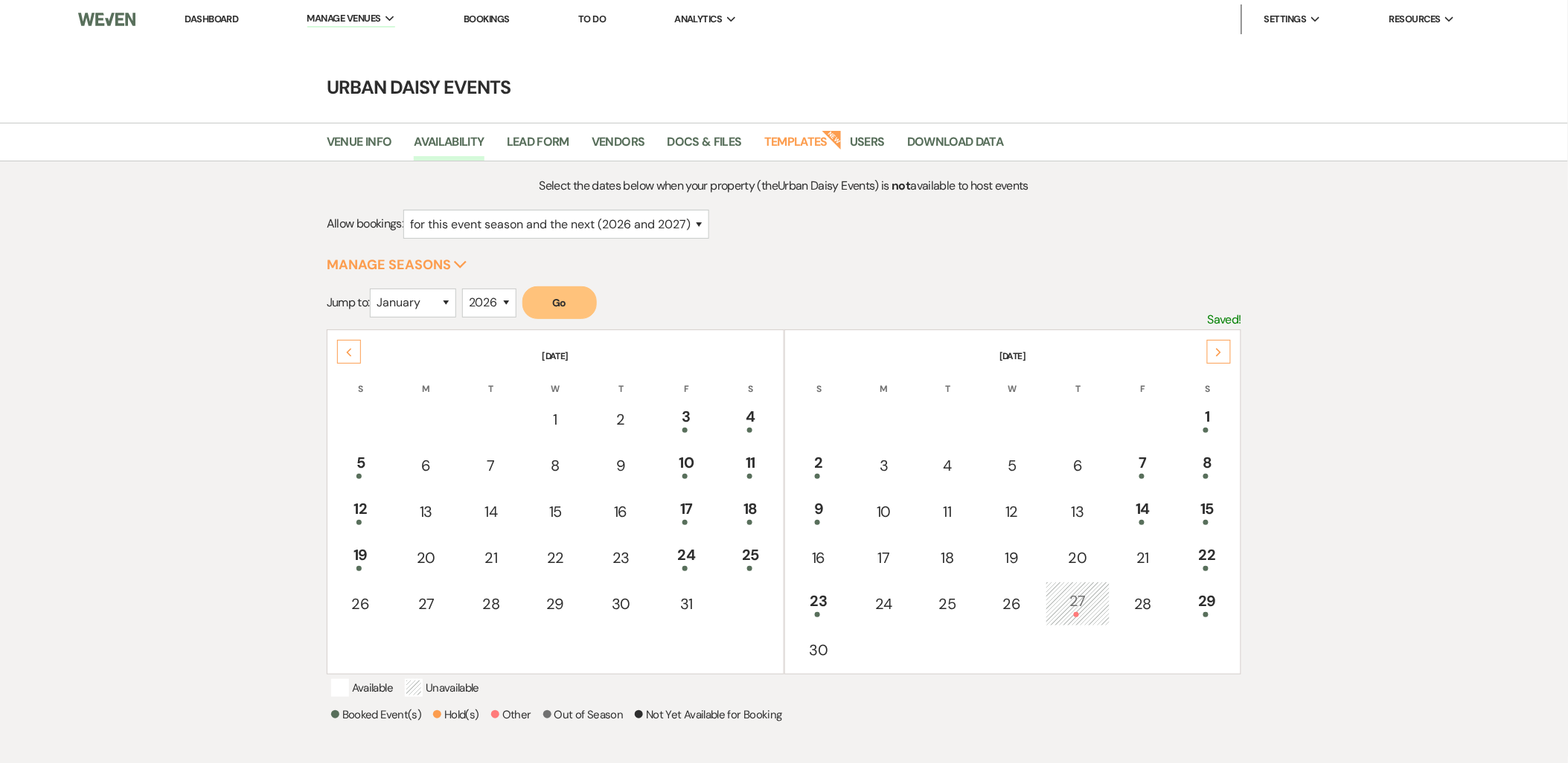
click at [1221, 351] on icon "Next" at bounding box center [1219, 352] width 8 height 9
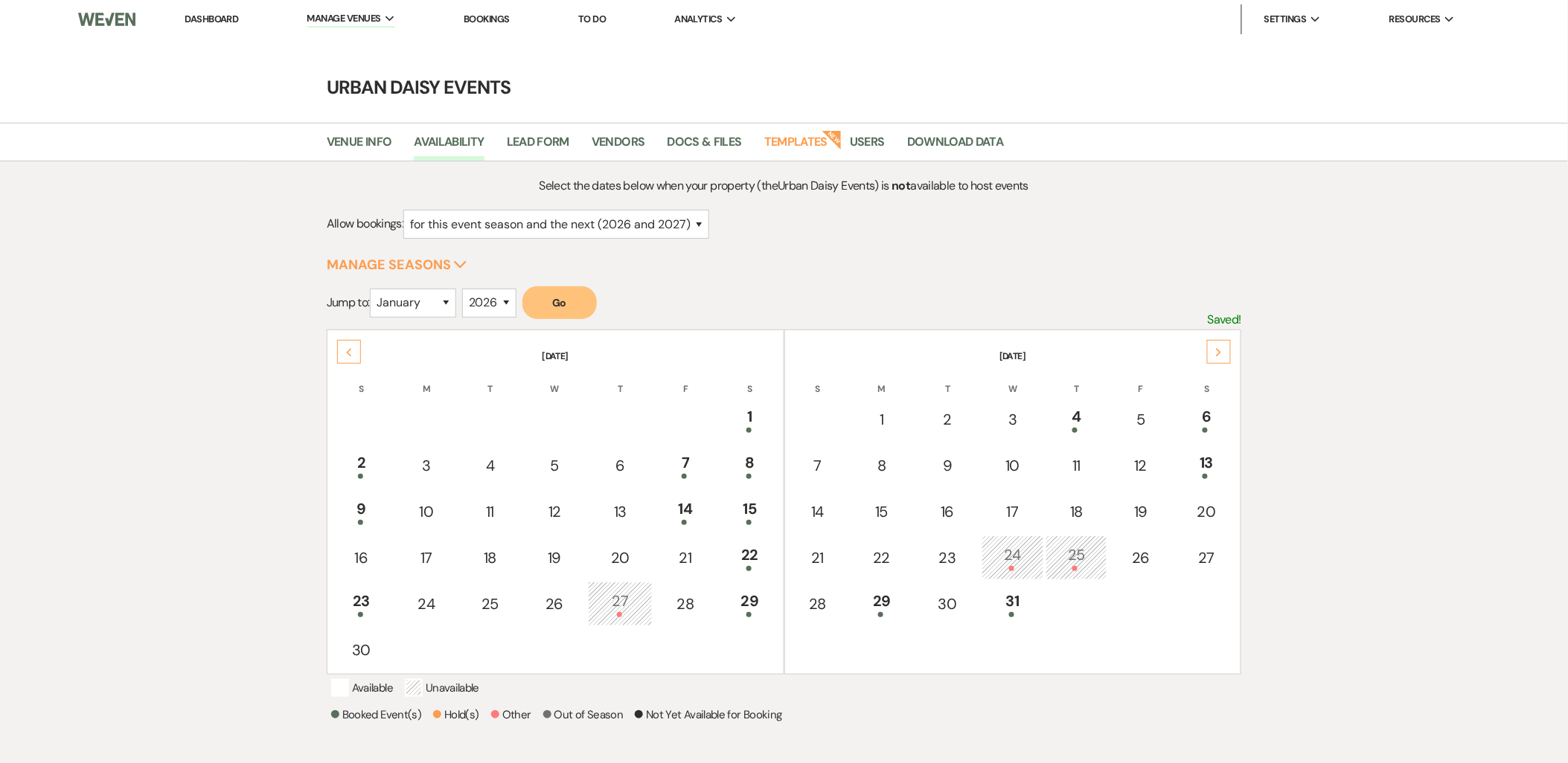
click at [1221, 351] on icon "Next" at bounding box center [1219, 352] width 8 height 9
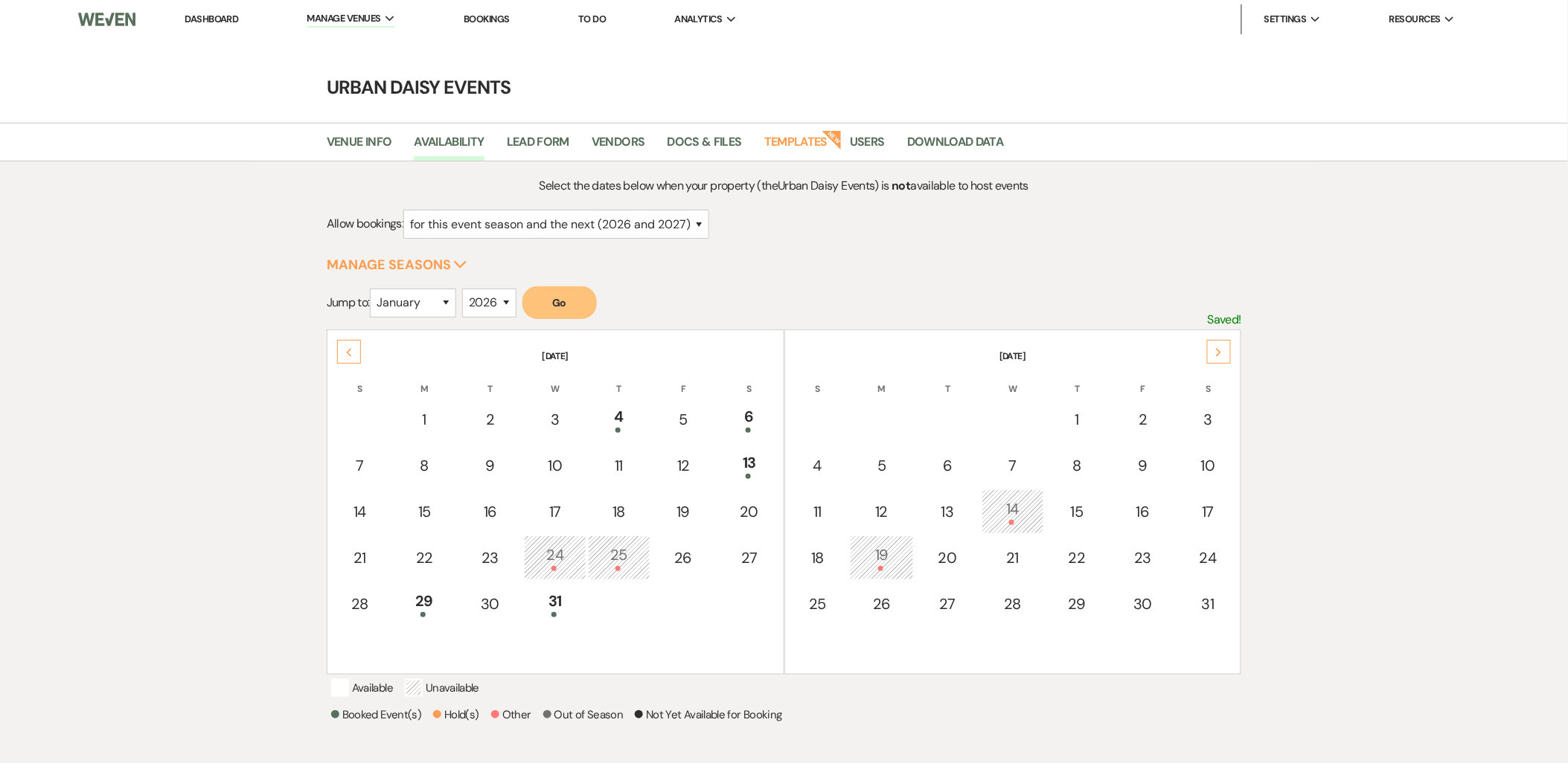
click at [1221, 351] on icon "Next" at bounding box center [1219, 352] width 8 height 9
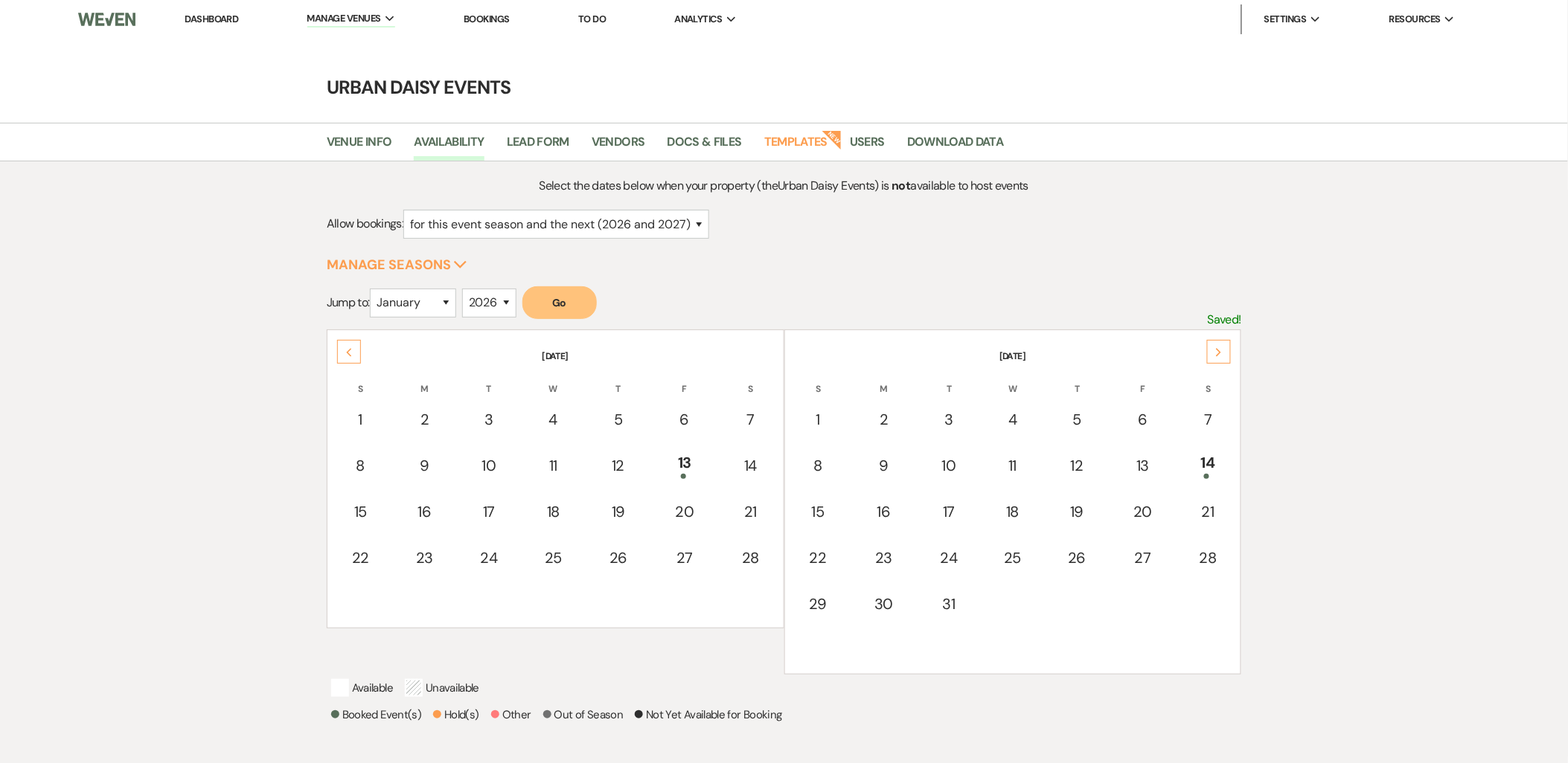
click at [1221, 351] on icon "Next" at bounding box center [1219, 352] width 8 height 9
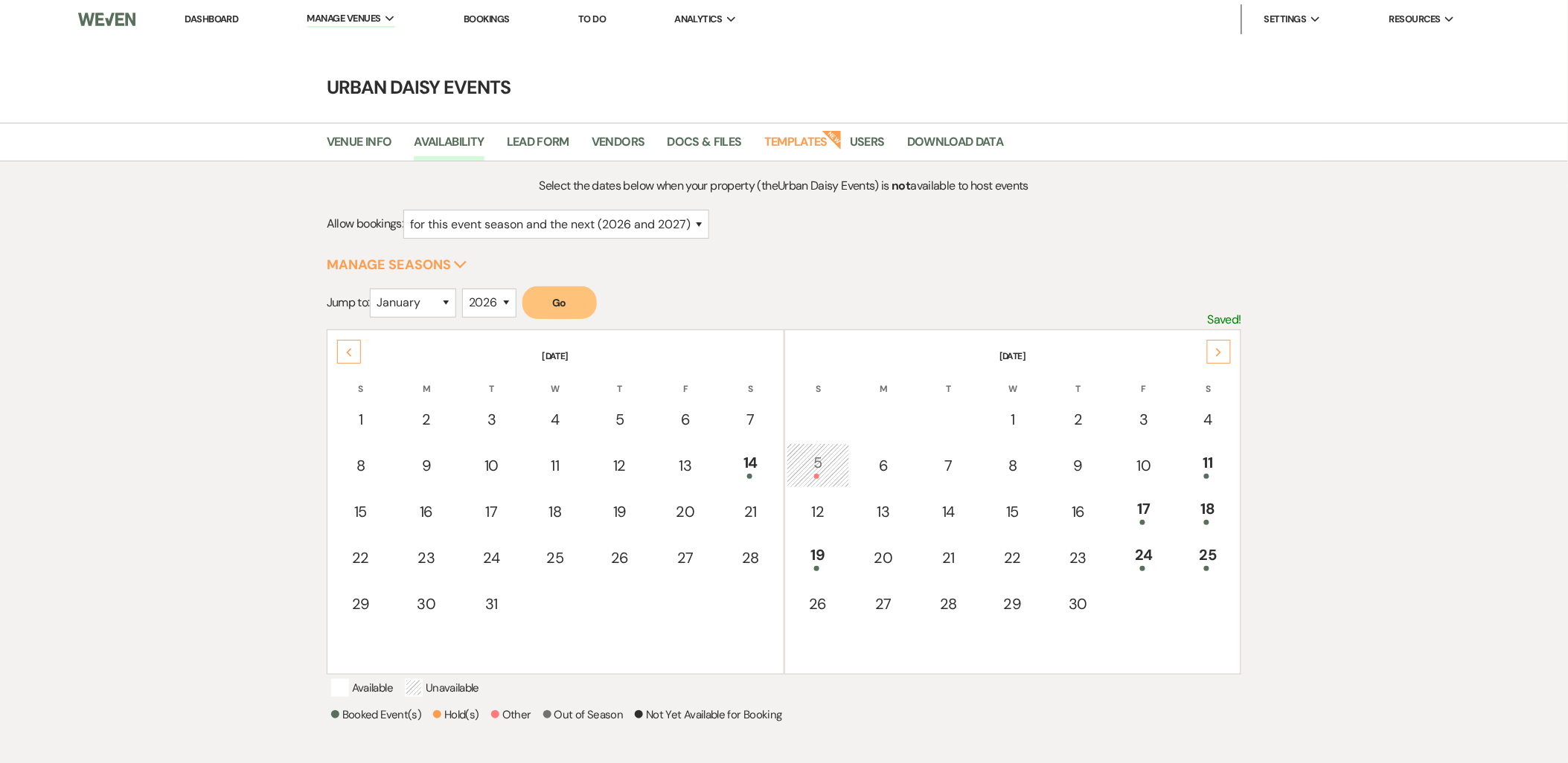
click at [1221, 351] on icon "Next" at bounding box center [1219, 352] width 8 height 9
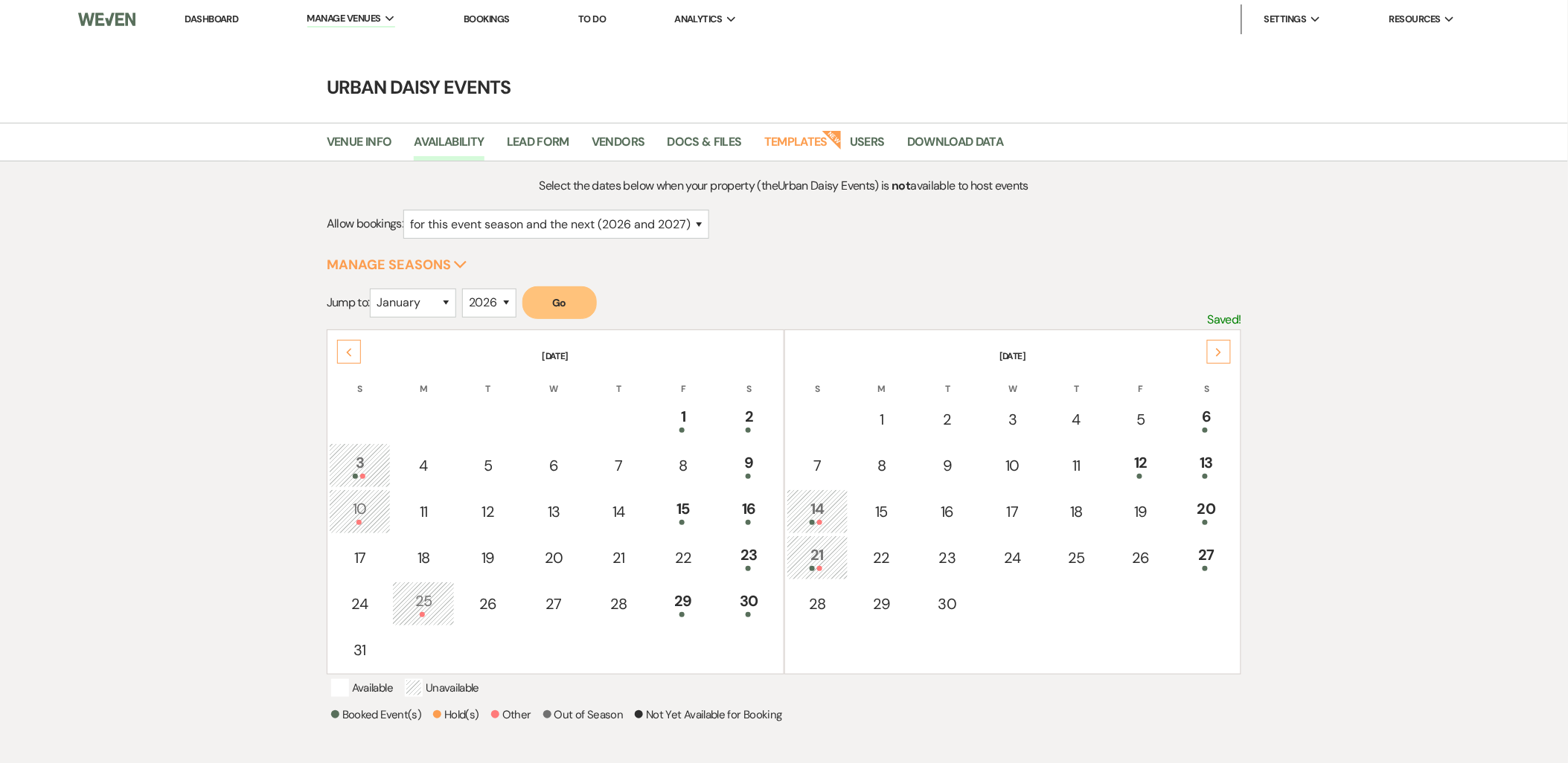
click at [795, 510] on div "14" at bounding box center [818, 511] width 46 height 28
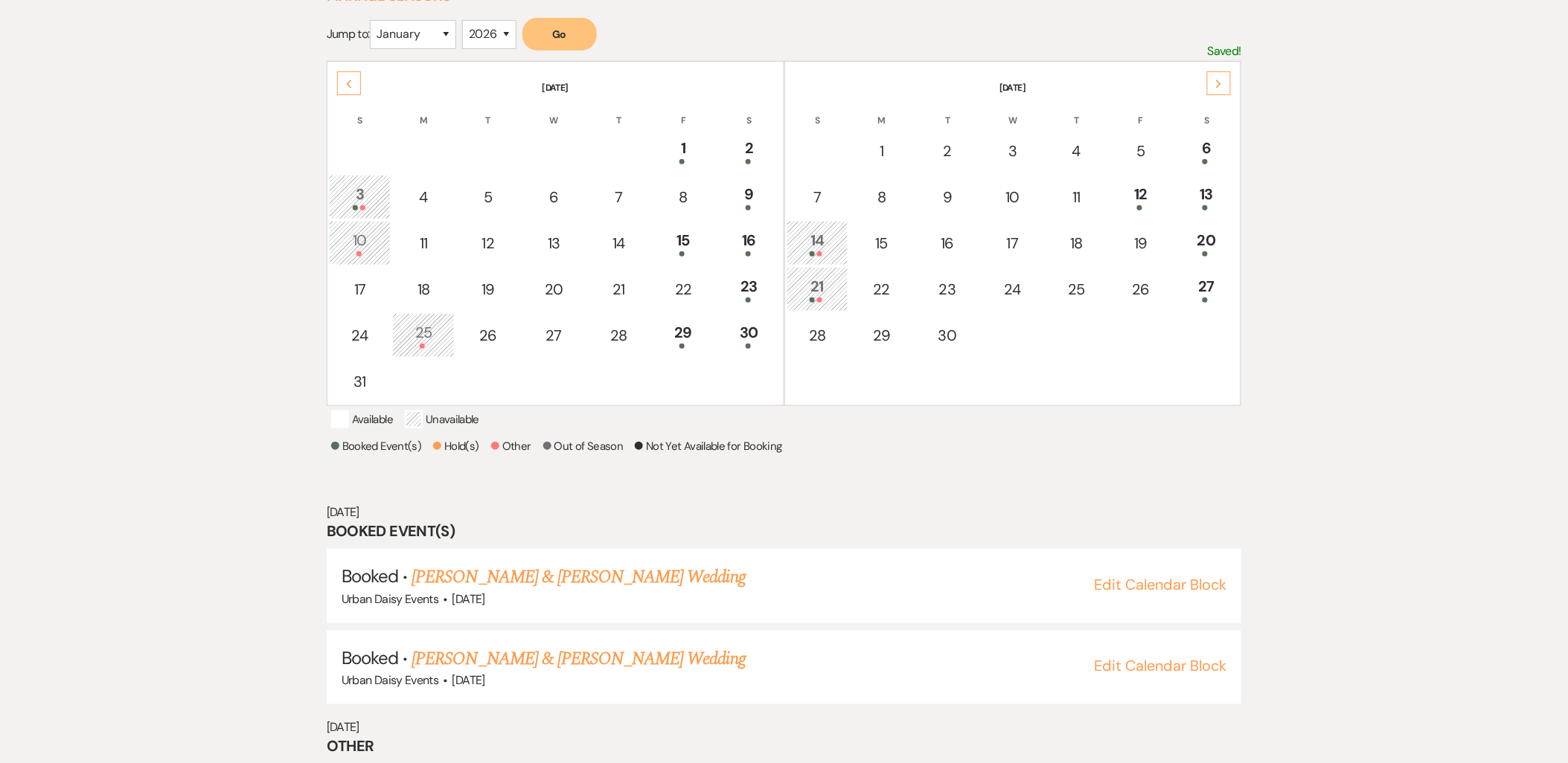
scroll to position [331, 0]
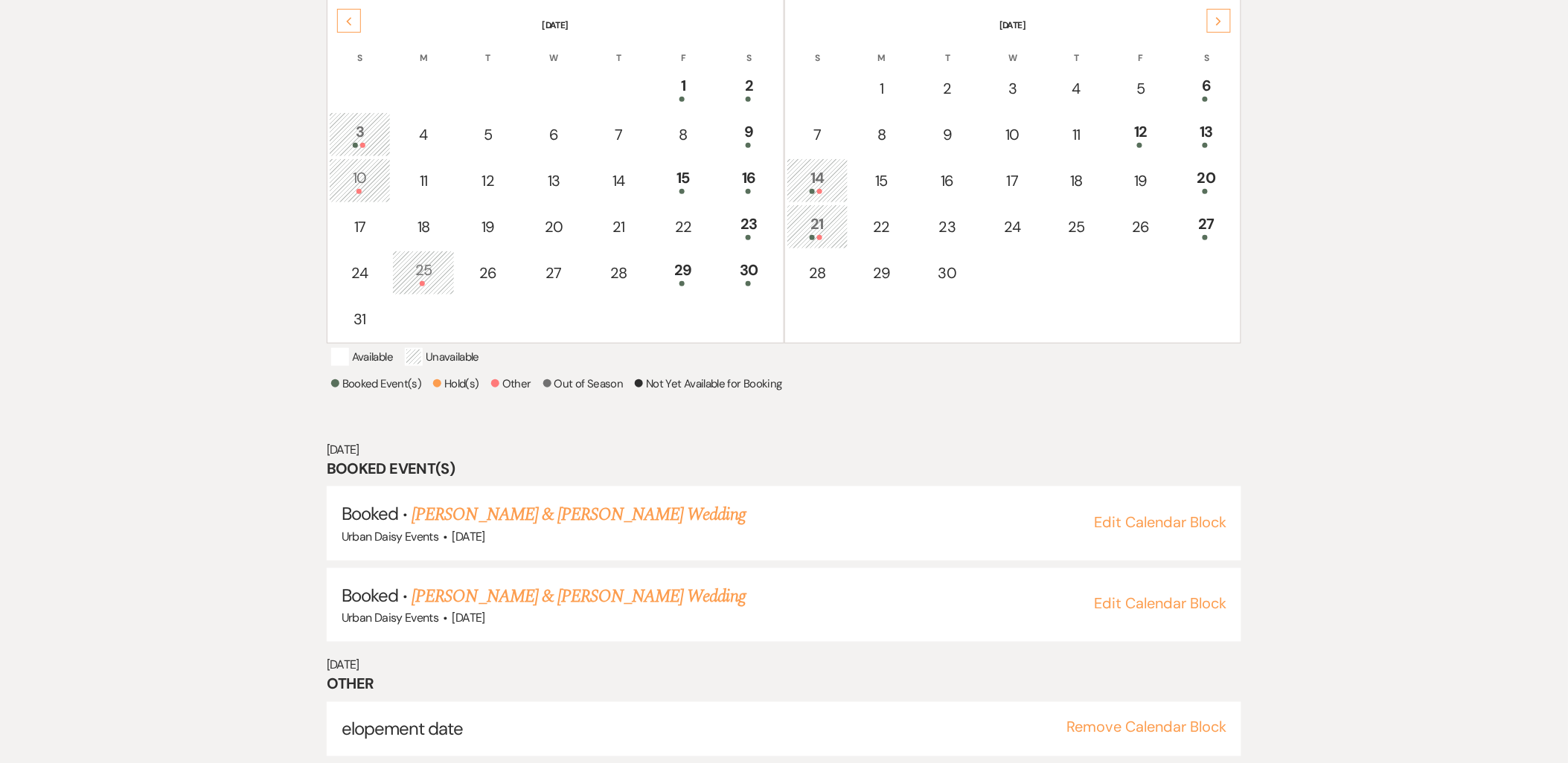
click at [827, 235] on div at bounding box center [818, 237] width 46 height 5
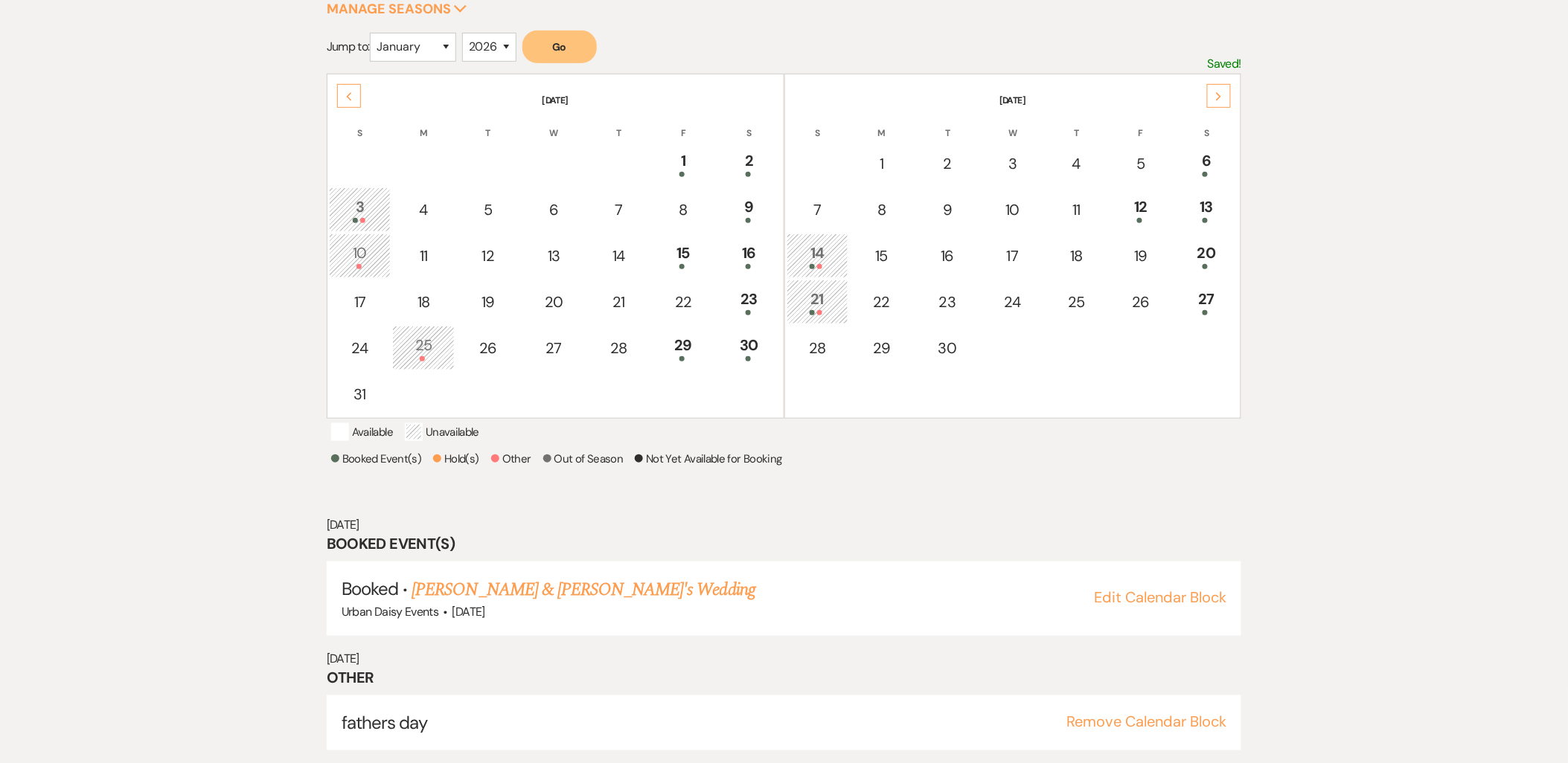
scroll to position [250, 0]
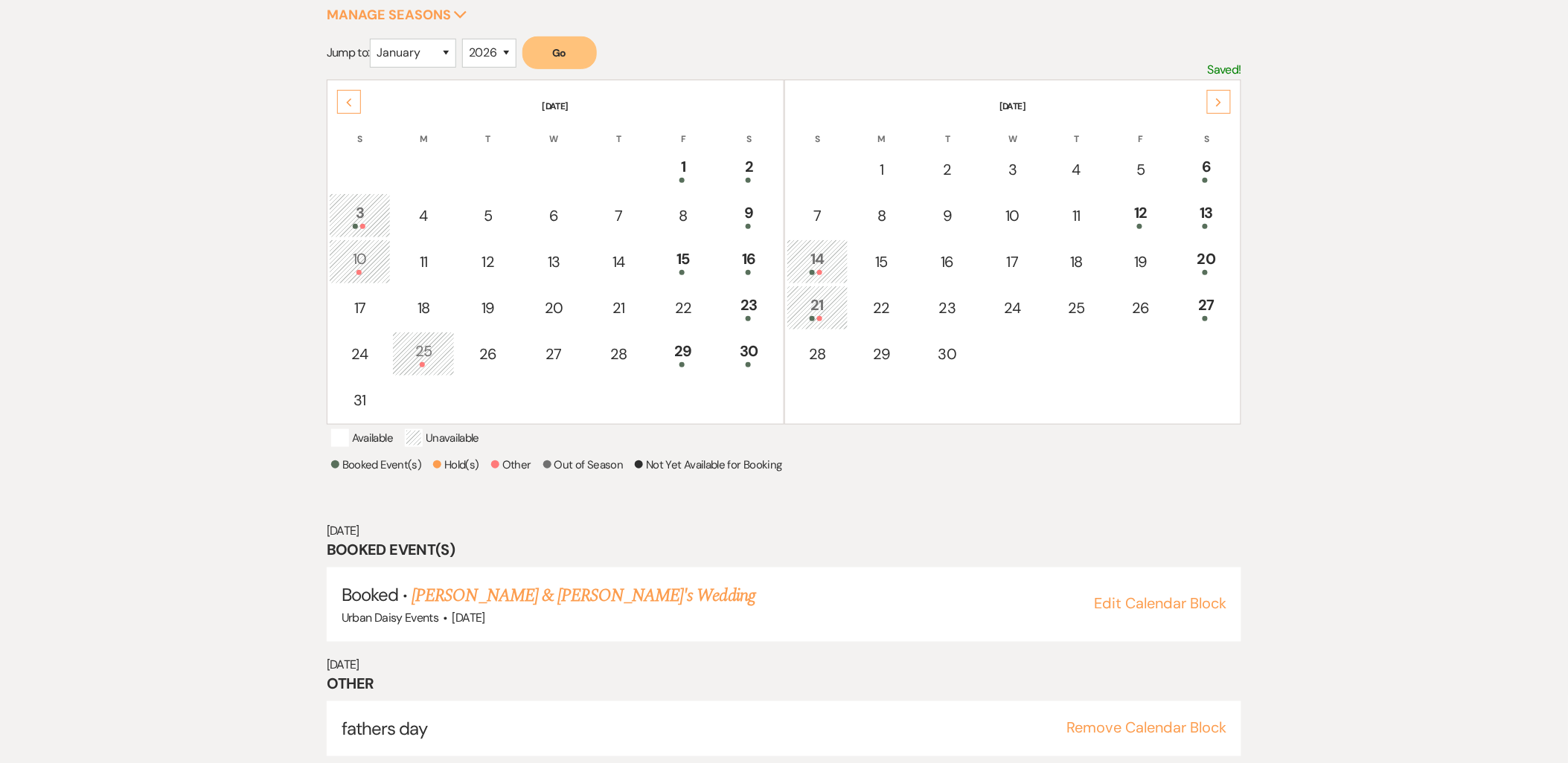
click at [608, 589] on link "[PERSON_NAME] & [PERSON_NAME]'s Wedding" at bounding box center [583, 595] width 343 height 27
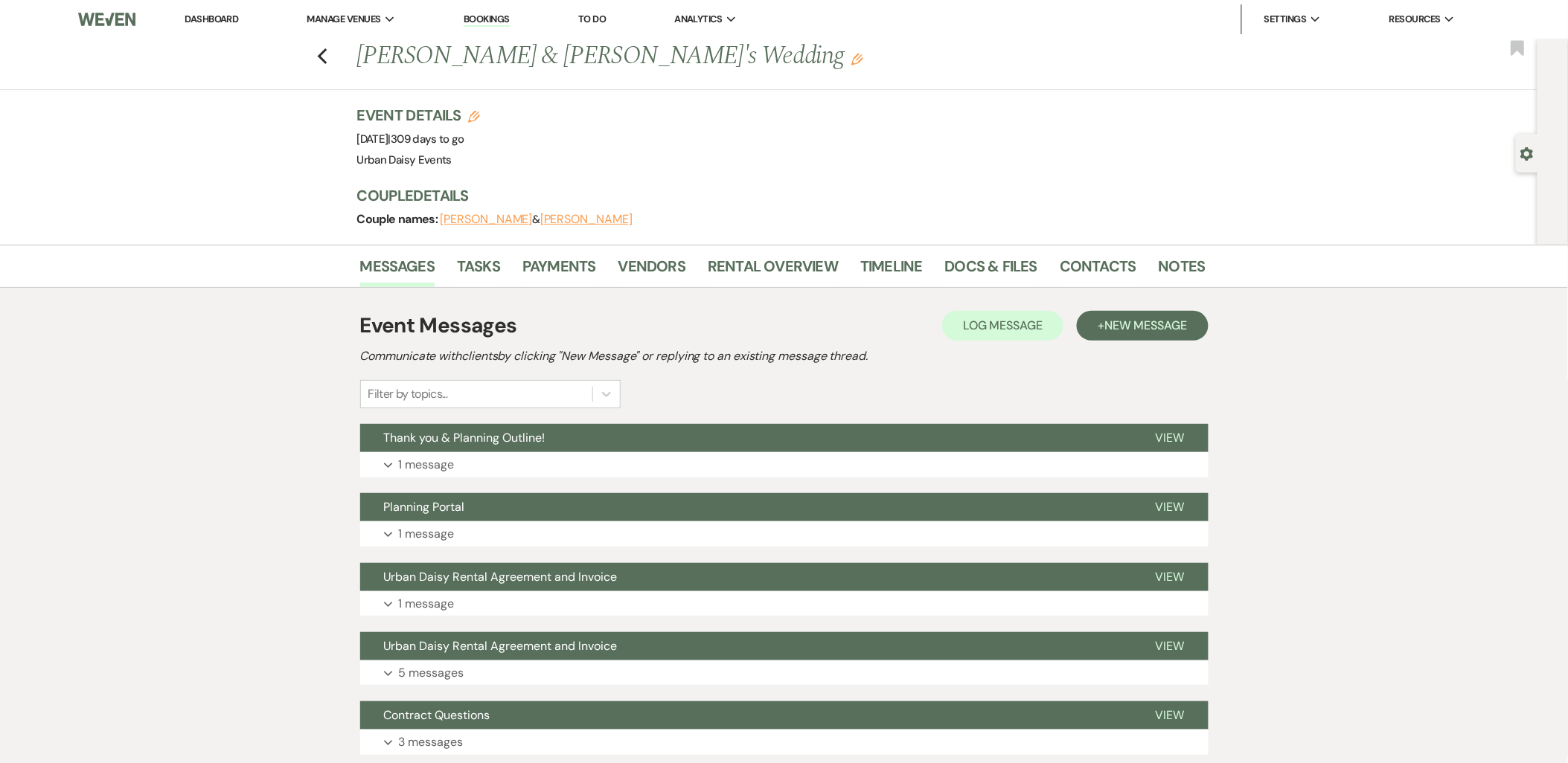
click at [1516, 151] on div "Gear Settings" at bounding box center [1529, 153] width 28 height 38
click at [1522, 151] on use "button" at bounding box center [1526, 154] width 12 height 13
select select "2"
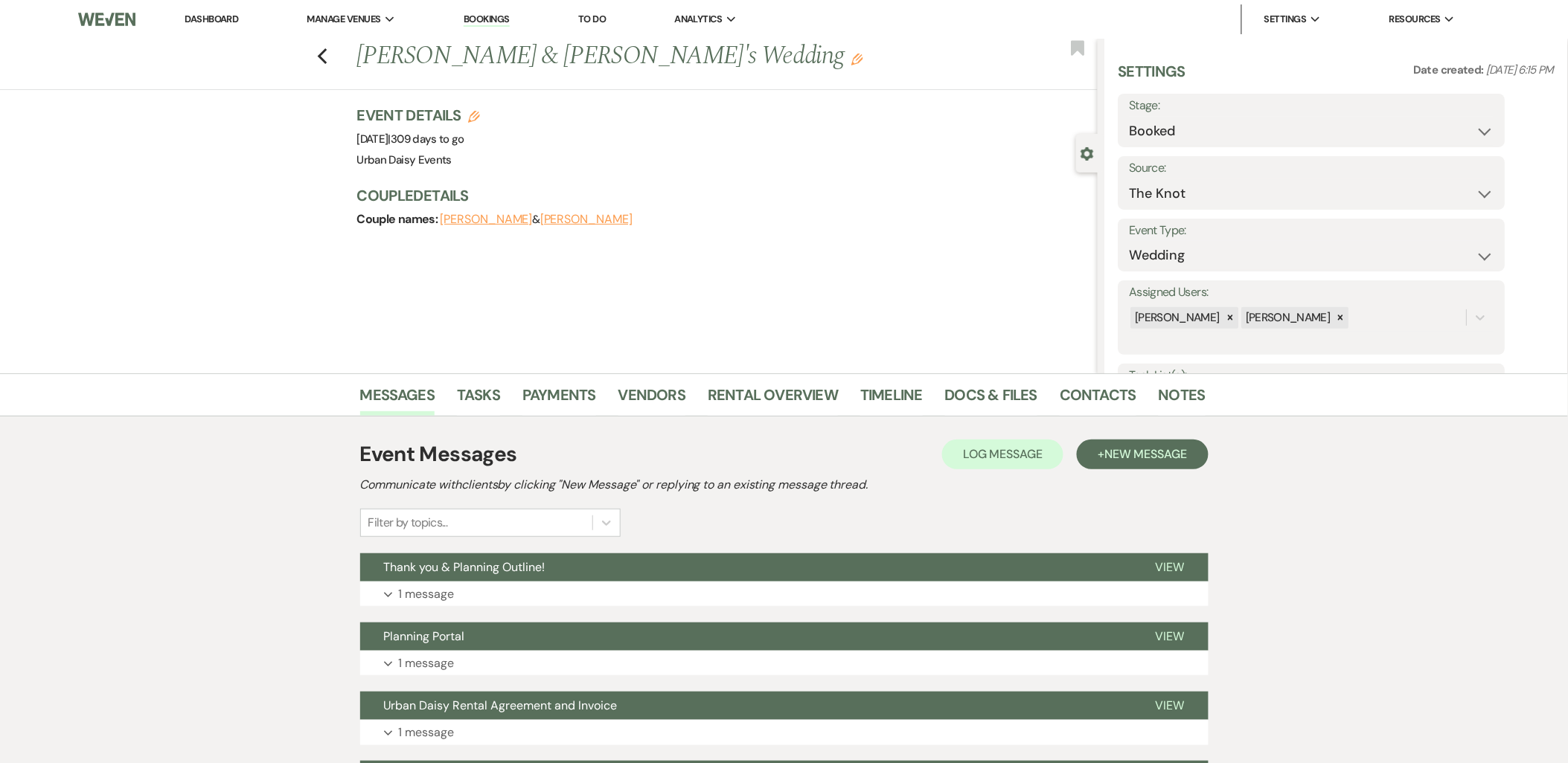
click at [328, 63] on icon "Previous" at bounding box center [322, 57] width 12 height 18
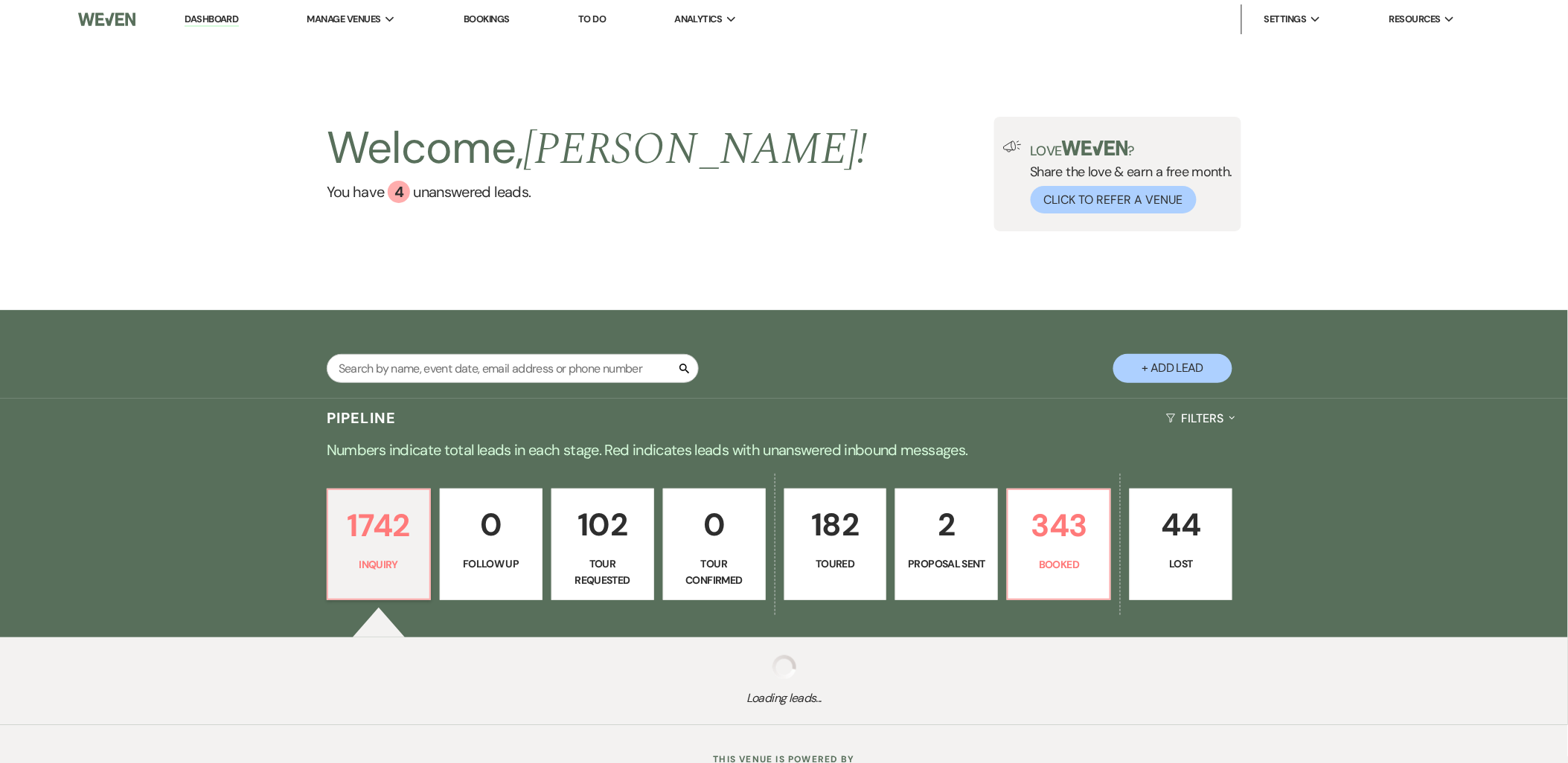
click at [0, 0] on li "Urban Daisy Events" at bounding box center [0, 0] width 0 height 0
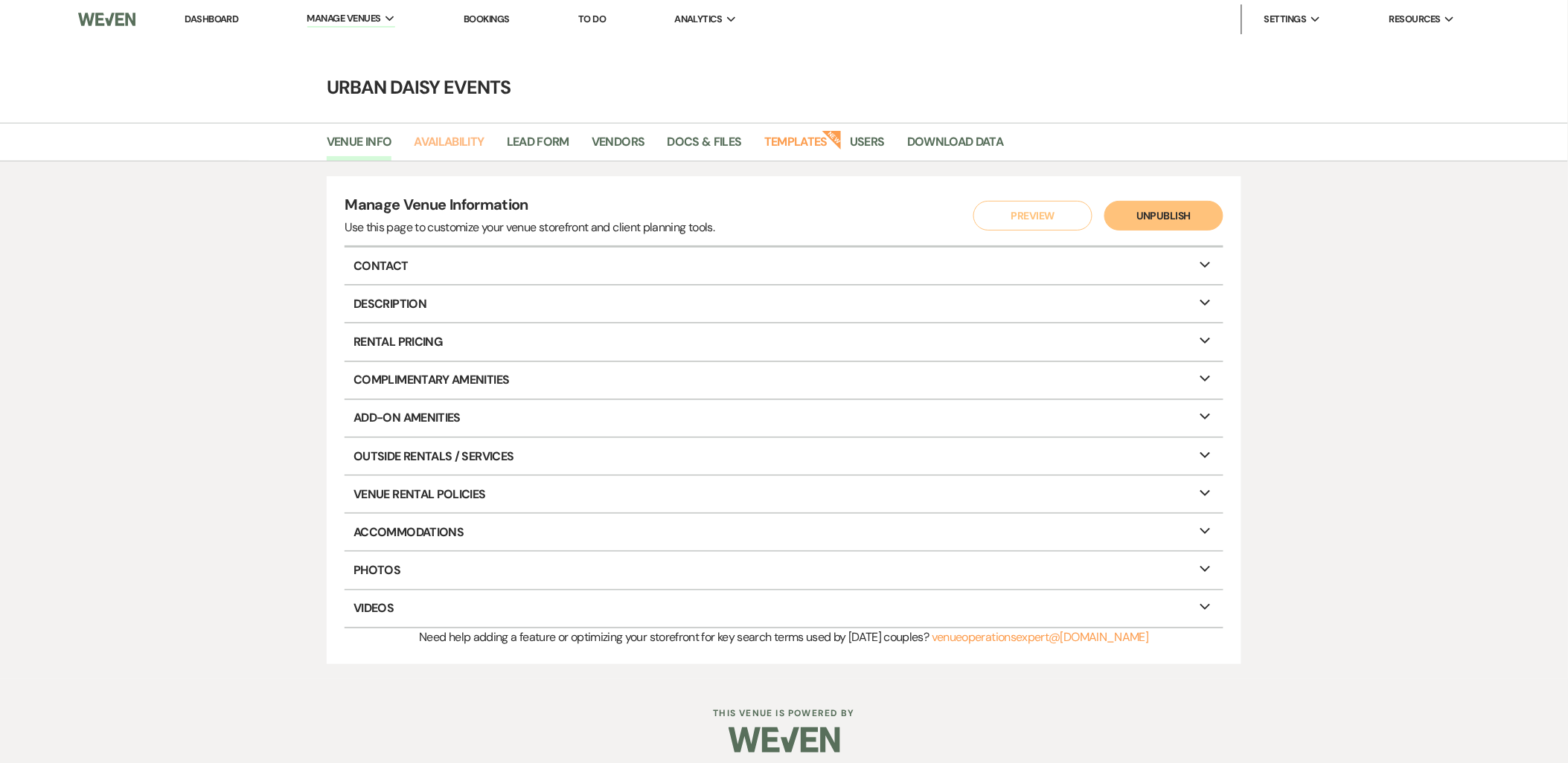
click at [439, 138] on link "Availability" at bounding box center [448, 146] width 70 height 28
select select "2"
select select "2026"
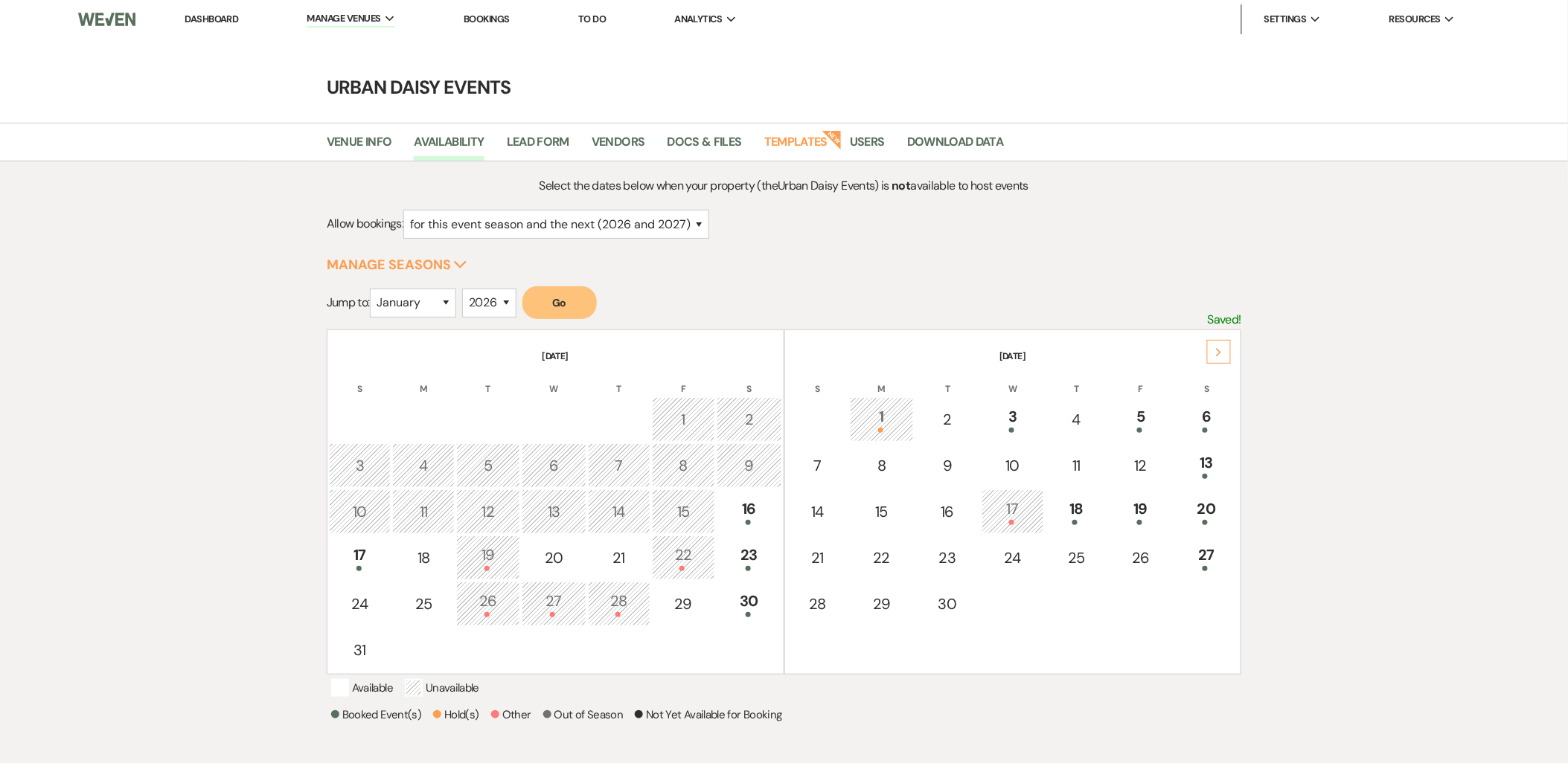
click at [1211, 353] on div "Next" at bounding box center [1218, 352] width 24 height 24
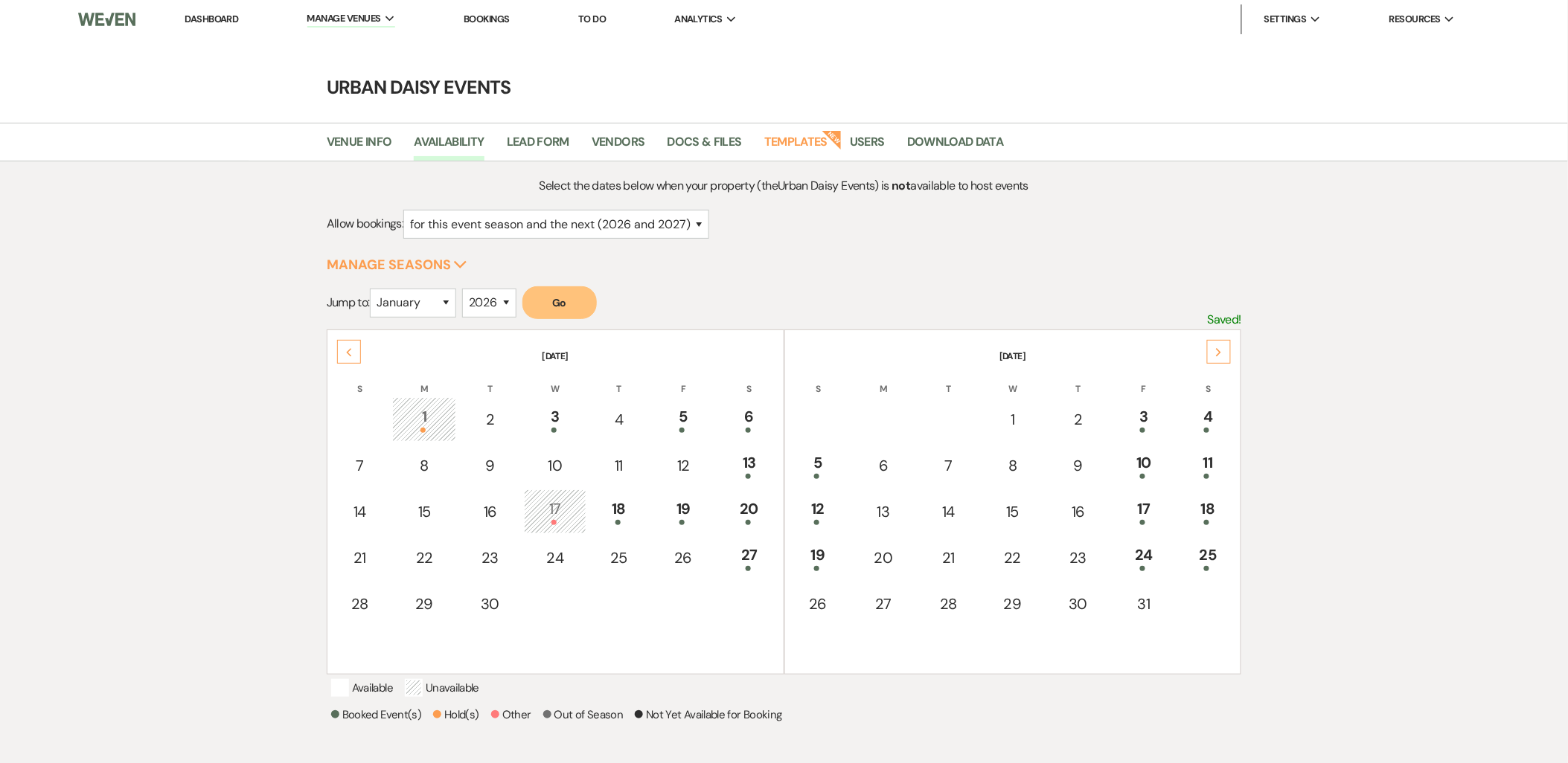
click at [1211, 353] on div "Next" at bounding box center [1218, 352] width 24 height 24
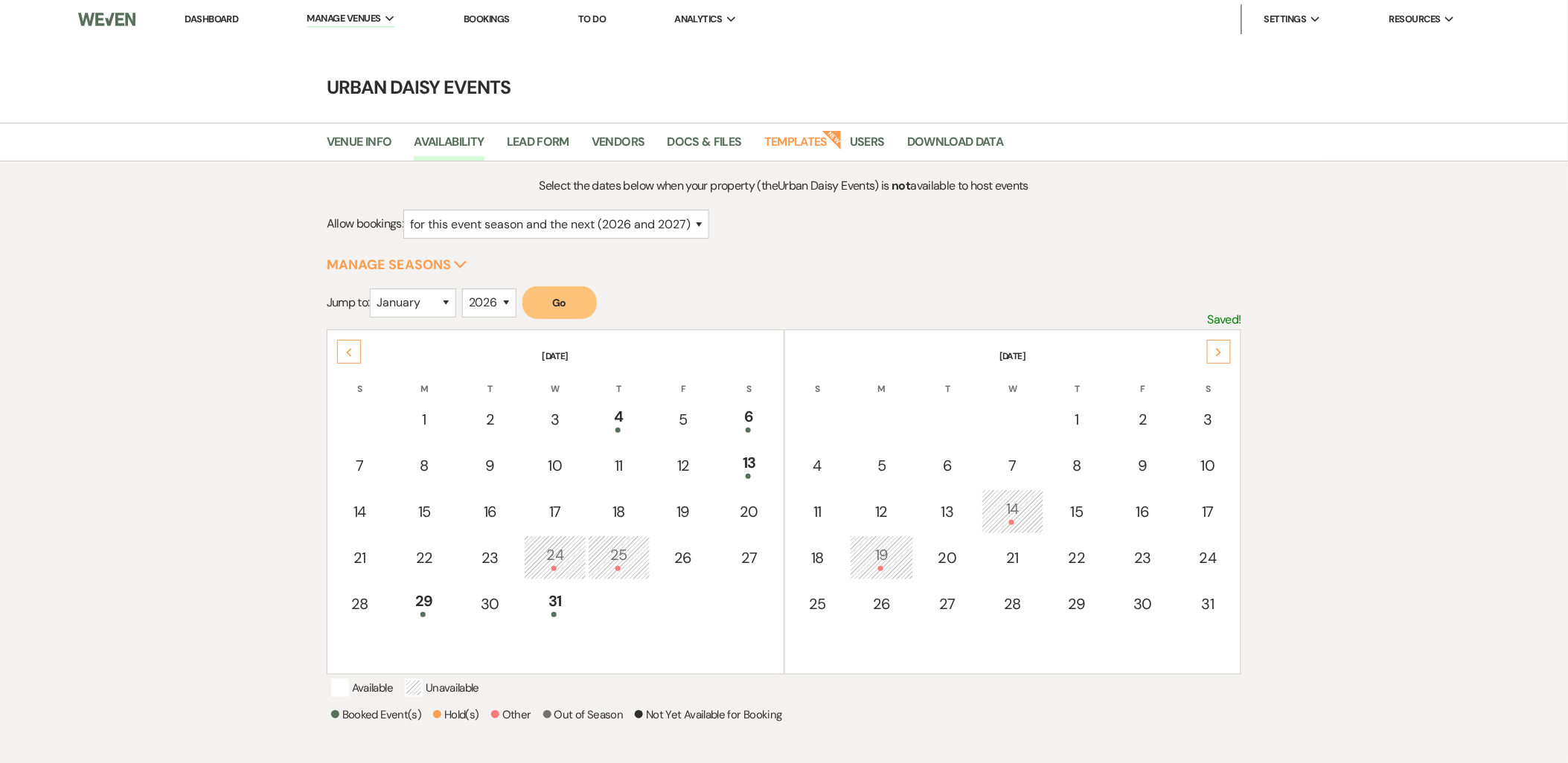
click at [1211, 353] on div "Next" at bounding box center [1218, 352] width 24 height 24
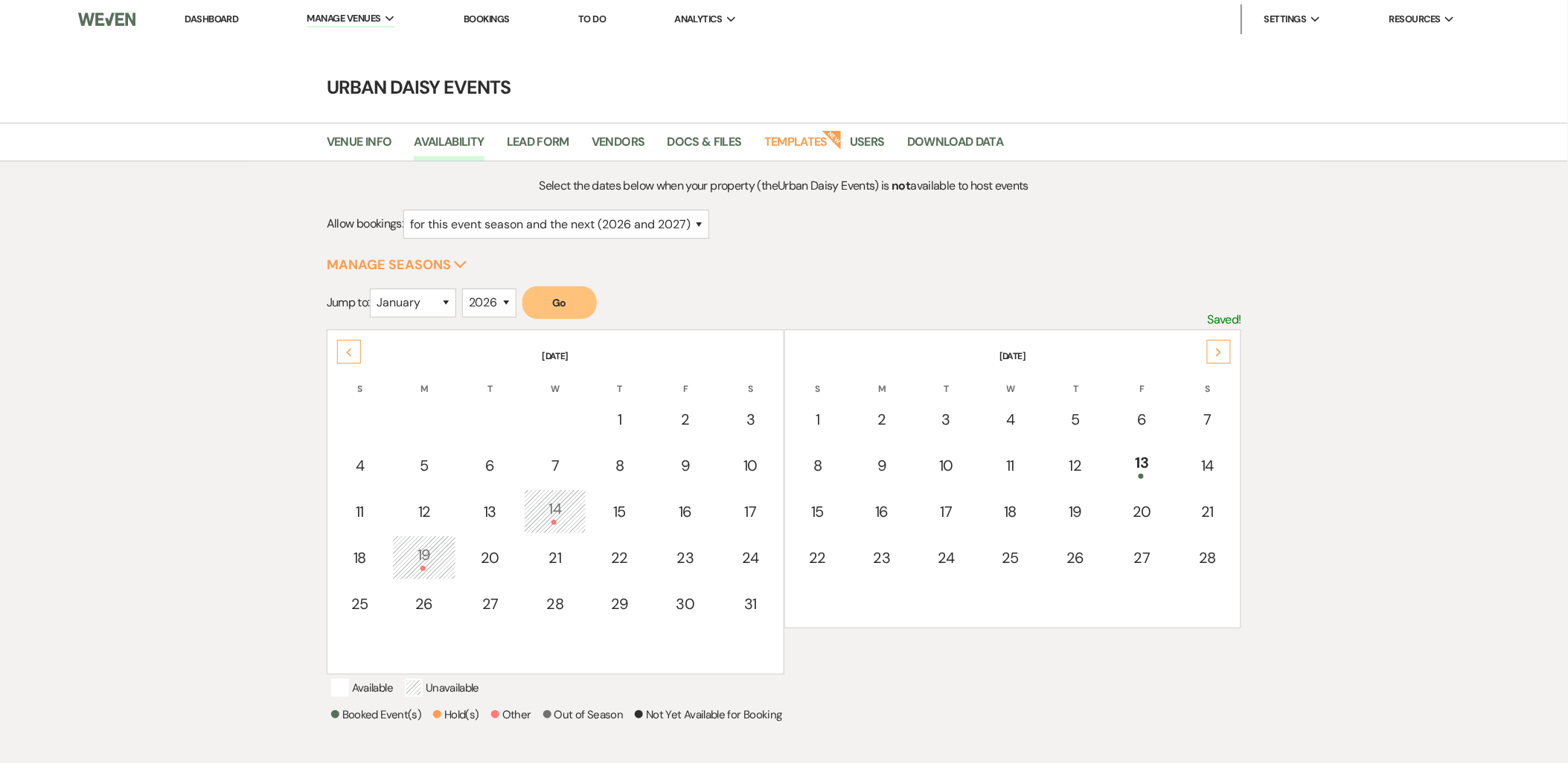
click at [1211, 353] on div "Next" at bounding box center [1218, 352] width 24 height 24
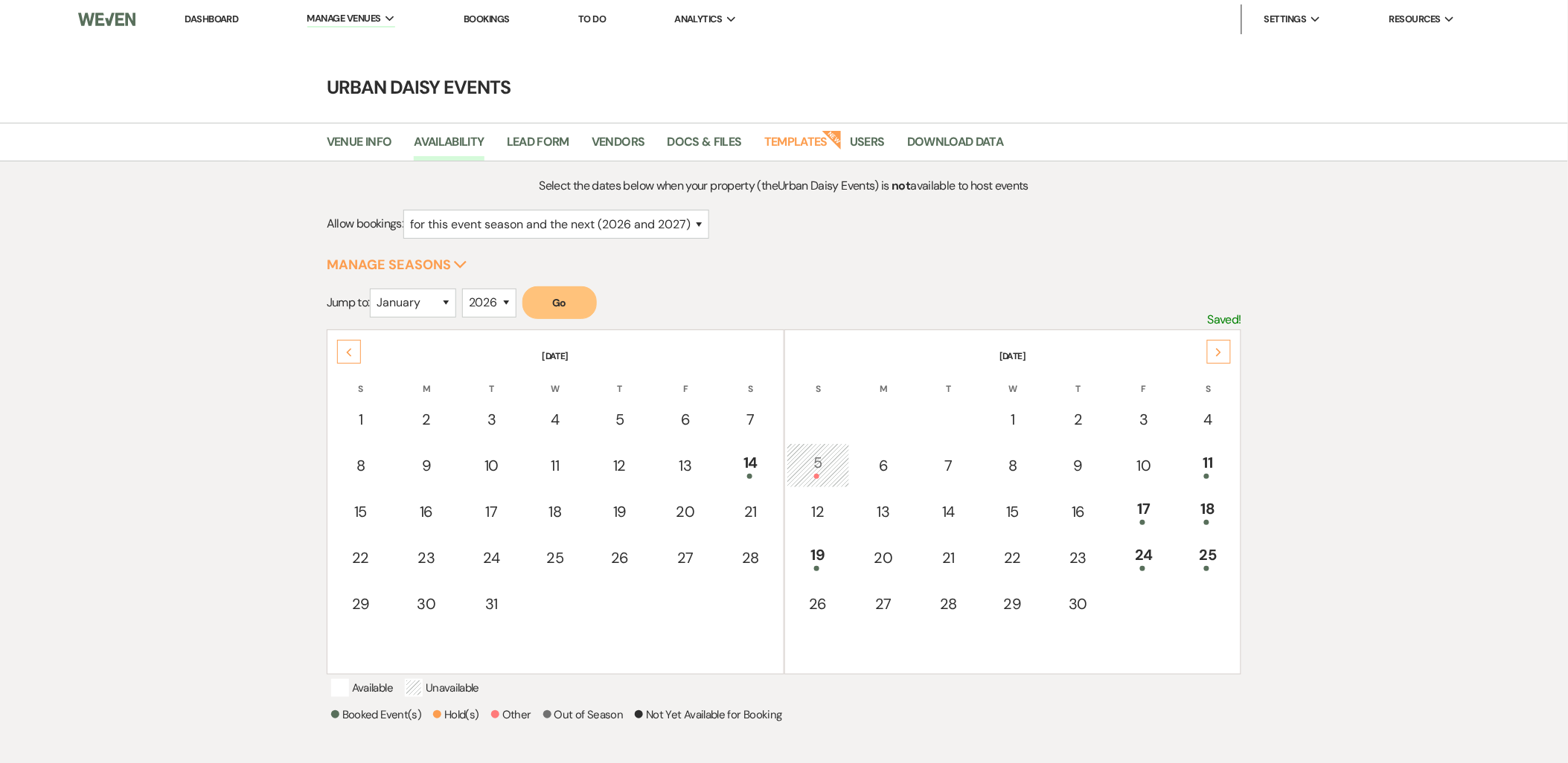
click at [1211, 353] on div "Next" at bounding box center [1218, 352] width 24 height 24
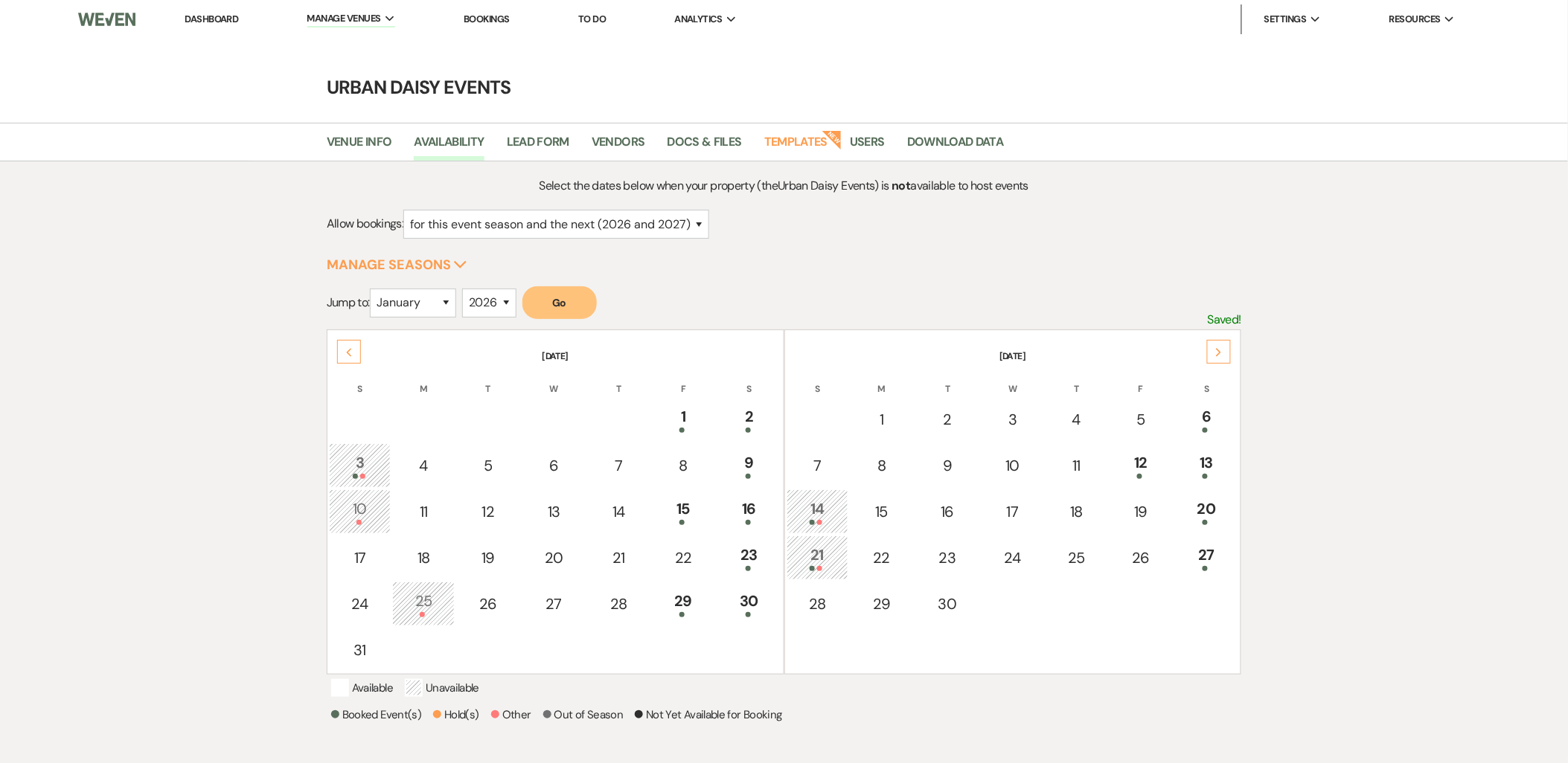
click at [835, 566] on div at bounding box center [818, 567] width 46 height 5
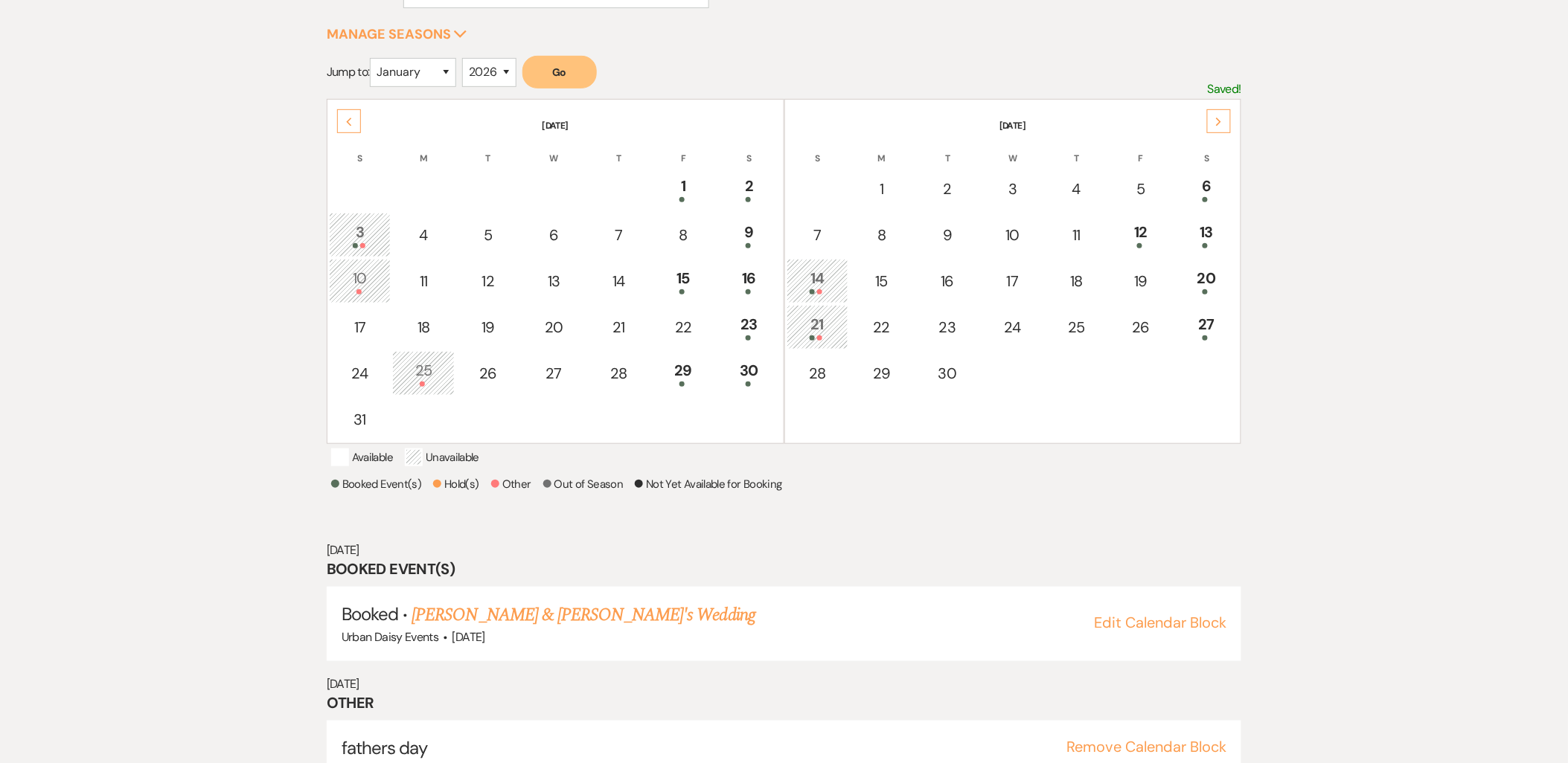
scroll to position [250, 0]
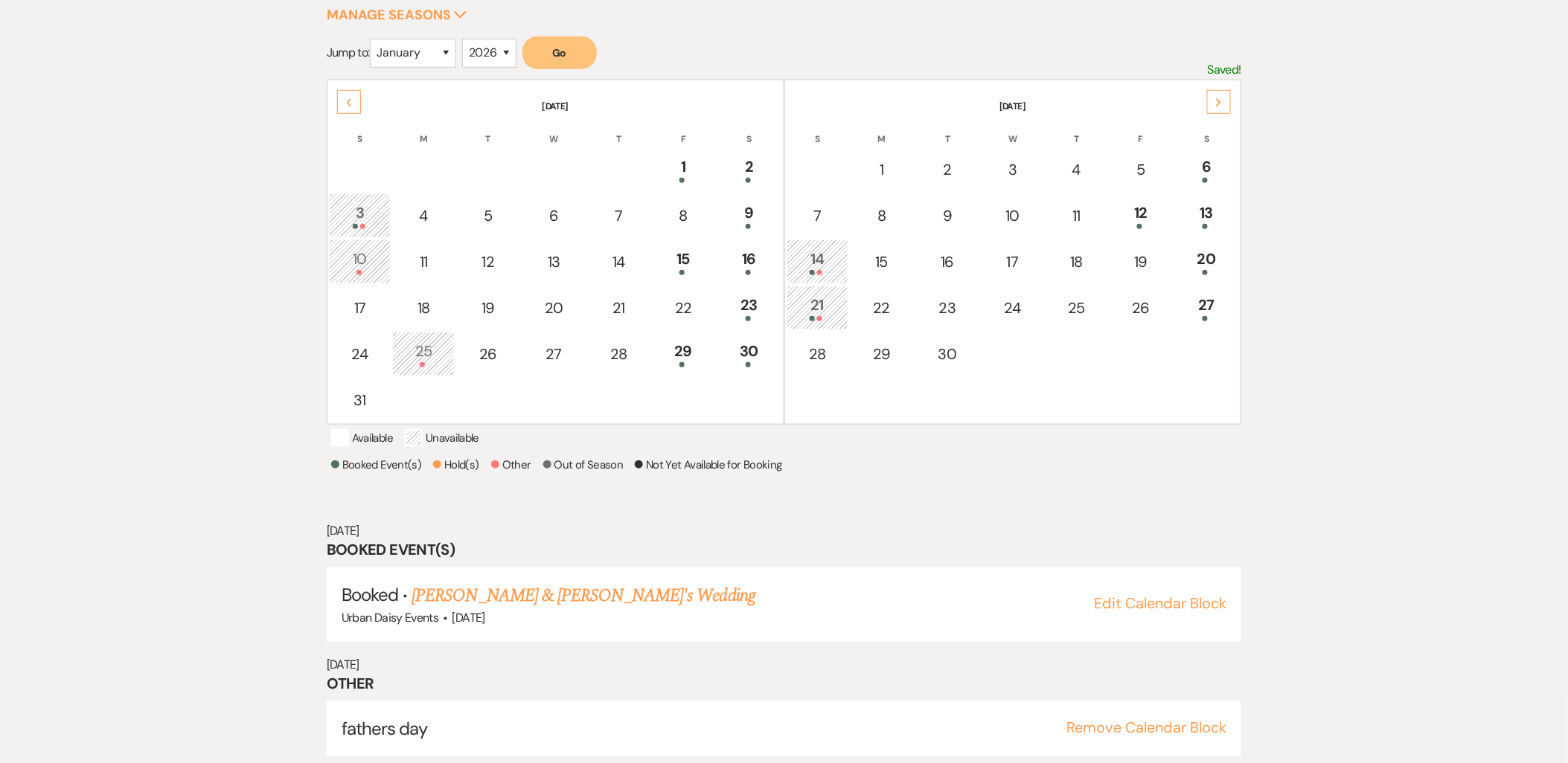
click at [1129, 720] on button "Remove Calendar Block" at bounding box center [1146, 728] width 160 height 15
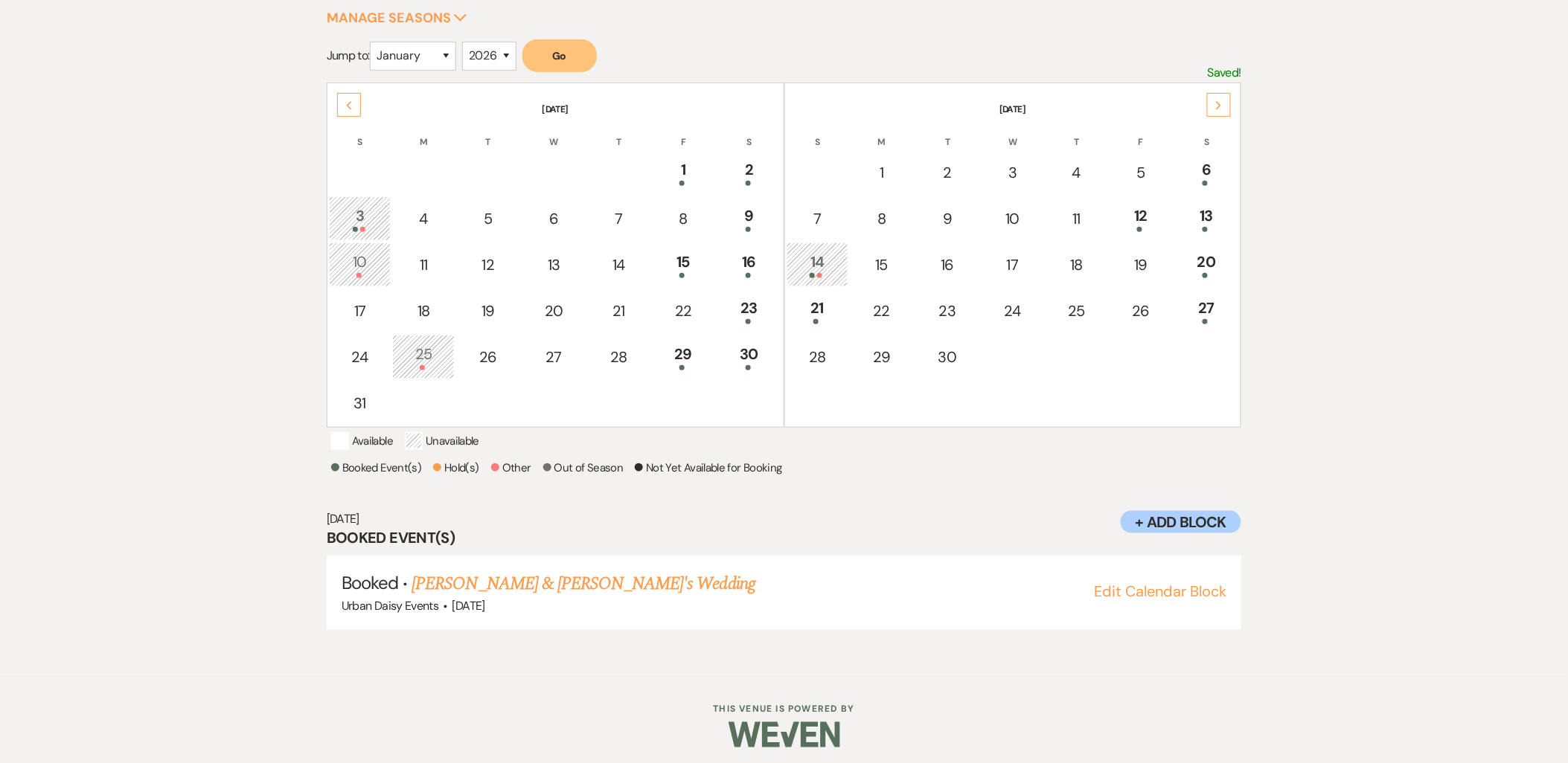
click at [345, 107] on icon "Previous" at bounding box center [349, 105] width 8 height 9
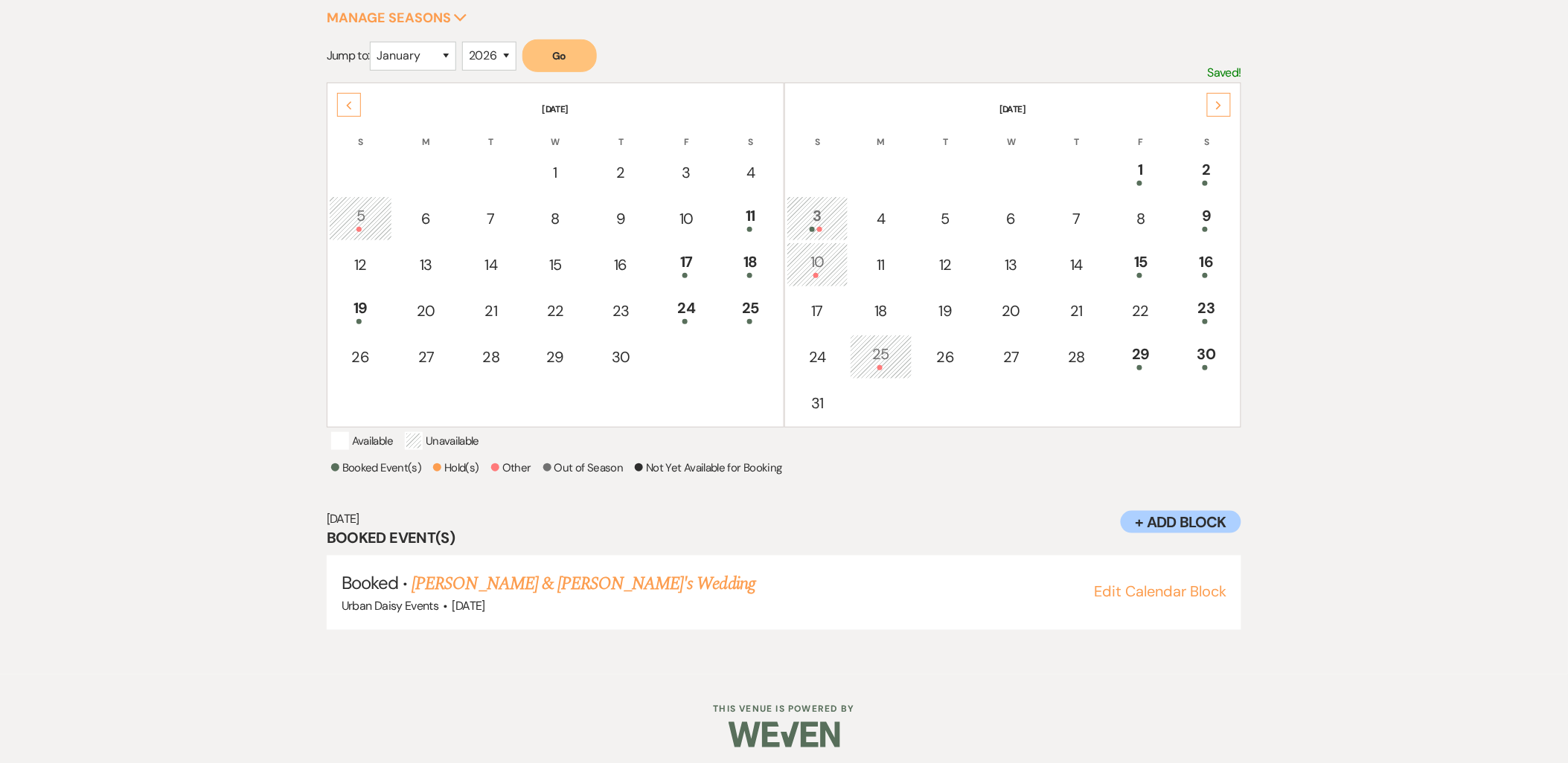
click at [345, 107] on icon "Previous" at bounding box center [349, 105] width 8 height 9
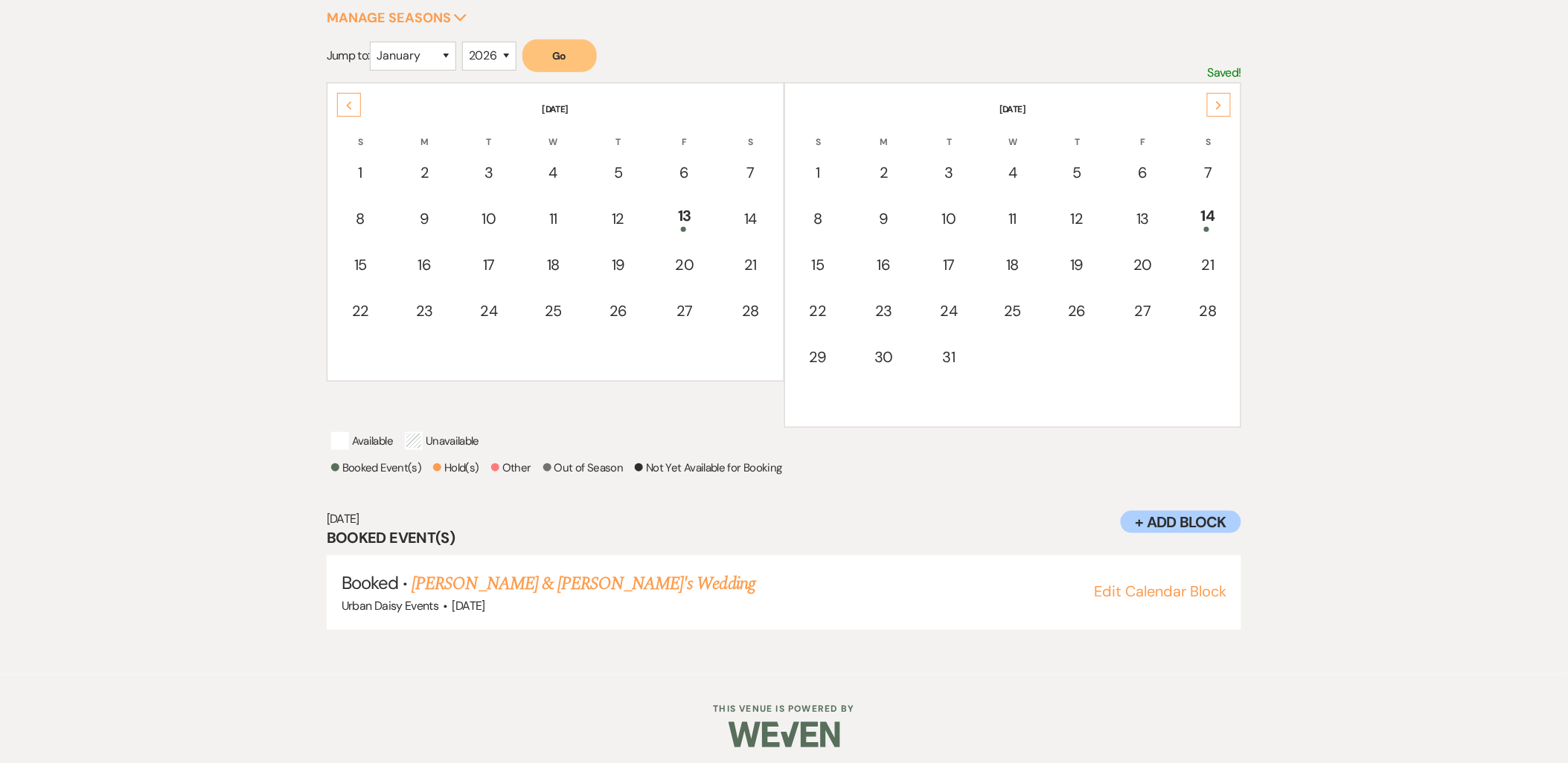
click at [345, 107] on icon "Previous" at bounding box center [349, 105] width 8 height 9
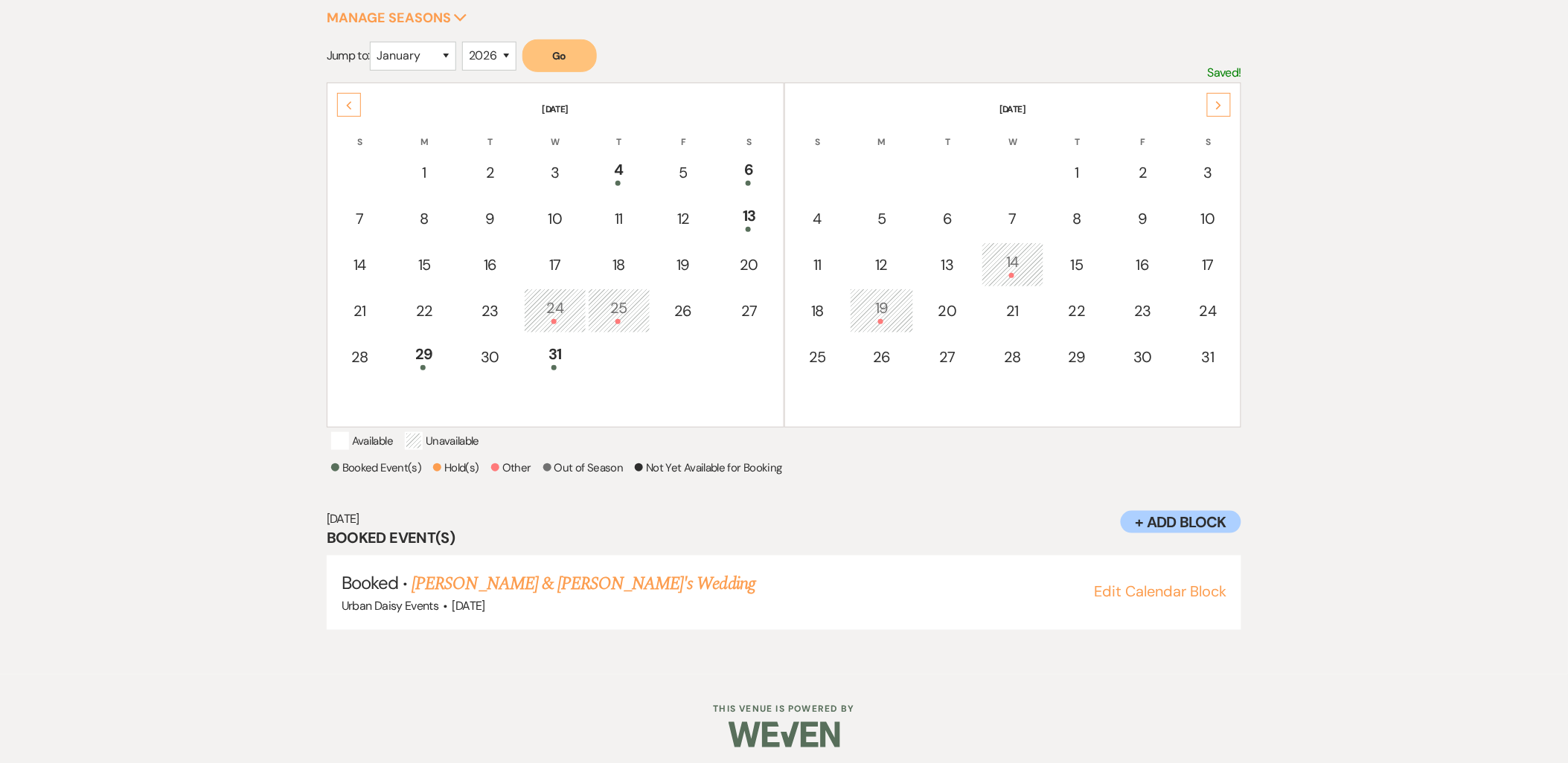
click at [345, 107] on icon "Previous" at bounding box center [349, 105] width 8 height 9
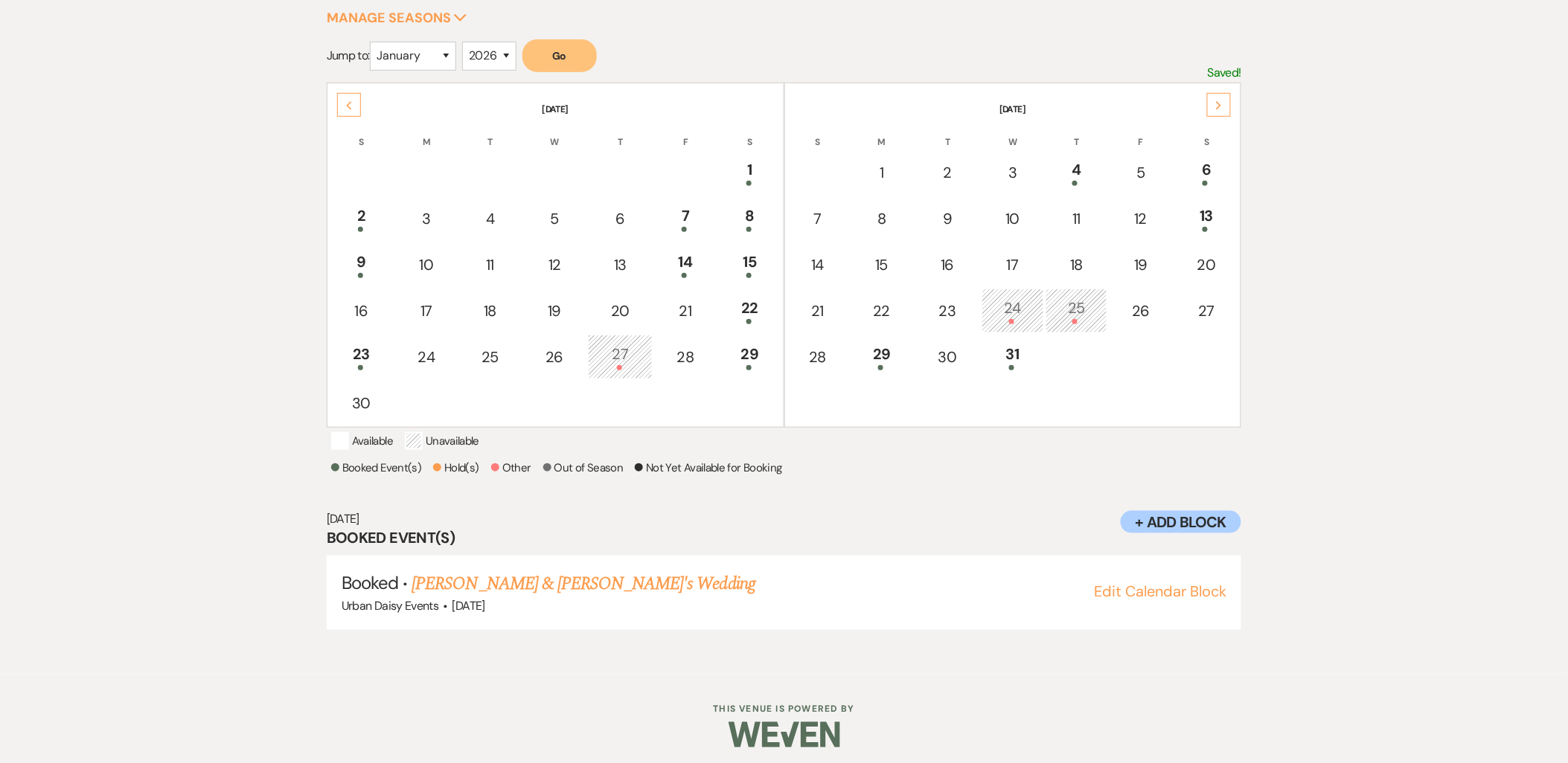
click at [345, 107] on icon "Previous" at bounding box center [349, 105] width 8 height 9
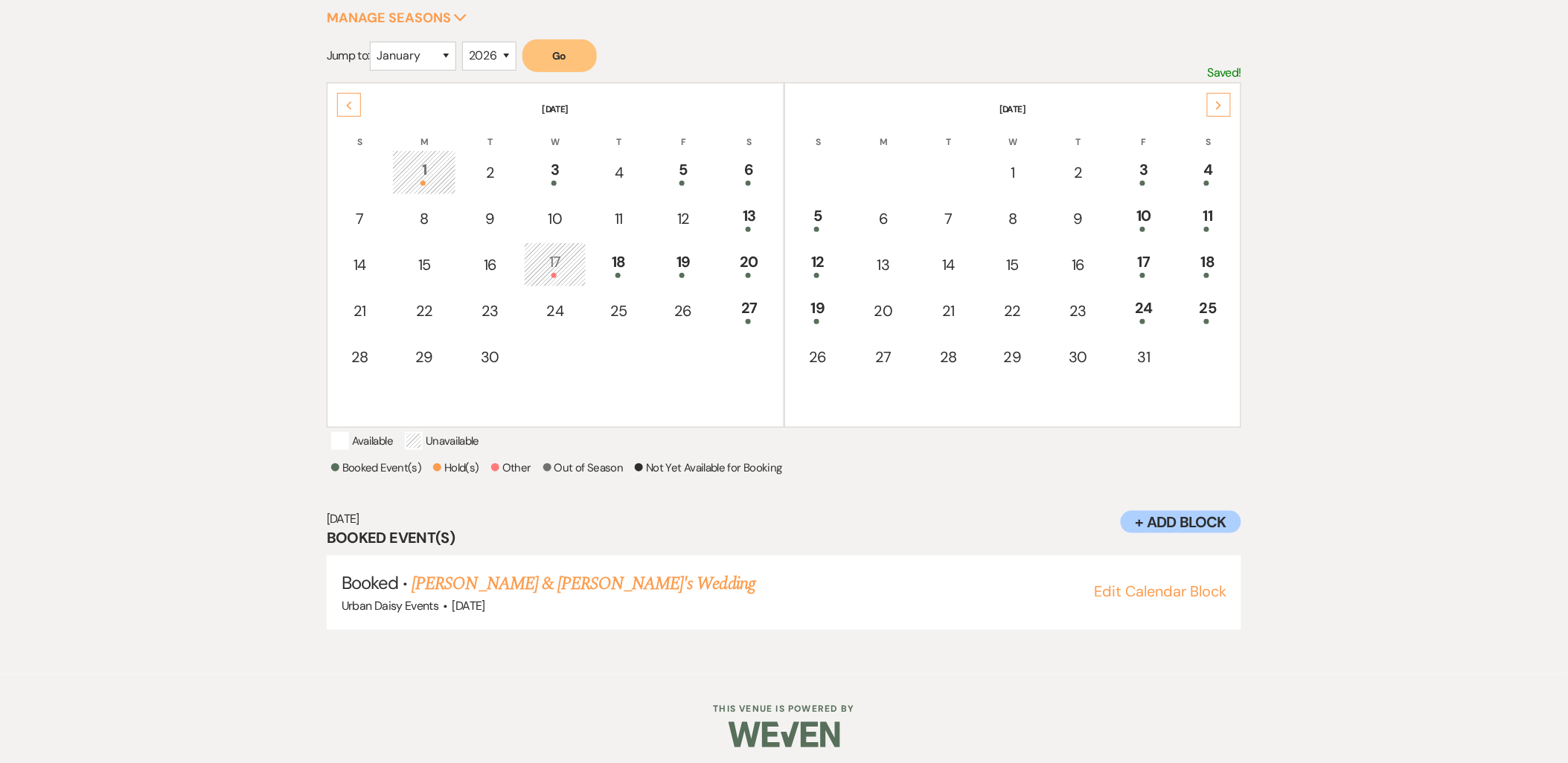
click at [345, 107] on icon "Previous" at bounding box center [349, 105] width 8 height 9
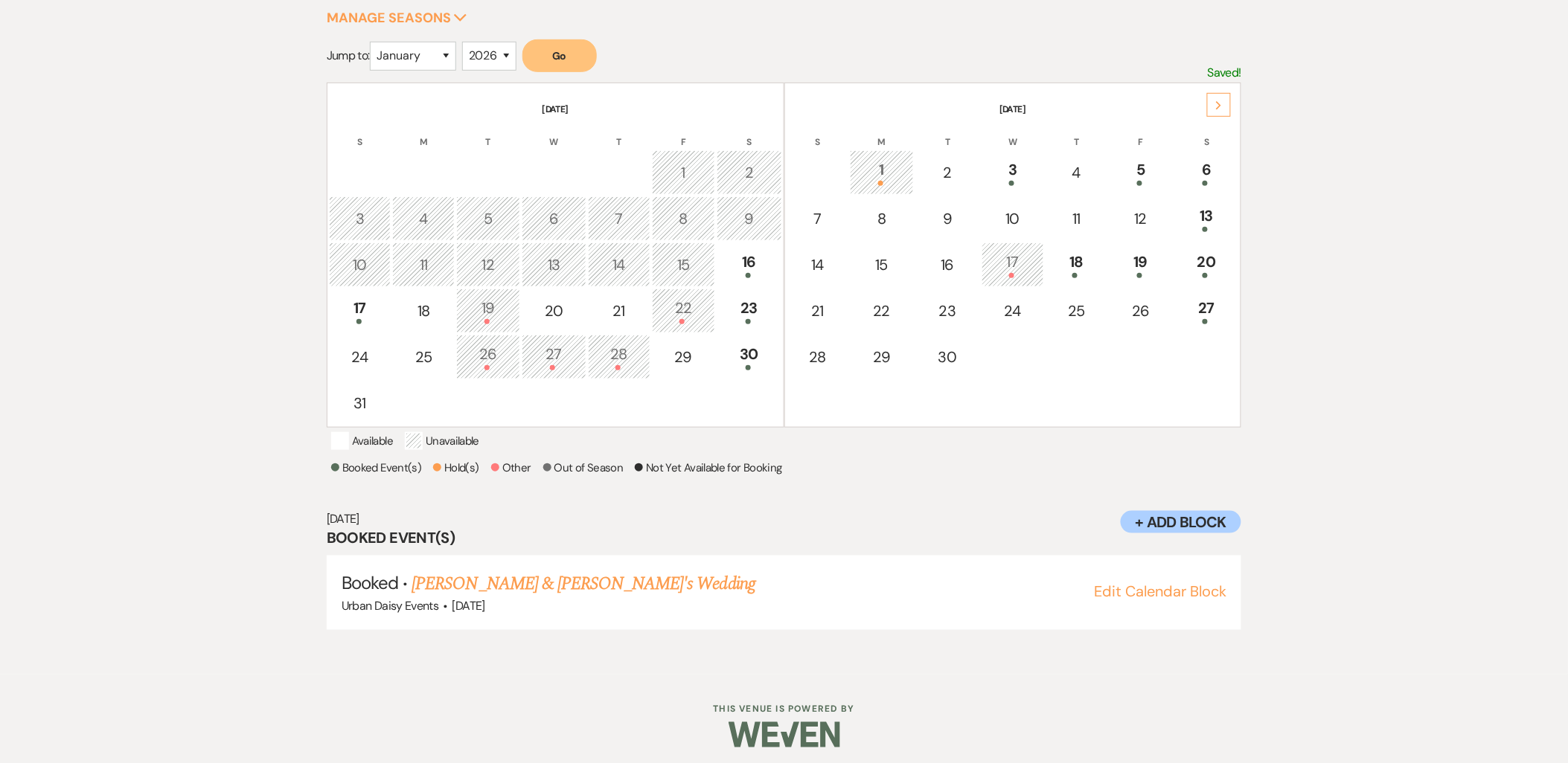
click at [345, 107] on th "[DATE]" at bounding box center [555, 100] width 453 height 32
click at [1203, 174] on div "6" at bounding box center [1206, 172] width 48 height 28
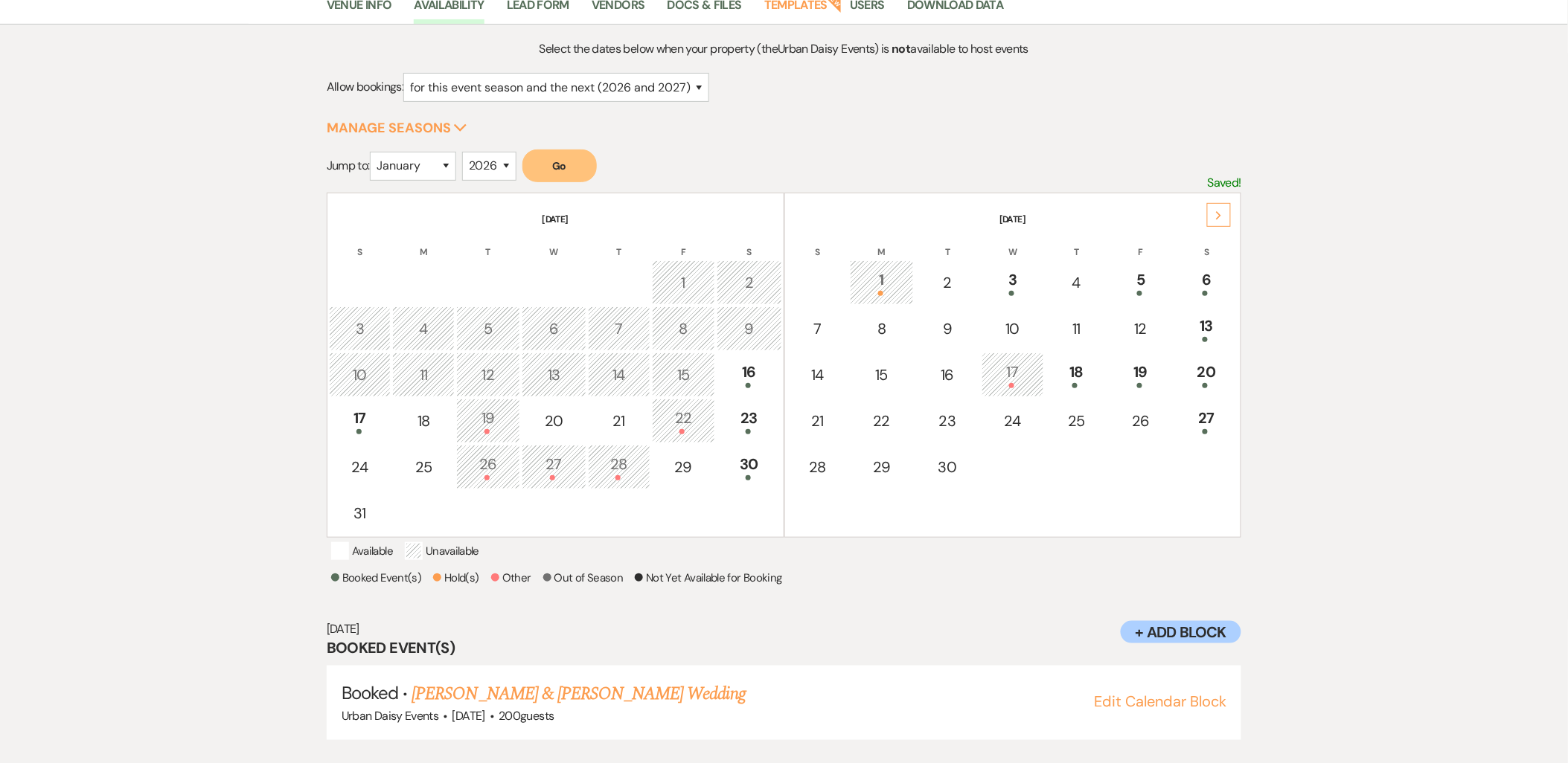
scroll to position [136, 0]
click at [588, 682] on link "[PERSON_NAME] & [PERSON_NAME] Wedding" at bounding box center [578, 695] width 334 height 27
click at [1219, 212] on icon "Next" at bounding box center [1219, 216] width 8 height 9
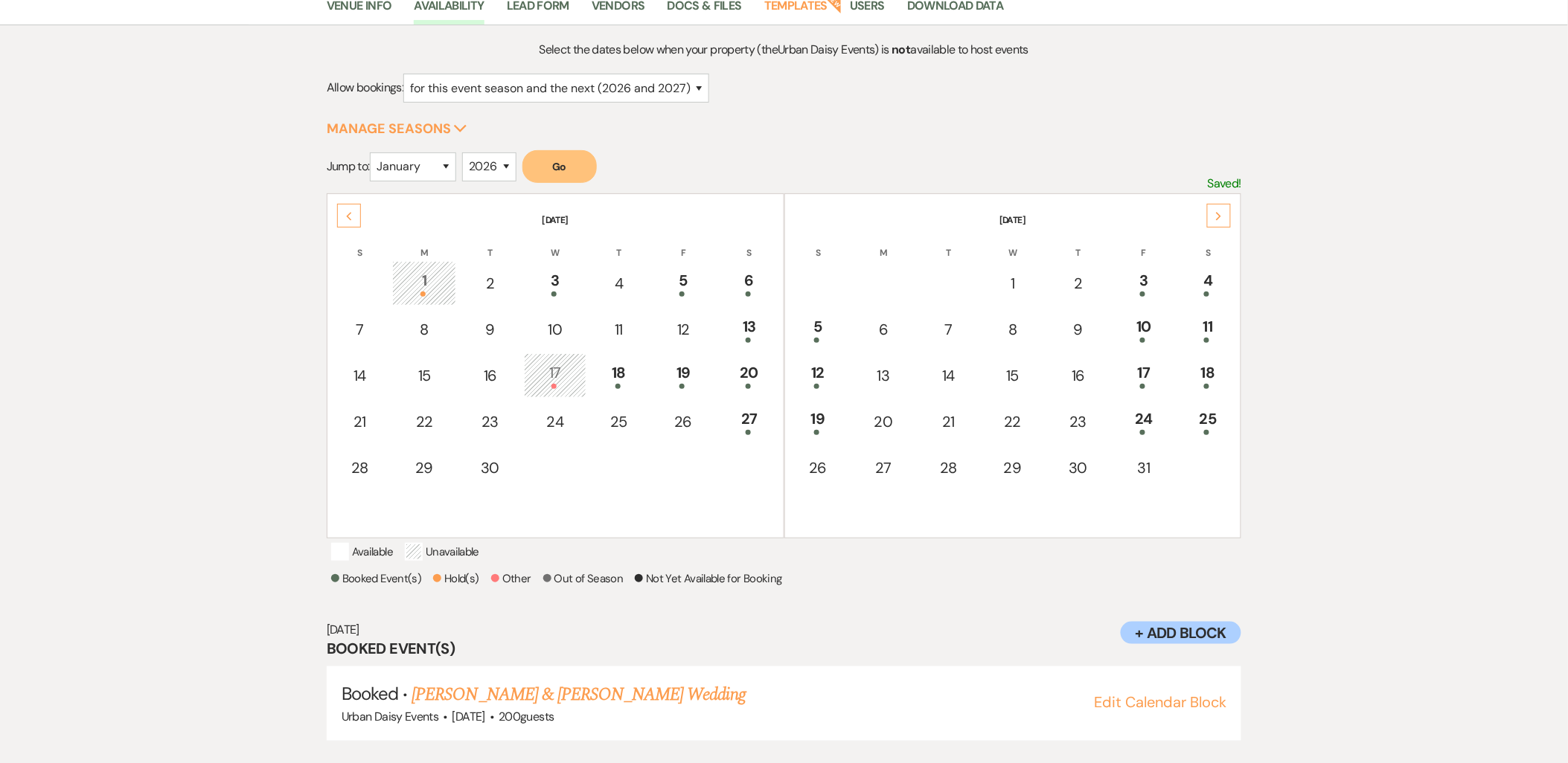
click at [910, 424] on td "20" at bounding box center [883, 422] width 64 height 45
select select "other"
select select "false"
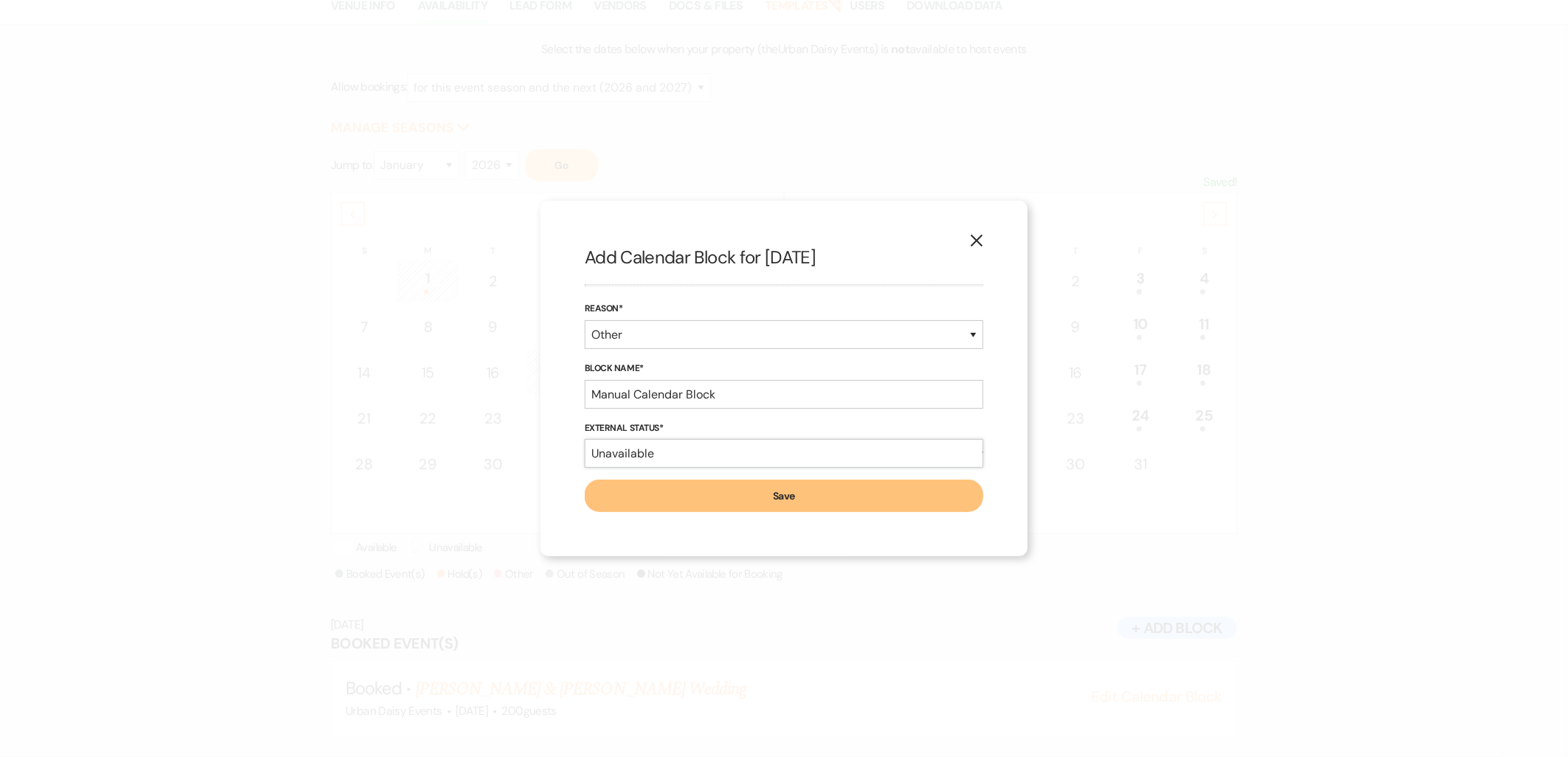
click at [739, 456] on select "Available Unavailable" at bounding box center [783, 454] width 399 height 29
click at [716, 377] on div "Block Name* Manual Calendar Block" at bounding box center [783, 384] width 399 height 48
click at [717, 391] on input "Manual Calendar Block" at bounding box center [783, 395] width 399 height 29
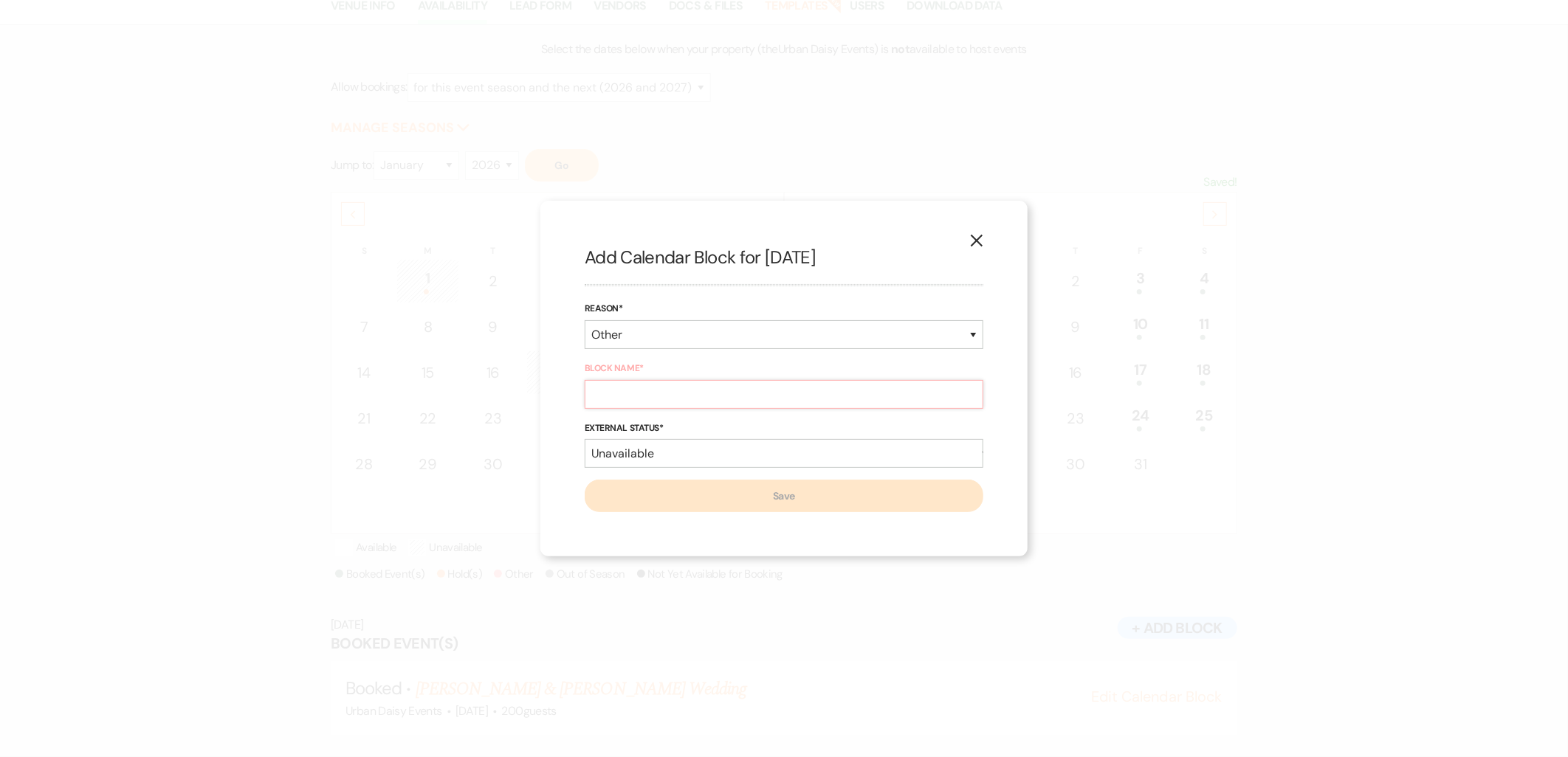
click at [610, 398] on input "Block Name*" at bounding box center [783, 395] width 399 height 29
paste input "[PERSON_NAME] Builders"
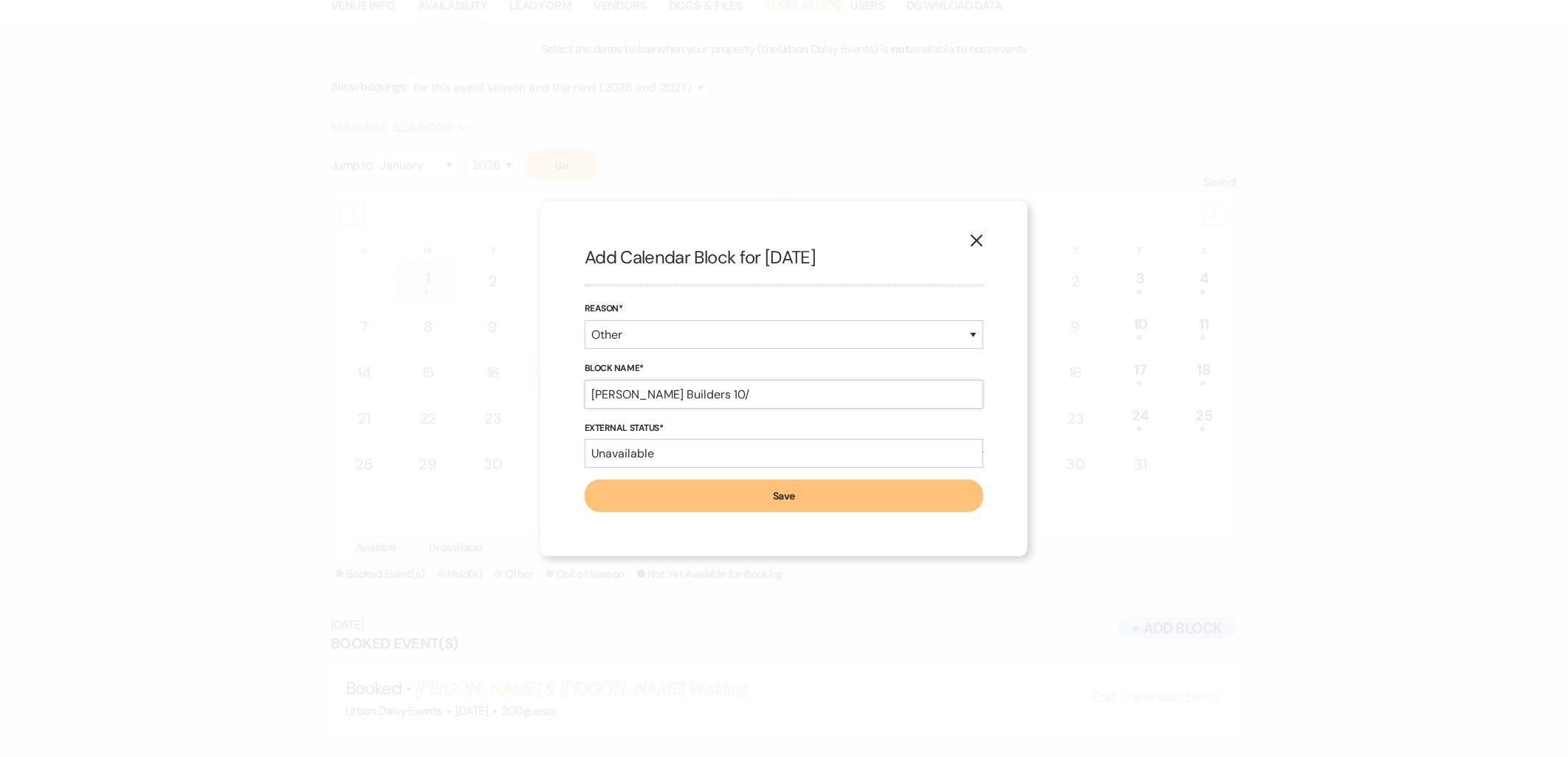
drag, startPoint x: 759, startPoint y: 394, endPoint x: 706, endPoint y: 392, distance: 53.0
click at [706, 392] on input "[PERSON_NAME] Builders 10/" at bounding box center [783, 395] width 399 height 29
drag, startPoint x: 779, startPoint y: 397, endPoint x: 570, endPoint y: 424, distance: 210.7
click at [570, 424] on div "X Add Calendar Block for [DATE] Reason* Booked Event Hold Other Block Name* [PE…" at bounding box center [784, 378] width 487 height 356
type input "[PERSON_NAME] Builders 10/21-23"
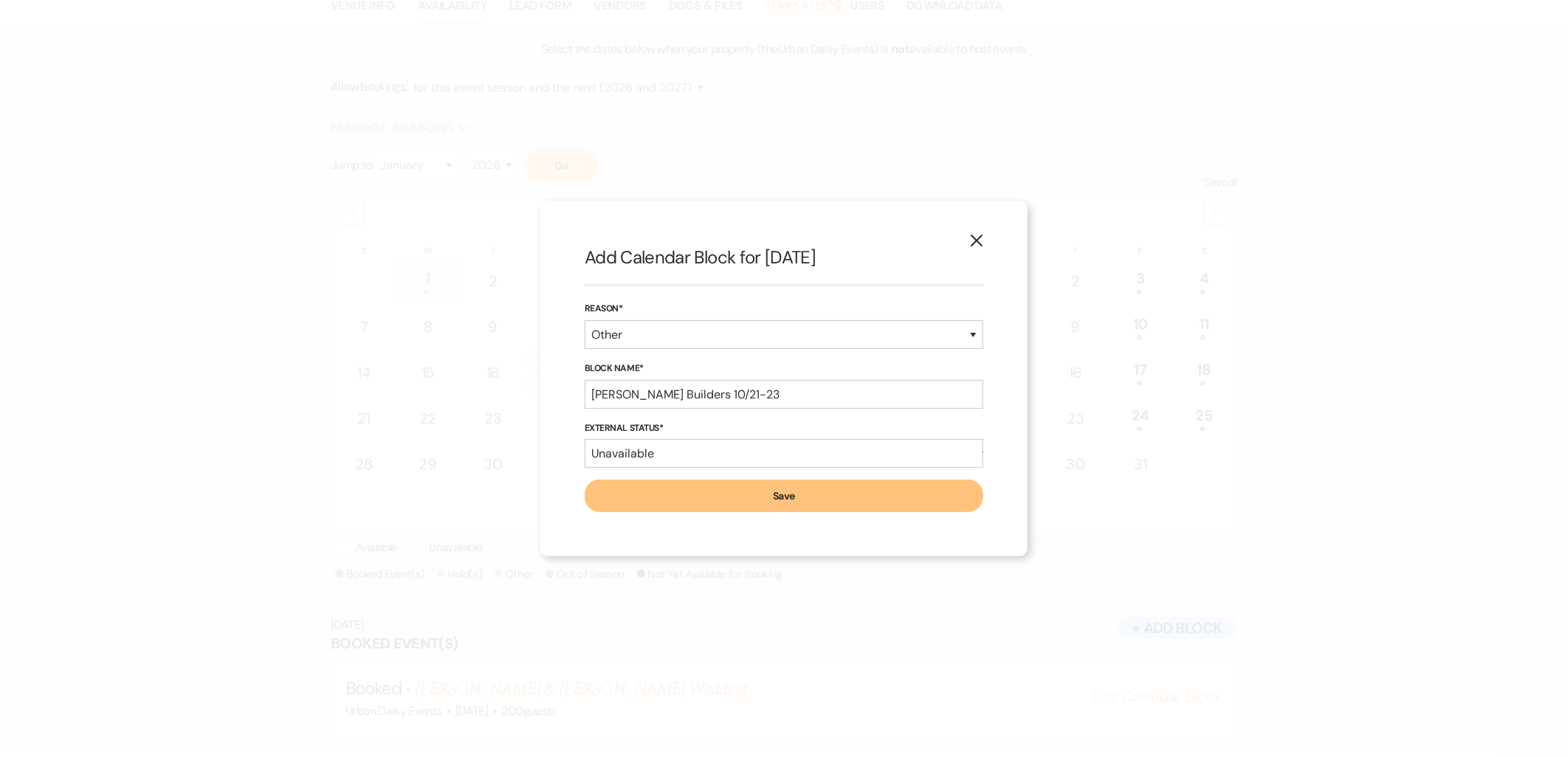
click at [720, 502] on button "Save" at bounding box center [783, 495] width 399 height 32
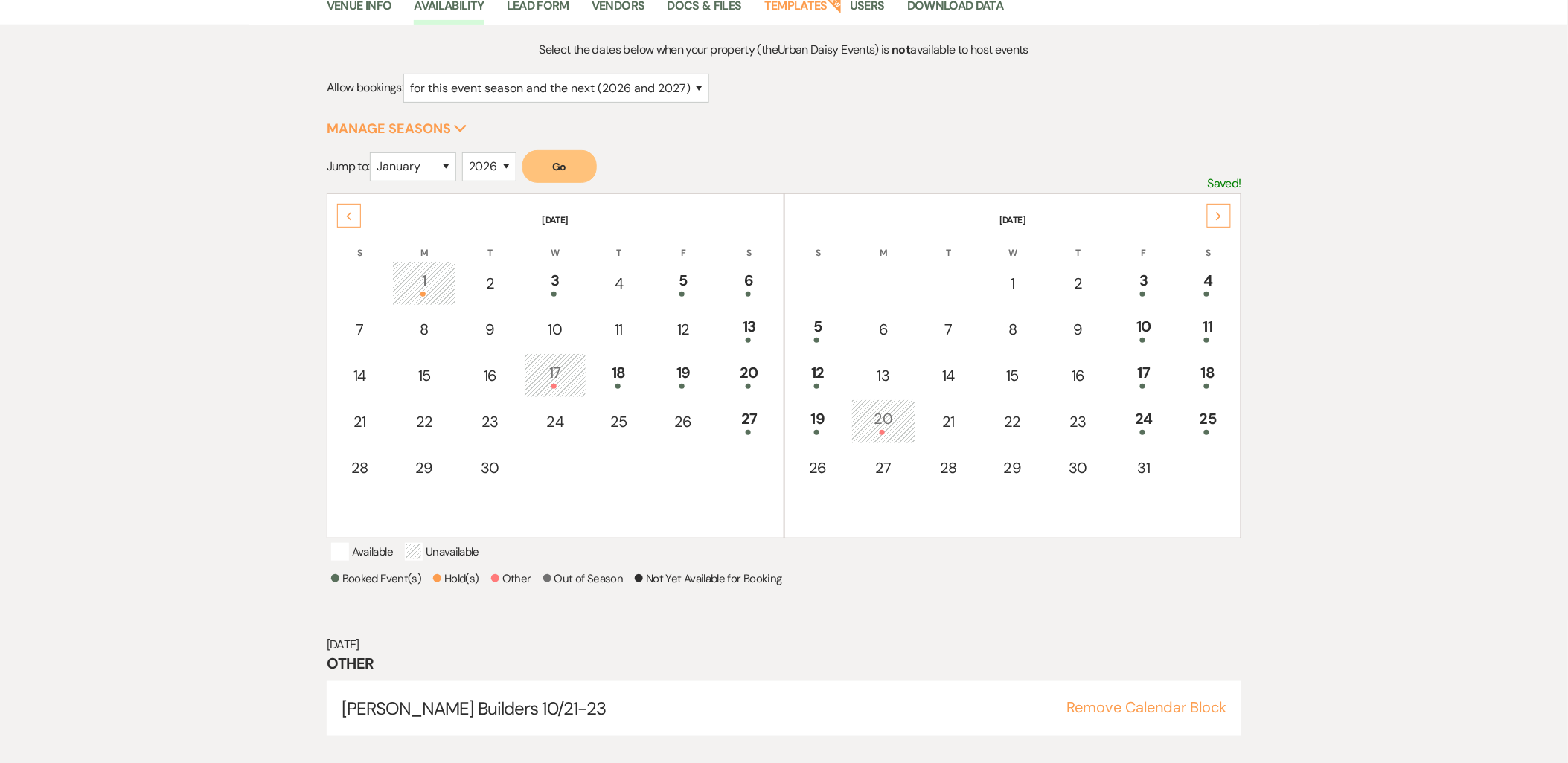
click at [961, 410] on div "21" at bounding box center [948, 421] width 45 height 22
select select "other"
select select "false"
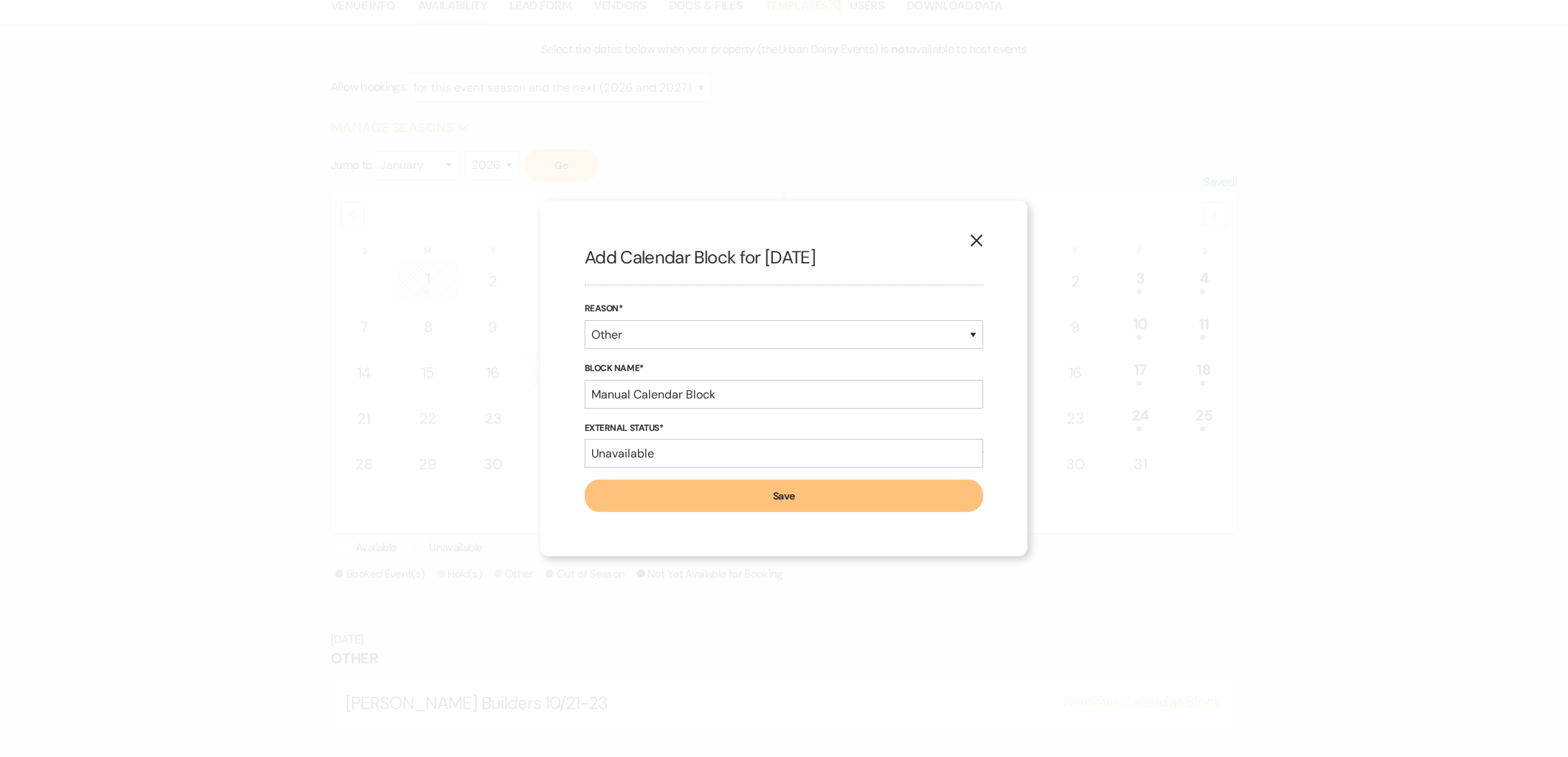
click at [696, 366] on label "Block Name*" at bounding box center [783, 368] width 399 height 16
click at [696, 380] on input "Manual Calendar Block" at bounding box center [783, 395] width 399 height 29
click at [696, 393] on input "Manual Calendar Block" at bounding box center [783, 395] width 399 height 29
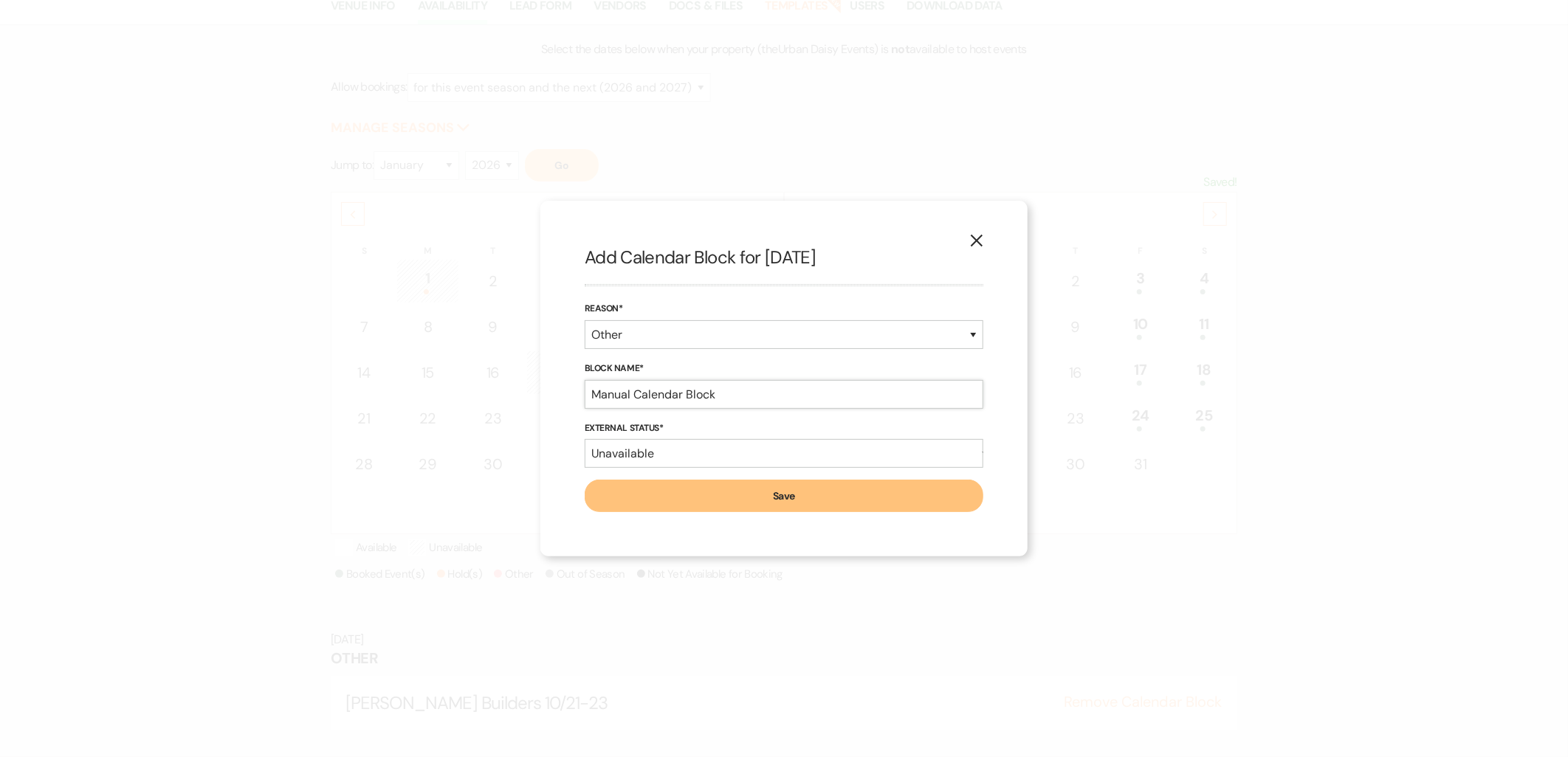
paste input "[PERSON_NAME] Builders 10/21-23"
type input "[PERSON_NAME] Builders 10/21-23"
click at [696, 473] on form "Reason* Booked Event Hold Other Block Name* [PERSON_NAME] Builders 10/21-23 Ext…" at bounding box center [783, 407] width 399 height 211
click at [699, 485] on button "Save" at bounding box center [783, 495] width 399 height 32
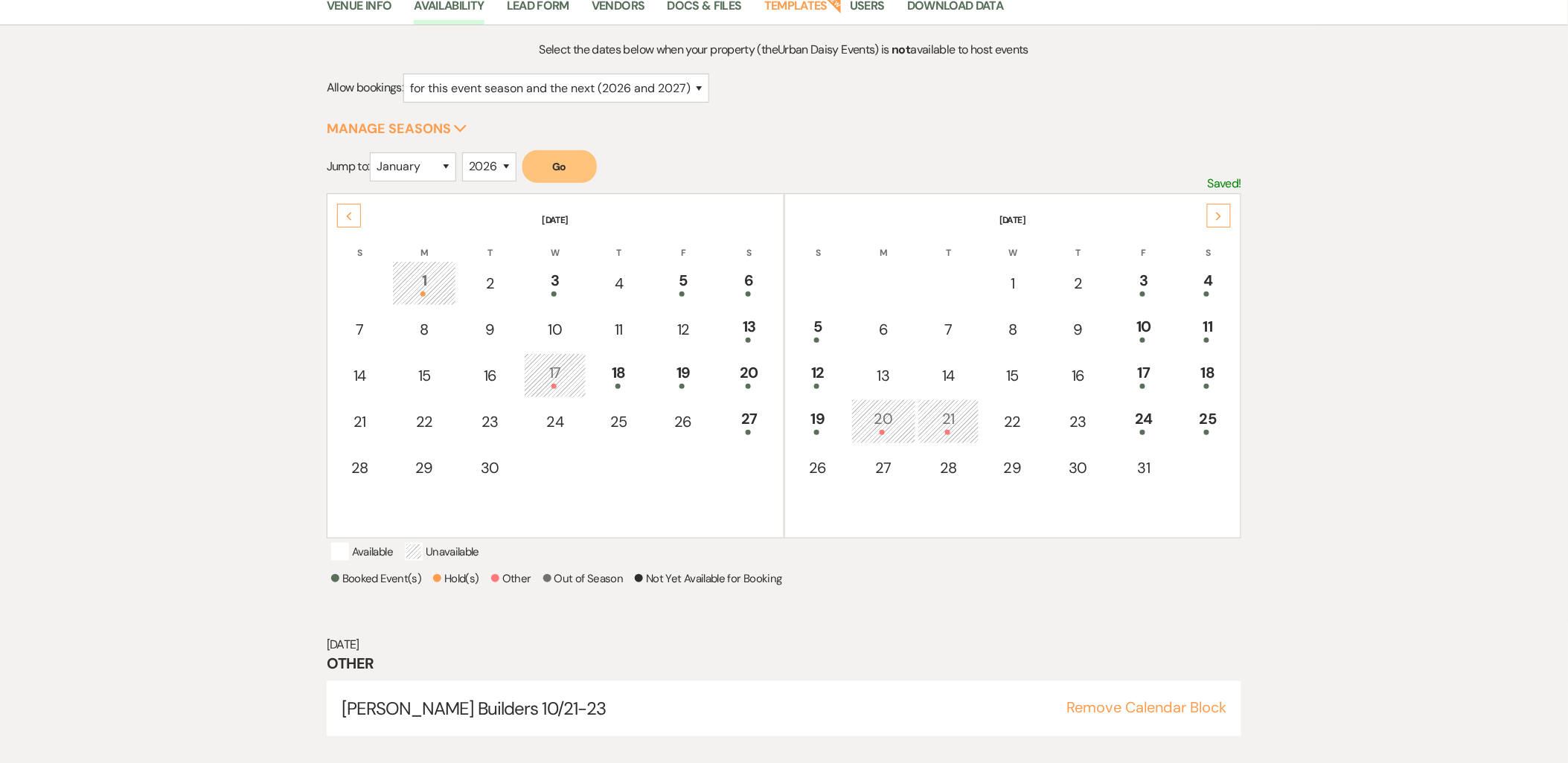
click at [881, 412] on div "20" at bounding box center [883, 421] width 48 height 28
click at [1134, 700] on button "Remove Calendar Block" at bounding box center [1146, 707] width 160 height 15
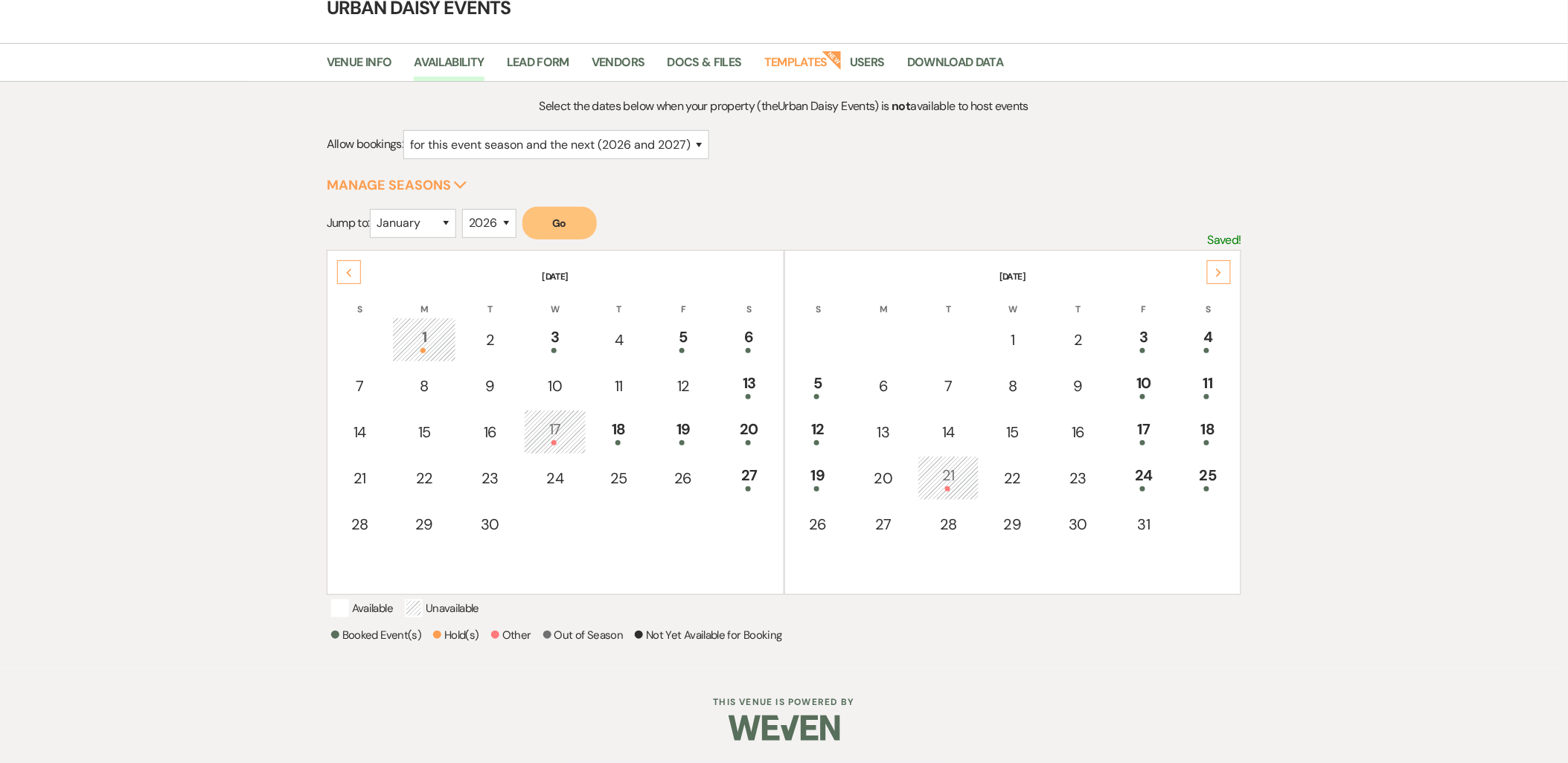
scroll to position [72, 0]
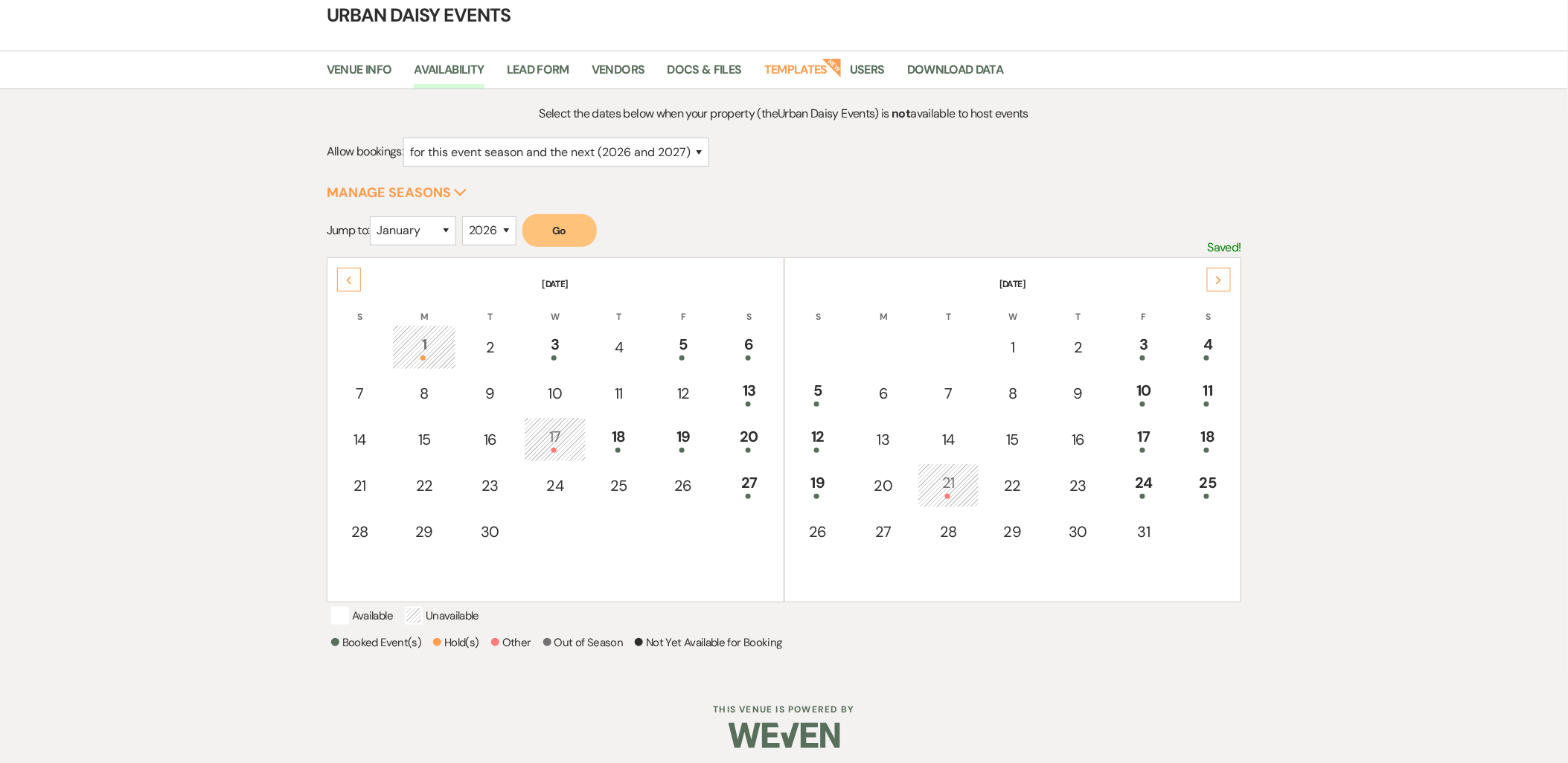
click at [1020, 482] on div "22" at bounding box center [1012, 485] width 47 height 22
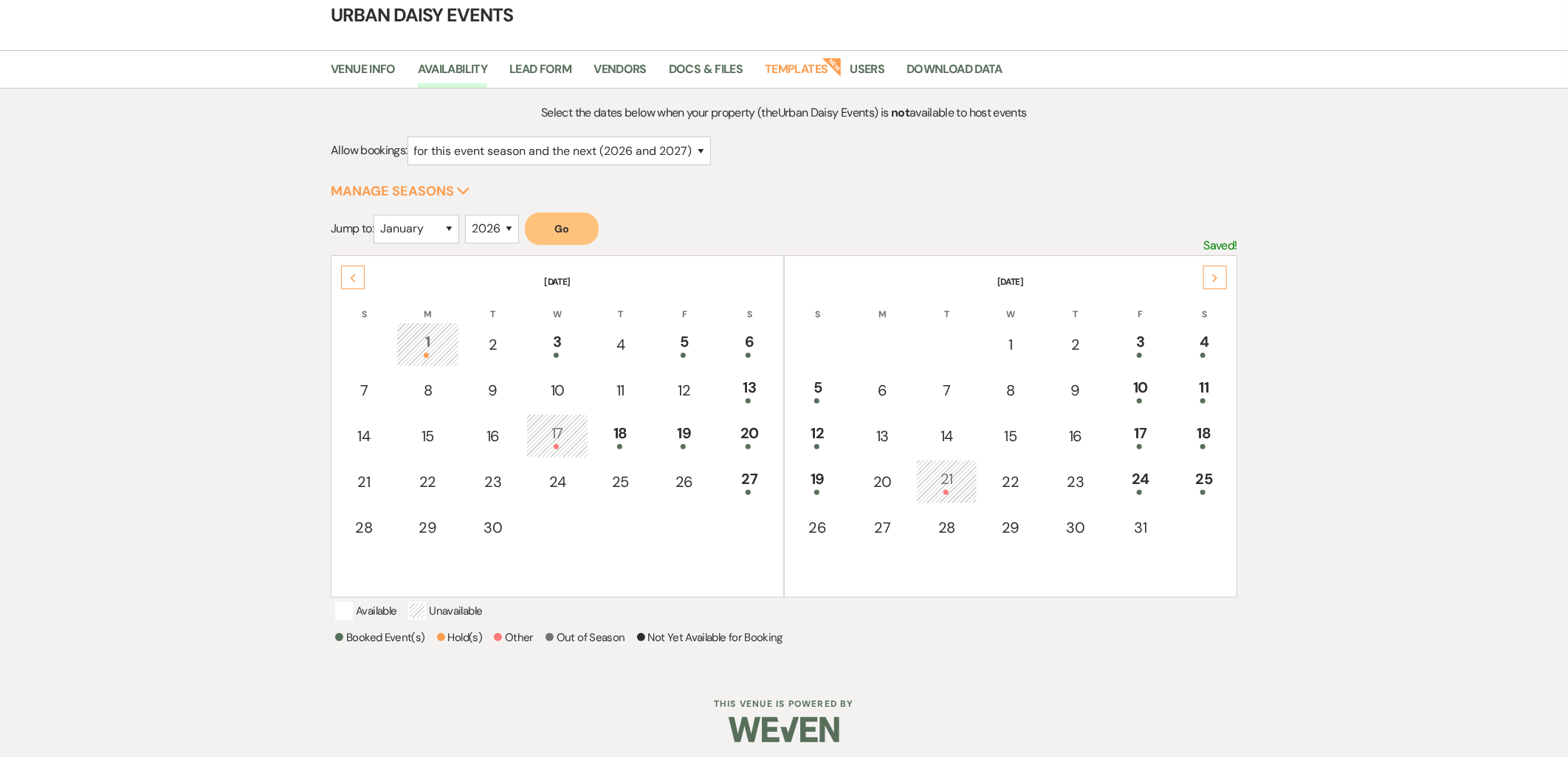
select select "other"
select select "false"
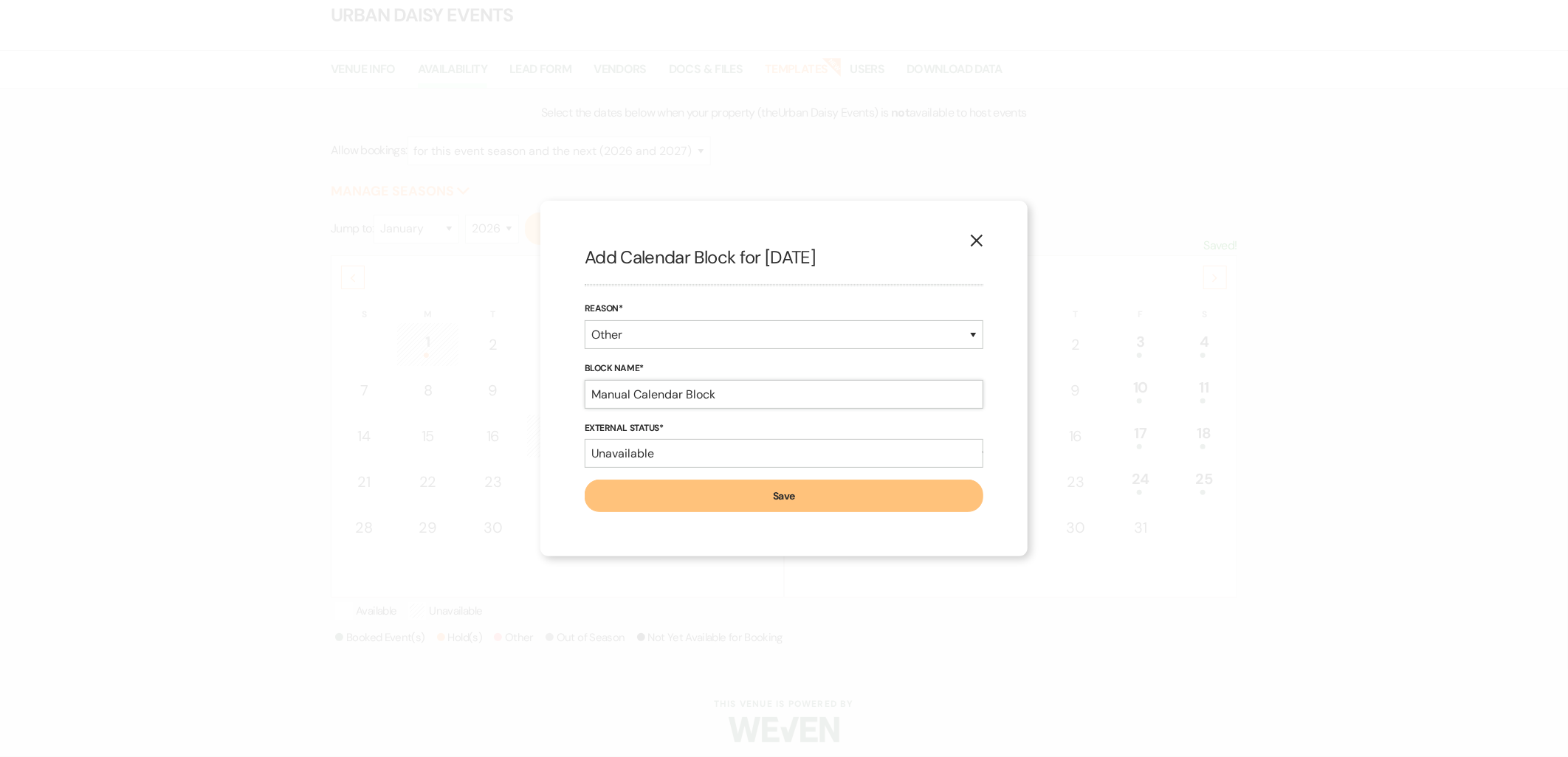
click at [723, 388] on input "Manual Calendar Block" at bounding box center [783, 395] width 399 height 29
paste input "[PERSON_NAME] Builders 10/21-23"
type input "[PERSON_NAME] Builders 10/21-23"
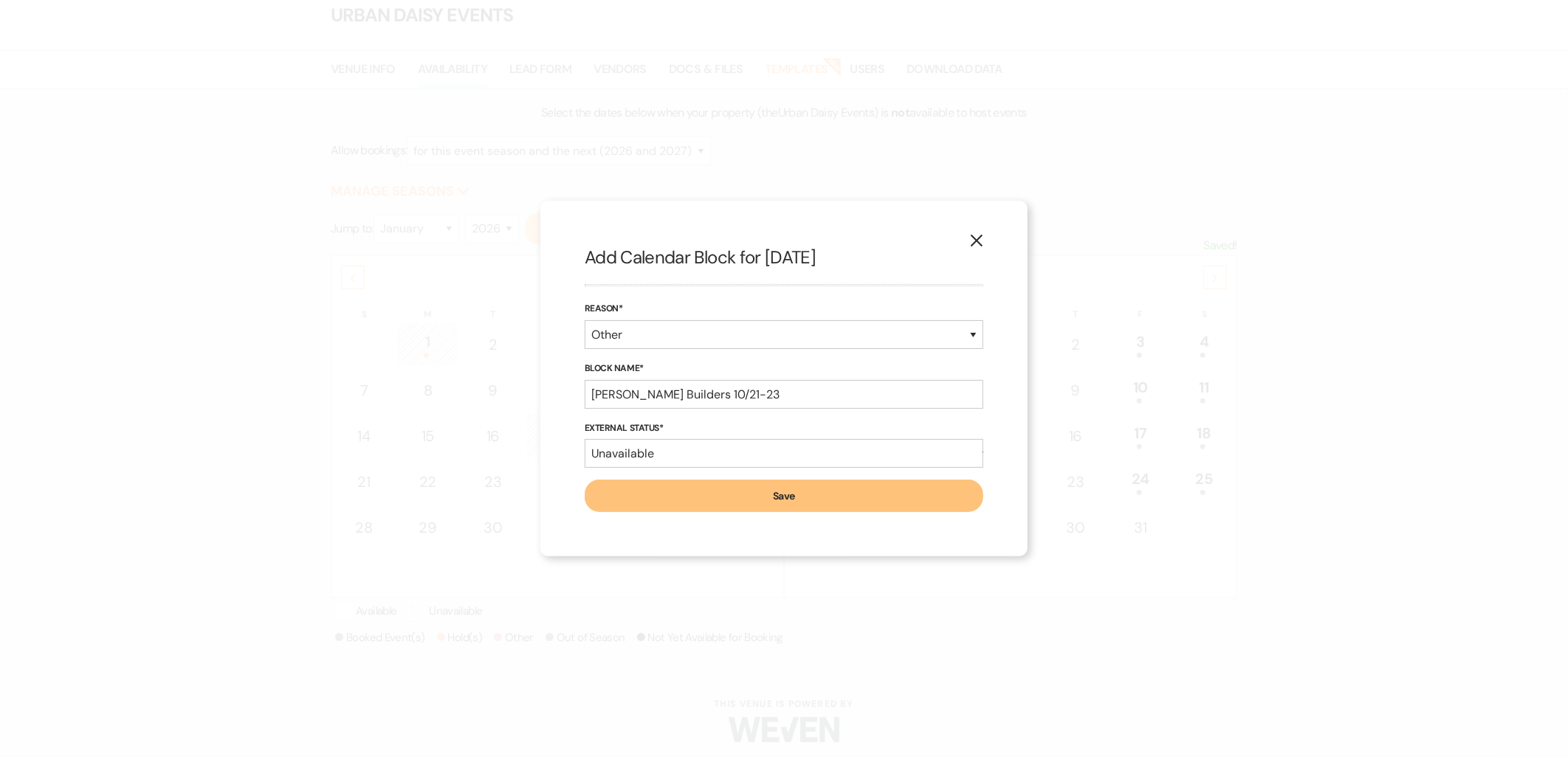
click at [712, 490] on button "Save" at bounding box center [783, 495] width 399 height 32
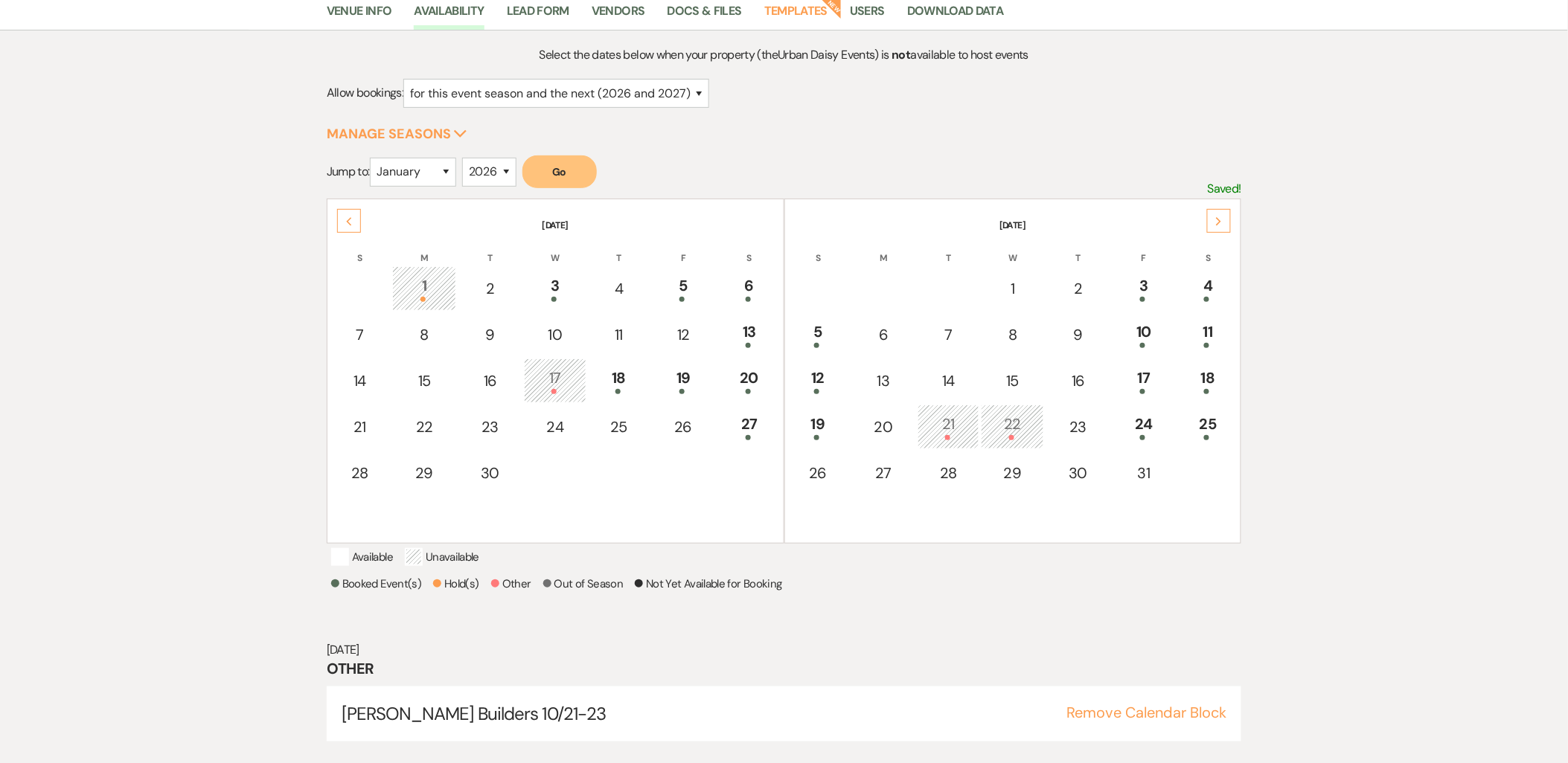
scroll to position [136, 0]
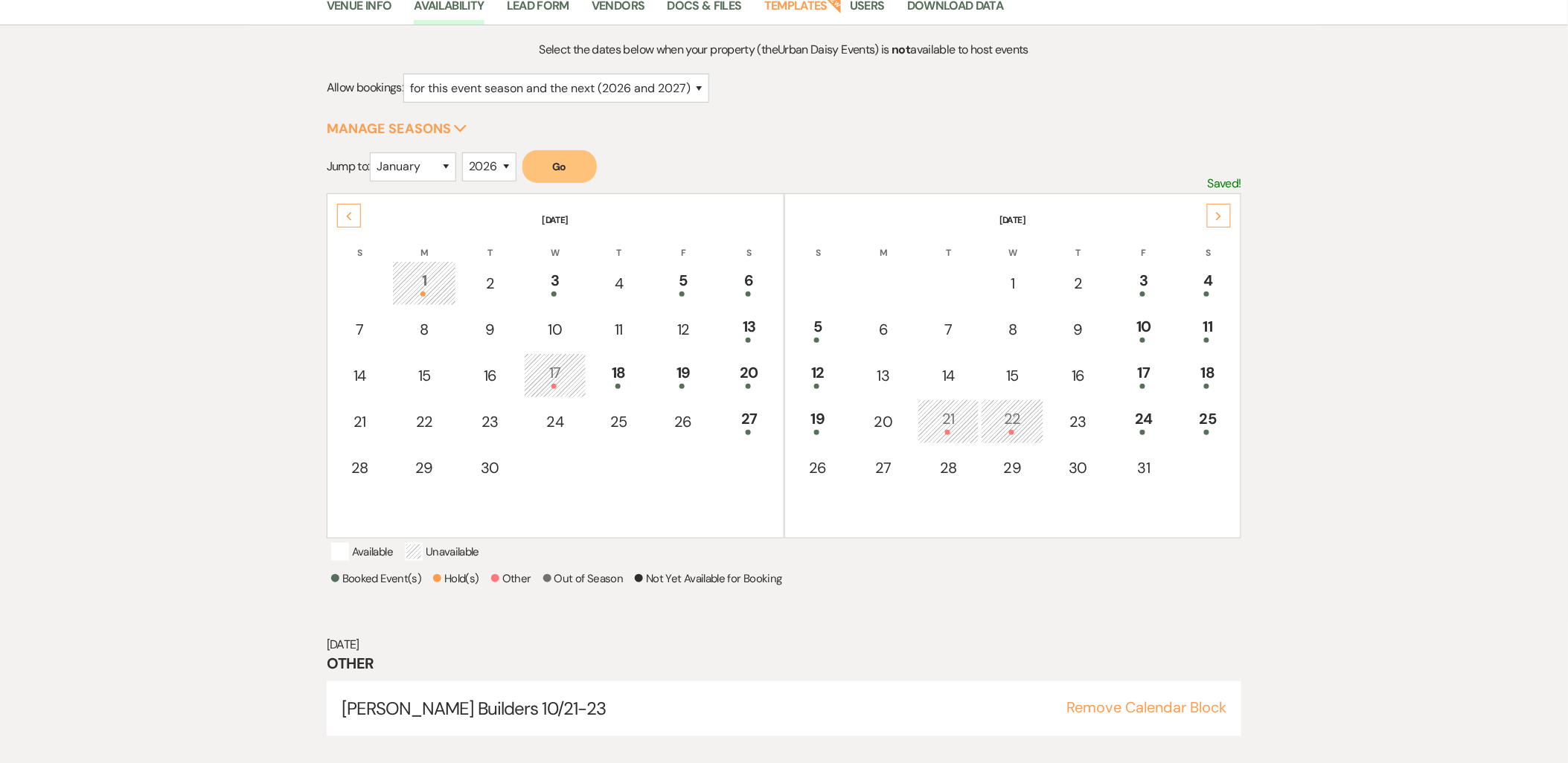
click at [1065, 410] on div "23" at bounding box center [1078, 421] width 48 height 22
select select "other"
select select "false"
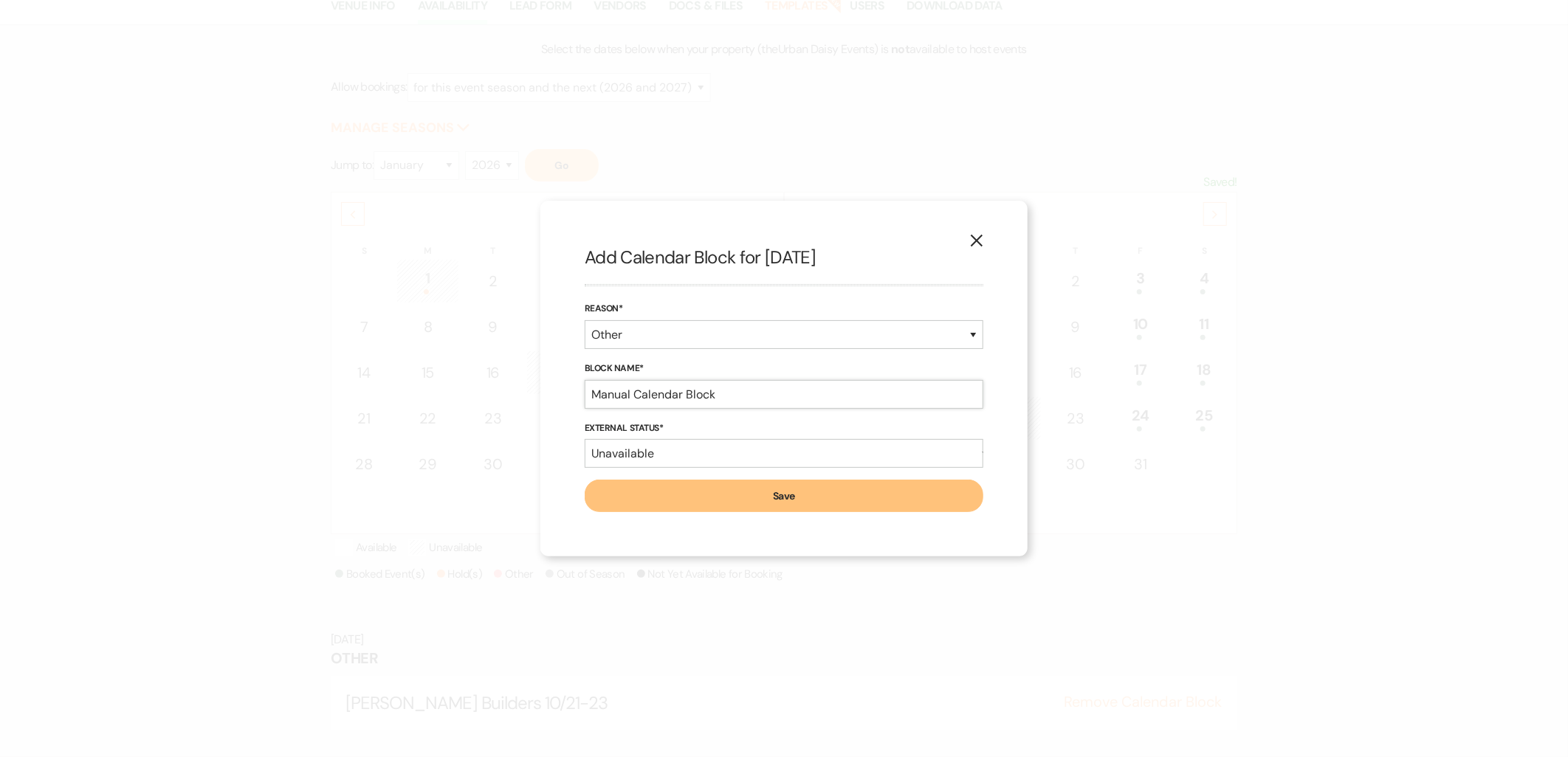
click at [791, 394] on input "Manual Calendar Block" at bounding box center [783, 395] width 399 height 29
paste input "[PERSON_NAME] Builders 10/21-23"
type input "[PERSON_NAME] Builders 10/21-23"
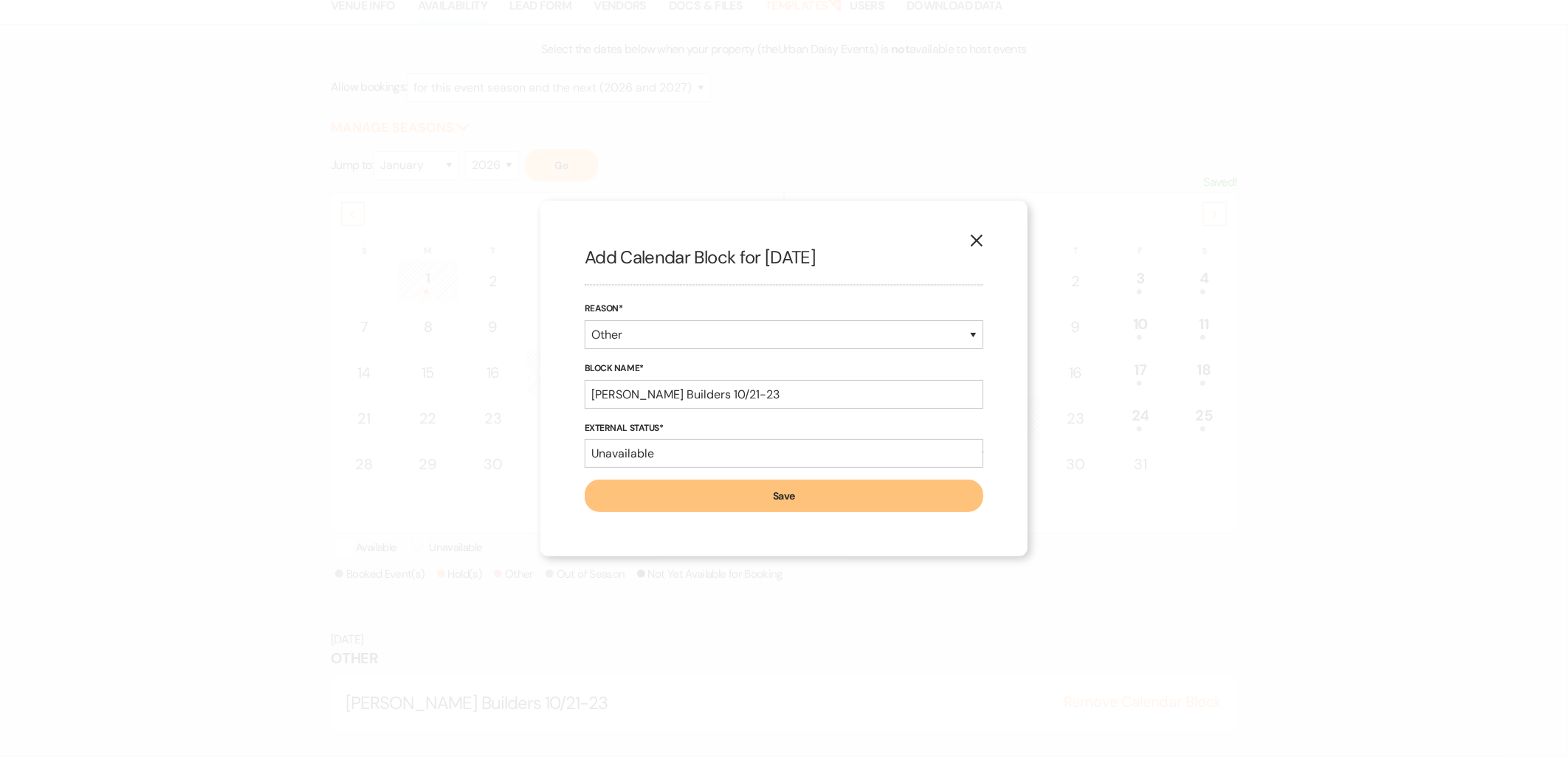
click at [785, 497] on button "Save" at bounding box center [783, 495] width 399 height 32
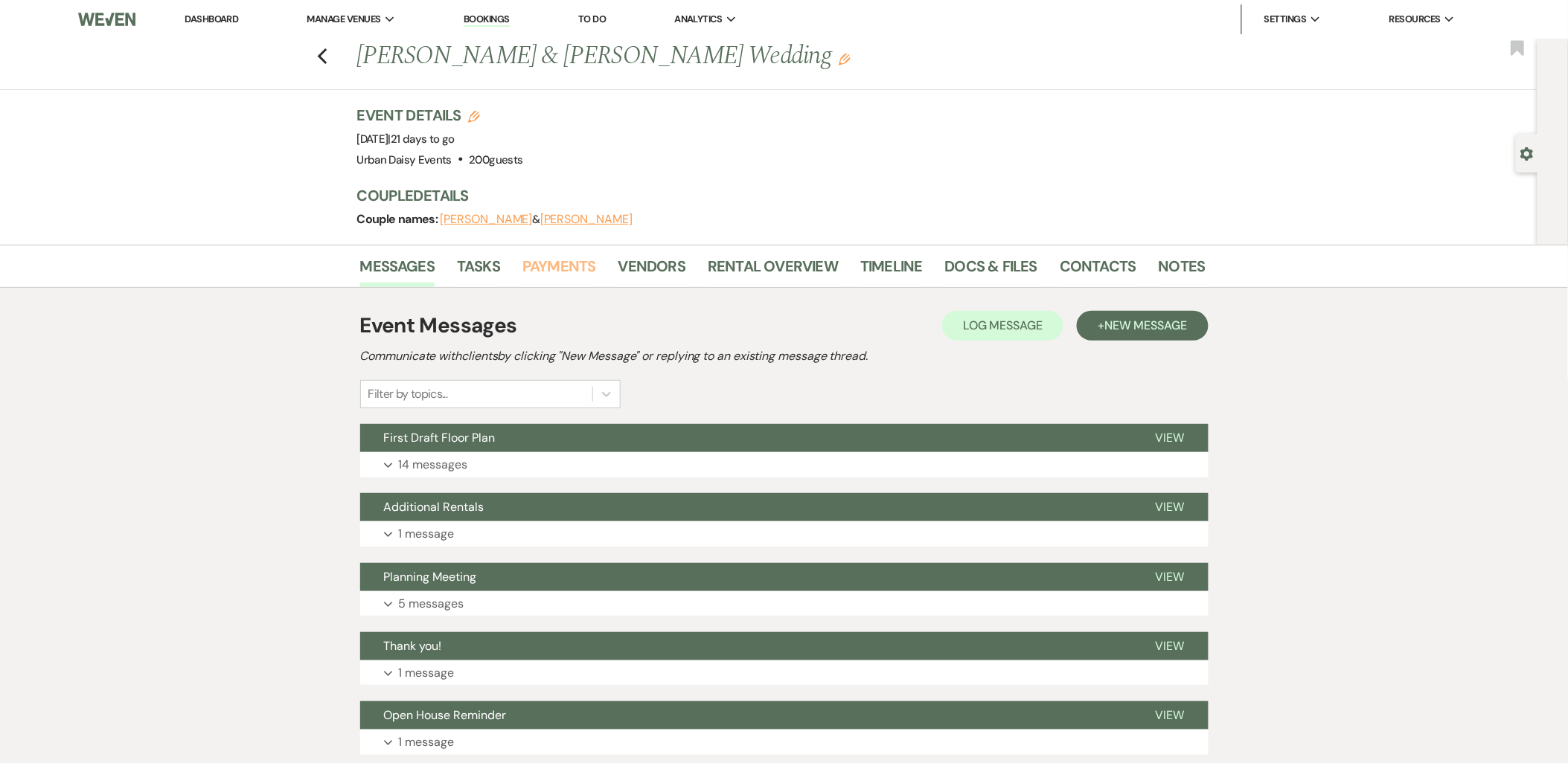
click at [560, 263] on link "Payments" at bounding box center [559, 270] width 74 height 33
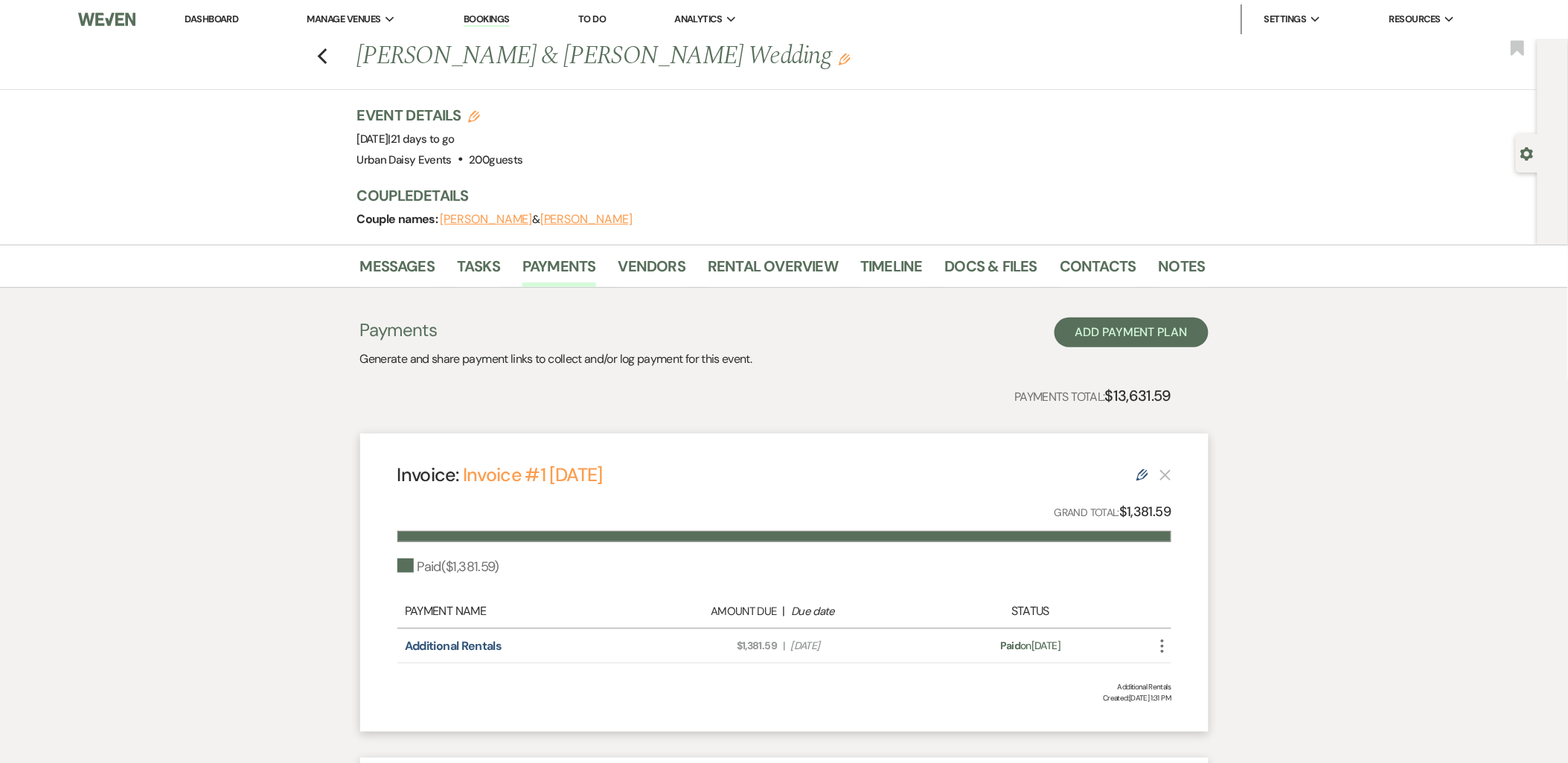
click at [0, 0] on li "Urban Daisy Events" at bounding box center [0, 0] width 0 height 0
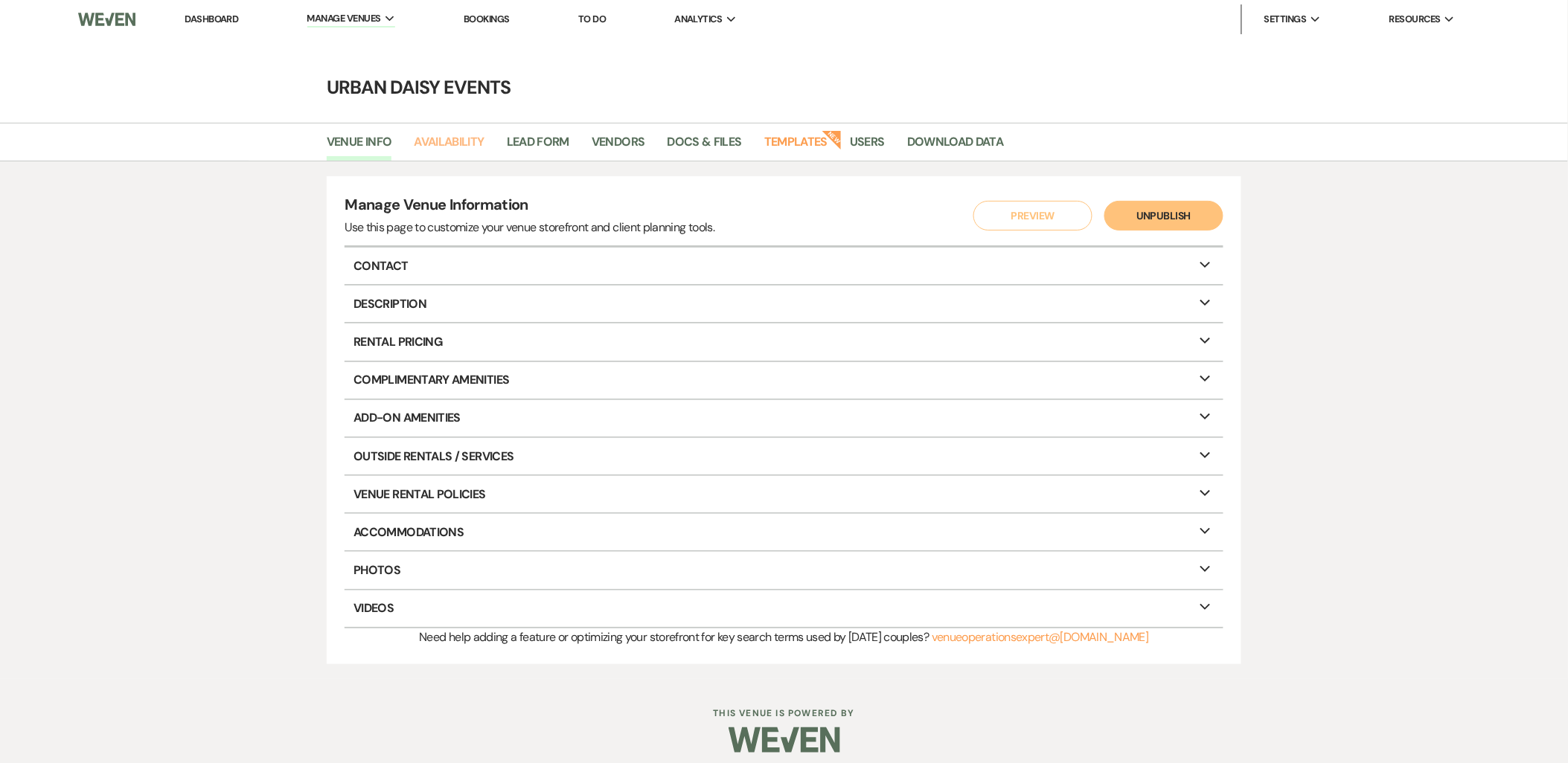
click at [415, 138] on link "Availability" at bounding box center [448, 146] width 70 height 28
select select "2"
select select "2026"
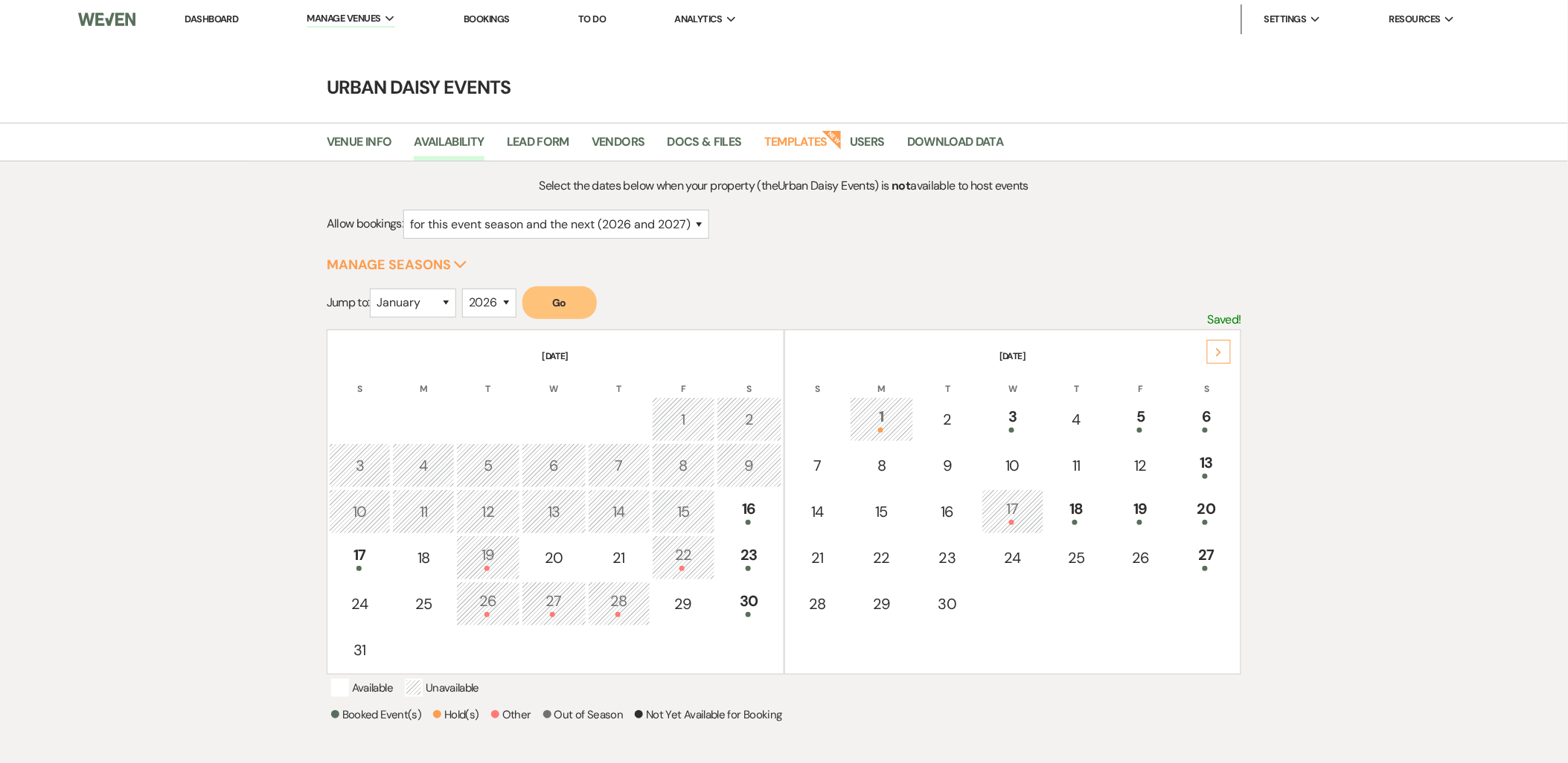
click at [1218, 459] on div "13" at bounding box center [1206, 465] width 48 height 28
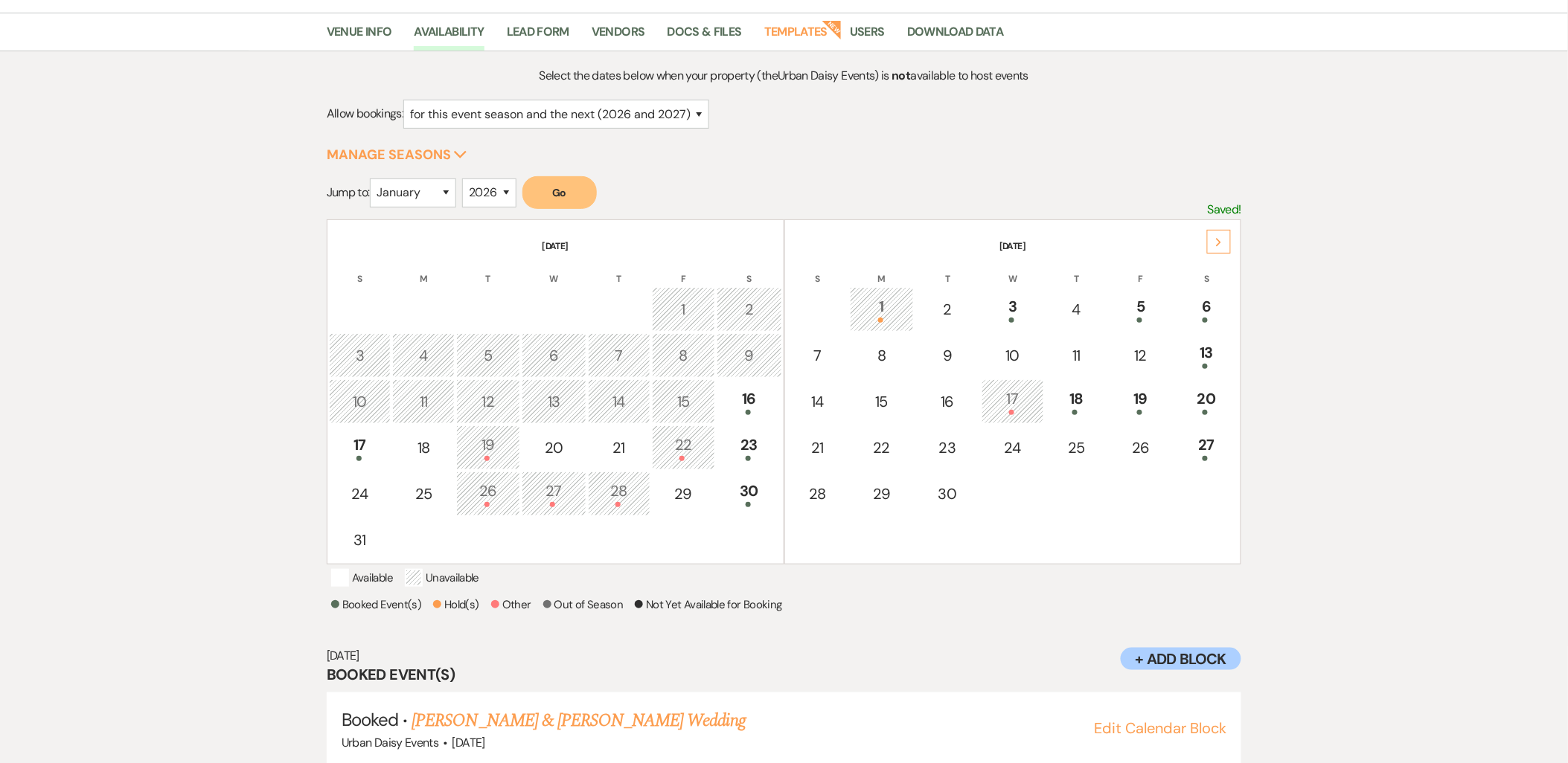
scroll to position [136, 0]
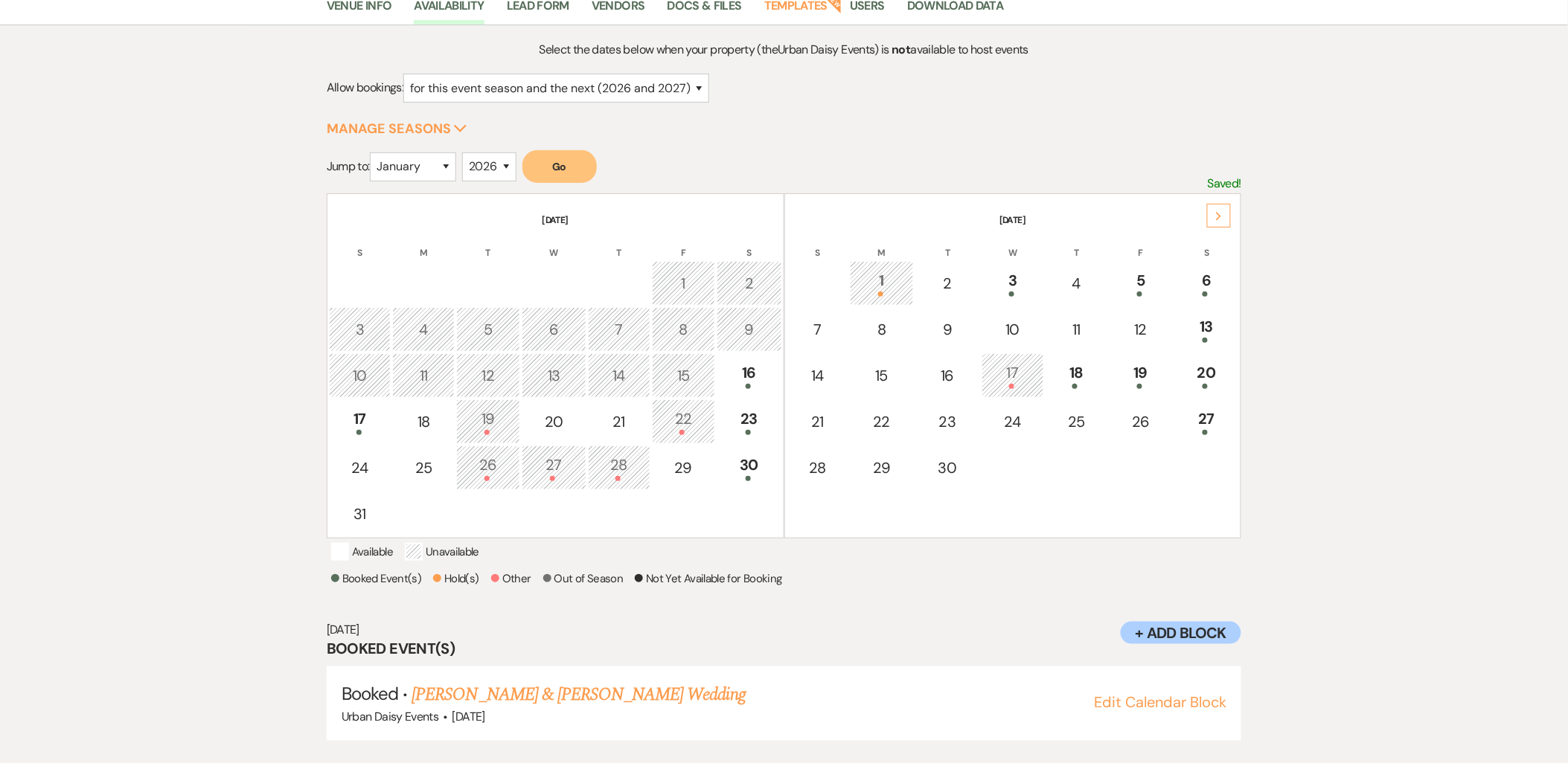
click at [533, 688] on link "[PERSON_NAME] & [PERSON_NAME] Wedding" at bounding box center [578, 695] width 334 height 27
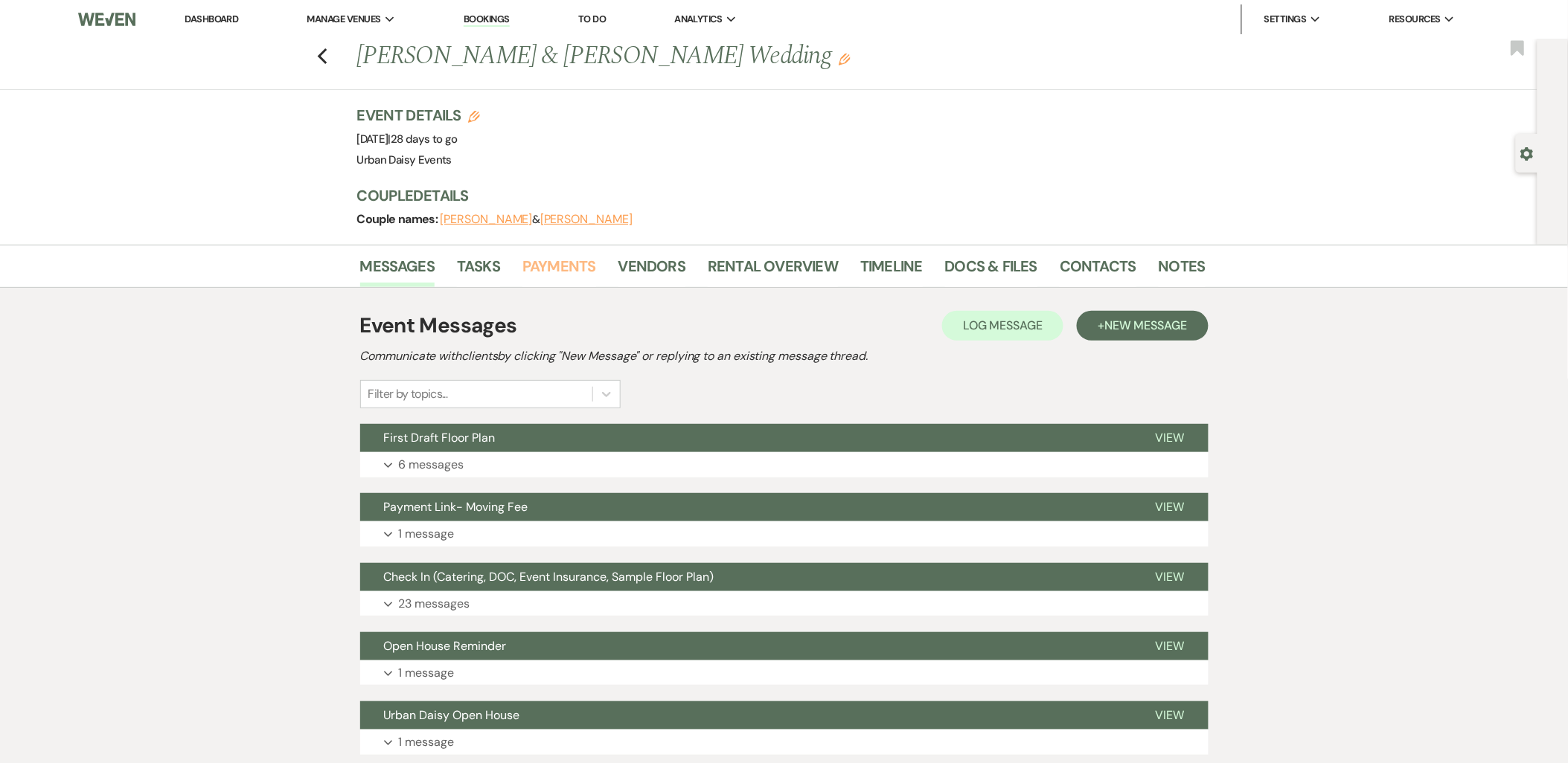
click at [556, 277] on link "Payments" at bounding box center [559, 270] width 74 height 33
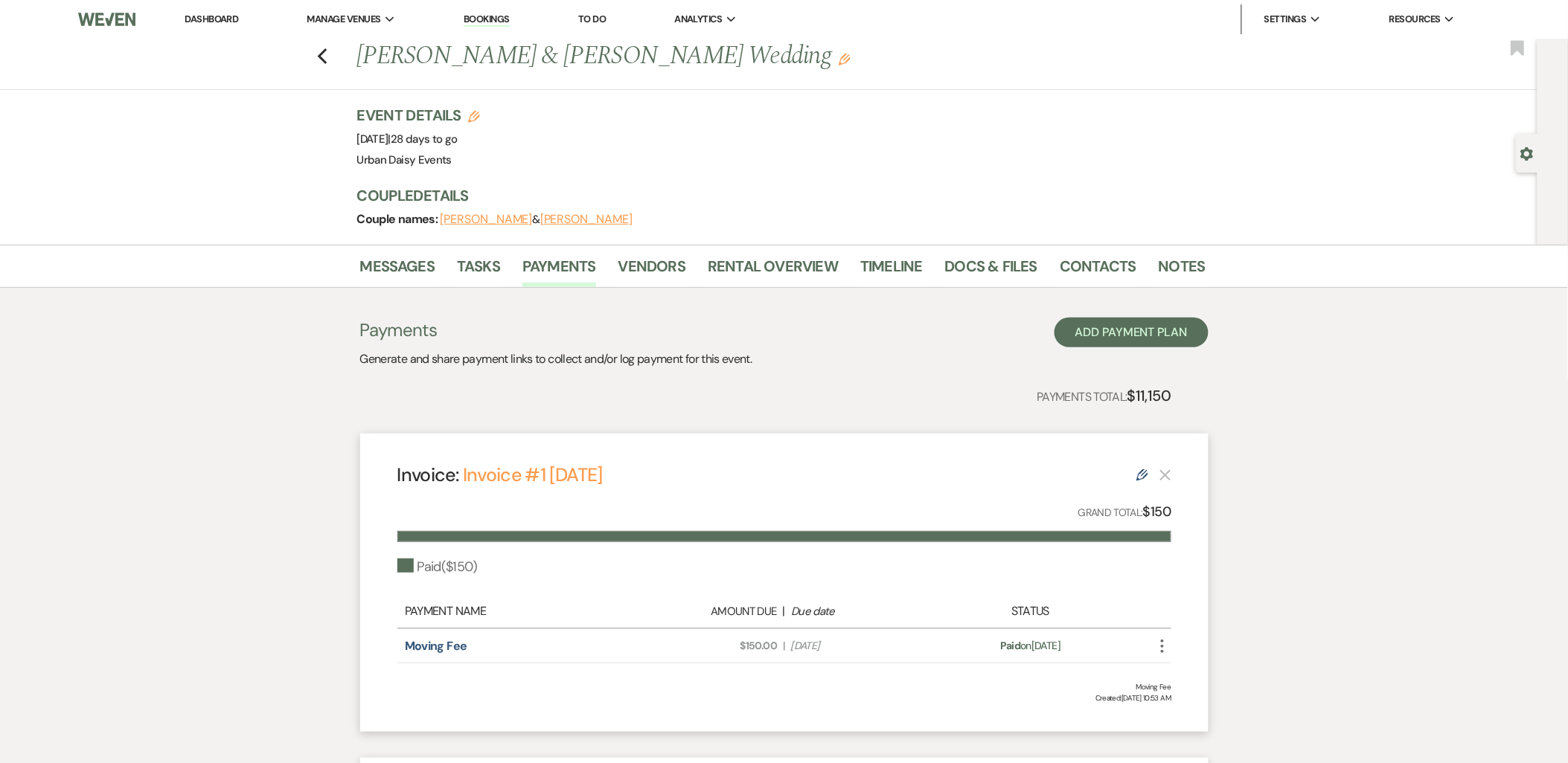
click at [0, 0] on li "Urban Daisy Events" at bounding box center [0, 0] width 0 height 0
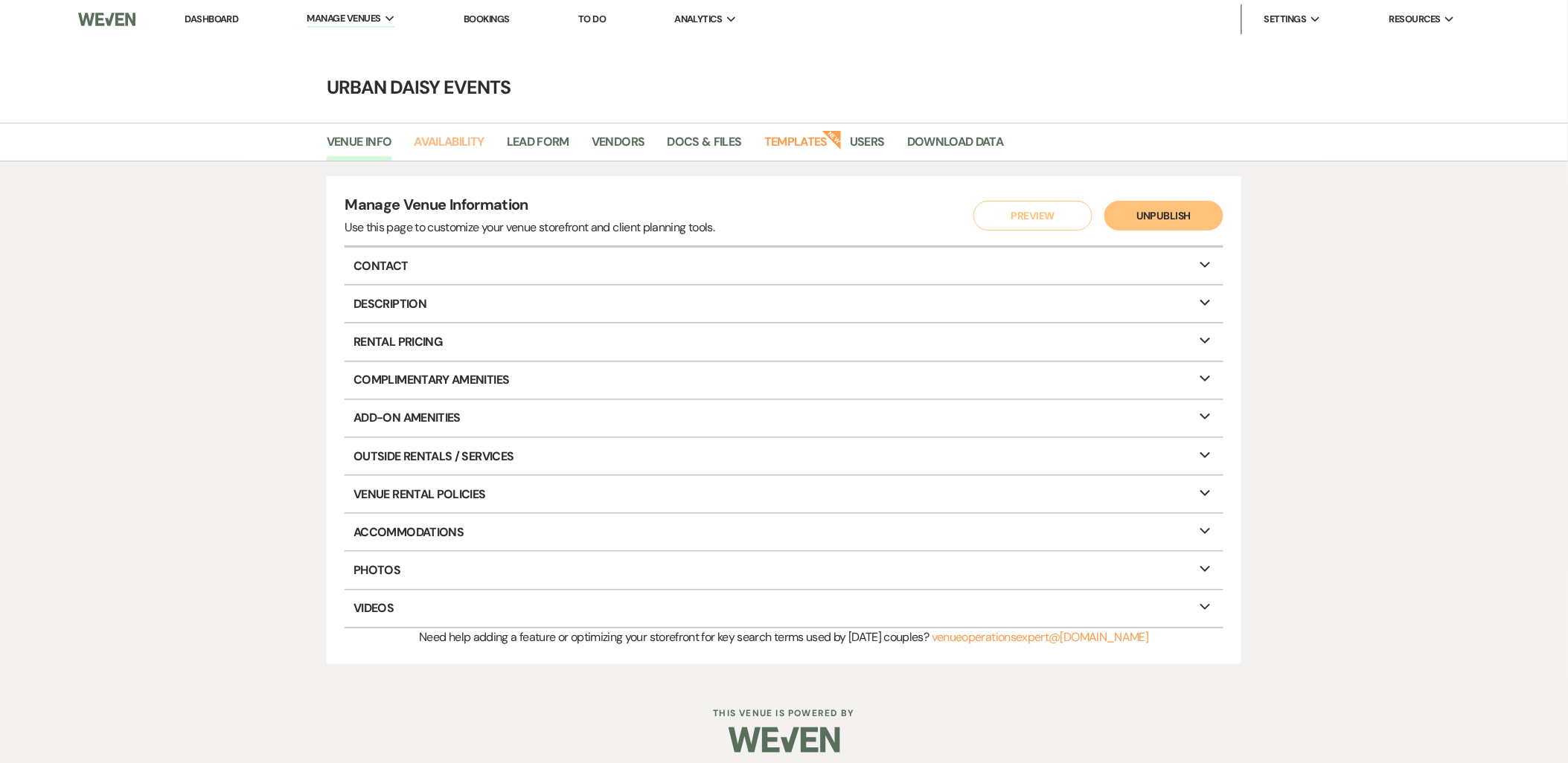
click at [459, 143] on link "Availability" at bounding box center [448, 146] width 70 height 28
select select "2"
select select "2026"
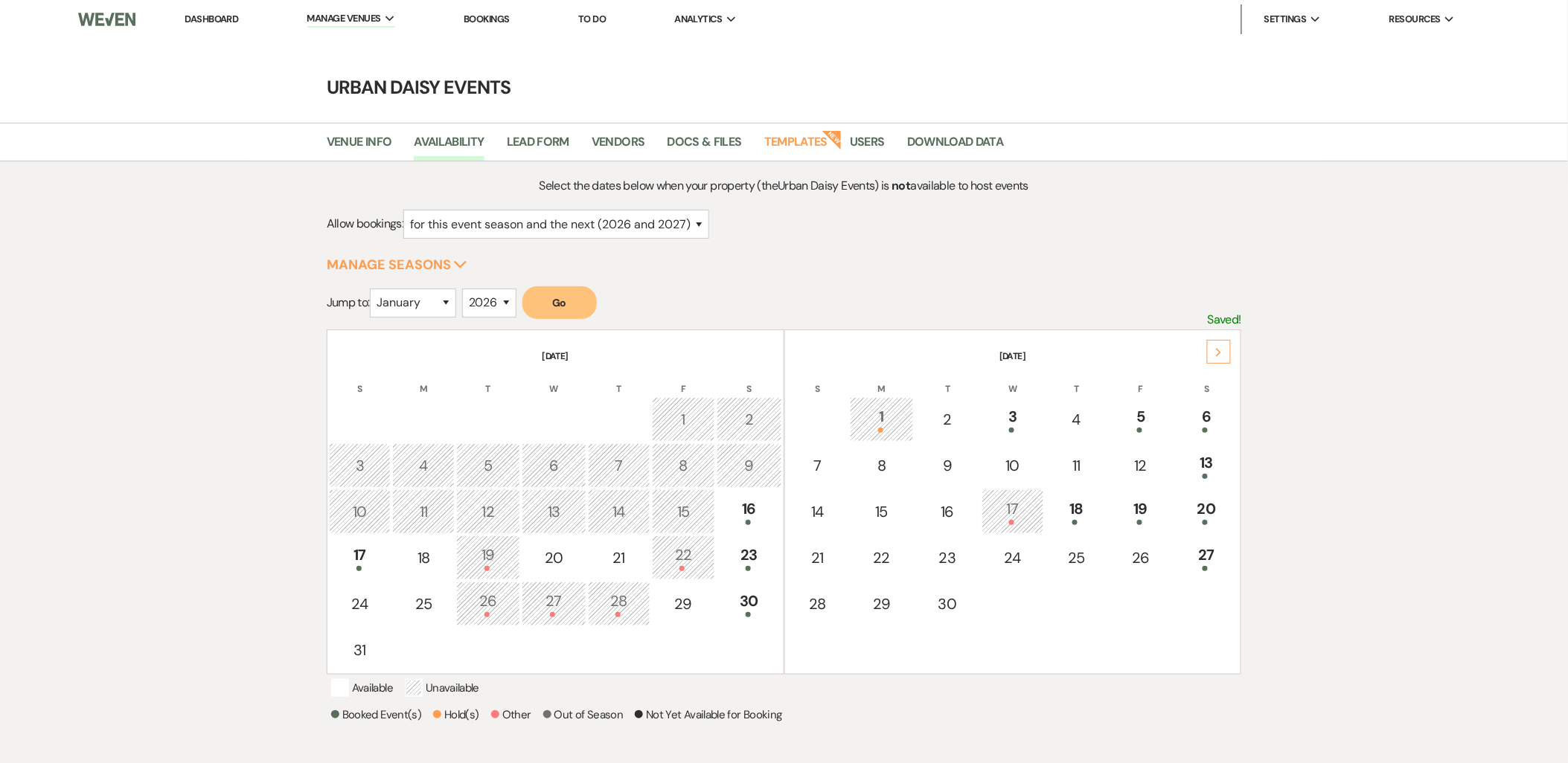
click at [1054, 497] on div "18" at bounding box center [1077, 511] width 46 height 28
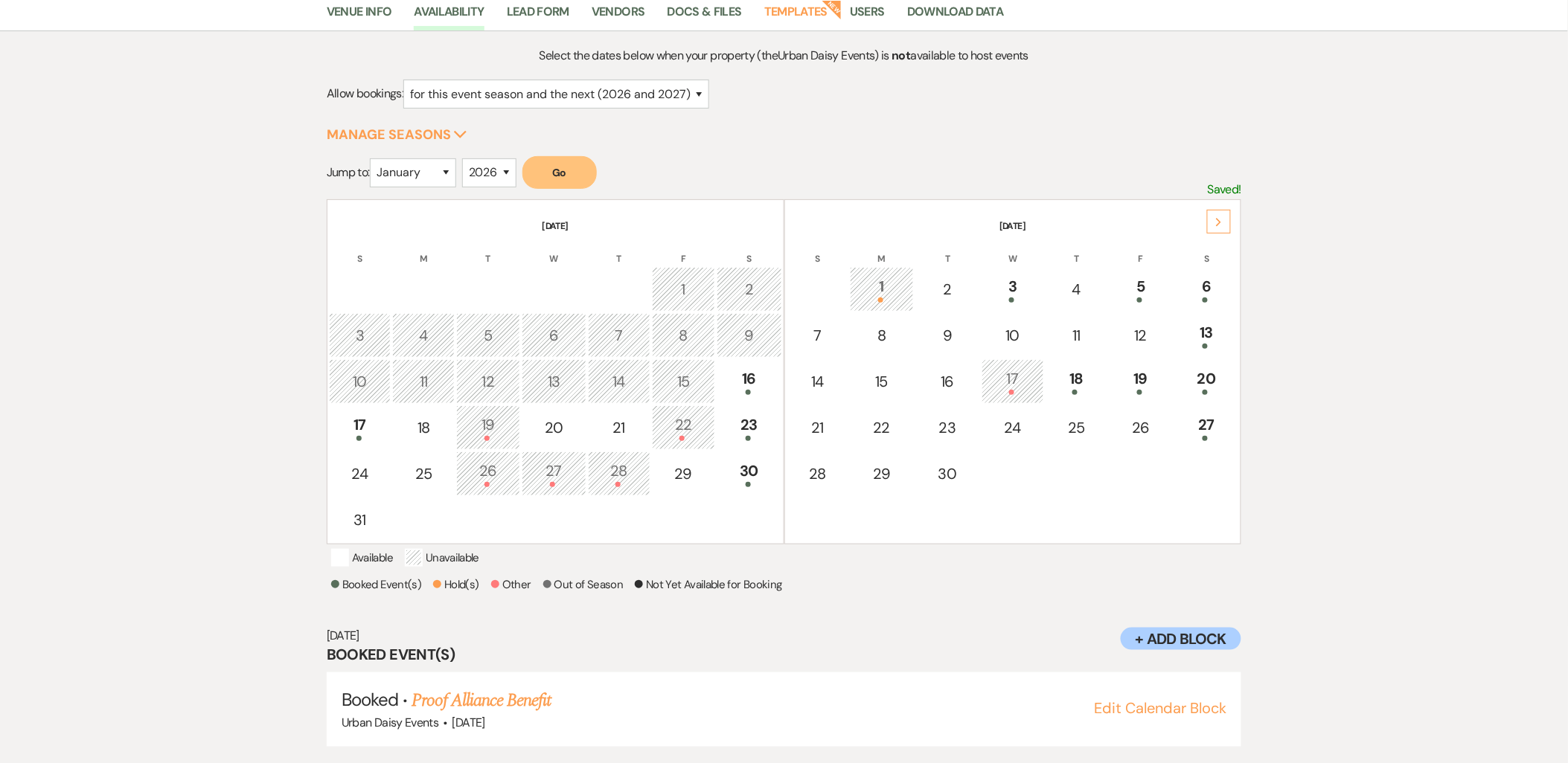
scroll to position [136, 0]
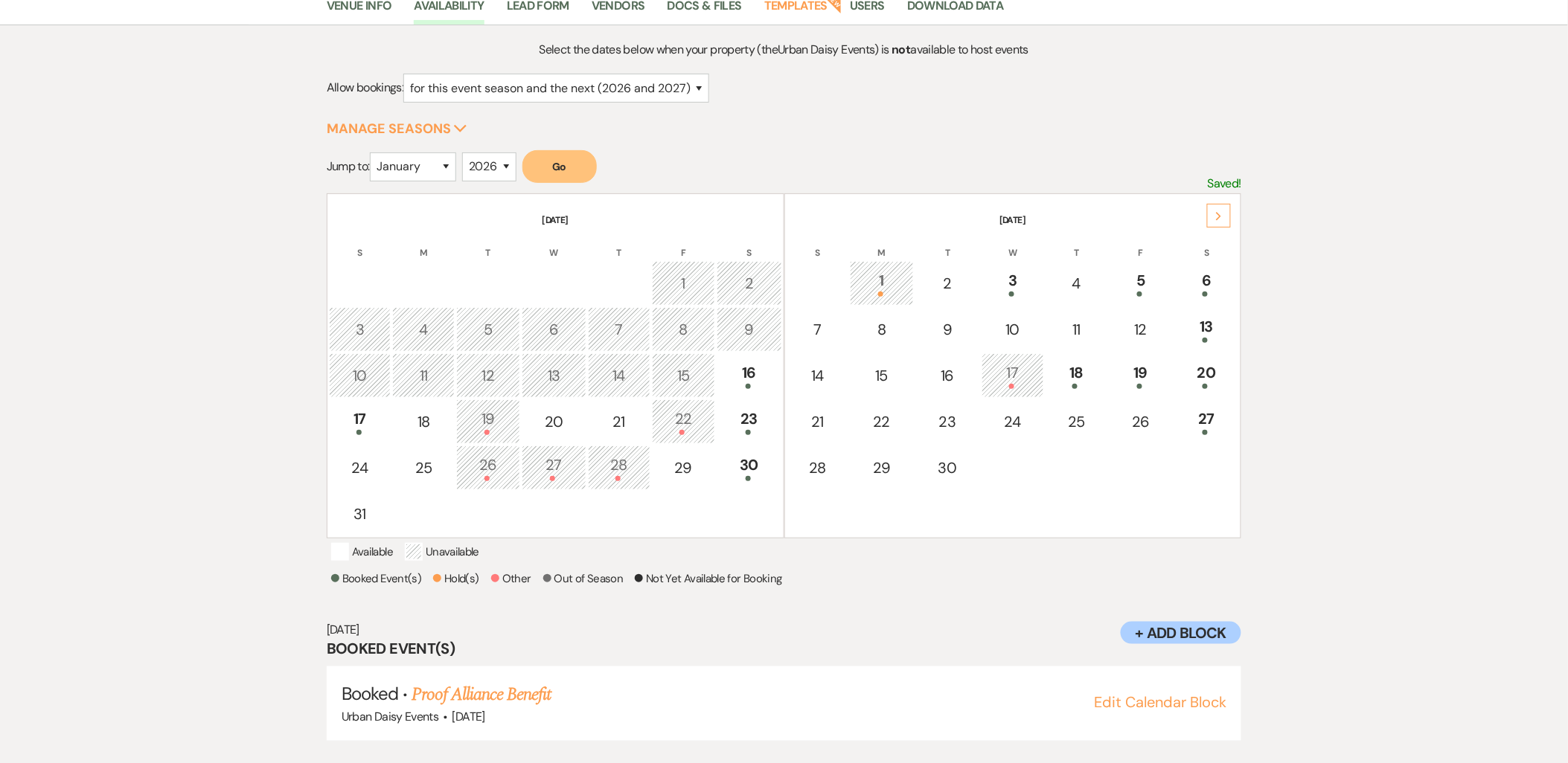
click at [427, 684] on link "Proof Alliance Benefit" at bounding box center [480, 695] width 139 height 27
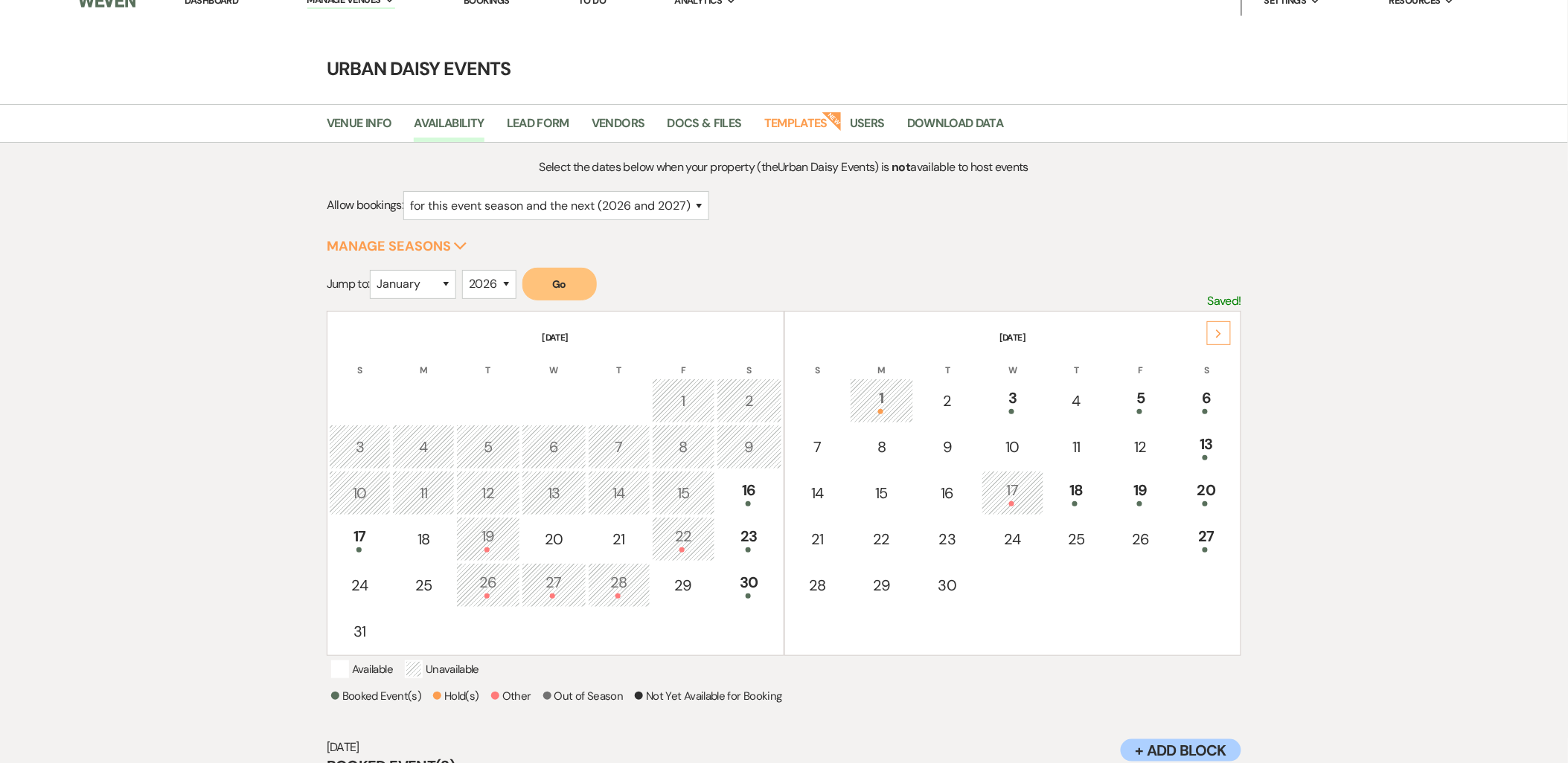
scroll to position [0, 0]
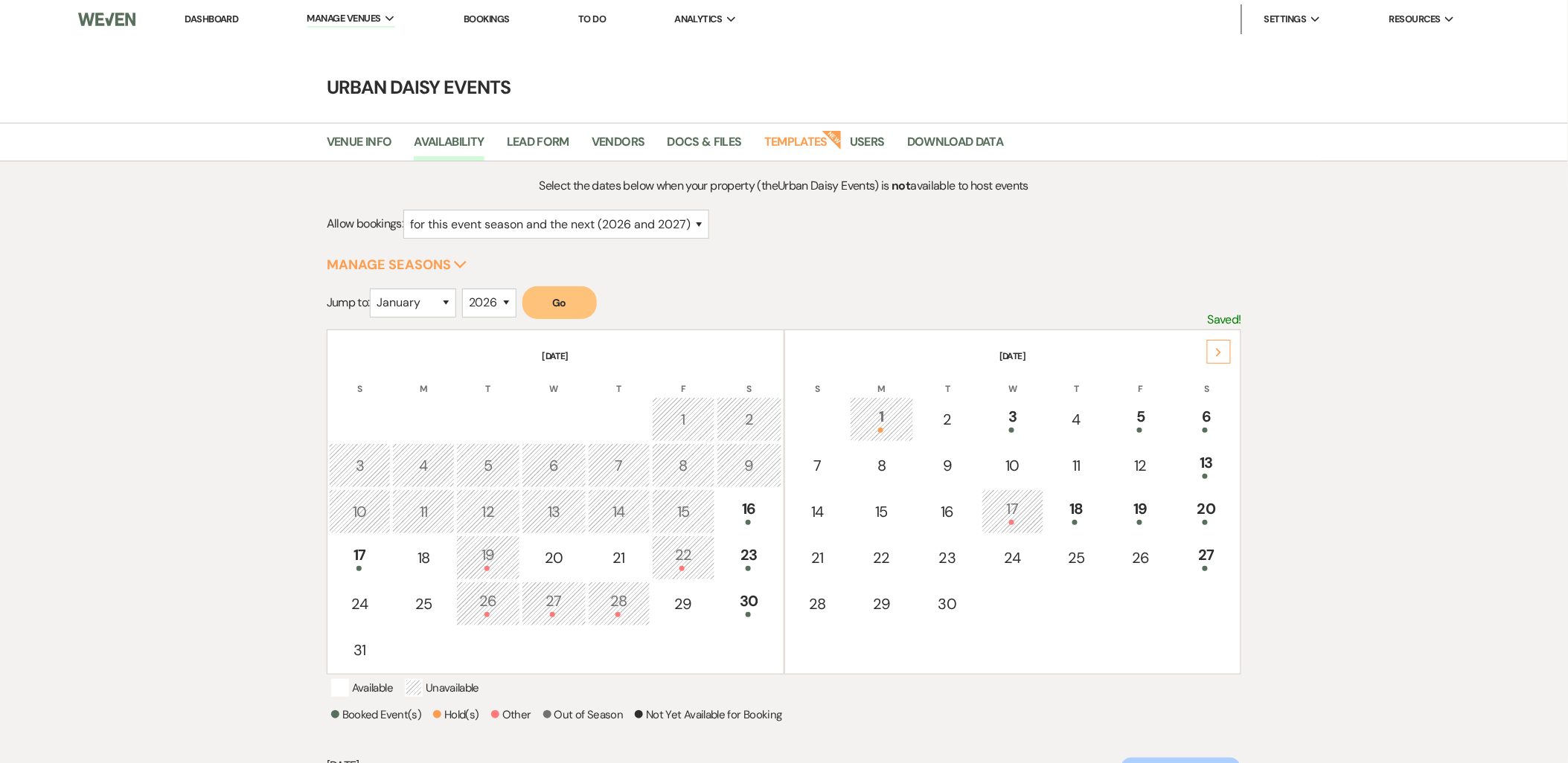
click at [0, 0] on link "Urban Daisy Events" at bounding box center [0, 0] width 0 height 0
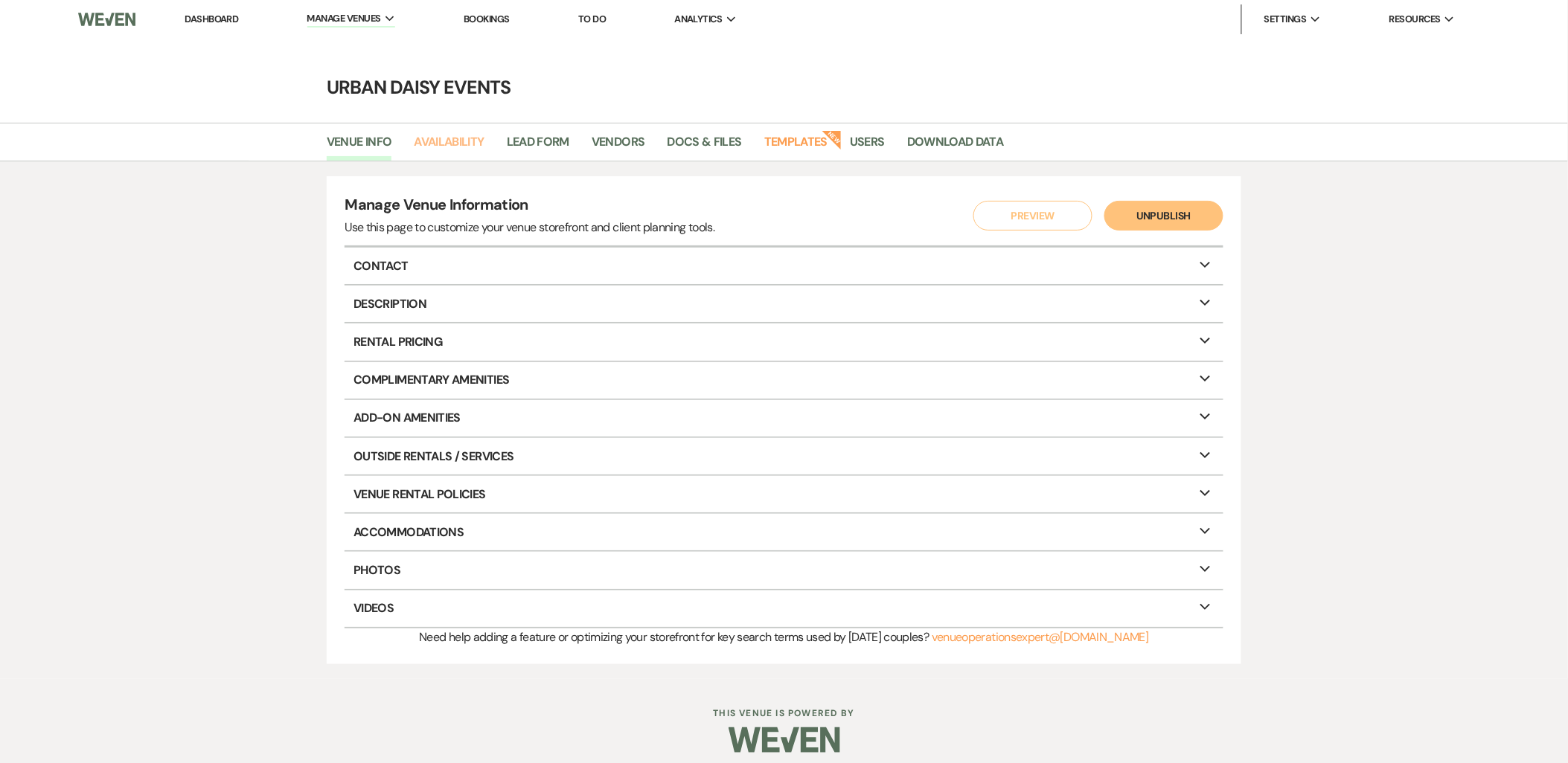
click at [469, 141] on link "Availability" at bounding box center [448, 146] width 70 height 28
select select "2"
select select "2026"
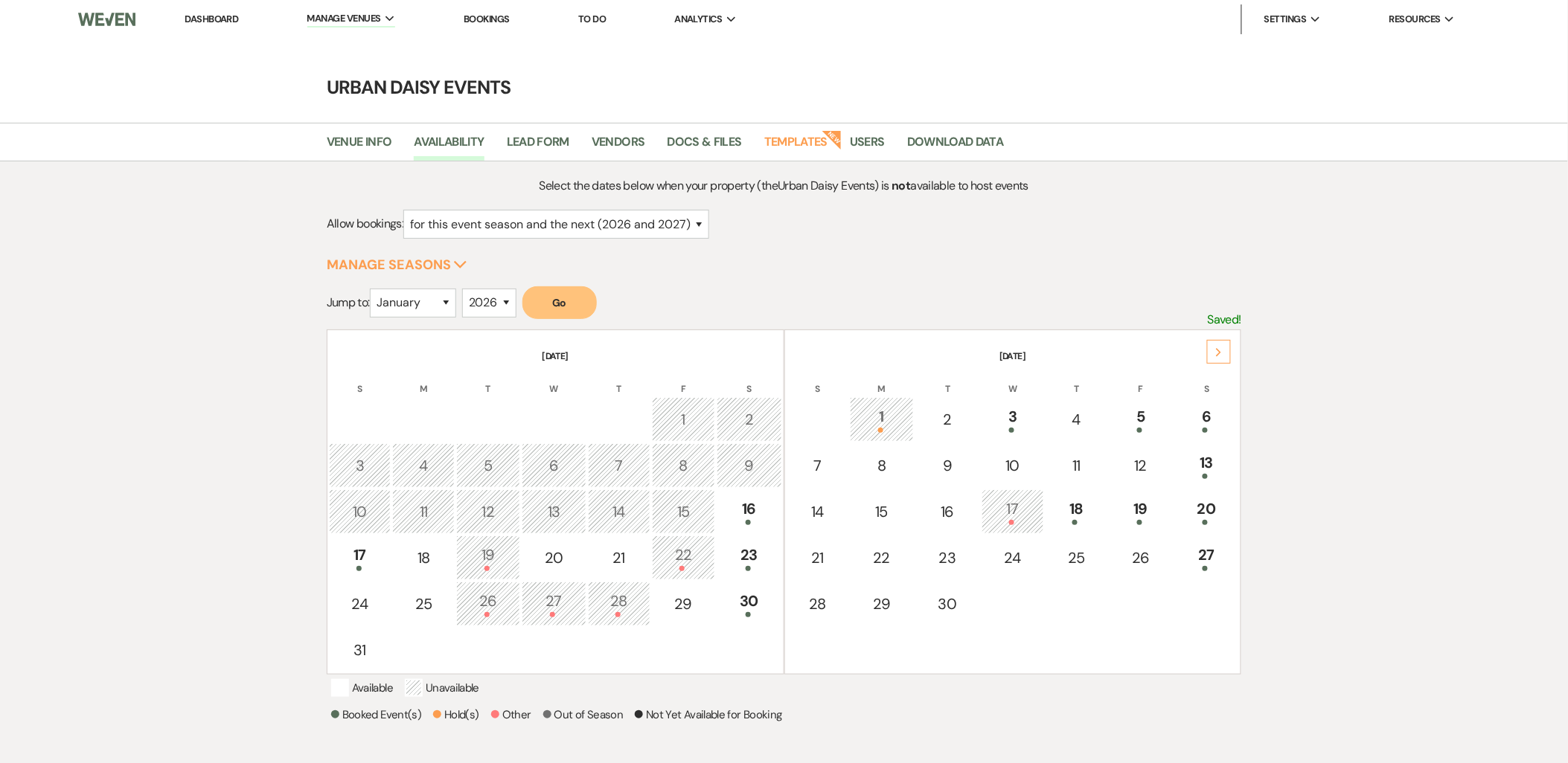
click at [1216, 354] on icon "Next" at bounding box center [1219, 352] width 8 height 9
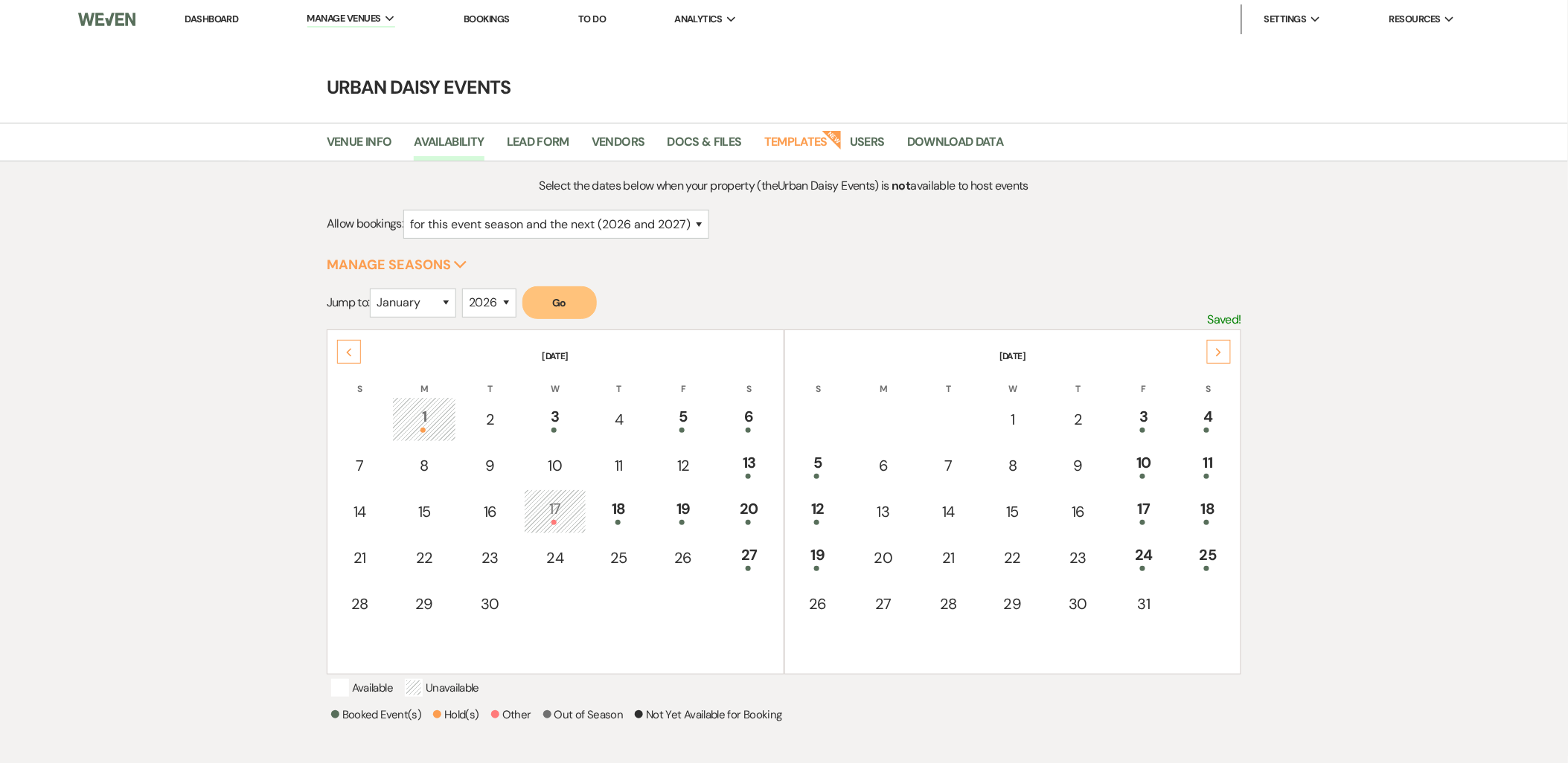
click at [1154, 536] on td "24" at bounding box center [1144, 558] width 63 height 45
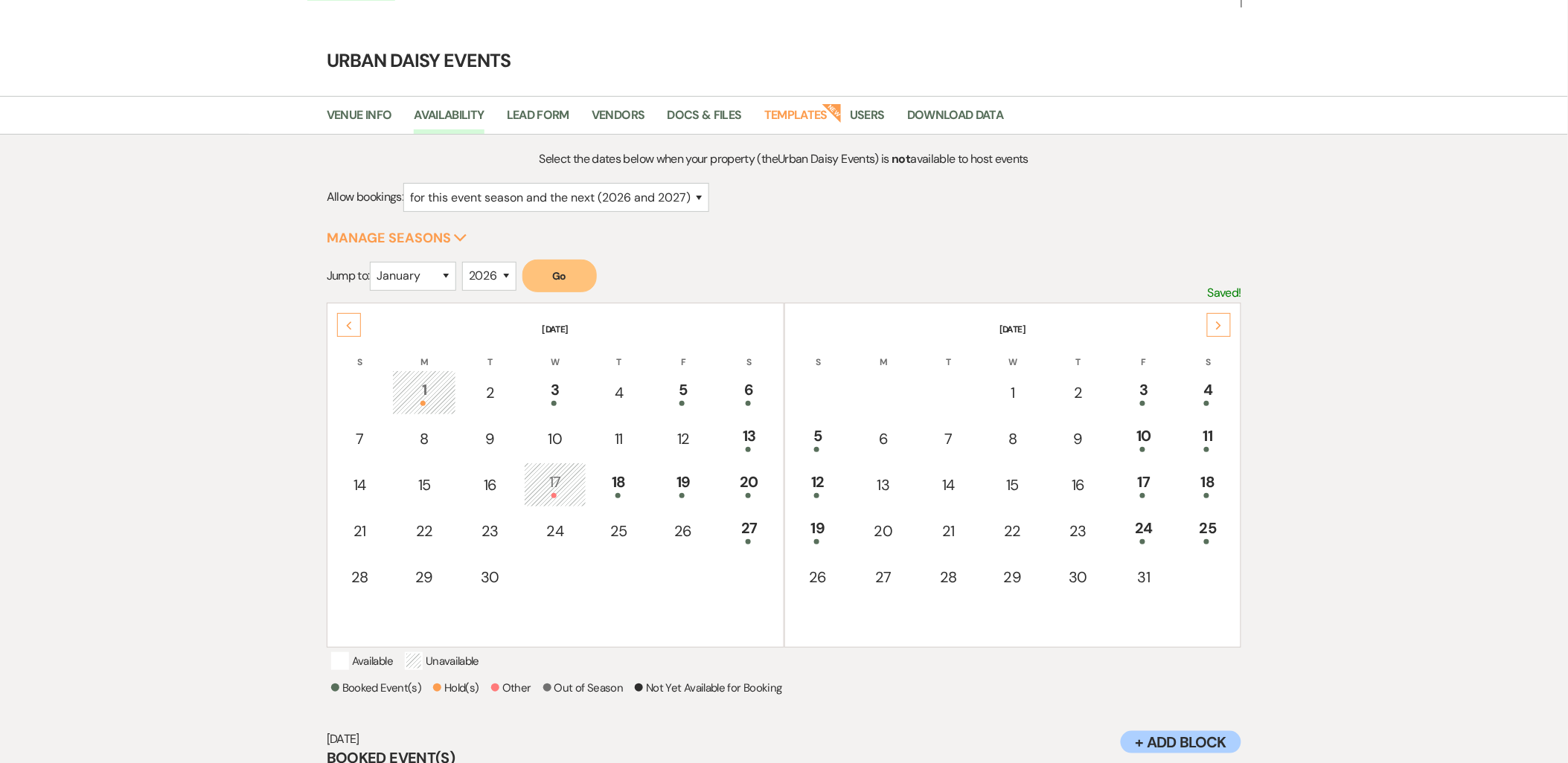
scroll to position [136, 0]
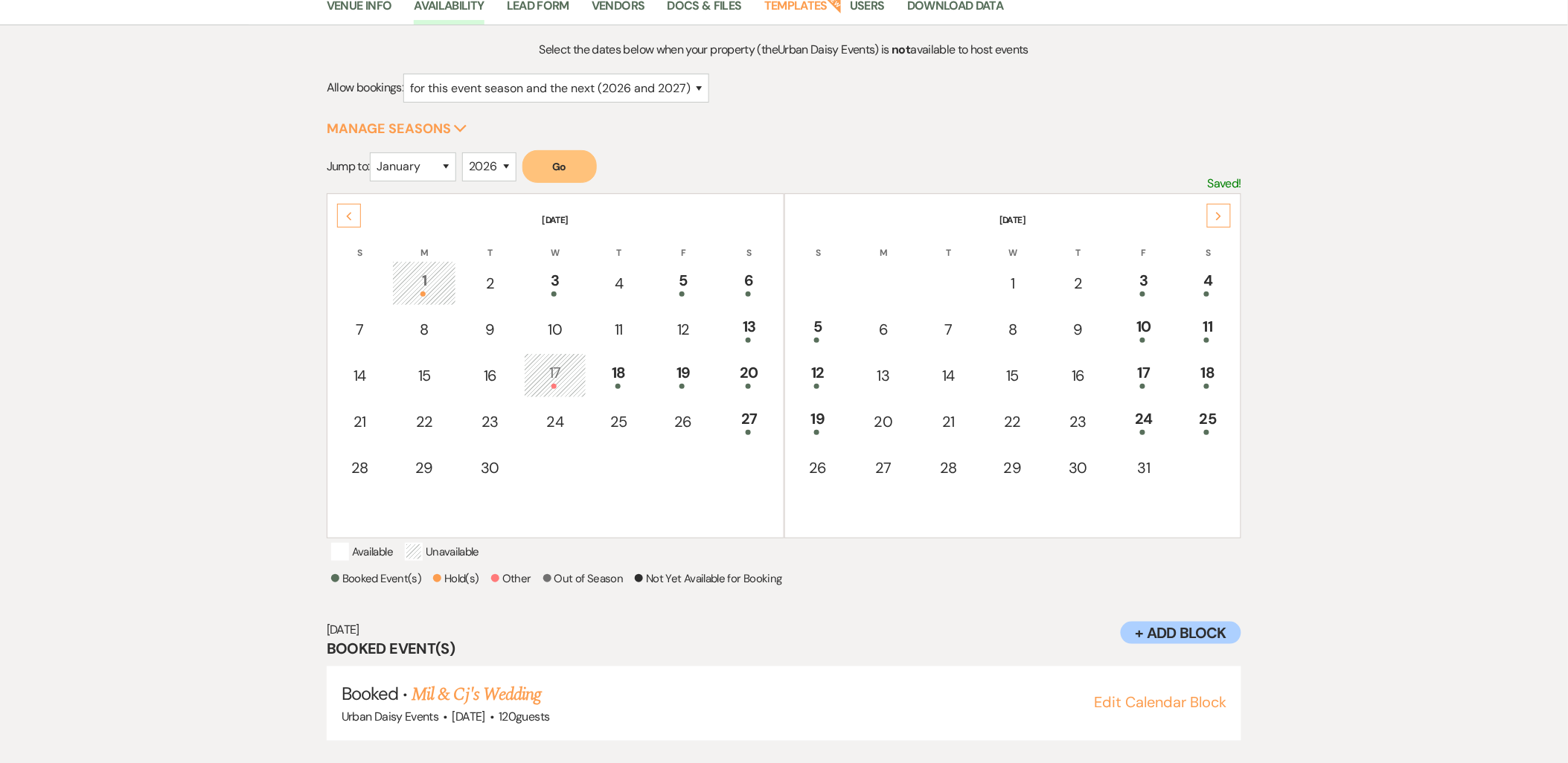
click at [1213, 423] on div "25" at bounding box center [1207, 421] width 45 height 28
click at [1200, 373] on div "18" at bounding box center [1207, 375] width 45 height 28
click at [608, 682] on link "[PERSON_NAME] & [PERSON_NAME] Wedding" at bounding box center [578, 695] width 334 height 27
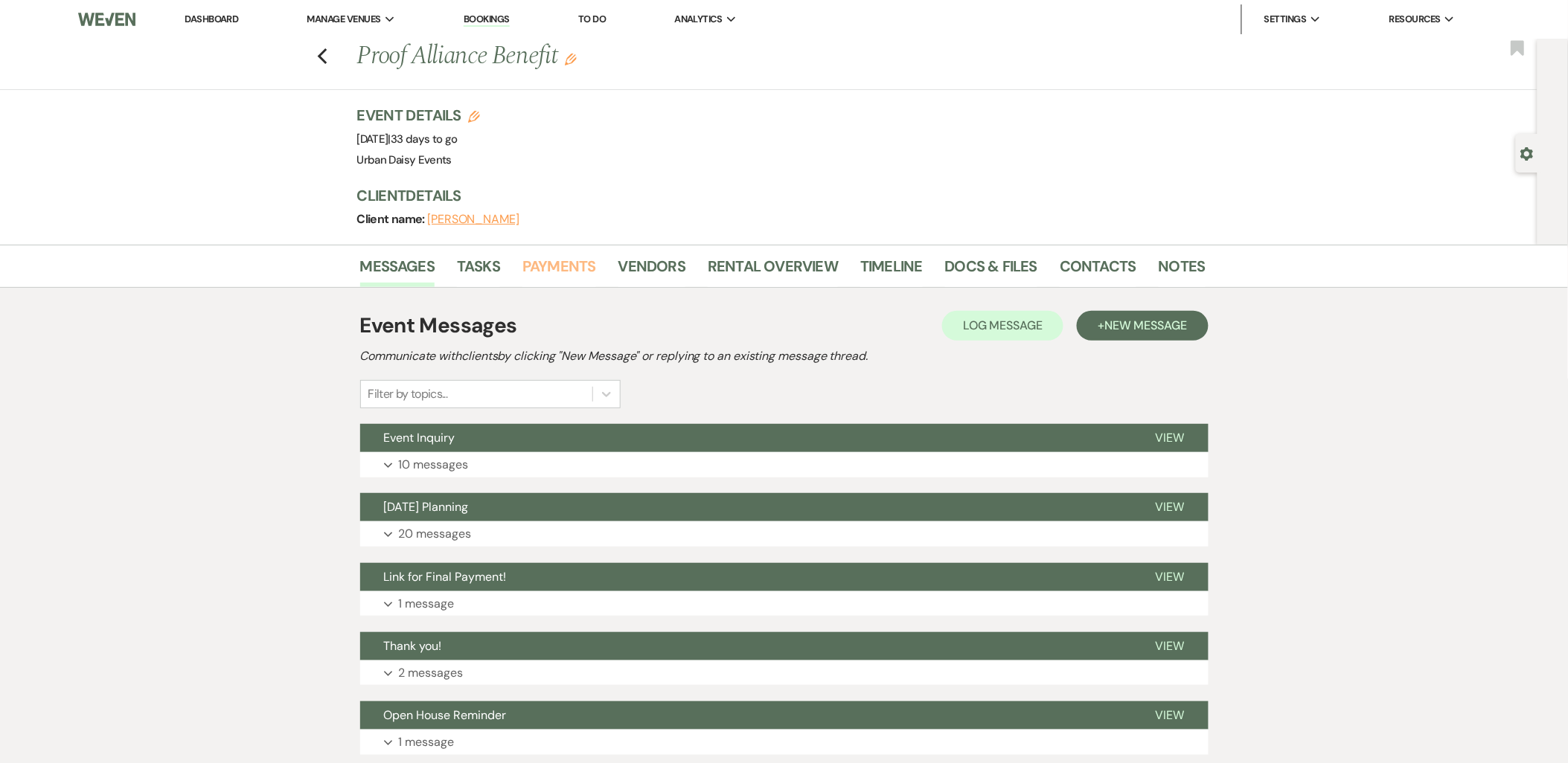
click at [582, 271] on link "Payments" at bounding box center [559, 270] width 74 height 33
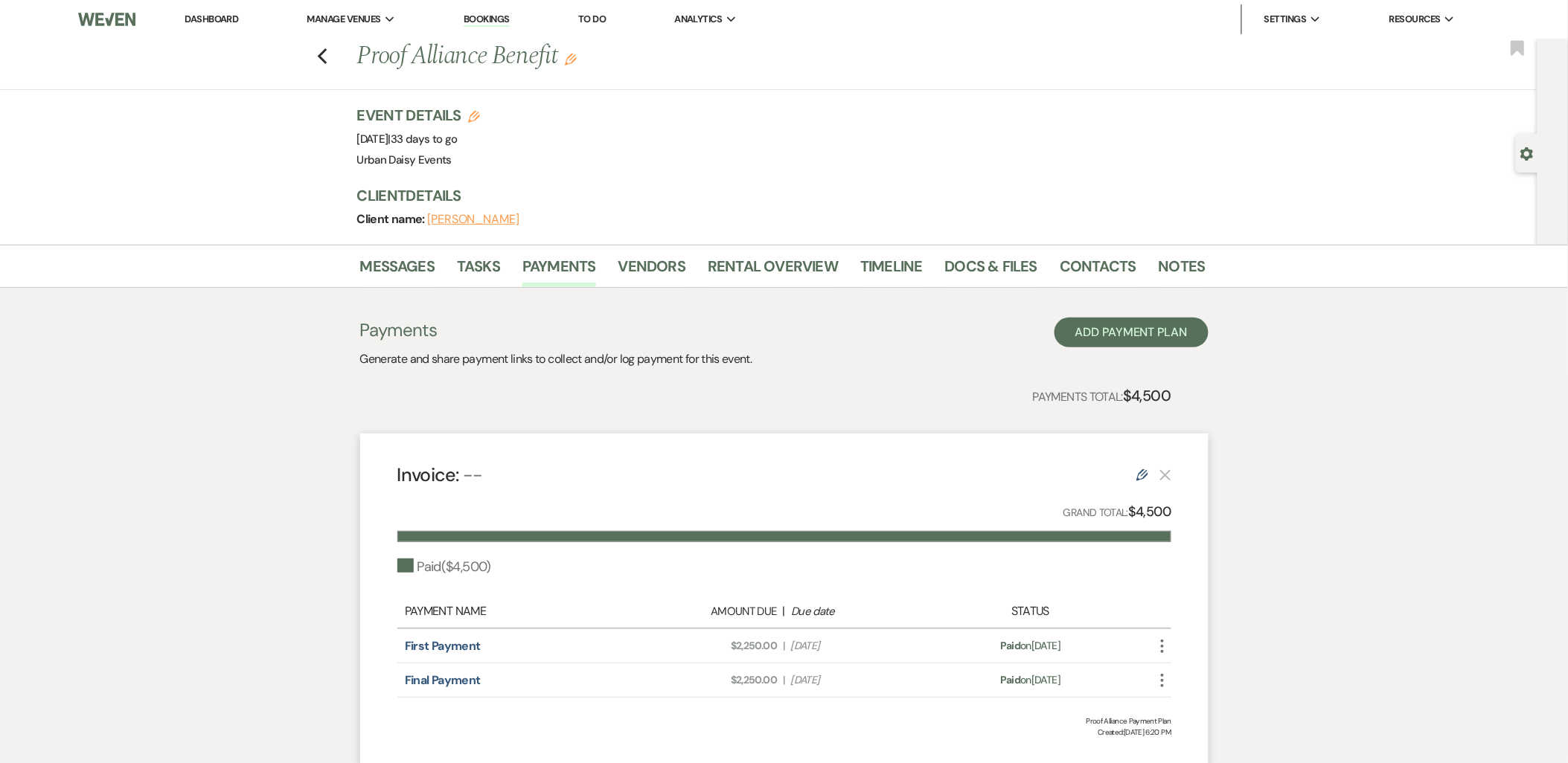
click at [240, 18] on li "Dashboard" at bounding box center [211, 19] width 68 height 30
click at [232, 18] on link "Dashboard" at bounding box center [211, 18] width 54 height 12
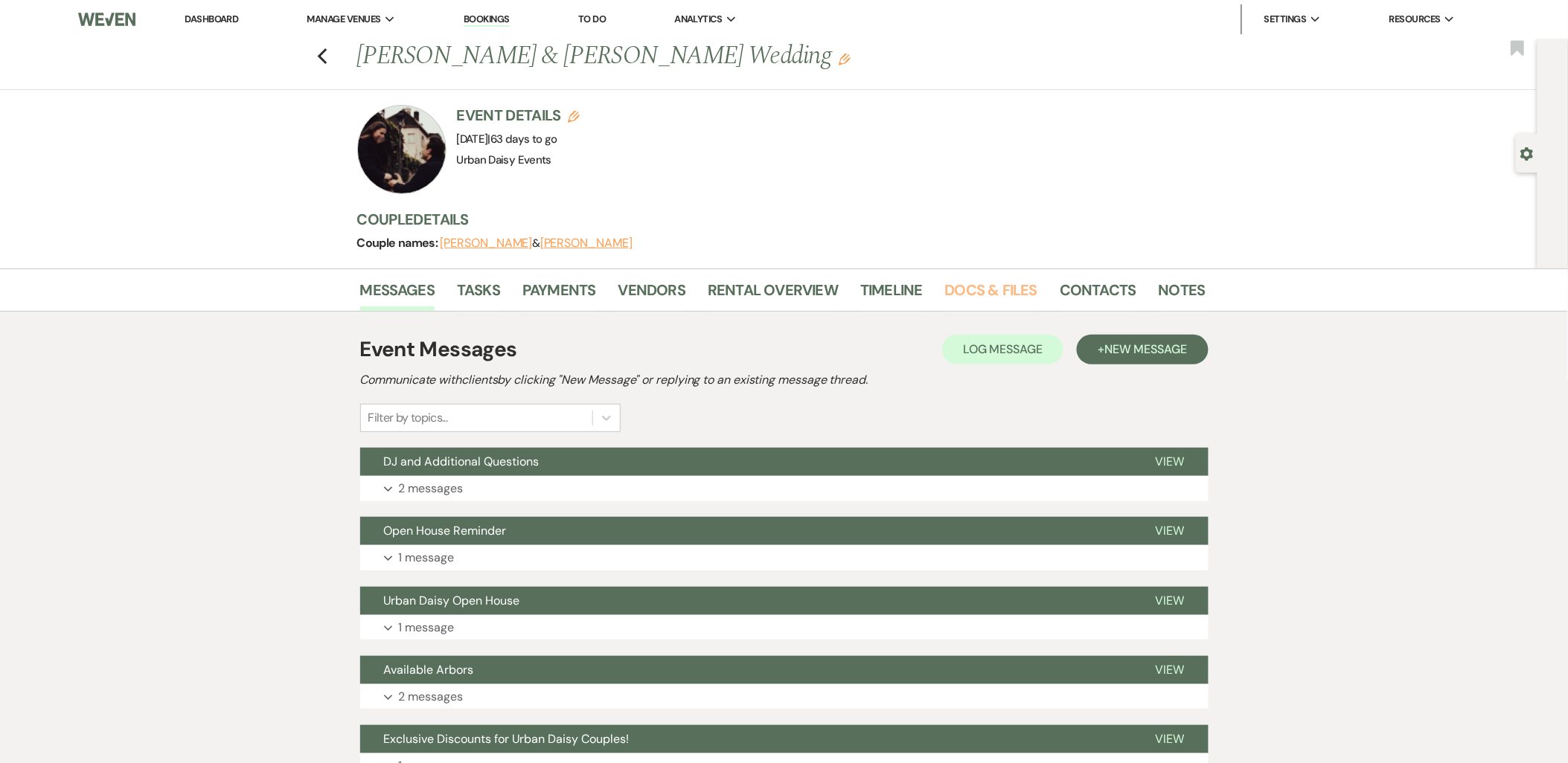
click at [1028, 284] on link "Docs & Files" at bounding box center [991, 294] width 92 height 33
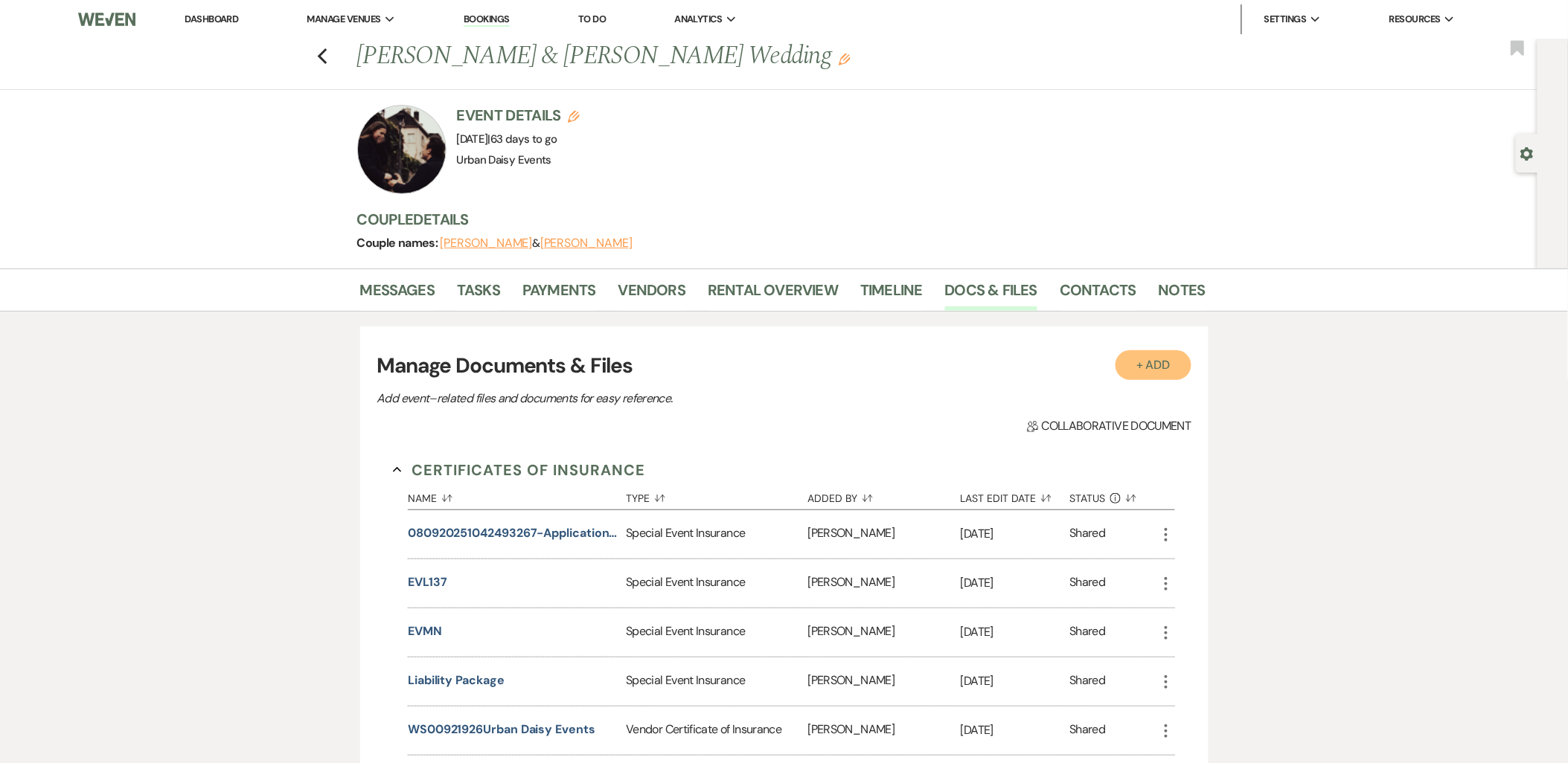
click at [1135, 366] on button "+ Add" at bounding box center [1153, 364] width 76 height 30
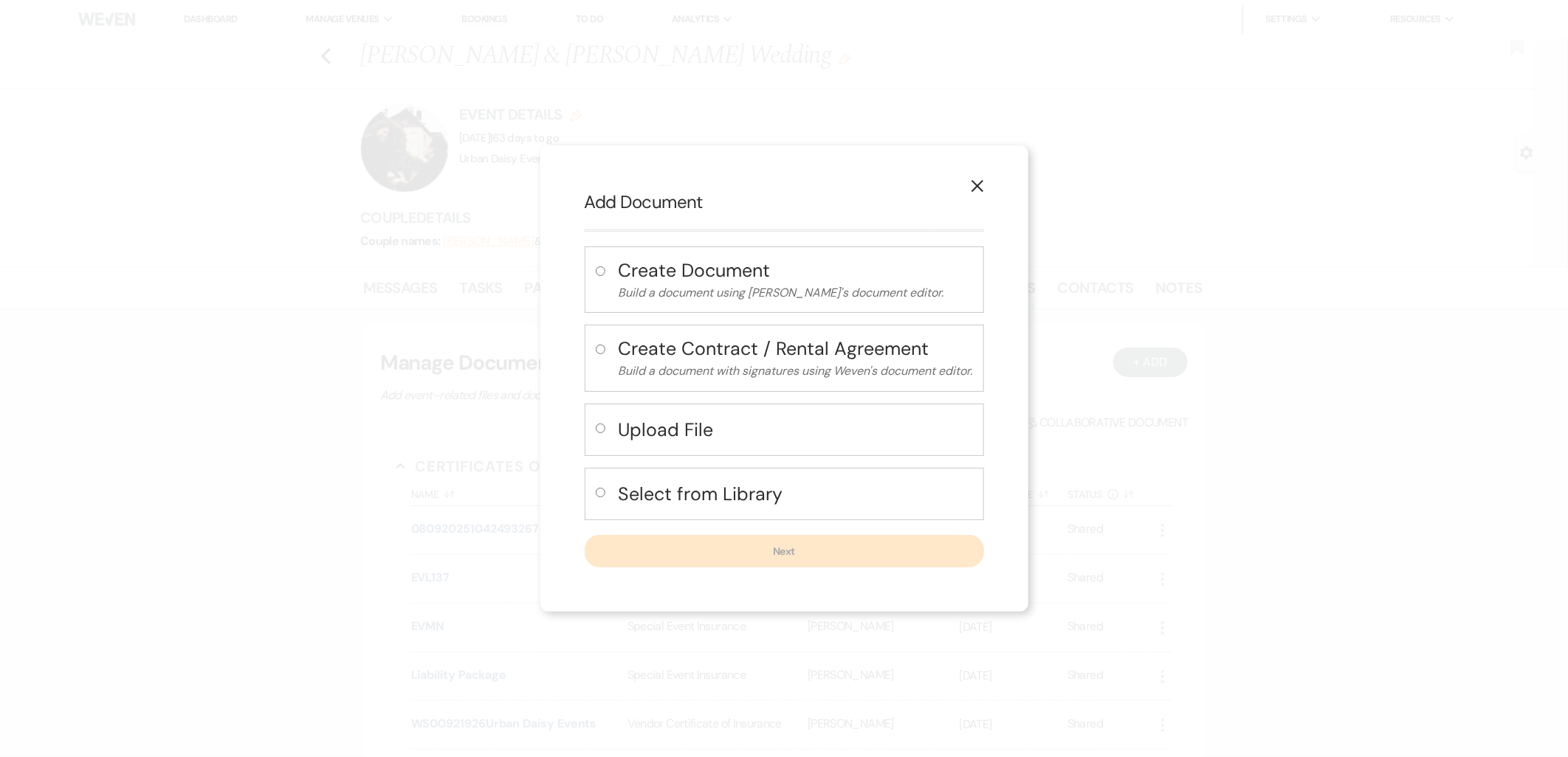
click at [663, 438] on h4 "Upload File" at bounding box center [795, 429] width 354 height 26
radio input "true"
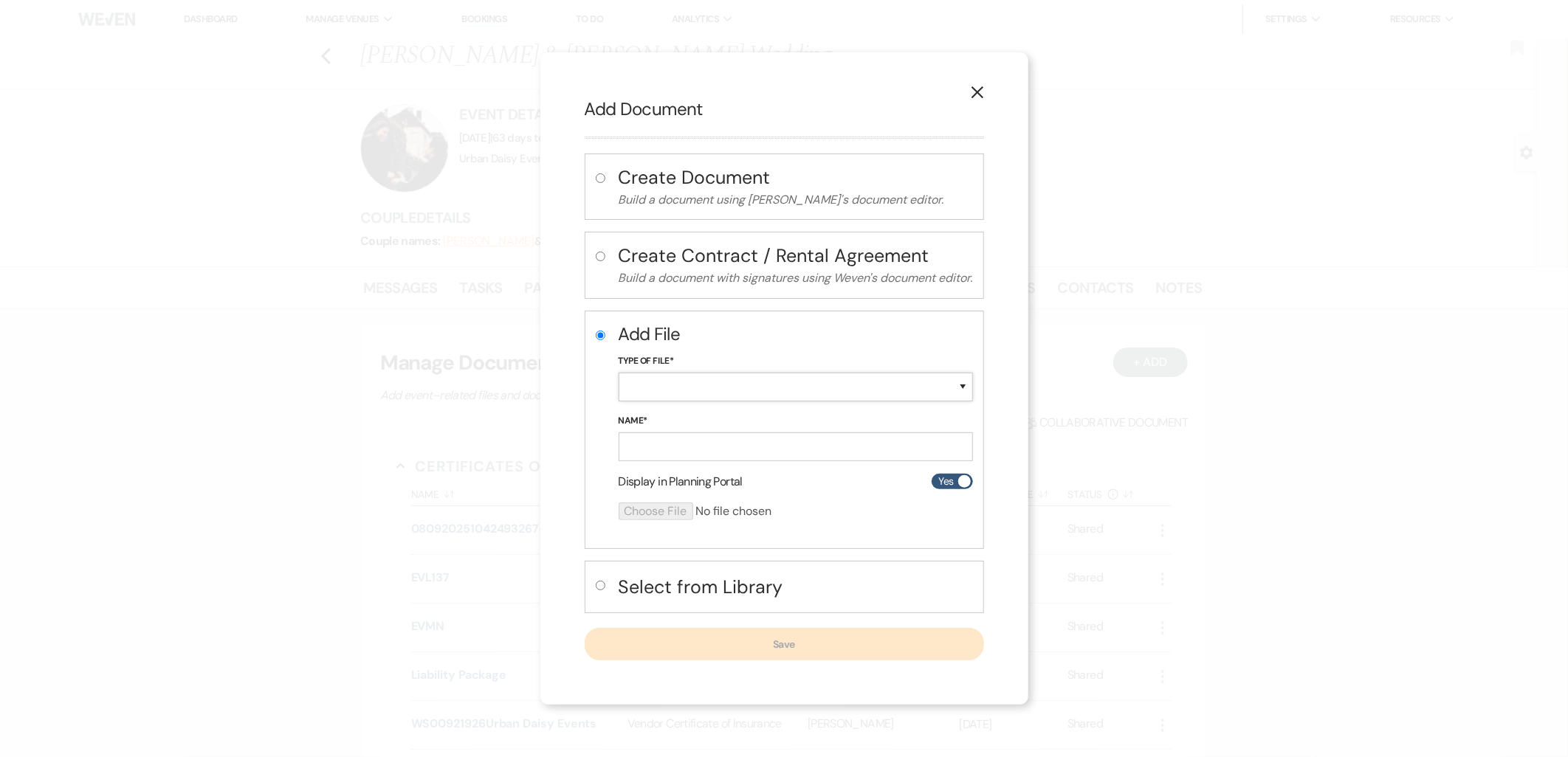
click at [664, 380] on select "Special Event Insurance Vendor Certificate of Insurance Contracts / Rental Agre…" at bounding box center [795, 387] width 354 height 29
select select "19"
click at [618, 374] on select "Special Event Insurance Vendor Certificate of Insurance Contracts / Rental Agre…" at bounding box center [795, 387] width 354 height 29
click at [644, 442] on input "Name*" at bounding box center [795, 447] width 354 height 29
type input "special event insurance"
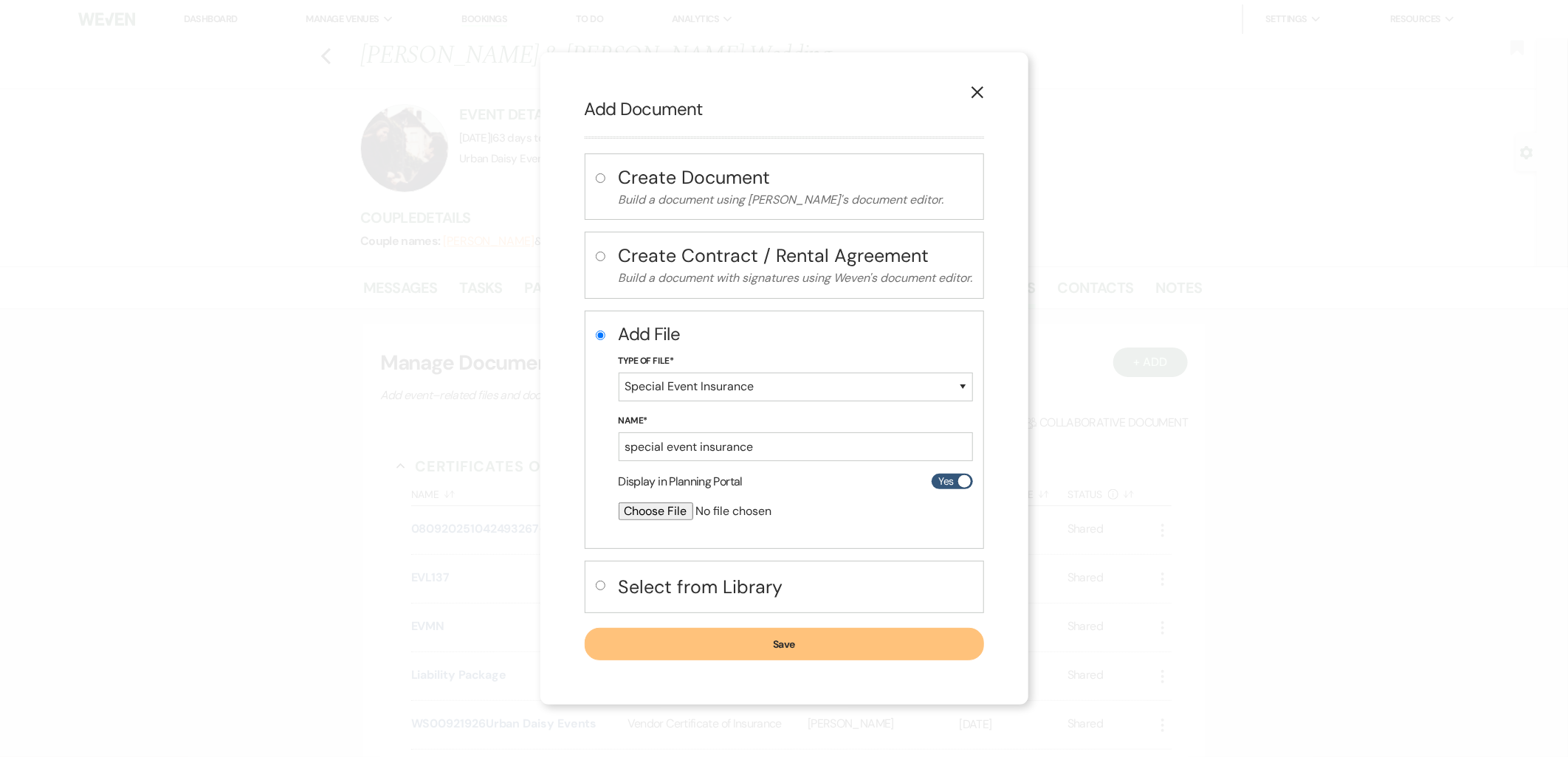
click at [661, 512] on input "file" at bounding box center [756, 511] width 276 height 18
type input "C:\fakepath\WS00921926Urban Daisy Events (1).pdf"
click at [861, 631] on button "Save" at bounding box center [784, 645] width 400 height 32
